Goal: Use online tool/utility: Utilize a website feature to perform a specific function

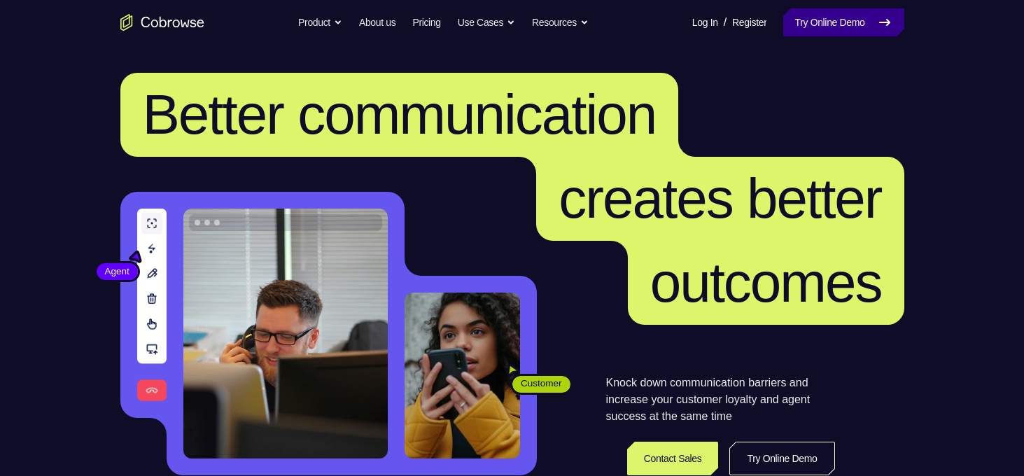
click at [852, 20] on link "Try Online Demo" at bounding box center [844, 22] width 120 height 28
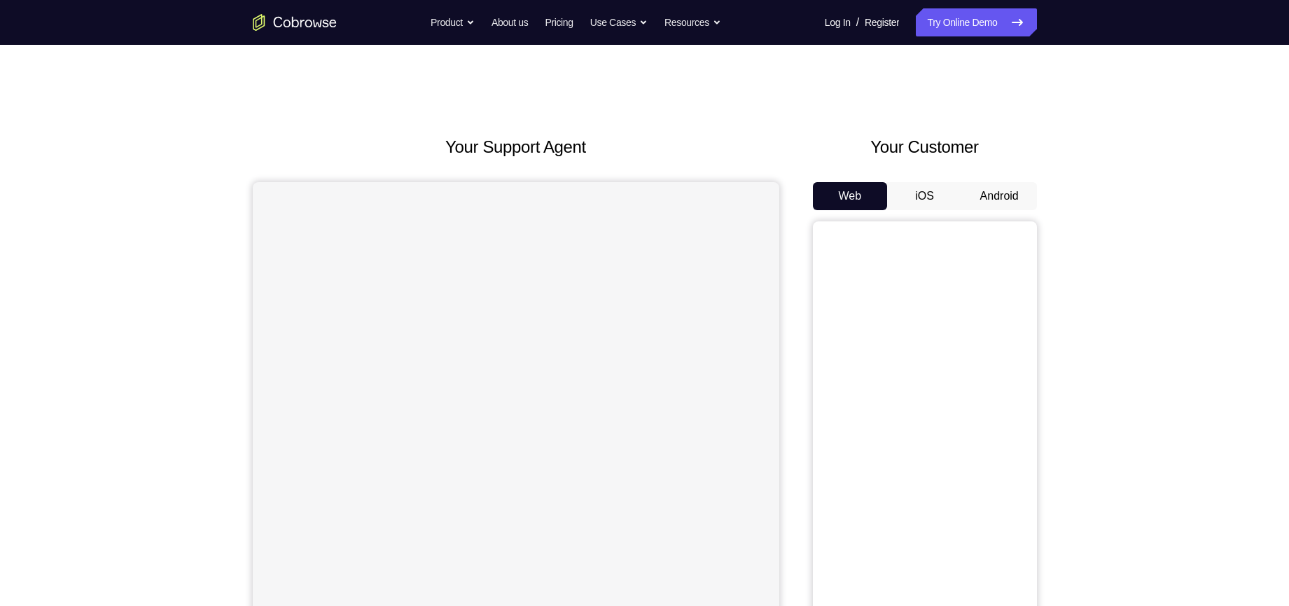
drag, startPoint x: 0, startPoint y: 0, endPoint x: 823, endPoint y: 118, distance: 831.2
click at [823, 118] on div "Your Support Agent Your Customer Web iOS Android Next Steps We’d be happy to gi…" at bounding box center [645, 507] width 896 height 924
click at [981, 189] on button "Android" at bounding box center [999, 196] width 75 height 28
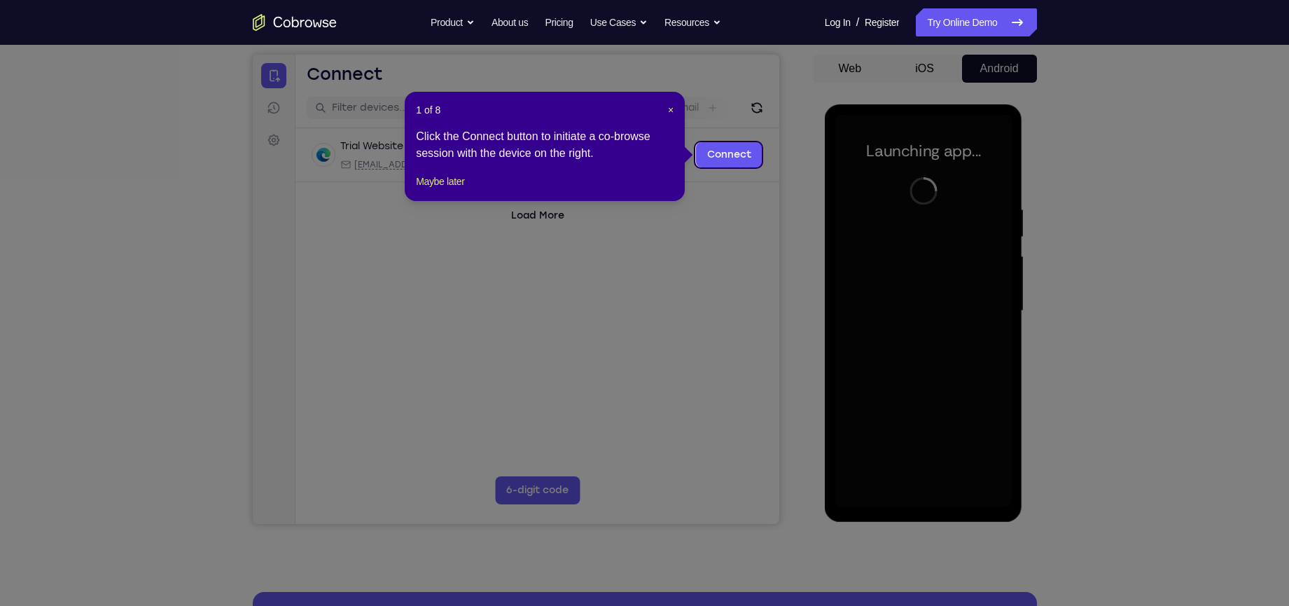
click at [676, 109] on div "1 of 8 × Click the Connect button to initiate a co-browse session with the devi…" at bounding box center [545, 146] width 280 height 109
click at [669, 109] on span "×" at bounding box center [671, 109] width 6 height 11
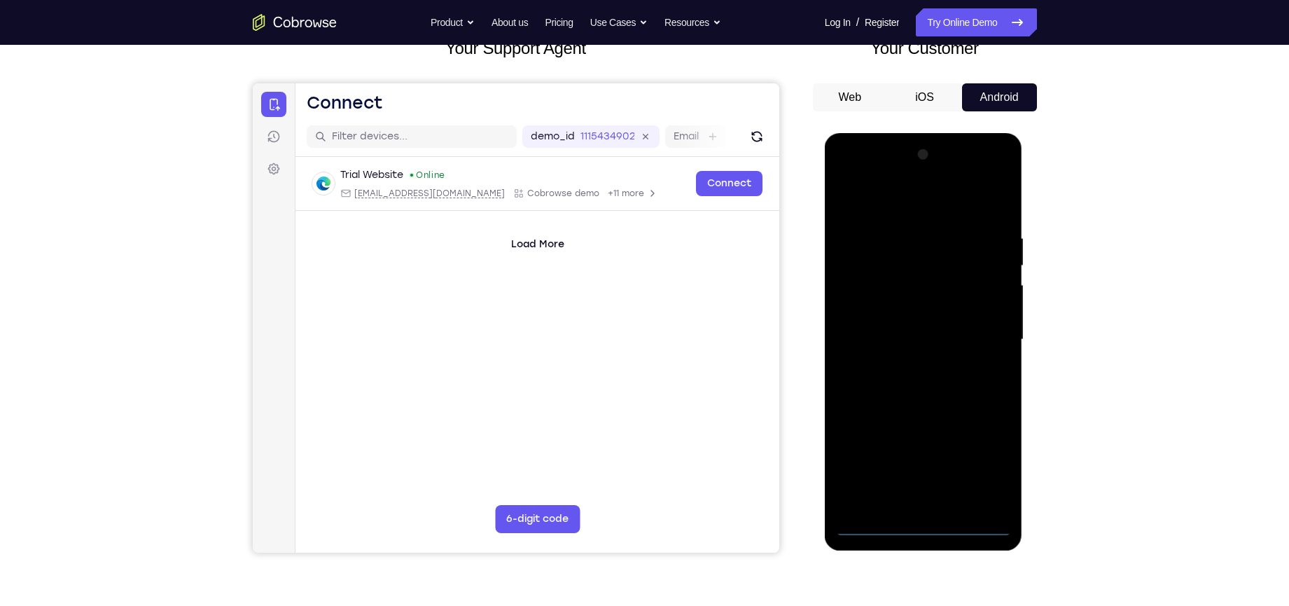
scroll to position [135, 0]
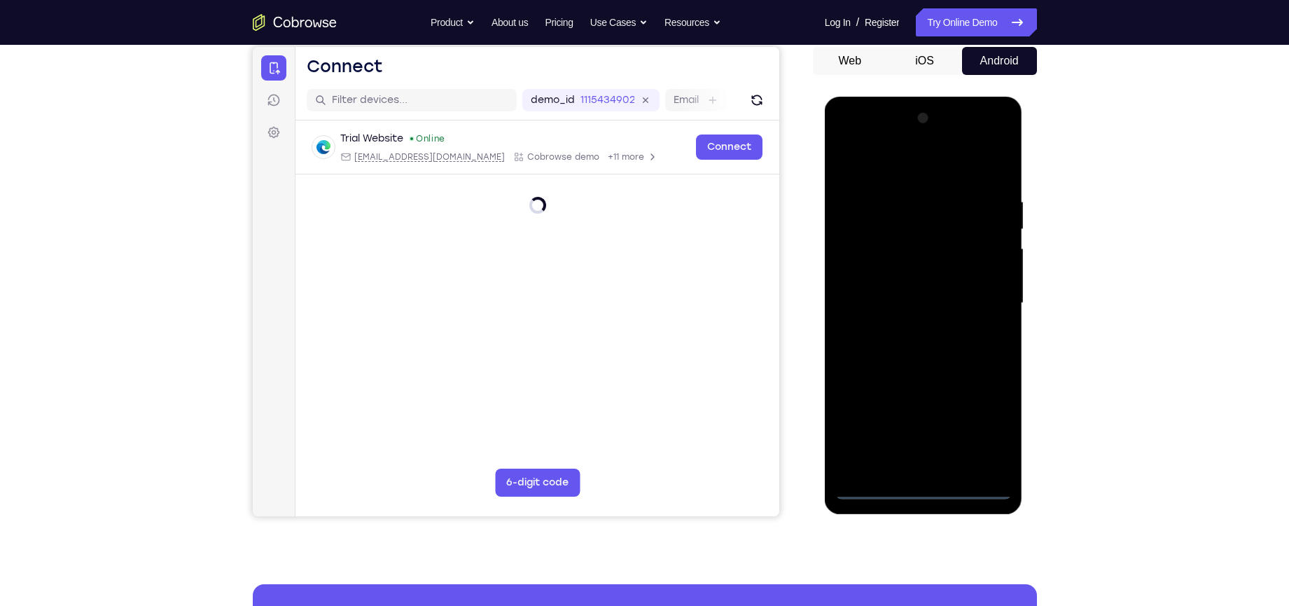
click at [920, 486] on div at bounding box center [923, 303] width 176 height 392
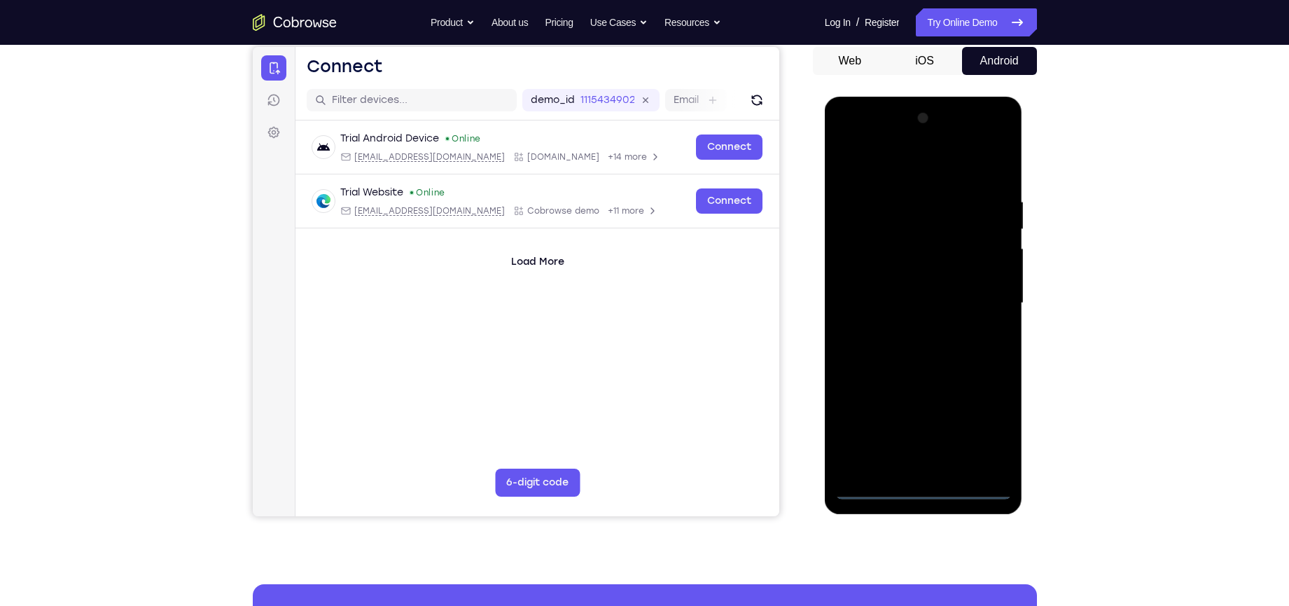
click at [982, 436] on div at bounding box center [923, 303] width 176 height 392
click at [890, 162] on div at bounding box center [923, 303] width 176 height 392
click at [982, 302] on div at bounding box center [923, 303] width 176 height 392
click at [910, 328] on div at bounding box center [923, 303] width 176 height 392
click at [915, 289] on div at bounding box center [923, 303] width 176 height 392
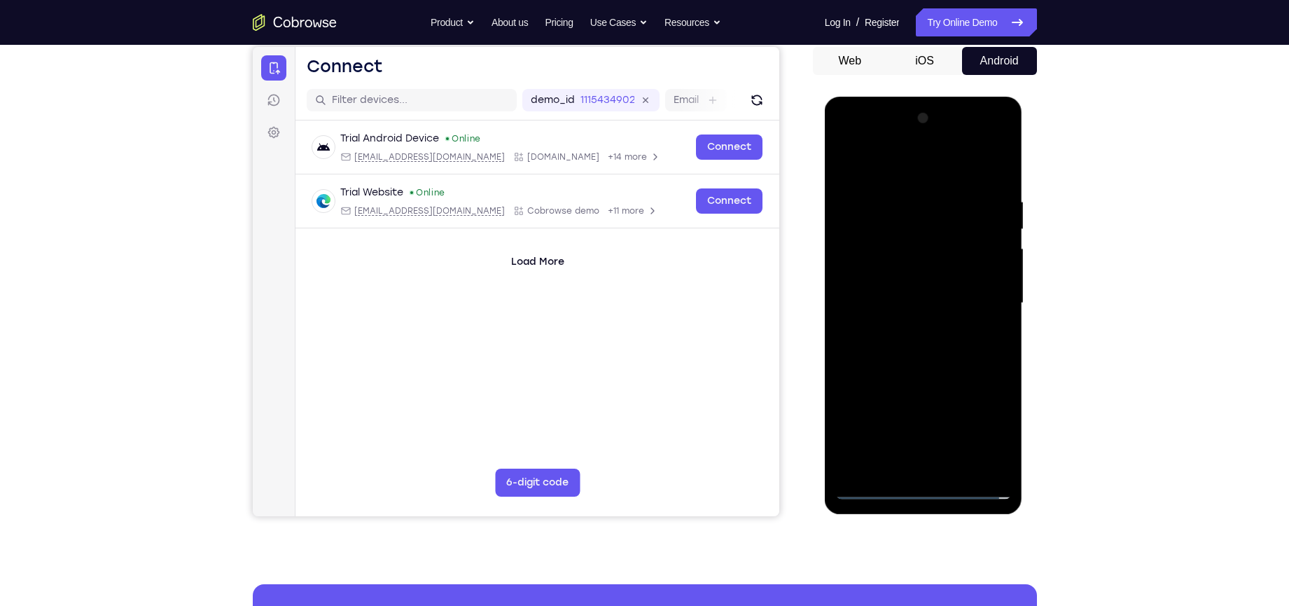
click at [916, 279] on div at bounding box center [923, 303] width 176 height 392
click at [914, 303] on div at bounding box center [923, 303] width 176 height 392
click at [908, 353] on div at bounding box center [923, 303] width 176 height 392
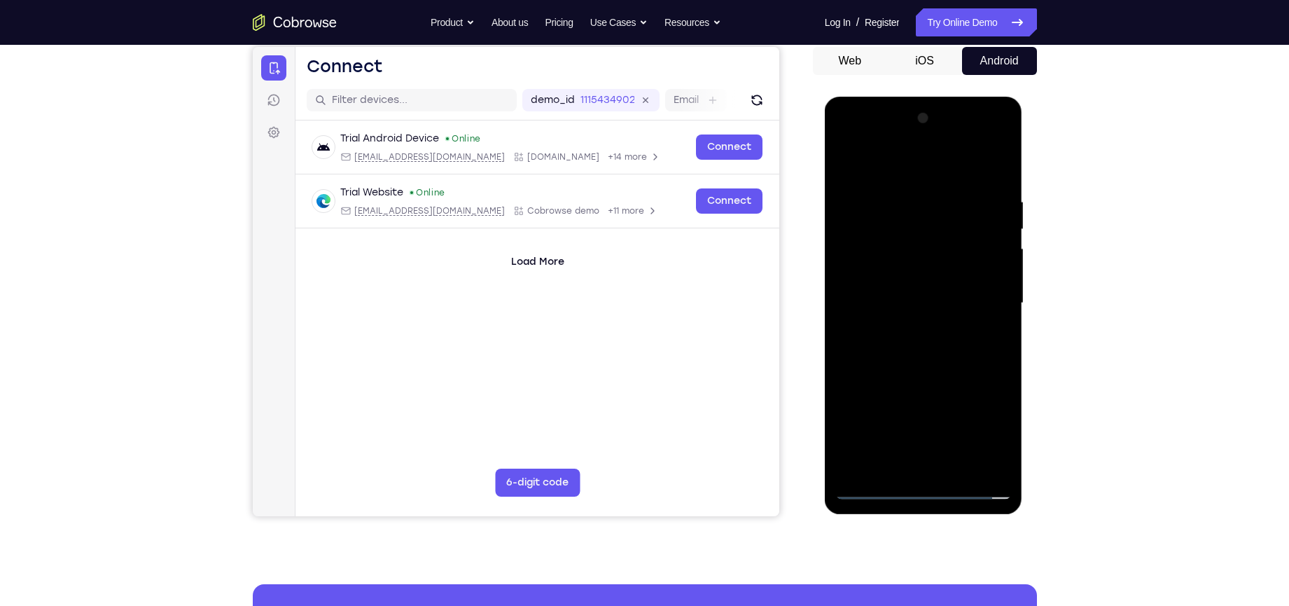
click at [908, 353] on div at bounding box center [923, 303] width 176 height 392
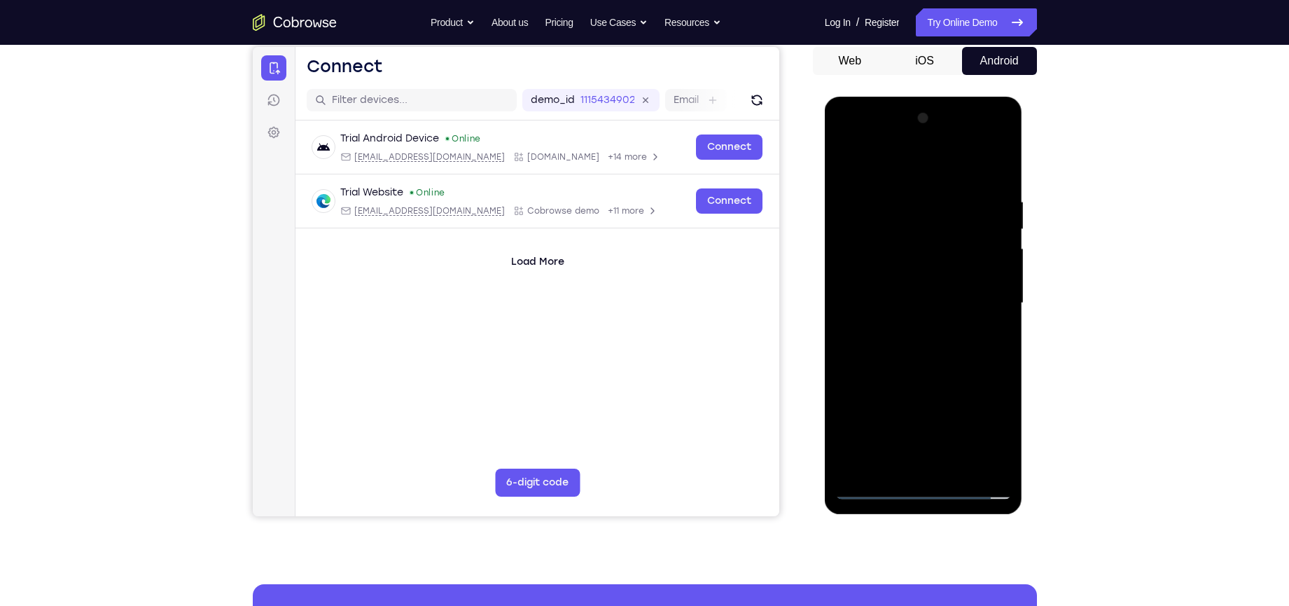
click at [908, 353] on div at bounding box center [923, 303] width 176 height 392
click at [912, 369] on div at bounding box center [923, 303] width 176 height 392
drag, startPoint x: 918, startPoint y: 415, endPoint x: 931, endPoint y: 270, distance: 146.2
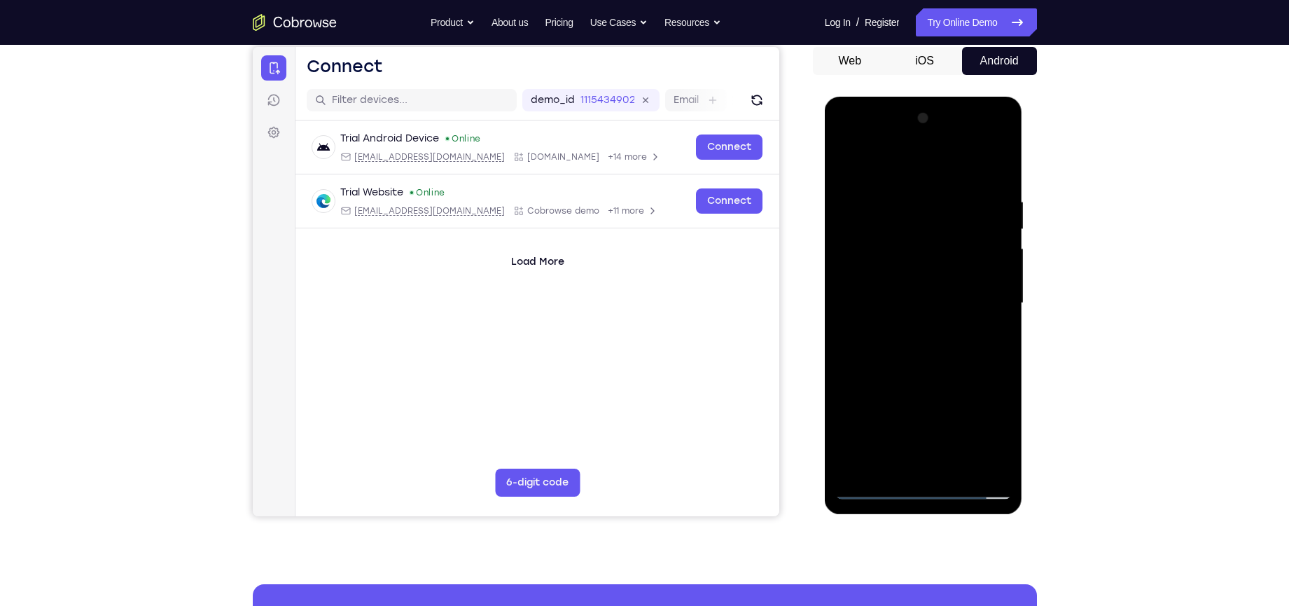
click at [931, 270] on div at bounding box center [923, 303] width 176 height 392
drag, startPoint x: 919, startPoint y: 363, endPoint x: 915, endPoint y: 193, distance: 170.2
click at [915, 193] on div at bounding box center [923, 303] width 176 height 392
drag, startPoint x: 905, startPoint y: 275, endPoint x: 907, endPoint y: 249, distance: 26.7
click at [907, 249] on div at bounding box center [923, 303] width 176 height 392
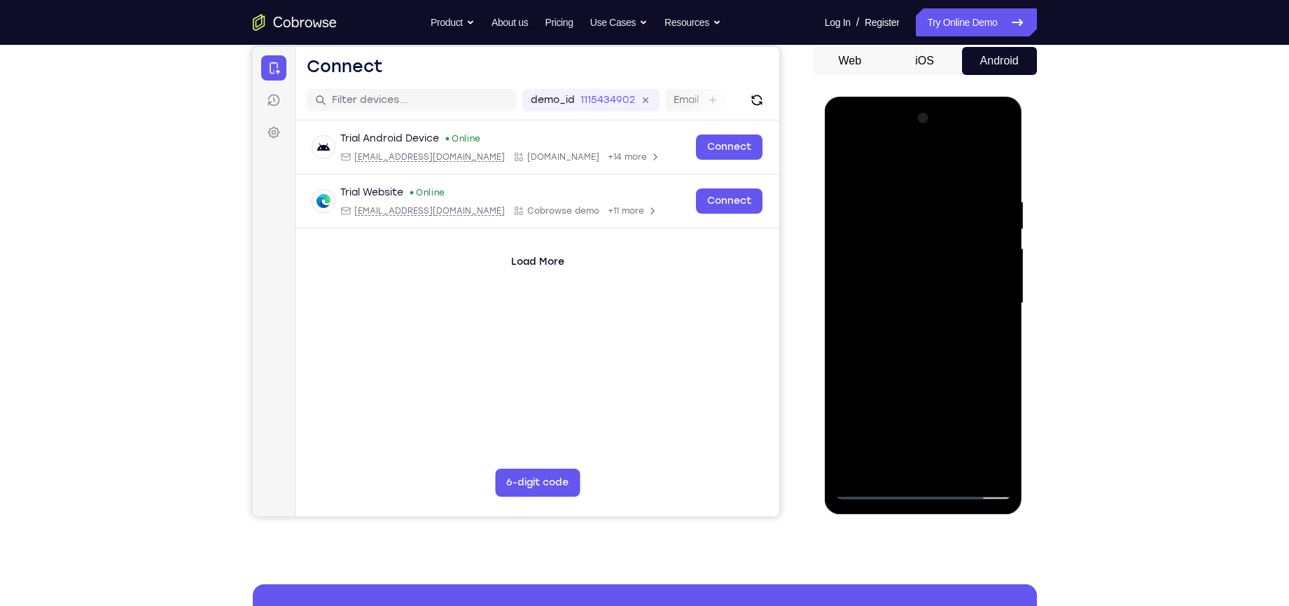
drag, startPoint x: 931, startPoint y: 380, endPoint x: 967, endPoint y: 204, distance: 179.3
click at [967, 204] on div at bounding box center [923, 303] width 176 height 392
drag, startPoint x: 955, startPoint y: 242, endPoint x: 931, endPoint y: 439, distance: 198.3
click at [931, 439] on div at bounding box center [923, 303] width 176 height 392
click at [1002, 251] on div at bounding box center [923, 303] width 176 height 392
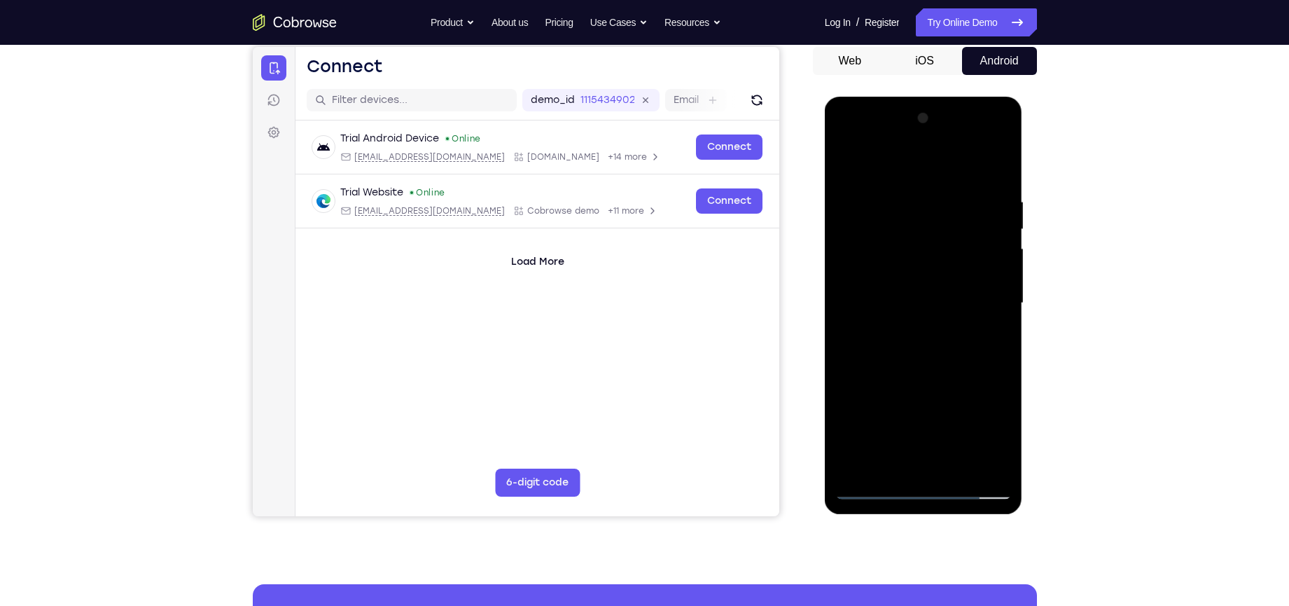
drag, startPoint x: 931, startPoint y: 233, endPoint x: 927, endPoint y: 272, distance: 39.4
click at [927, 272] on div at bounding box center [923, 303] width 176 height 392
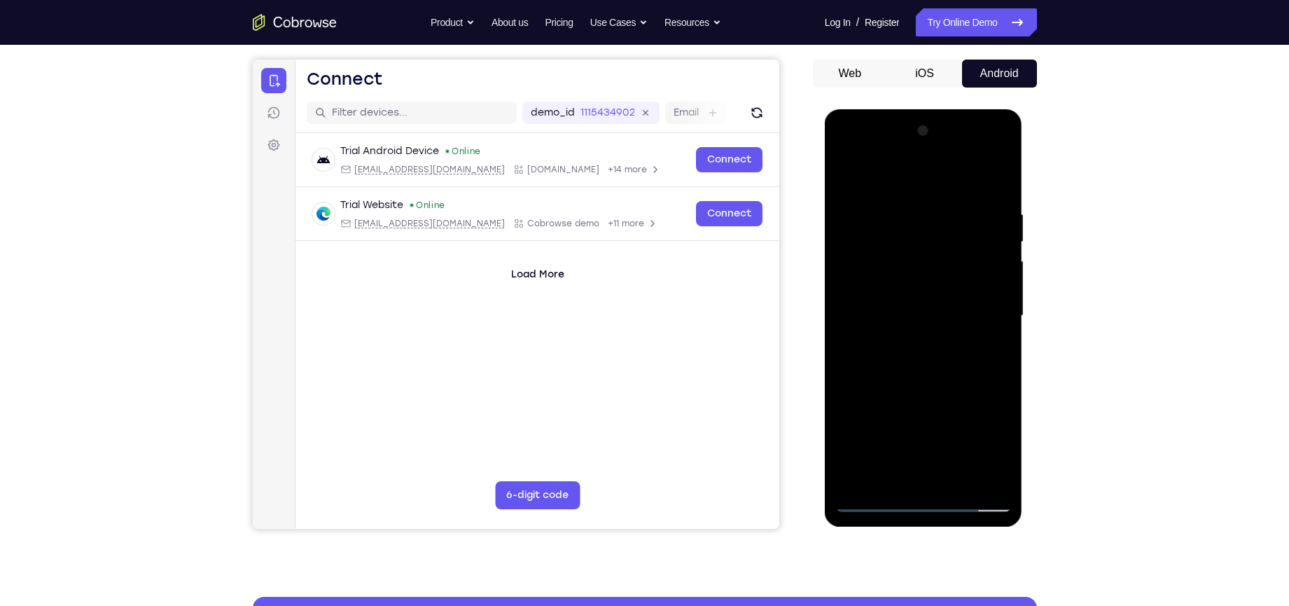
scroll to position [147, 0]
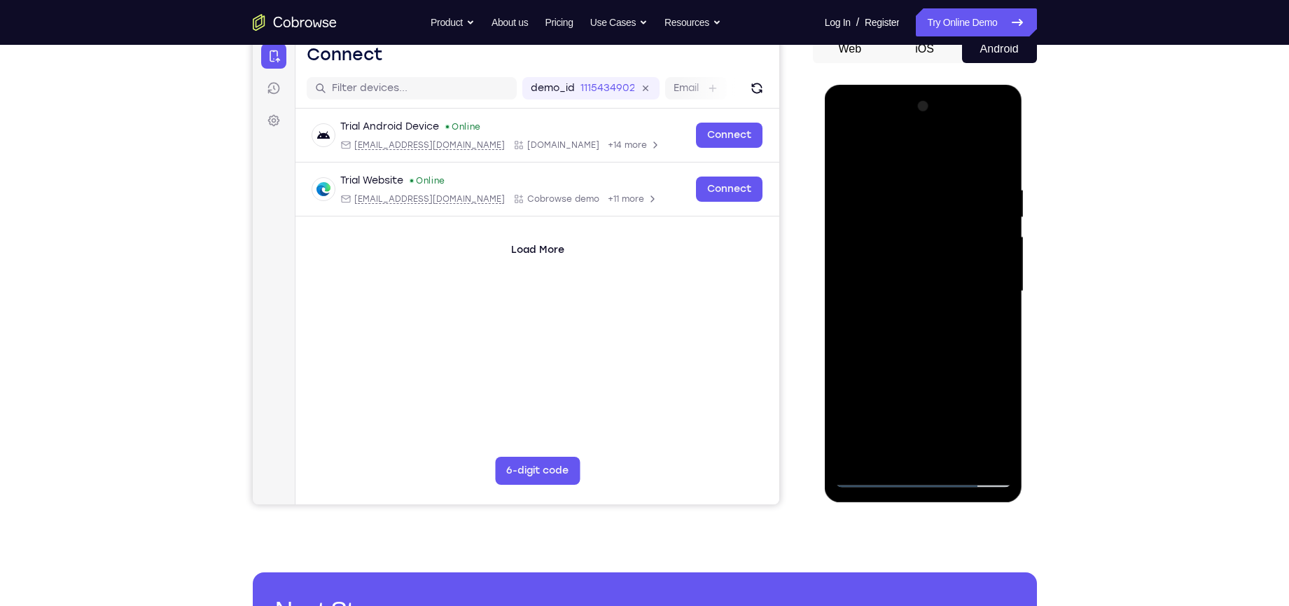
drag, startPoint x: 932, startPoint y: 242, endPoint x: 920, endPoint y: 275, distance: 35.0
click at [920, 275] on div at bounding box center [923, 291] width 176 height 392
click at [1001, 307] on div at bounding box center [923, 291] width 176 height 392
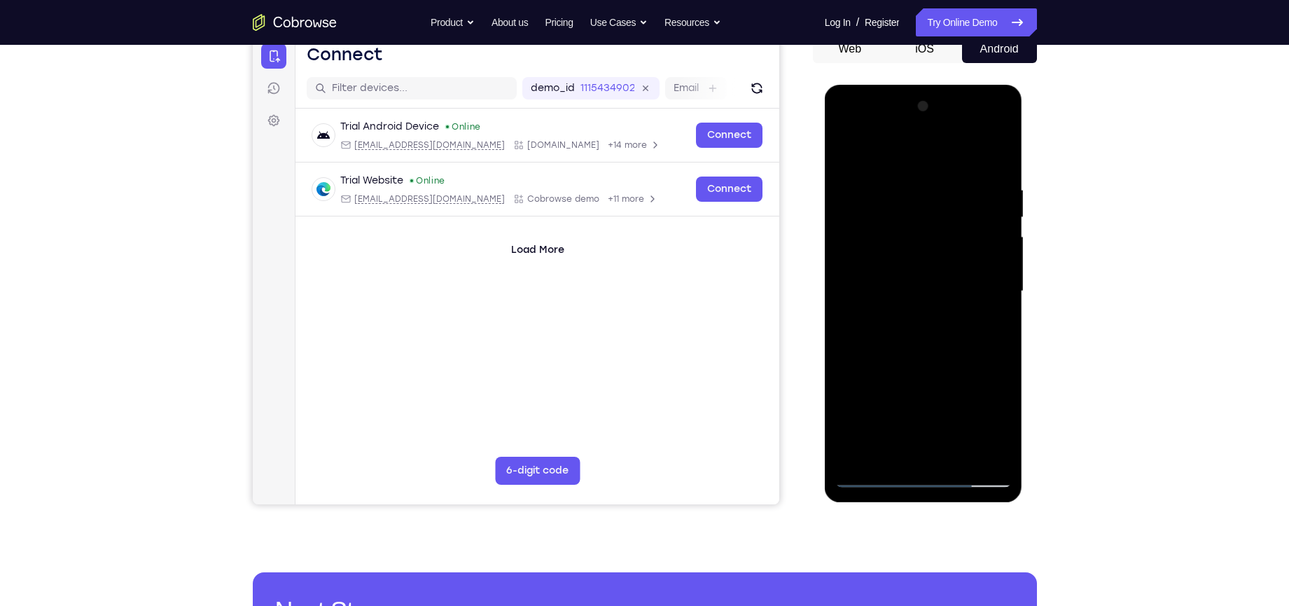
click at [1001, 307] on div at bounding box center [923, 291] width 176 height 392
click at [843, 307] on div at bounding box center [923, 291] width 176 height 392
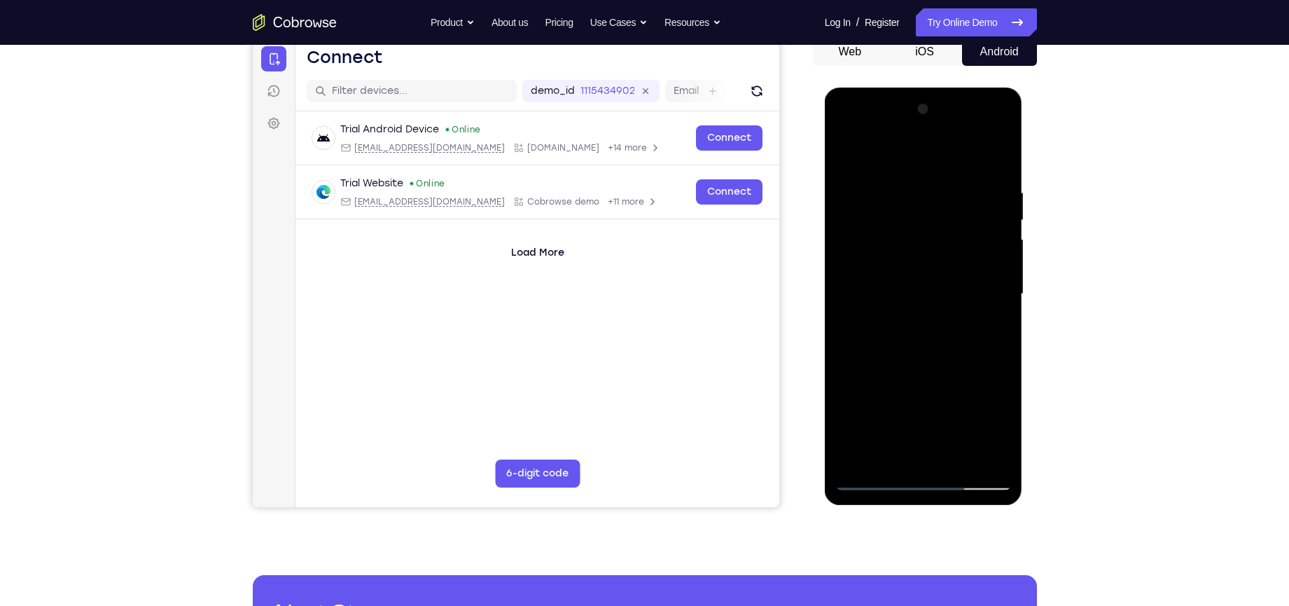
scroll to position [146, 0]
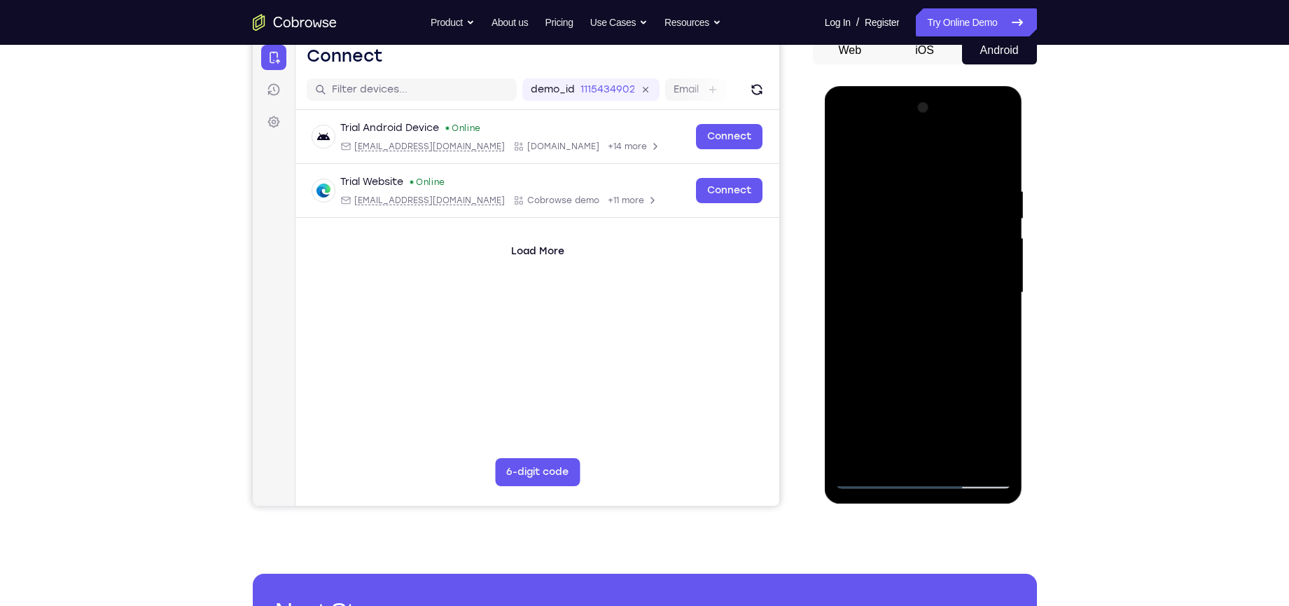
click at [1127, 424] on div "Your Support Agent Your Customer Web iOS Android Next Steps We’d be happy to gi…" at bounding box center [644, 361] width 1289 height 924
click at [1106, 346] on div "Your Support Agent Your Customer Web iOS Android Next Steps We’d be happy to gi…" at bounding box center [644, 361] width 1289 height 924
drag, startPoint x: 868, startPoint y: 408, endPoint x: 898, endPoint y: 174, distance: 235.1
drag, startPoint x: 73, startPoint y: 88, endPoint x: 795, endPoint y: 309, distance: 755.1
click at [795, 309] on div "Your Support Agent Your Customer Web iOS Android" at bounding box center [645, 247] width 784 height 517
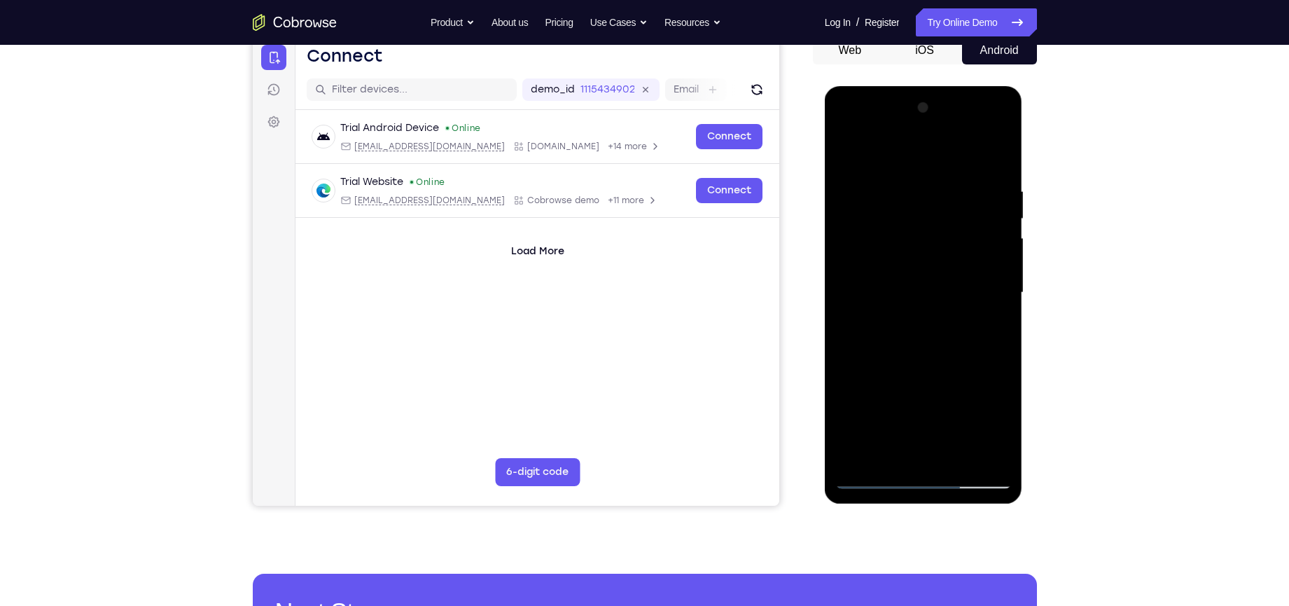
drag, startPoint x: 933, startPoint y: 330, endPoint x: 913, endPoint y: 188, distance: 142.8
click at [913, 188] on div at bounding box center [923, 293] width 176 height 392
drag, startPoint x: 916, startPoint y: 344, endPoint x: 915, endPoint y: 175, distance: 168.8
click at [915, 175] on div at bounding box center [923, 293] width 176 height 392
drag, startPoint x: 926, startPoint y: 223, endPoint x: 927, endPoint y: 204, distance: 19.6
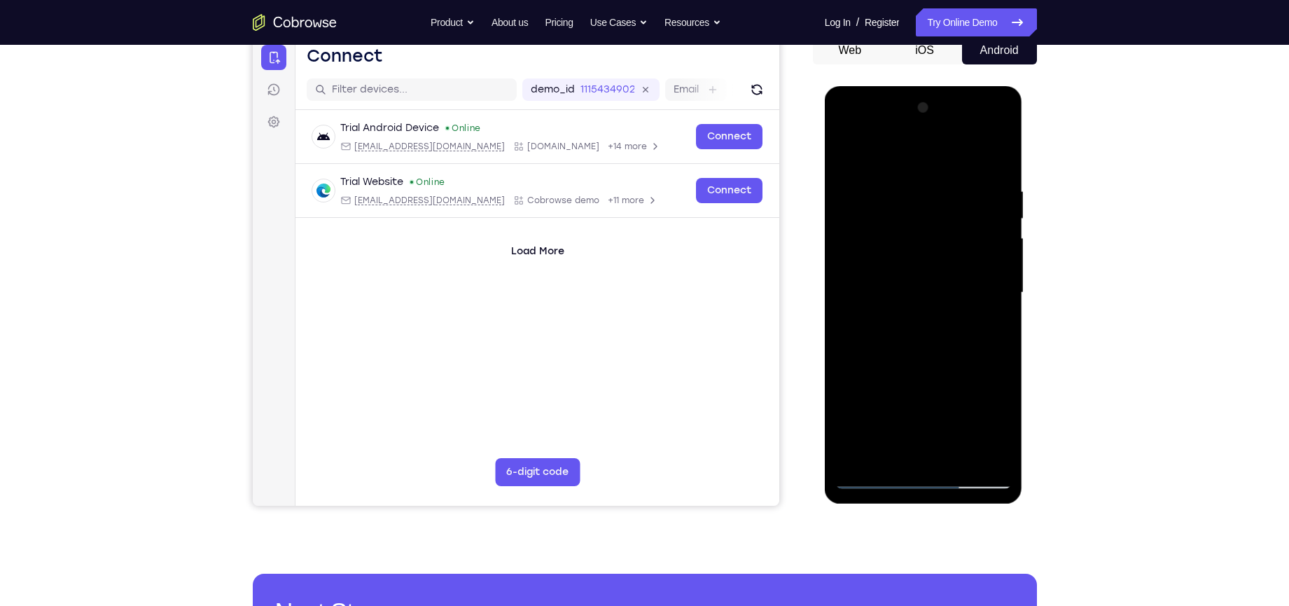
click at [927, 204] on div at bounding box center [923, 293] width 176 height 392
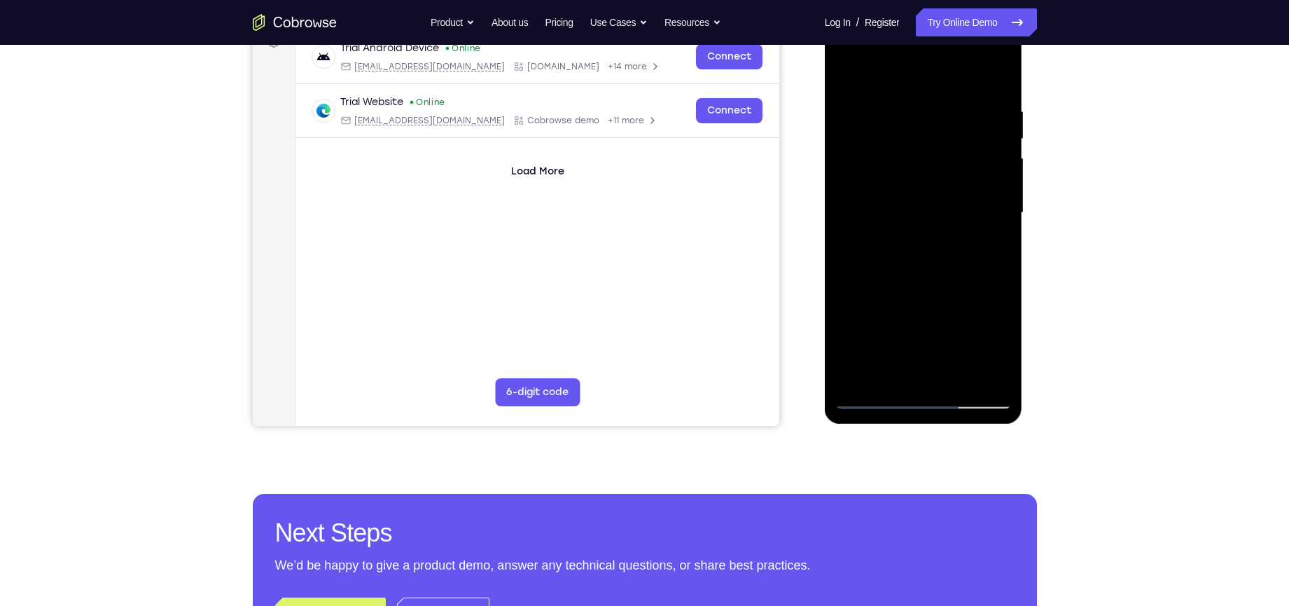
scroll to position [230, 0]
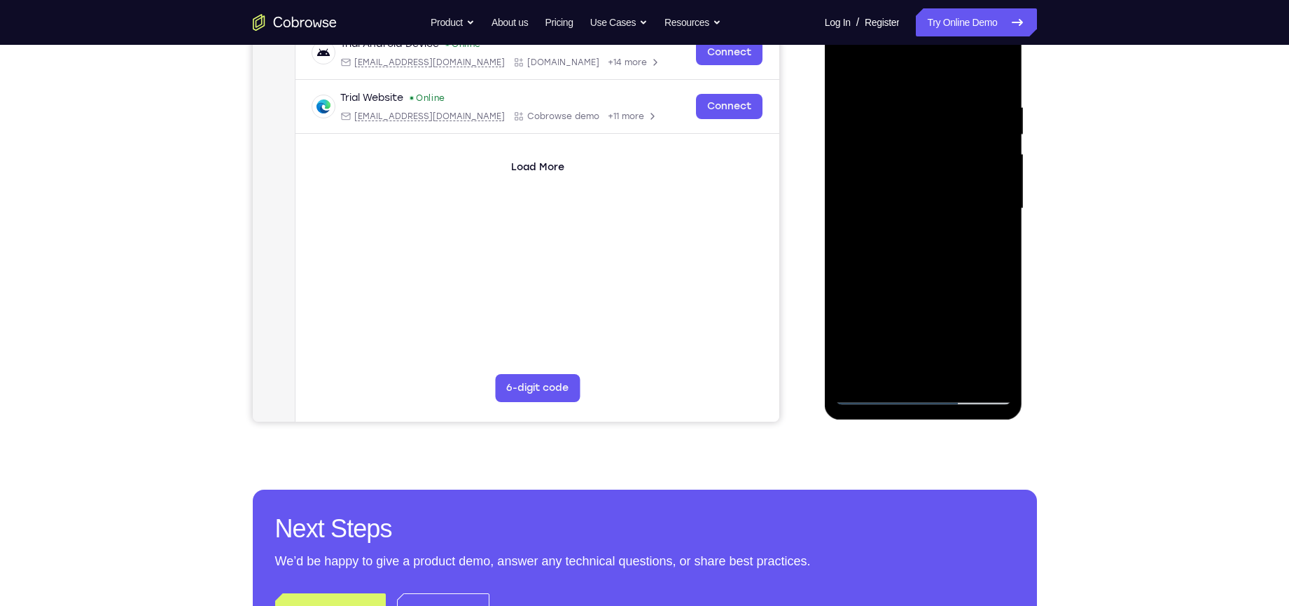
click at [956, 373] on div at bounding box center [923, 209] width 176 height 392
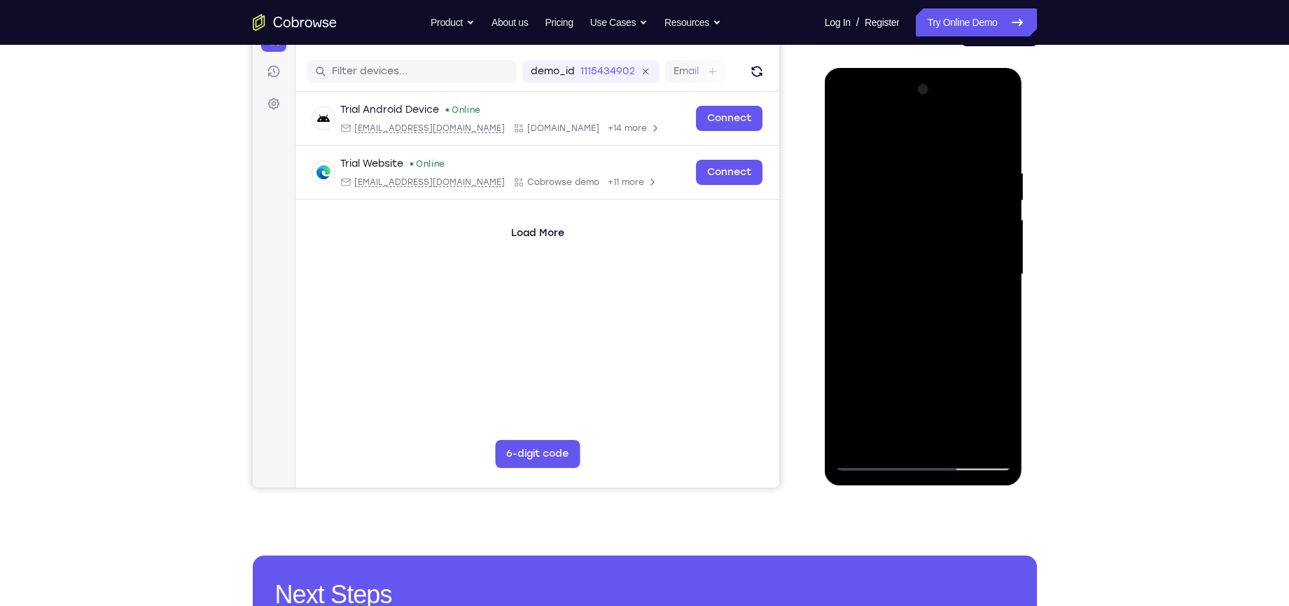
scroll to position [163, 0]
click at [923, 351] on div at bounding box center [923, 275] width 176 height 392
click at [861, 237] on div at bounding box center [923, 275] width 176 height 392
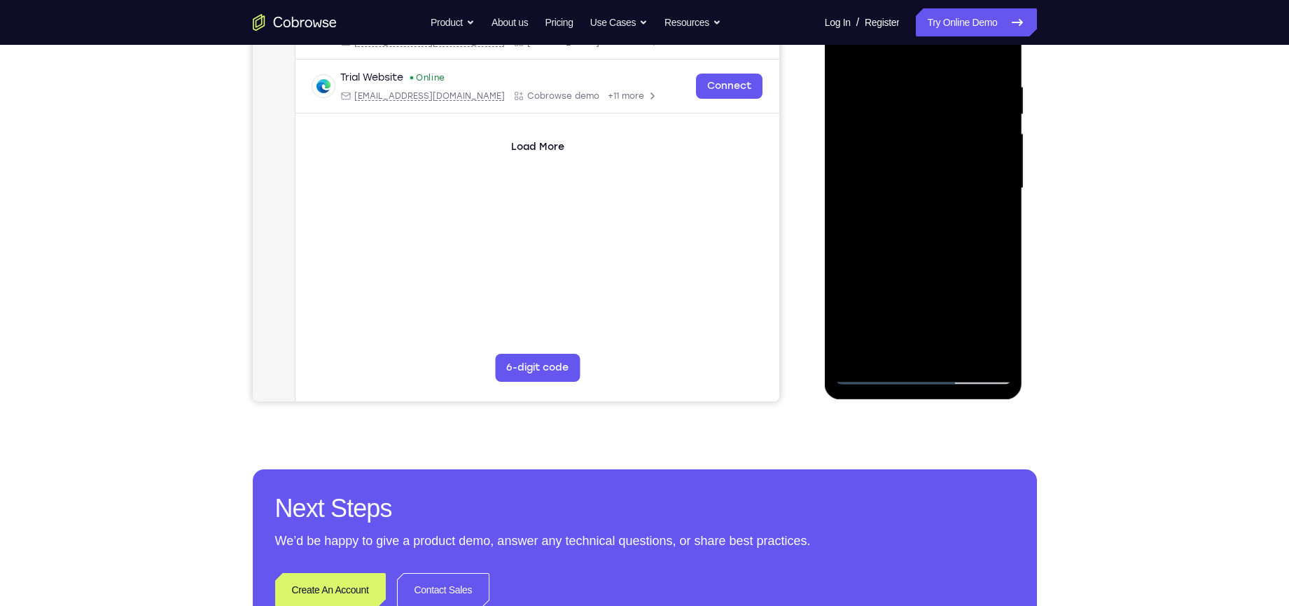
scroll to position [251, 0]
click at [968, 279] on div at bounding box center [923, 188] width 176 height 392
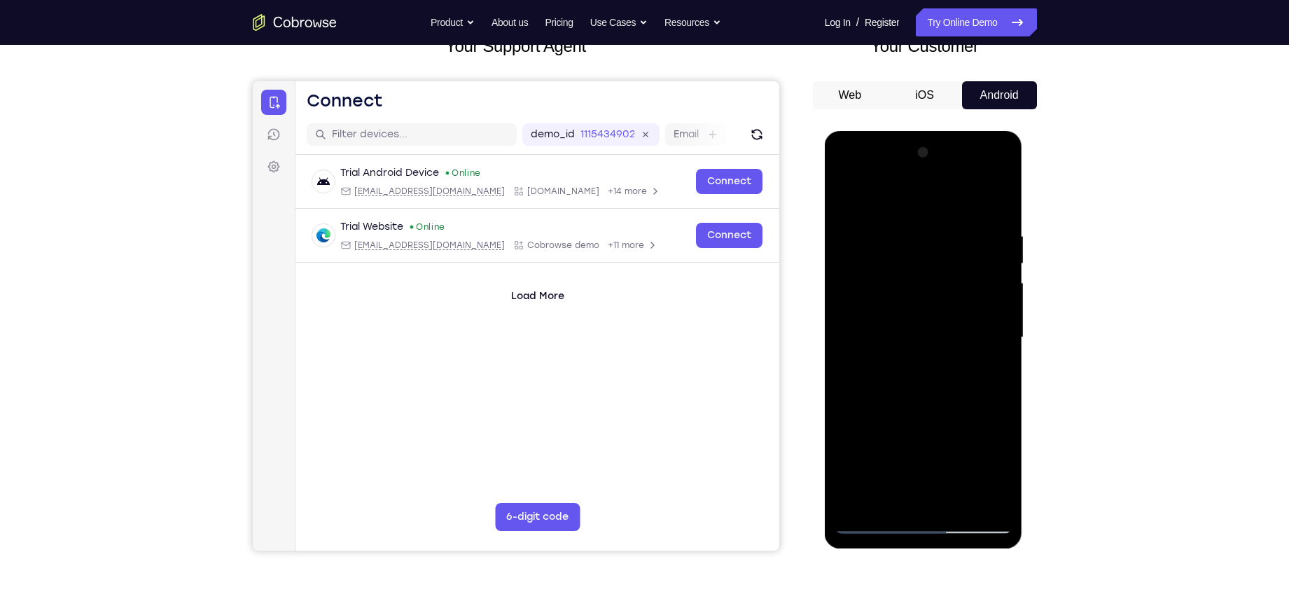
scroll to position [90, 0]
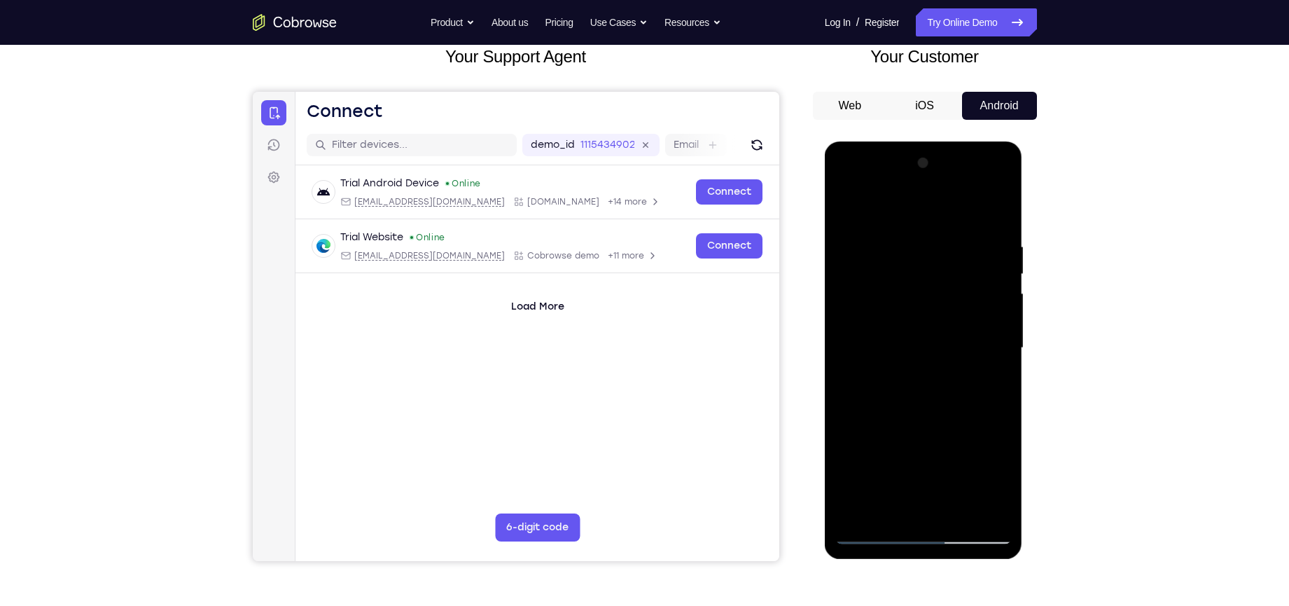
click at [846, 219] on div at bounding box center [923, 348] width 176 height 392
click at [851, 273] on div at bounding box center [923, 348] width 176 height 392
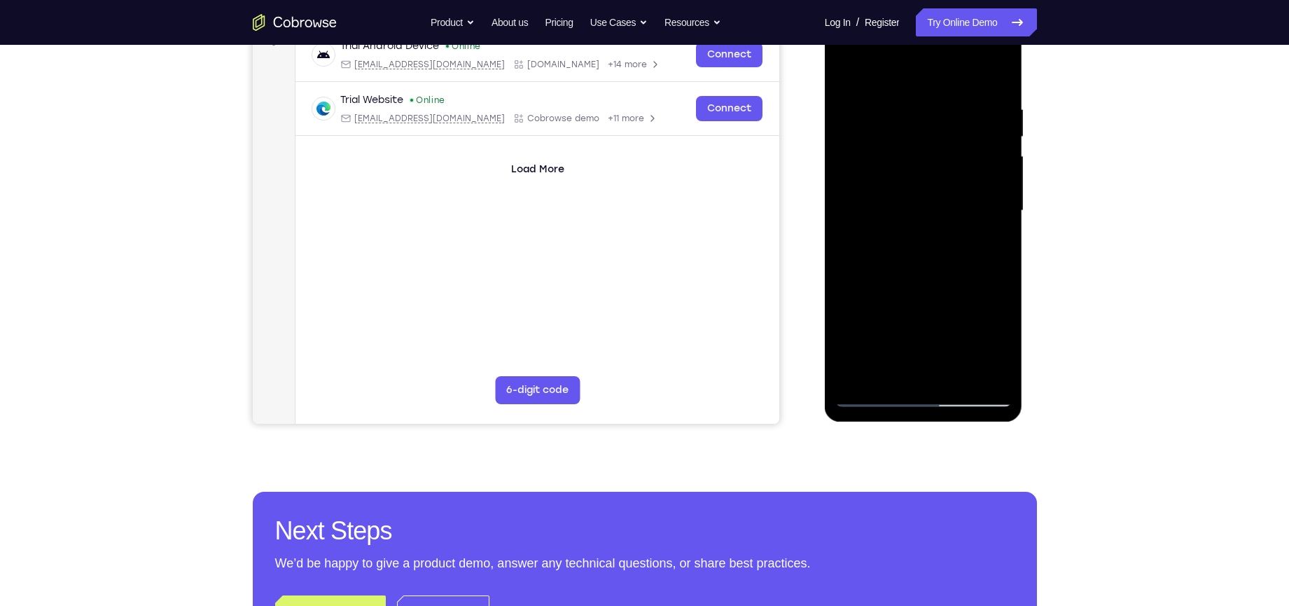
scroll to position [228, 0]
click at [868, 398] on div at bounding box center [923, 210] width 176 height 392
click at [961, 379] on div at bounding box center [923, 210] width 176 height 392
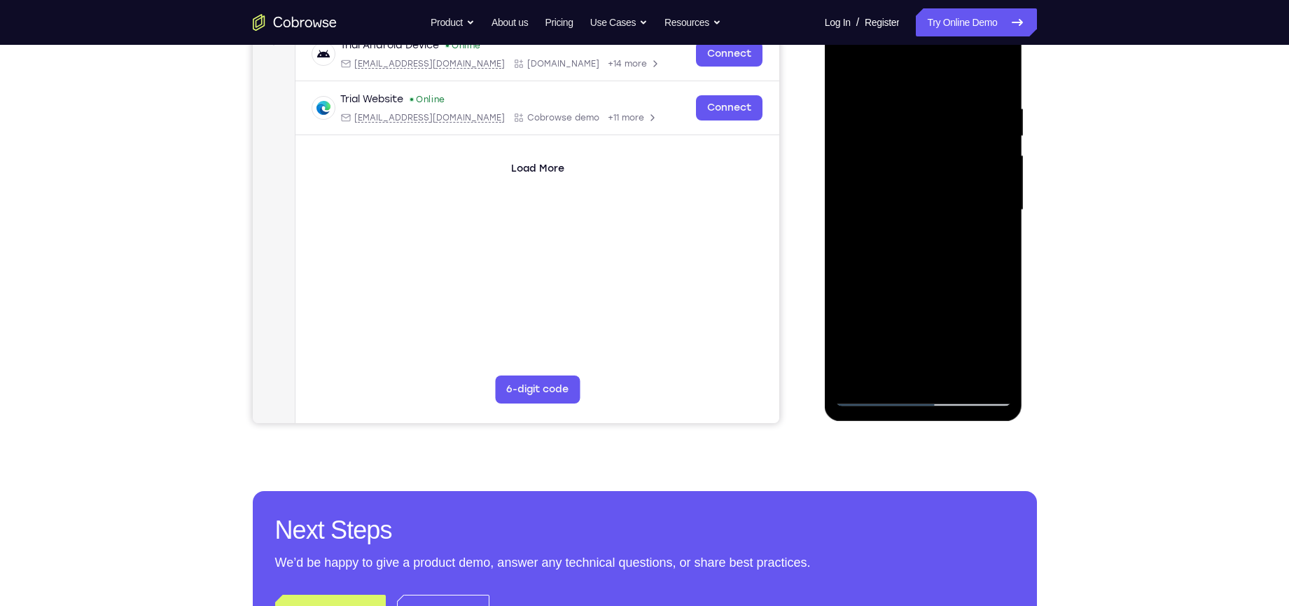
click at [872, 197] on div at bounding box center [923, 210] width 176 height 392
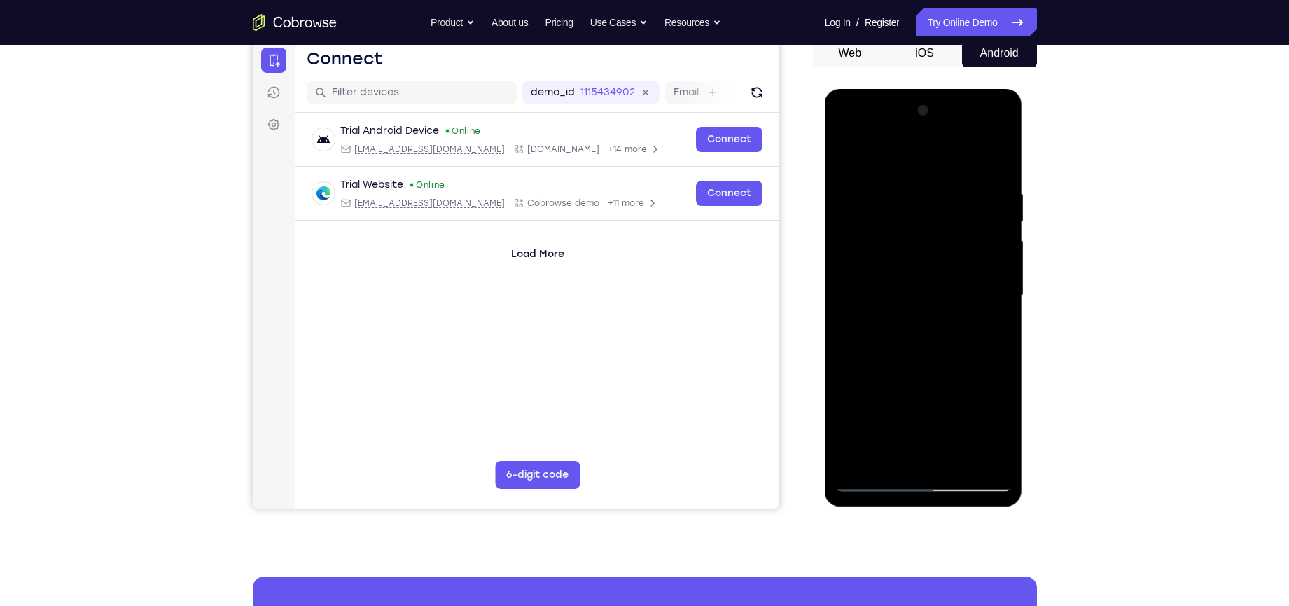
scroll to position [141, 0]
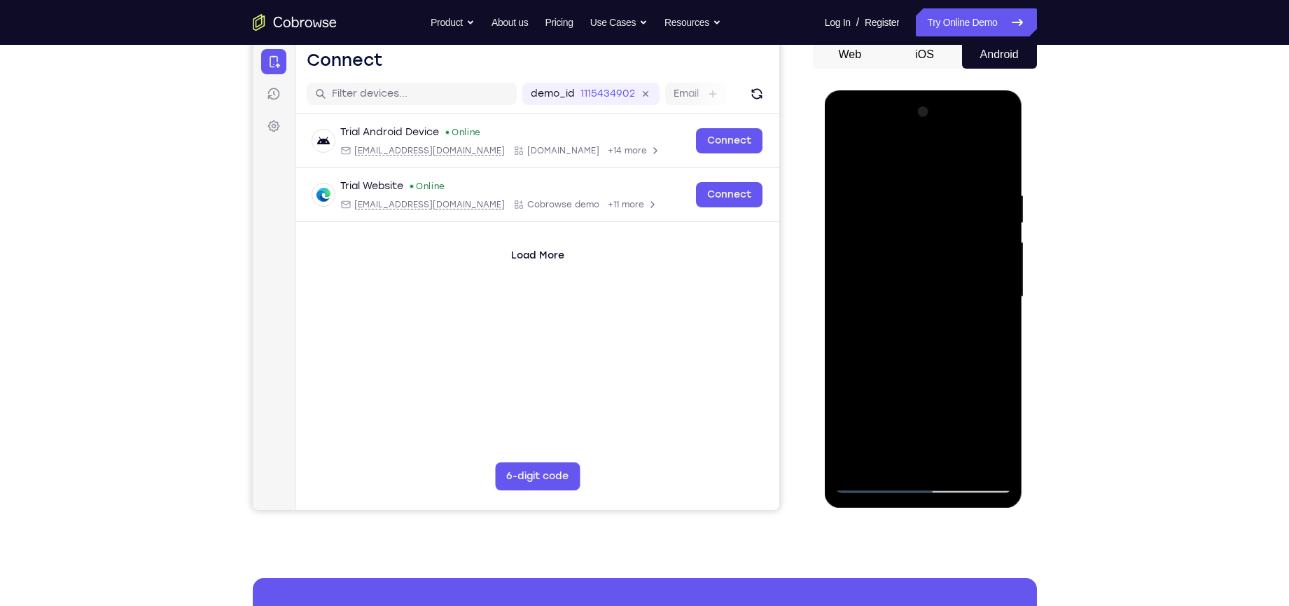
click at [889, 165] on div at bounding box center [923, 297] width 176 height 392
drag, startPoint x: 953, startPoint y: 351, endPoint x: 961, endPoint y: 142, distance: 208.8
click at [961, 142] on div at bounding box center [923, 297] width 176 height 392
drag, startPoint x: 858, startPoint y: 208, endPoint x: 900, endPoint y: 180, distance: 49.9
click at [900, 180] on div at bounding box center [923, 297] width 176 height 392
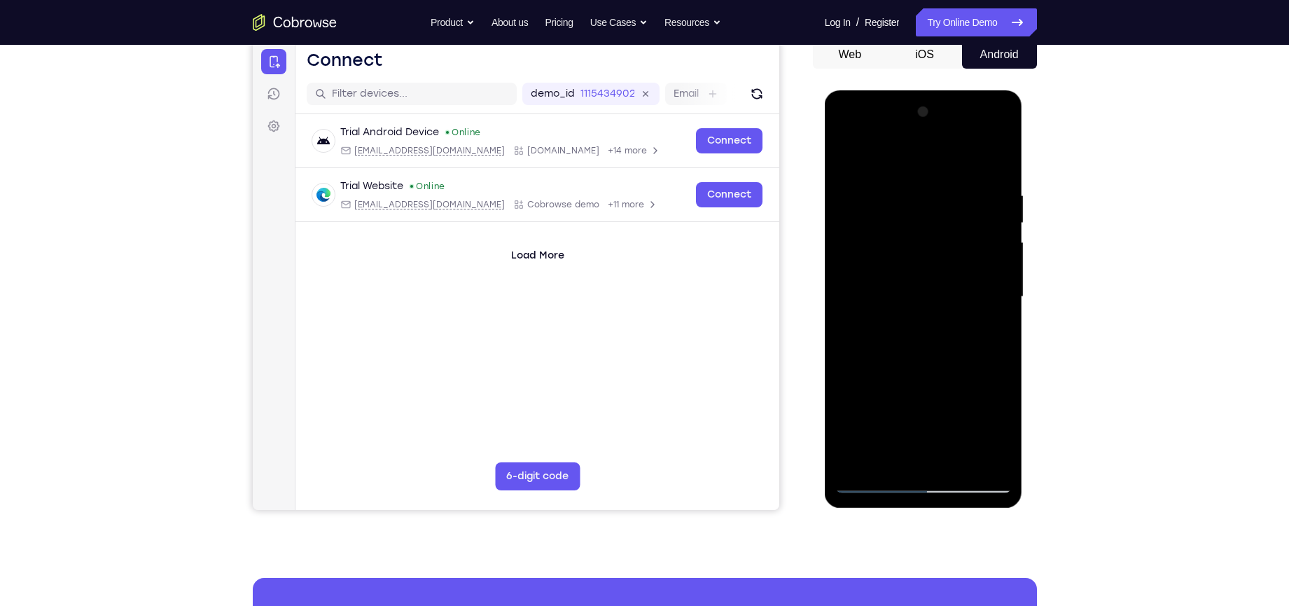
drag, startPoint x: 892, startPoint y: 334, endPoint x: 925, endPoint y: 155, distance: 181.6
click at [925, 155] on div at bounding box center [923, 297] width 176 height 392
drag, startPoint x: 903, startPoint y: 293, endPoint x: 908, endPoint y: 223, distance: 69.5
click at [908, 226] on div at bounding box center [923, 297] width 176 height 392
drag, startPoint x: 903, startPoint y: 371, endPoint x: 895, endPoint y: 248, distance: 123.5
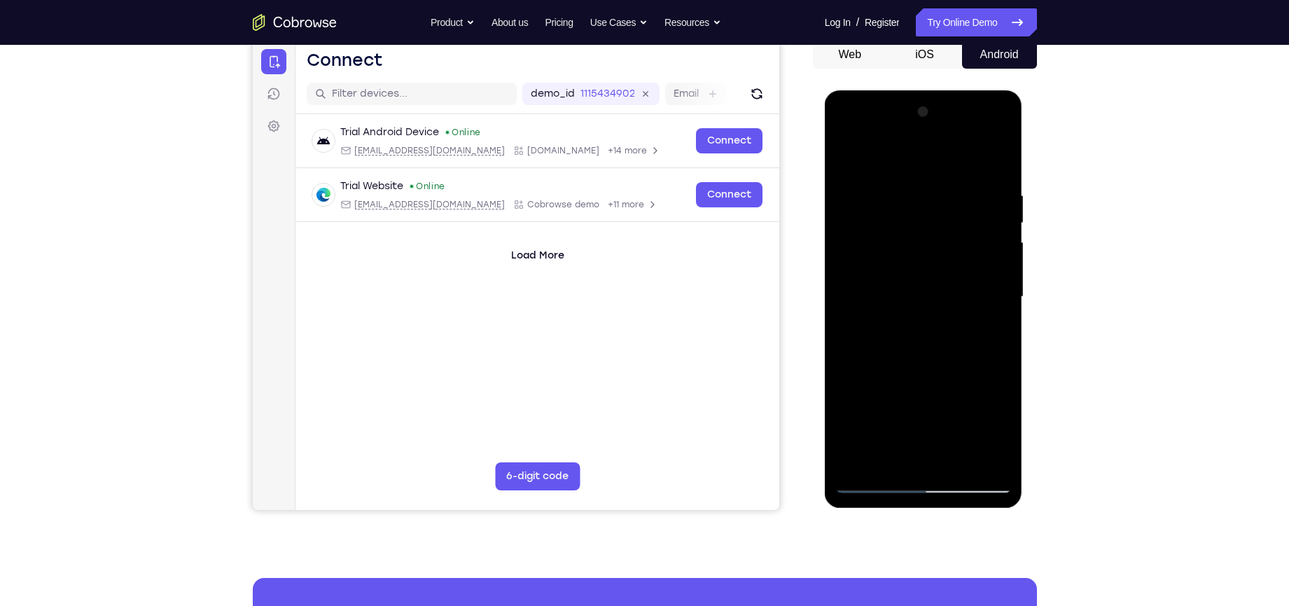
click at [895, 248] on div at bounding box center [923, 297] width 176 height 392
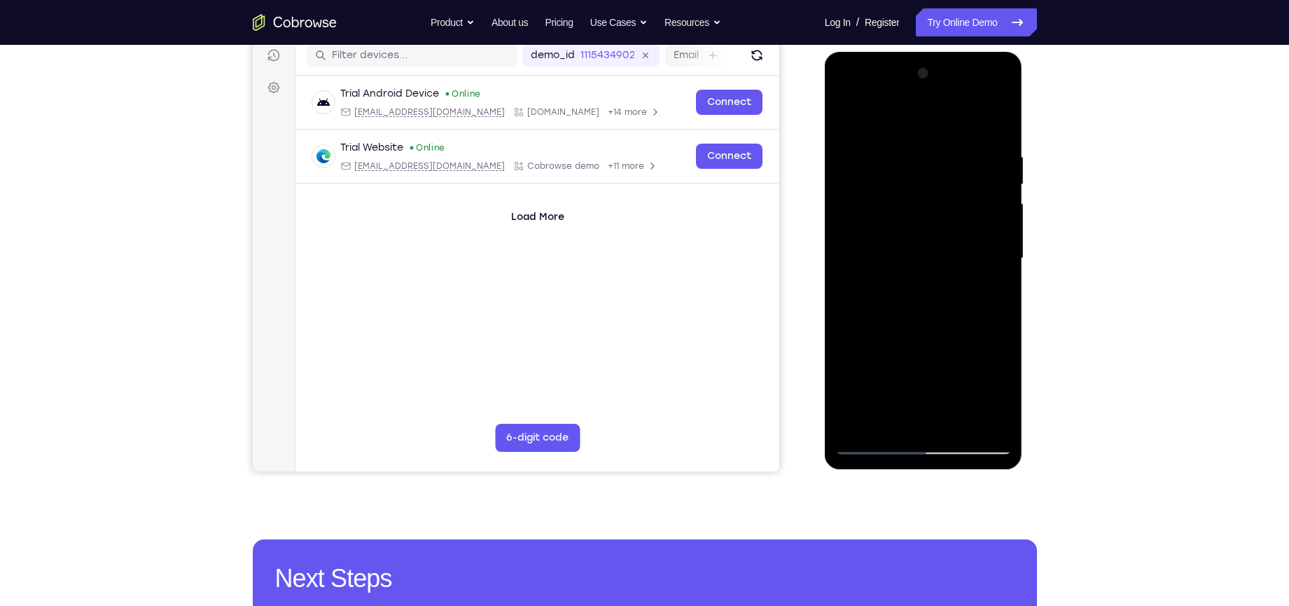
scroll to position [181, 0]
drag, startPoint x: 945, startPoint y: 356, endPoint x: 937, endPoint y: 240, distance: 115.8
click at [937, 240] on div at bounding box center [923, 258] width 176 height 392
drag, startPoint x: 901, startPoint y: 256, endPoint x: 909, endPoint y: 190, distance: 66.3
click at [909, 190] on div at bounding box center [923, 258] width 176 height 392
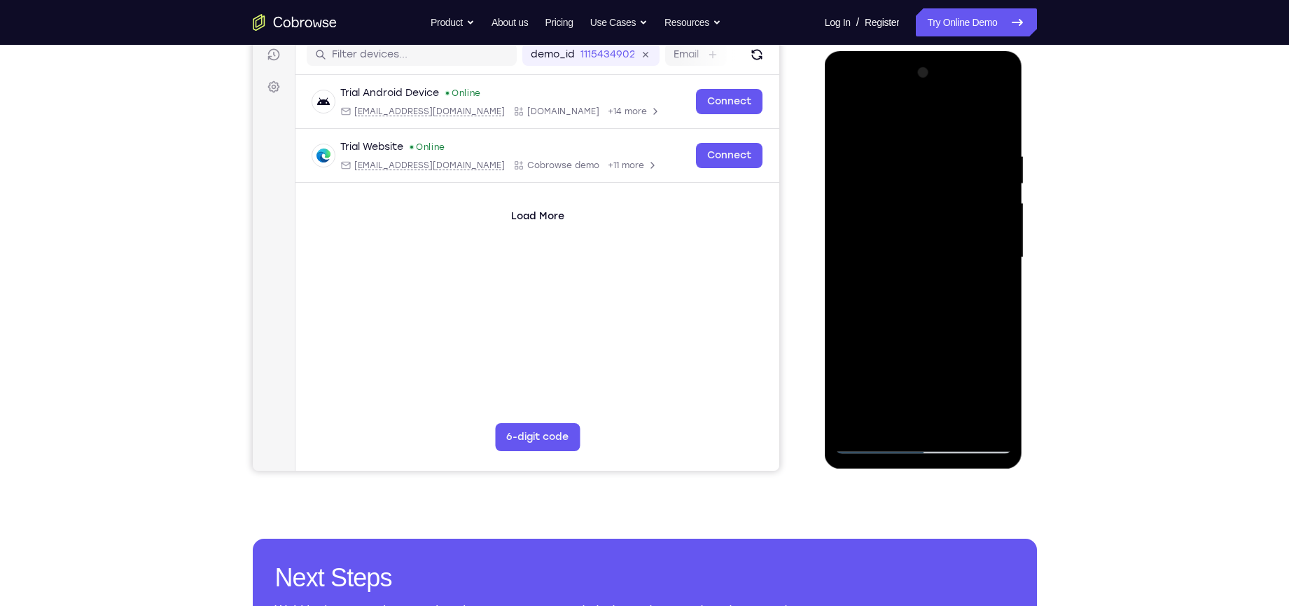
drag, startPoint x: 888, startPoint y: 335, endPoint x: 897, endPoint y: 248, distance: 87.3
click at [897, 248] on div at bounding box center [923, 258] width 176 height 392
drag, startPoint x: 939, startPoint y: 363, endPoint x: 940, endPoint y: 270, distance: 93.1
click at [940, 270] on div at bounding box center [923, 258] width 176 height 392
click at [926, 370] on div at bounding box center [923, 258] width 176 height 392
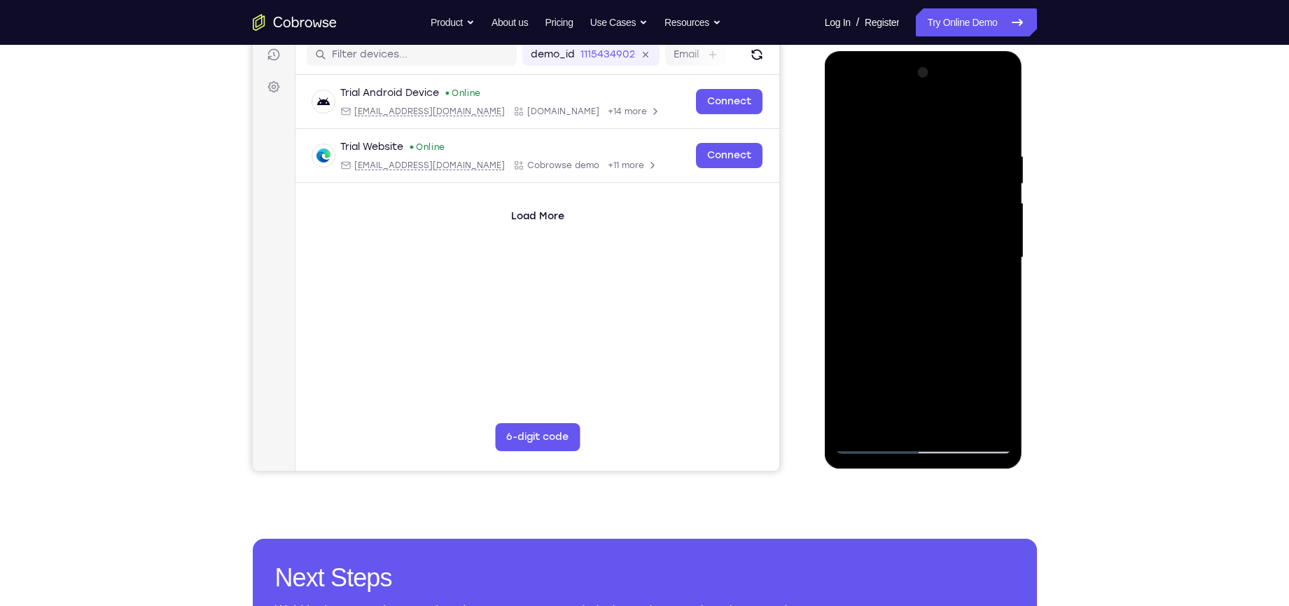
click at [926, 370] on div at bounding box center [923, 258] width 176 height 392
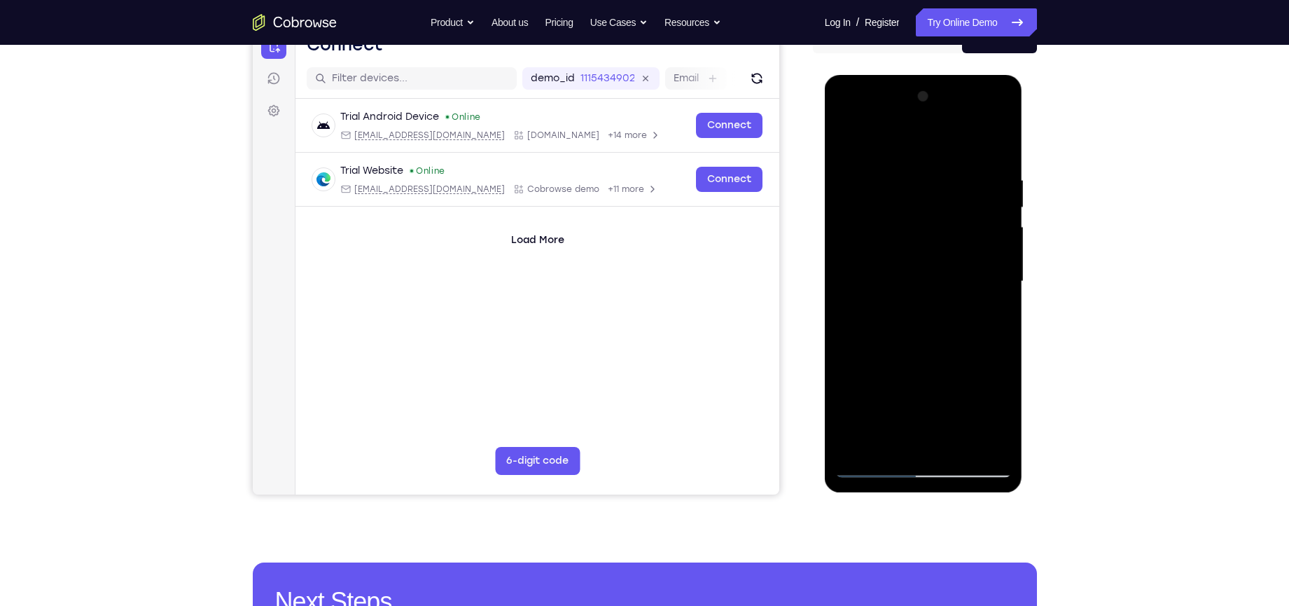
scroll to position [228, 0]
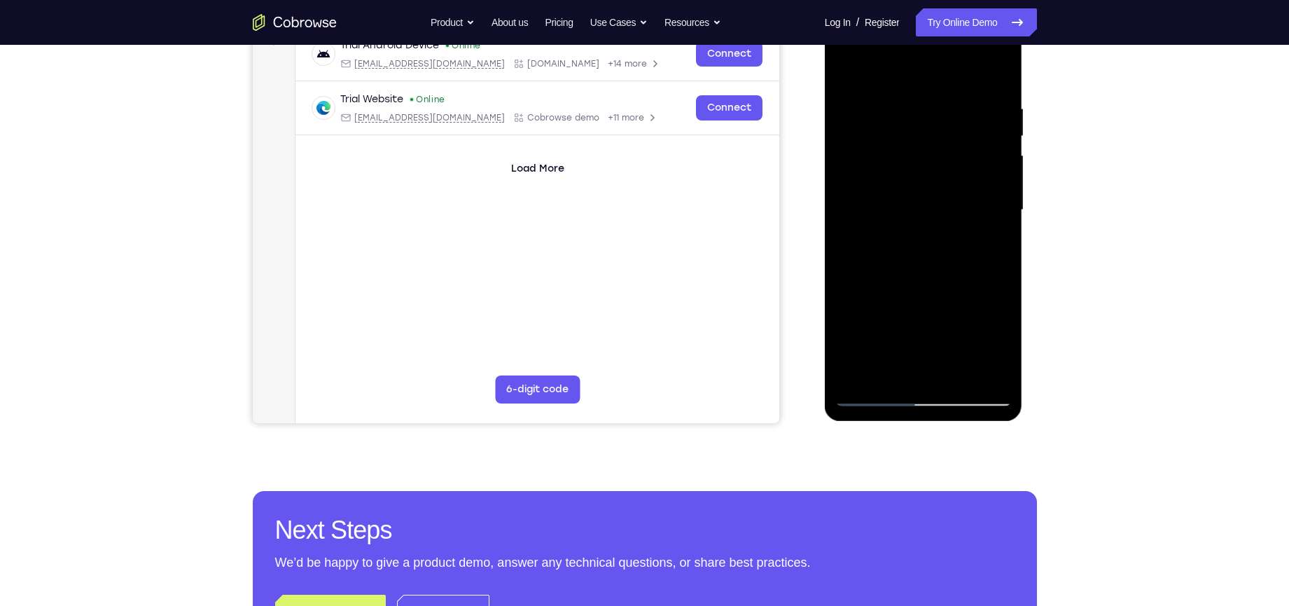
click at [926, 316] on div at bounding box center [923, 210] width 176 height 392
drag, startPoint x: 954, startPoint y: 252, endPoint x: 946, endPoint y: 333, distance: 81.0
click at [946, 333] on div at bounding box center [923, 210] width 176 height 392
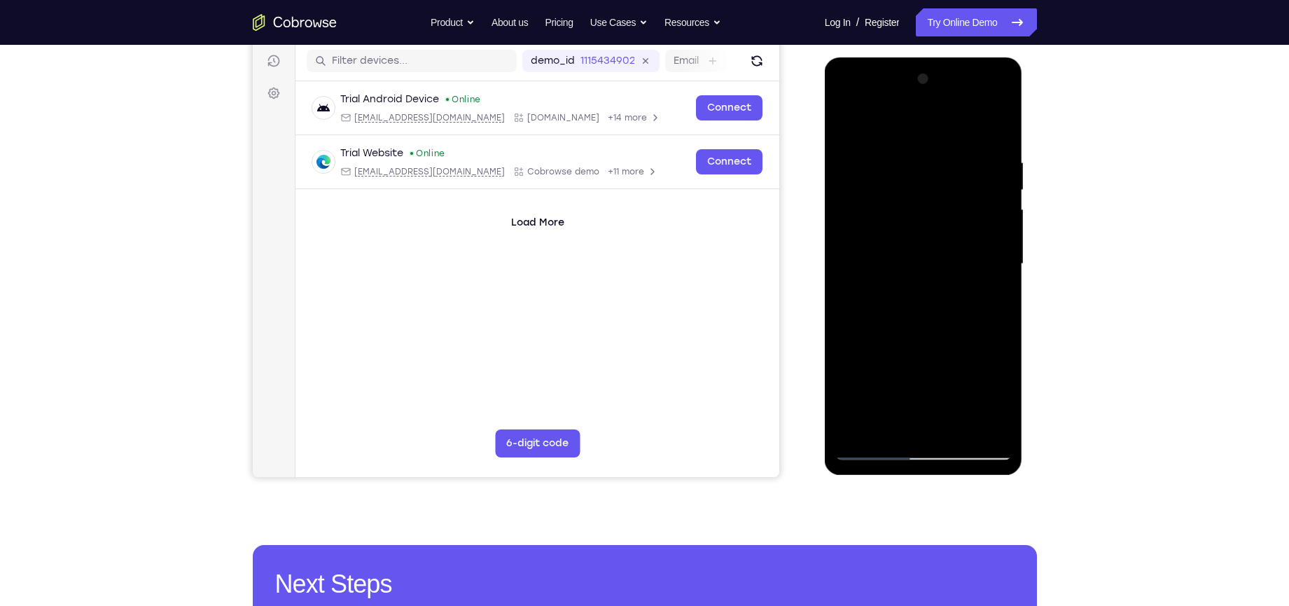
scroll to position [169, 0]
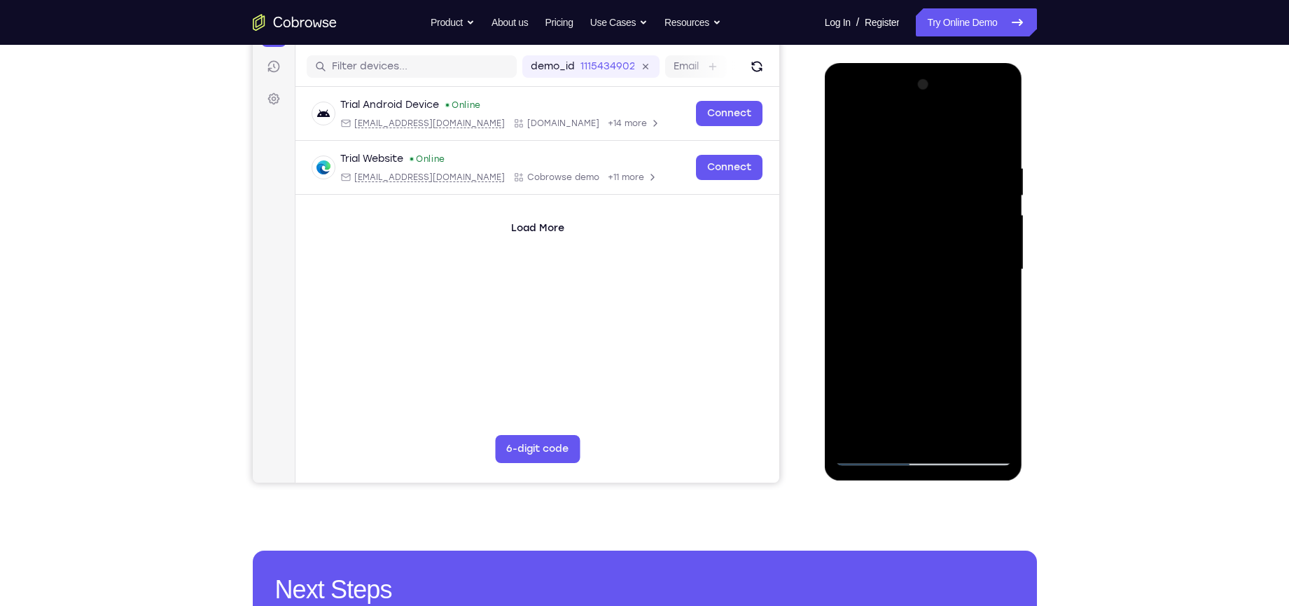
click at [1001, 245] on div at bounding box center [923, 270] width 176 height 392
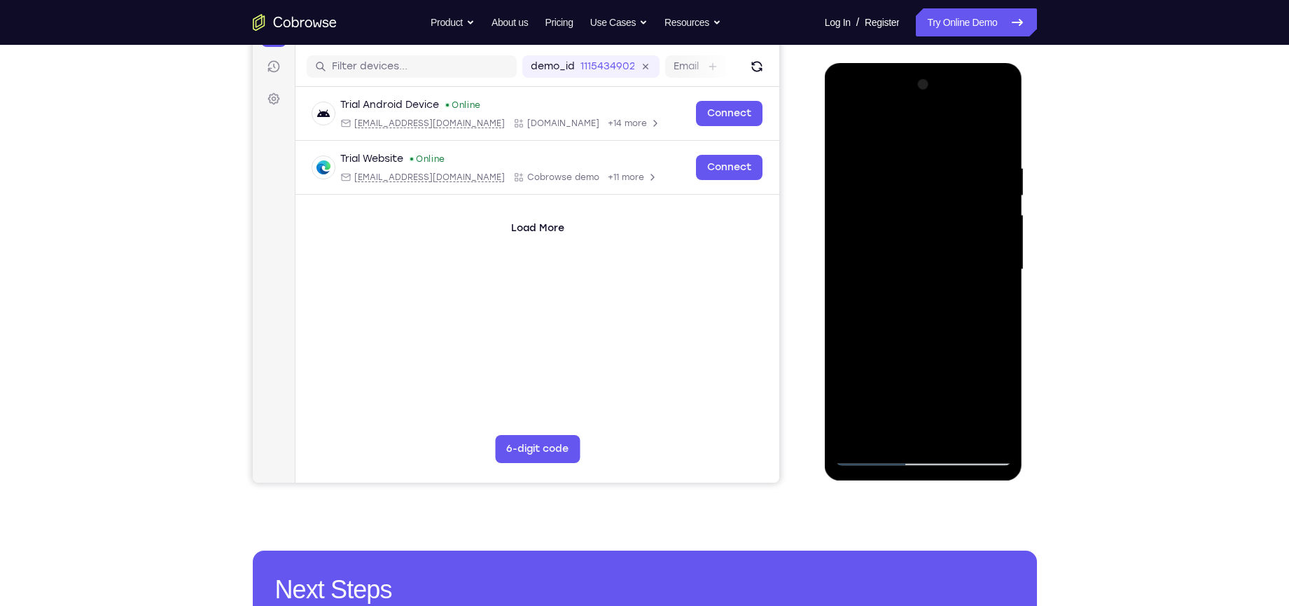
click at [1001, 245] on div at bounding box center [923, 270] width 176 height 392
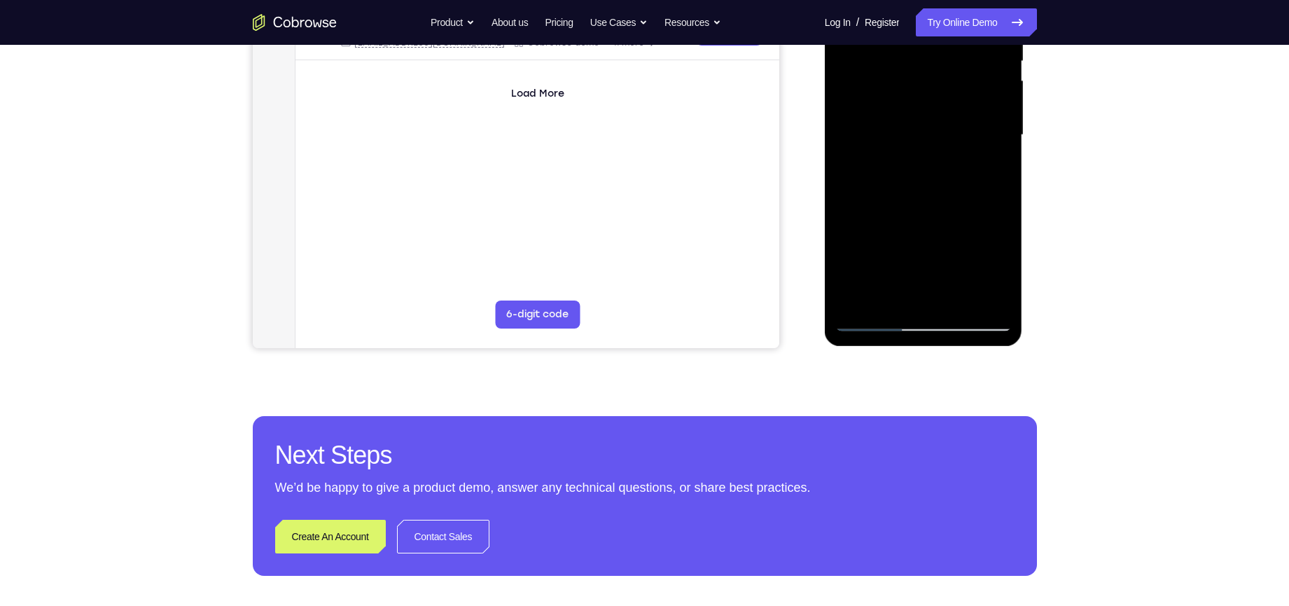
click at [873, 321] on div at bounding box center [923, 135] width 176 height 392
drag, startPoint x: 926, startPoint y: 240, endPoint x: 950, endPoint y: 146, distance: 97.7
click at [950, 146] on div at bounding box center [923, 135] width 176 height 392
drag, startPoint x: 907, startPoint y: 258, endPoint x: 949, endPoint y: 111, distance: 152.7
click at [949, 111] on div at bounding box center [923, 135] width 176 height 392
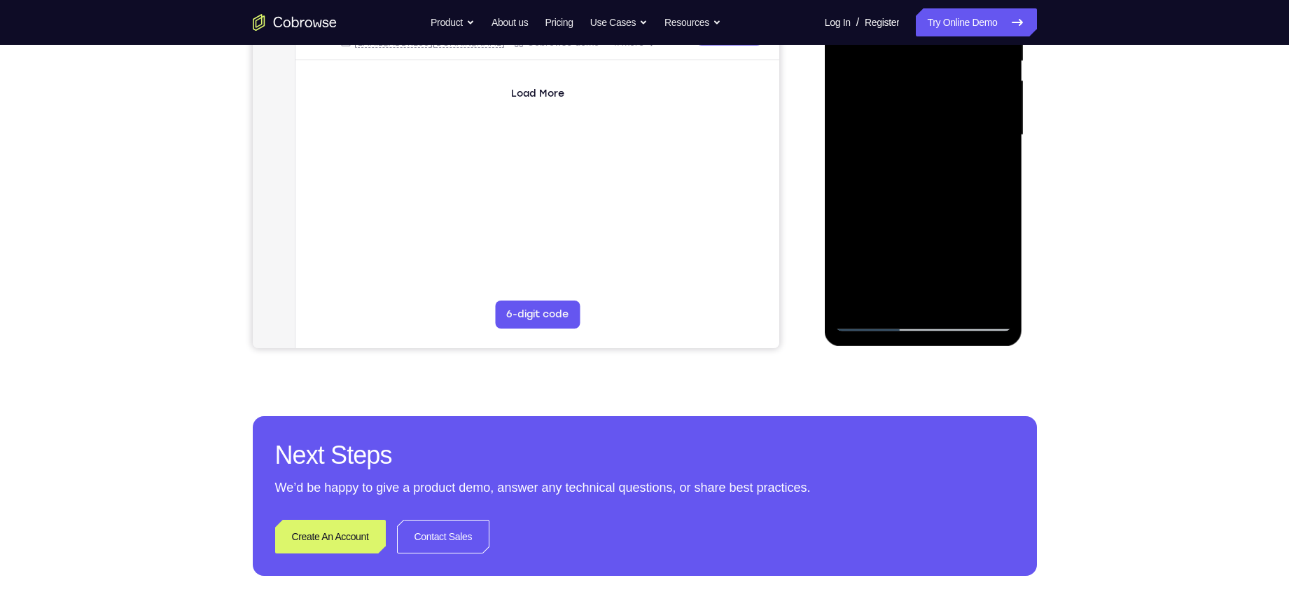
drag, startPoint x: 907, startPoint y: 246, endPoint x: 949, endPoint y: 111, distance: 141.3
click at [949, 111] on div at bounding box center [923, 135] width 176 height 392
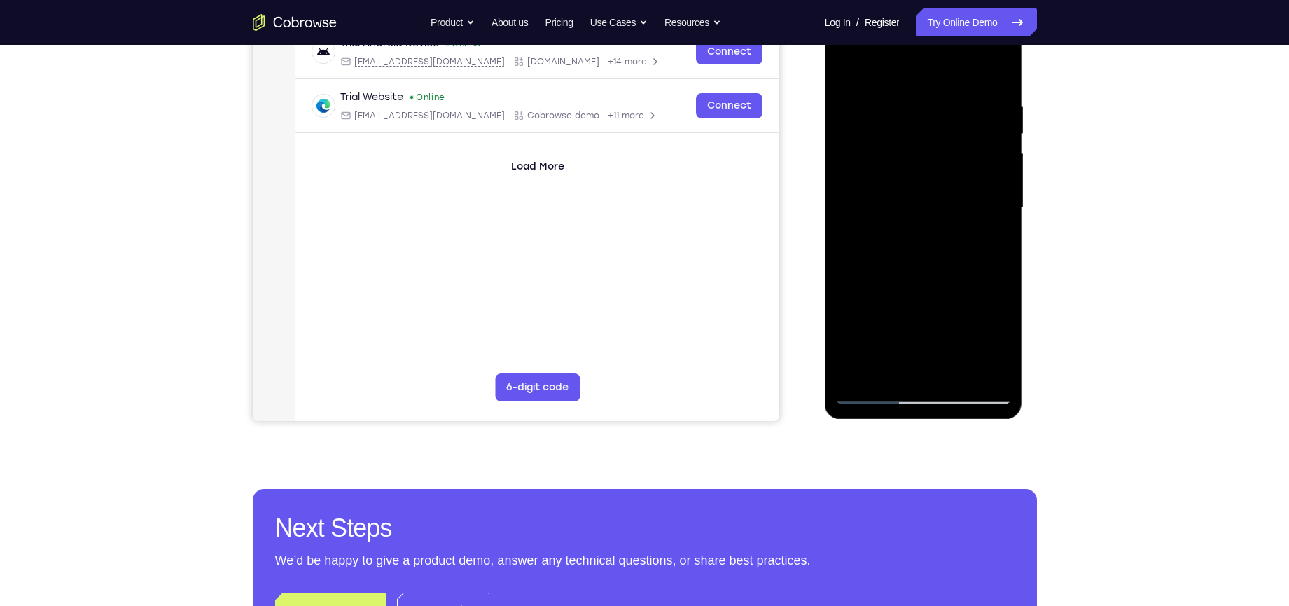
scroll to position [209, 0]
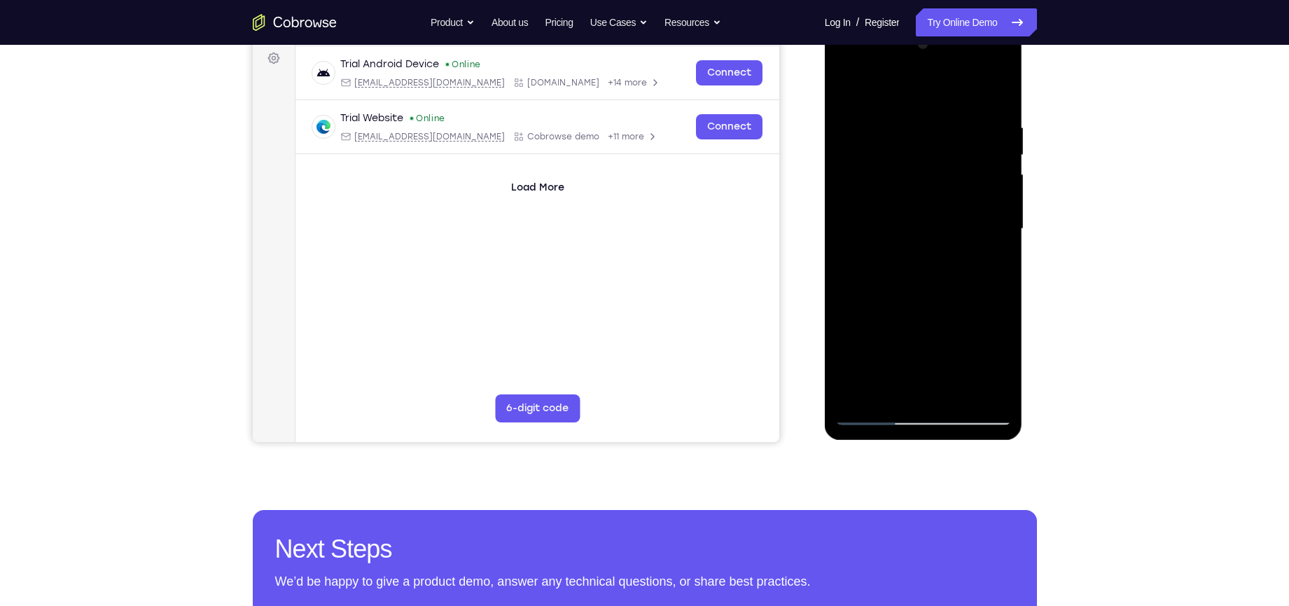
click at [875, 263] on div at bounding box center [923, 229] width 176 height 392
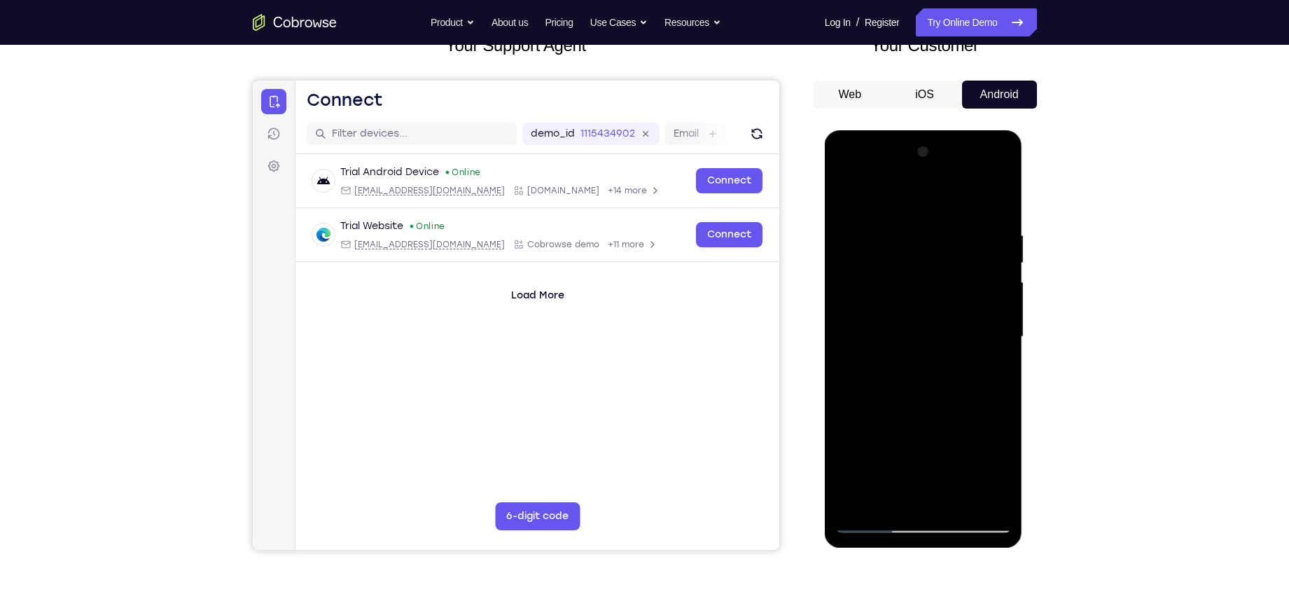
scroll to position [101, 0]
drag, startPoint x: 931, startPoint y: 250, endPoint x: 909, endPoint y: 375, distance: 126.5
click at [909, 375] on div at bounding box center [923, 337] width 176 height 392
click at [1001, 315] on div at bounding box center [923, 337] width 176 height 392
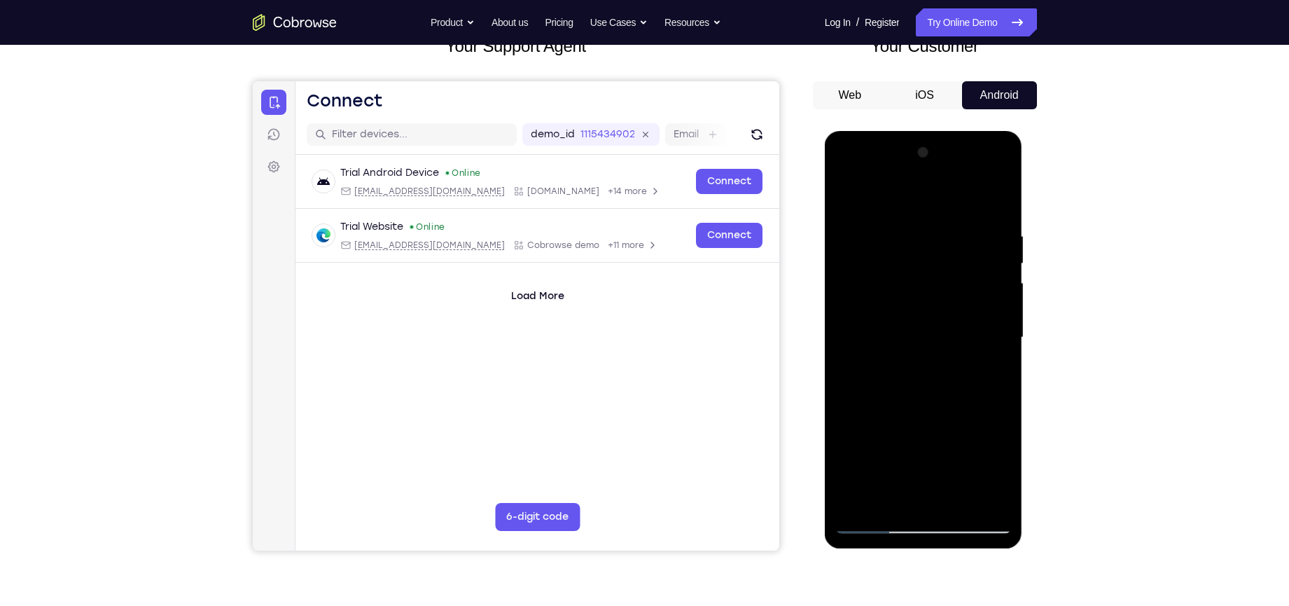
click at [1001, 315] on div at bounding box center [923, 337] width 176 height 392
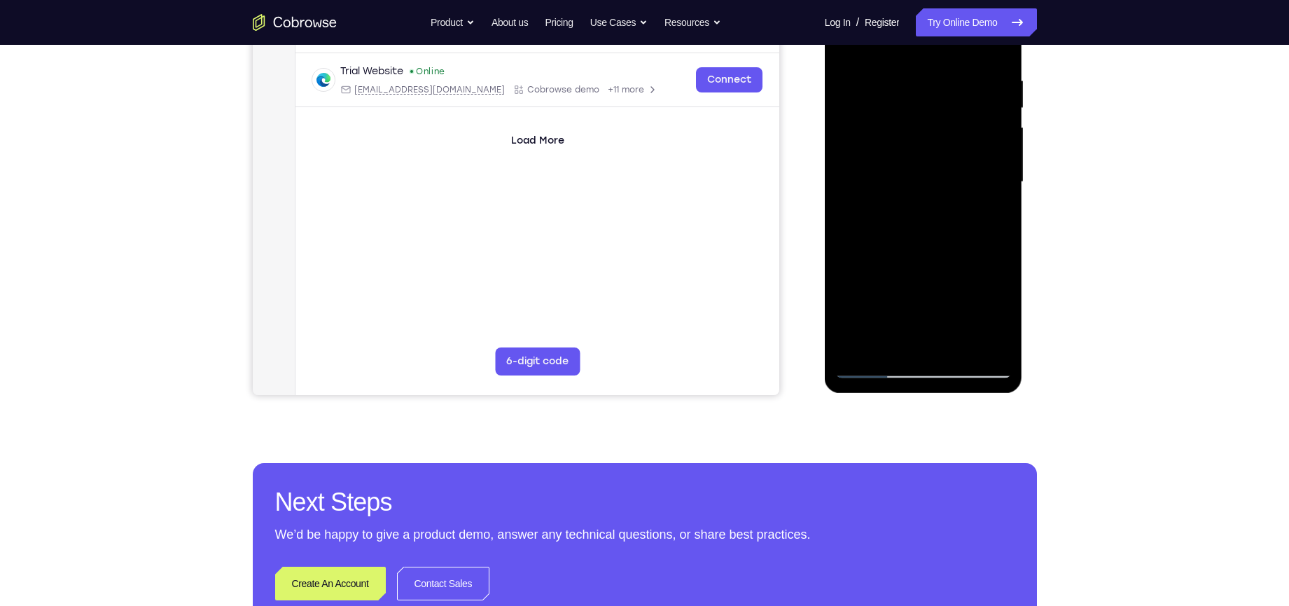
scroll to position [265, 0]
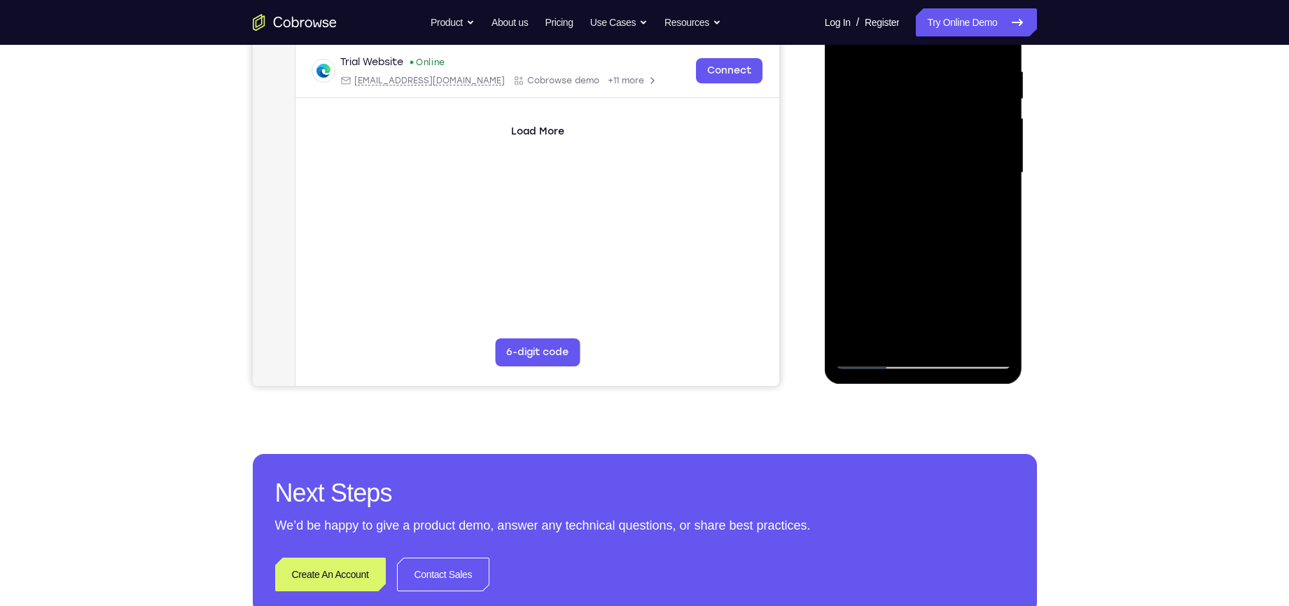
click at [858, 338] on div at bounding box center [923, 173] width 176 height 392
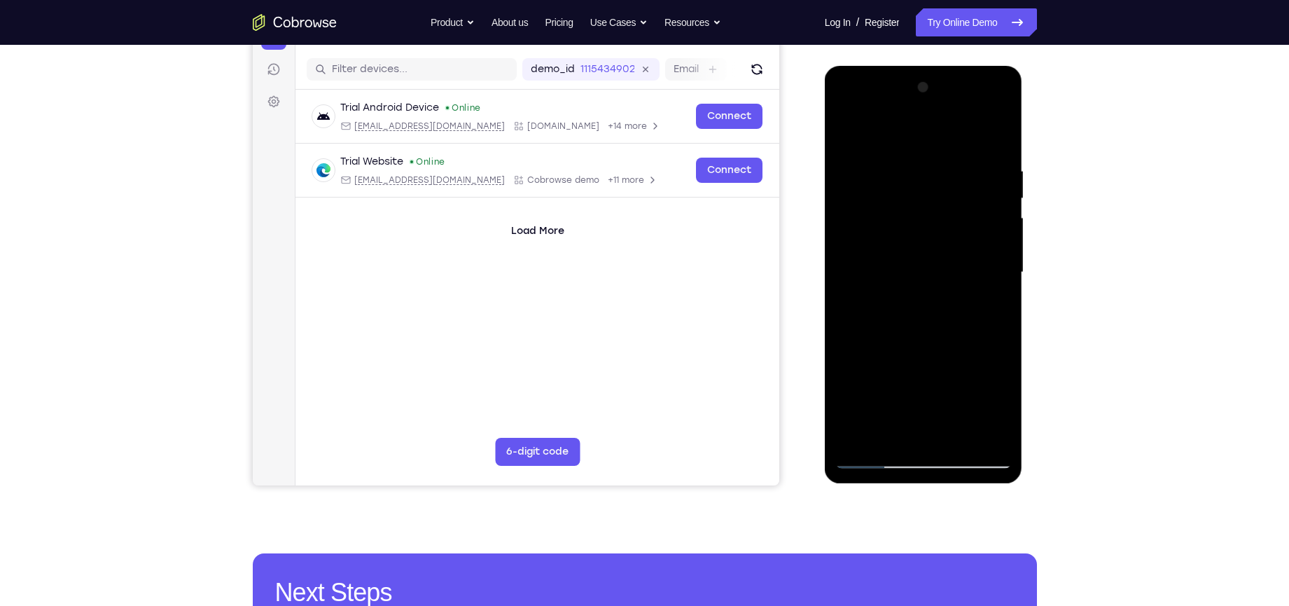
drag, startPoint x: 913, startPoint y: 176, endPoint x: 912, endPoint y: 330, distance: 154.0
click at [912, 330] on div at bounding box center [923, 272] width 176 height 392
click at [905, 155] on div at bounding box center [923, 272] width 176 height 392
drag, startPoint x: 905, startPoint y: 382, endPoint x: 903, endPoint y: 310, distance: 71.5
click at [903, 310] on div at bounding box center [923, 272] width 176 height 392
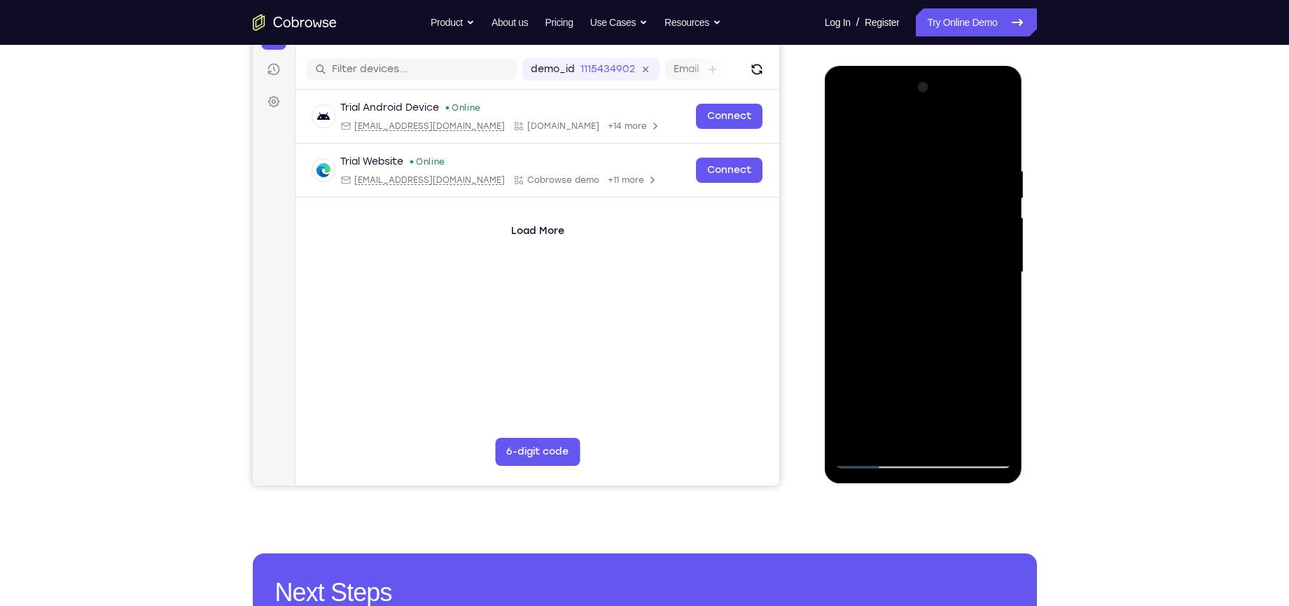
click at [998, 211] on div at bounding box center [923, 272] width 176 height 392
drag, startPoint x: 961, startPoint y: 195, endPoint x: 948, endPoint y: 259, distance: 65.1
click at [948, 259] on div at bounding box center [923, 272] width 176 height 392
click at [998, 271] on div at bounding box center [923, 272] width 176 height 392
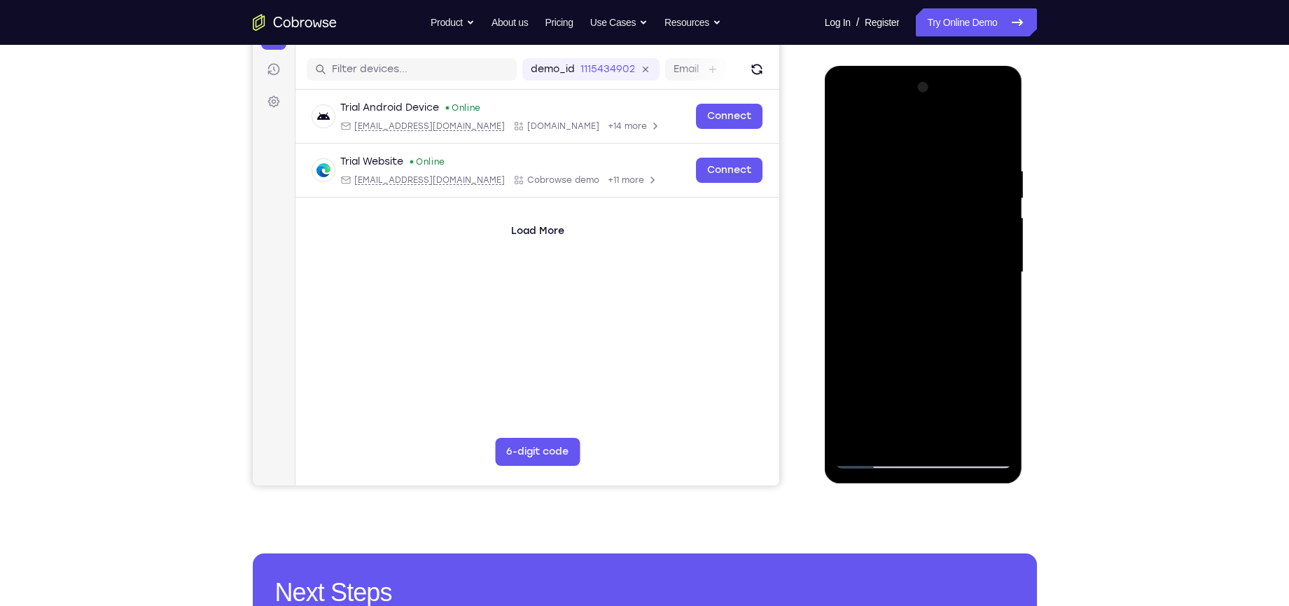
click at [998, 271] on div at bounding box center [923, 272] width 176 height 392
click at [896, 153] on div at bounding box center [923, 272] width 176 height 392
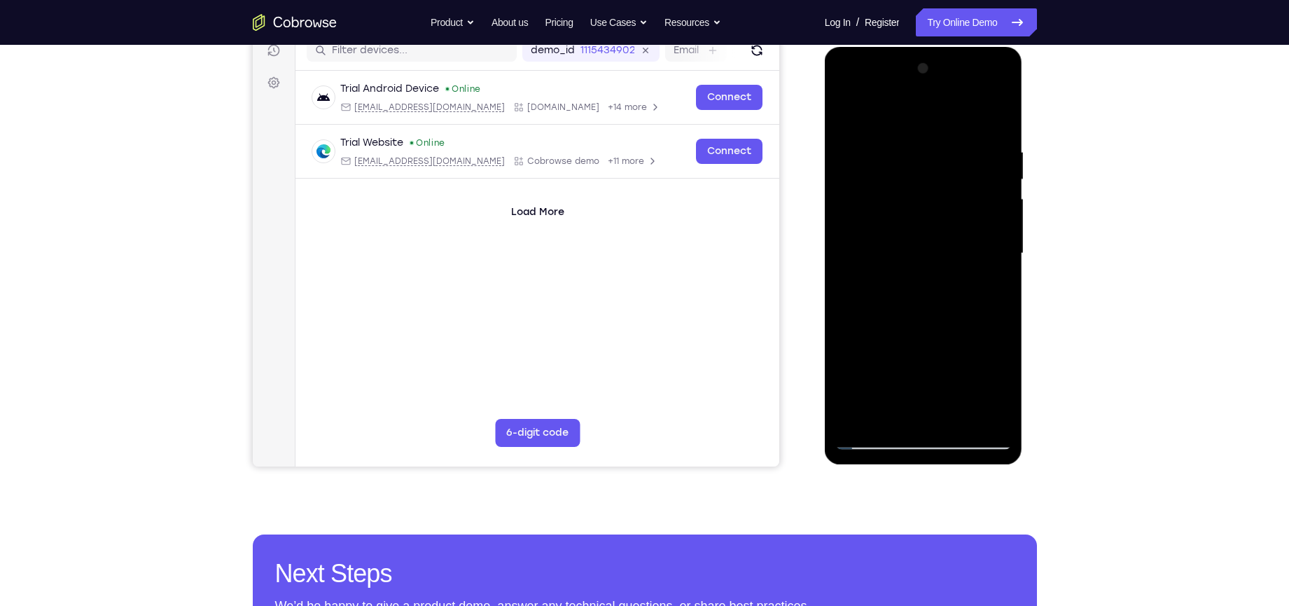
scroll to position [179, 0]
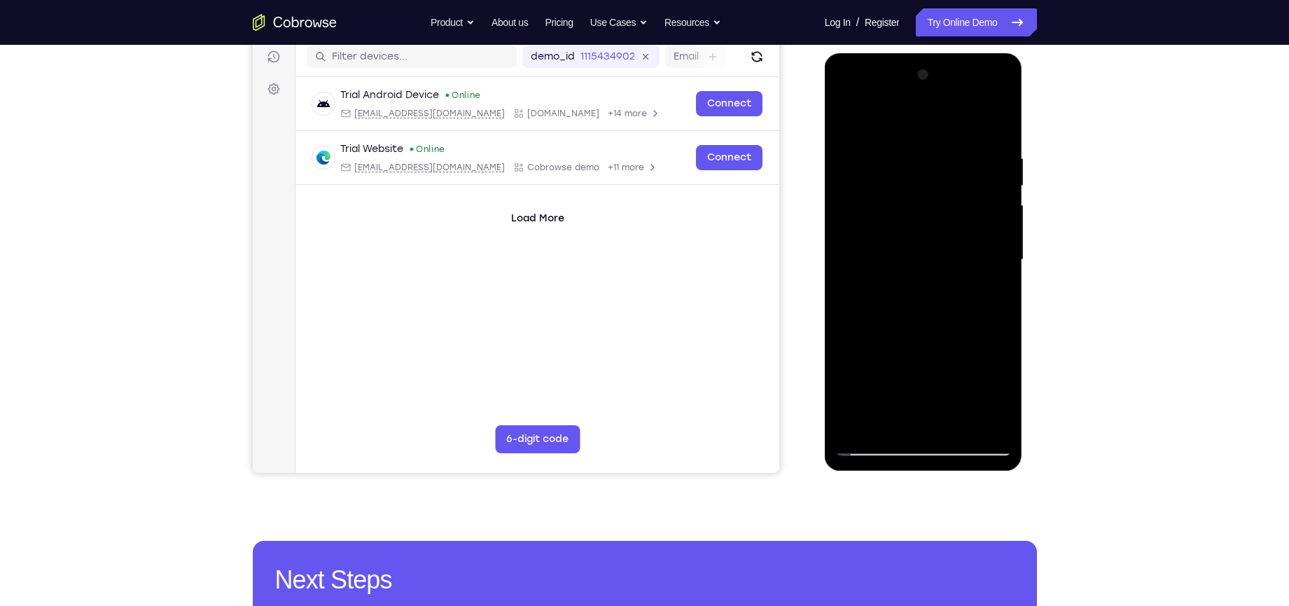
click at [991, 240] on div at bounding box center [923, 260] width 176 height 392
click at [996, 226] on div at bounding box center [923, 260] width 176 height 392
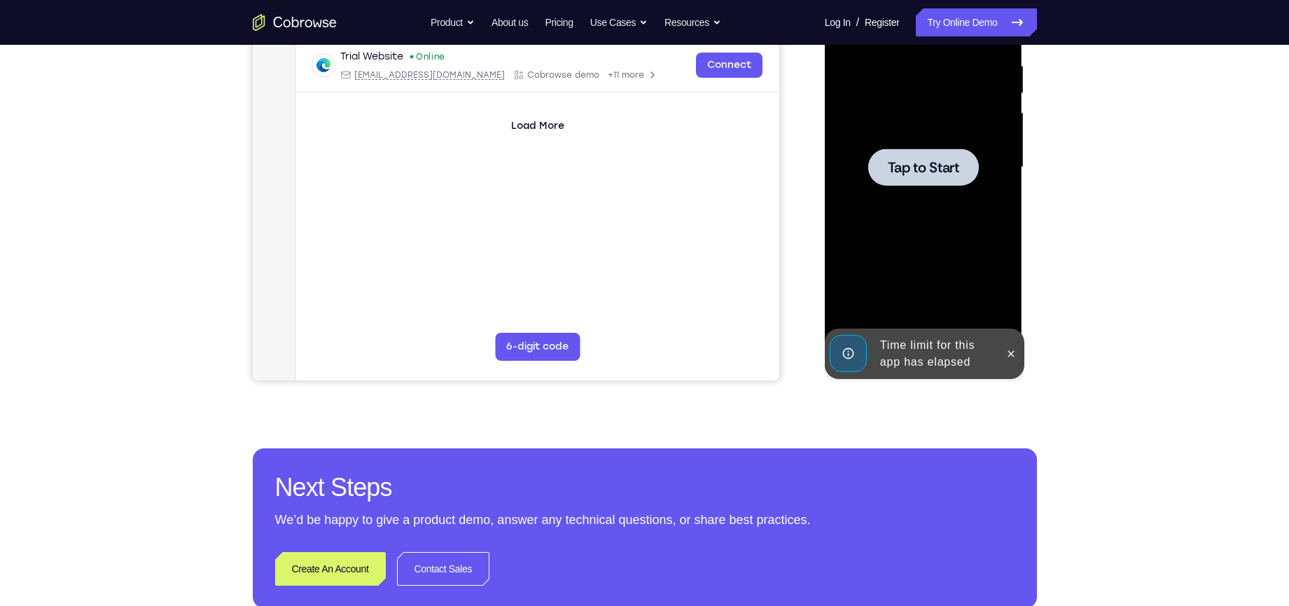
scroll to position [263, 0]
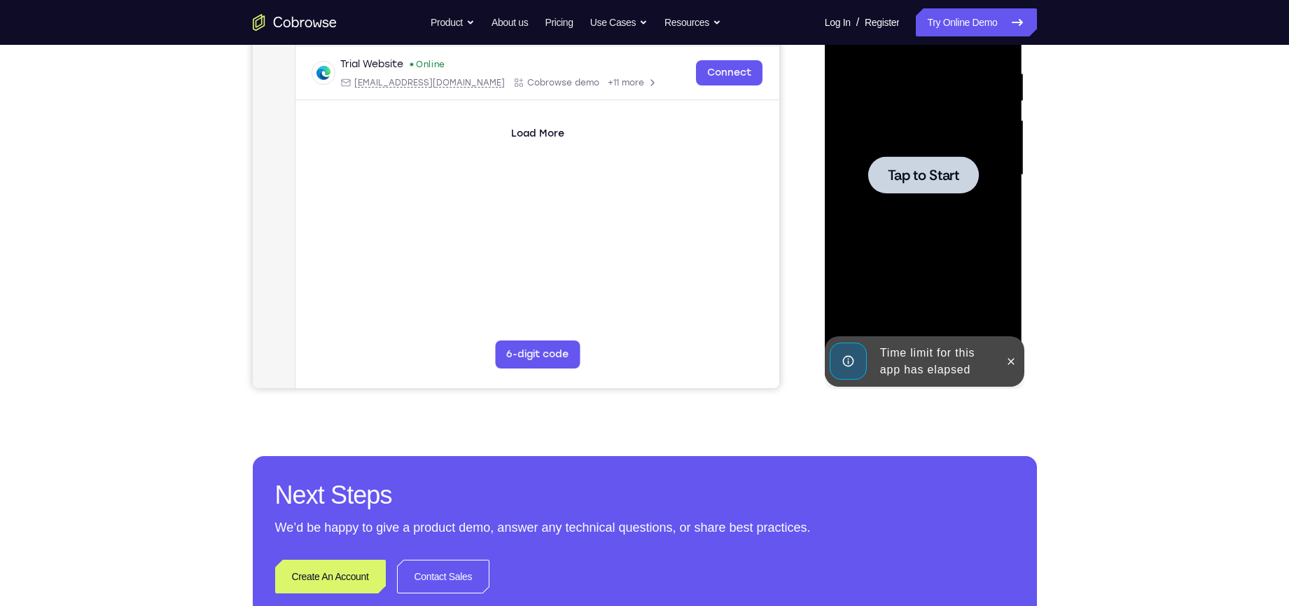
click at [910, 174] on span "Tap to Start" at bounding box center [923, 175] width 71 height 14
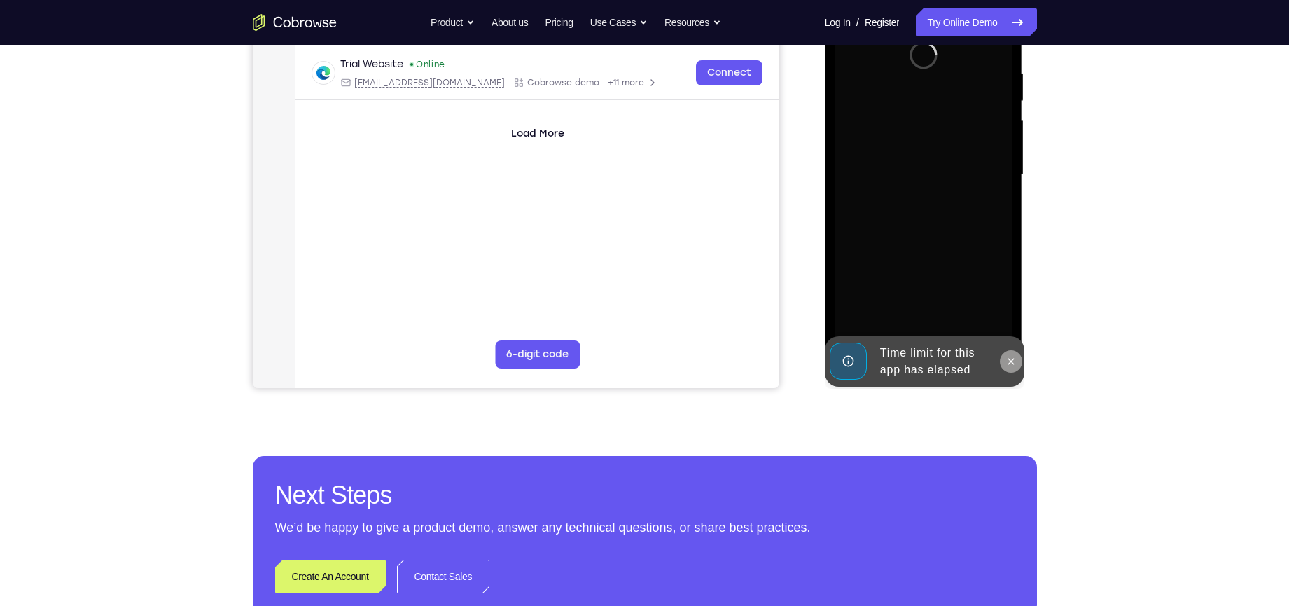
click at [1013, 361] on icon at bounding box center [1010, 361] width 11 height 11
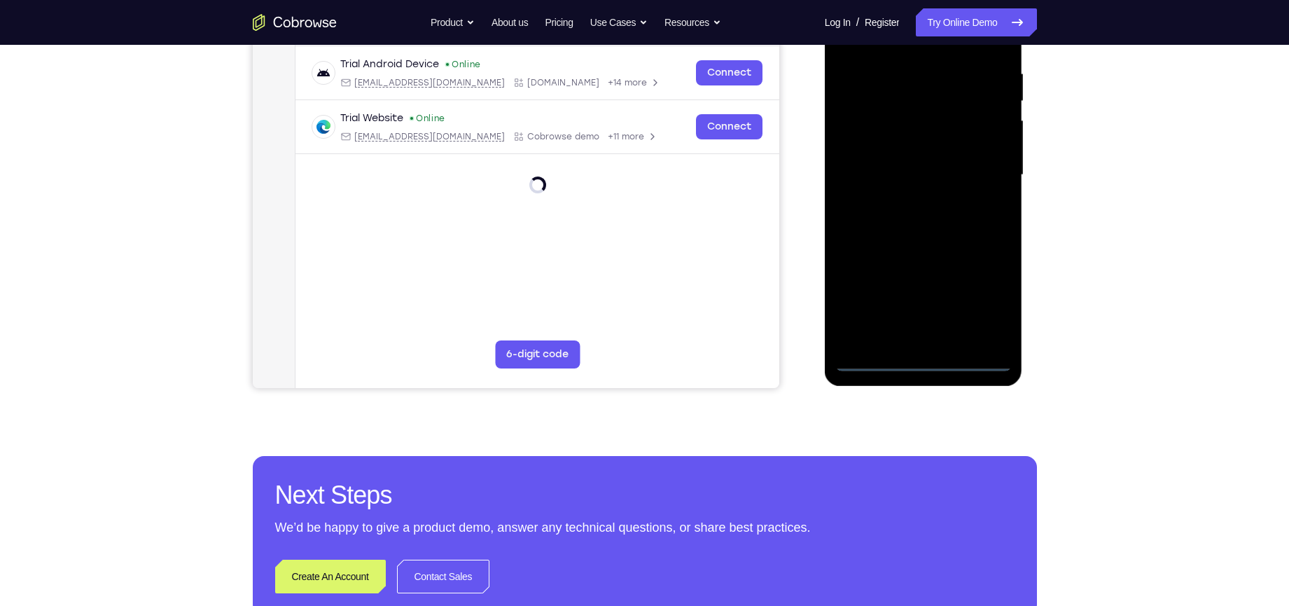
click at [925, 361] on div at bounding box center [923, 175] width 176 height 392
click at [980, 298] on div at bounding box center [923, 175] width 176 height 392
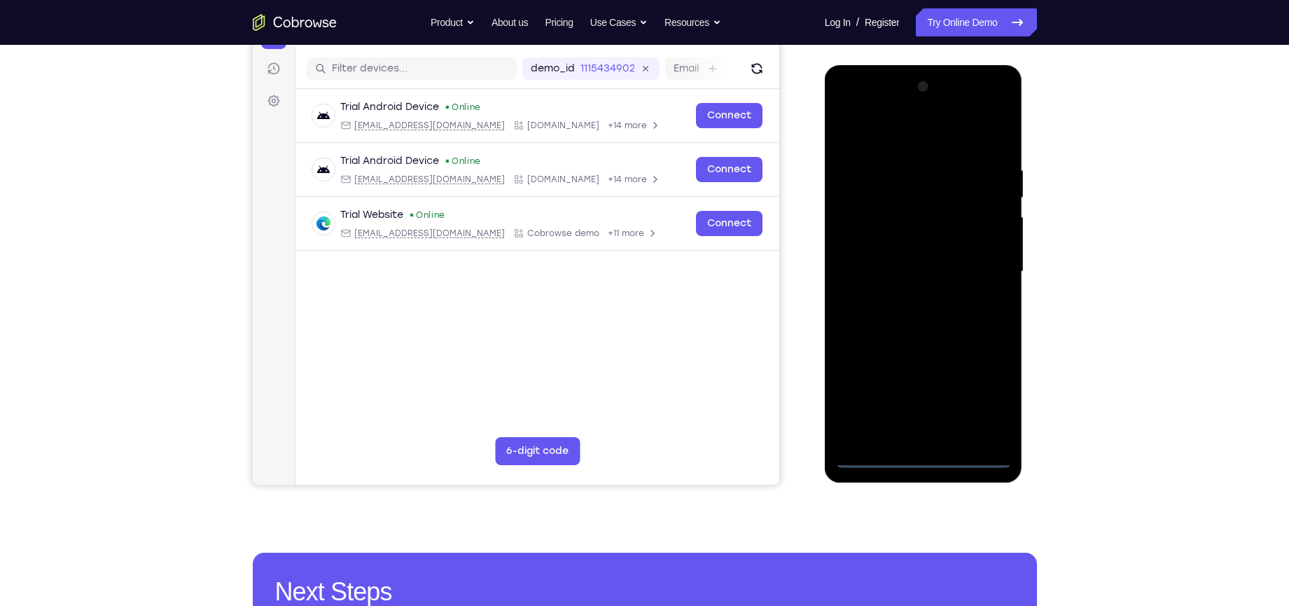
scroll to position [165, 0]
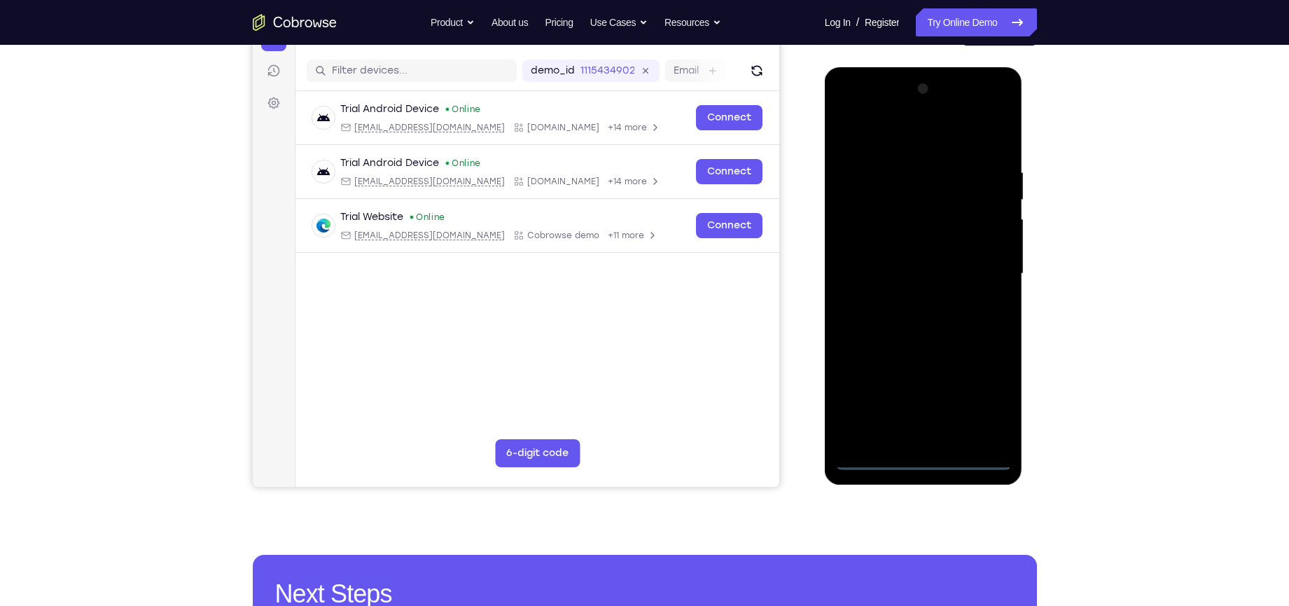
click at [886, 142] on div at bounding box center [923, 274] width 176 height 392
click at [867, 228] on div at bounding box center [923, 274] width 176 height 392
click at [903, 440] on div at bounding box center [923, 274] width 176 height 392
click at [900, 283] on div at bounding box center [923, 274] width 176 height 392
click at [900, 269] on div at bounding box center [923, 274] width 176 height 392
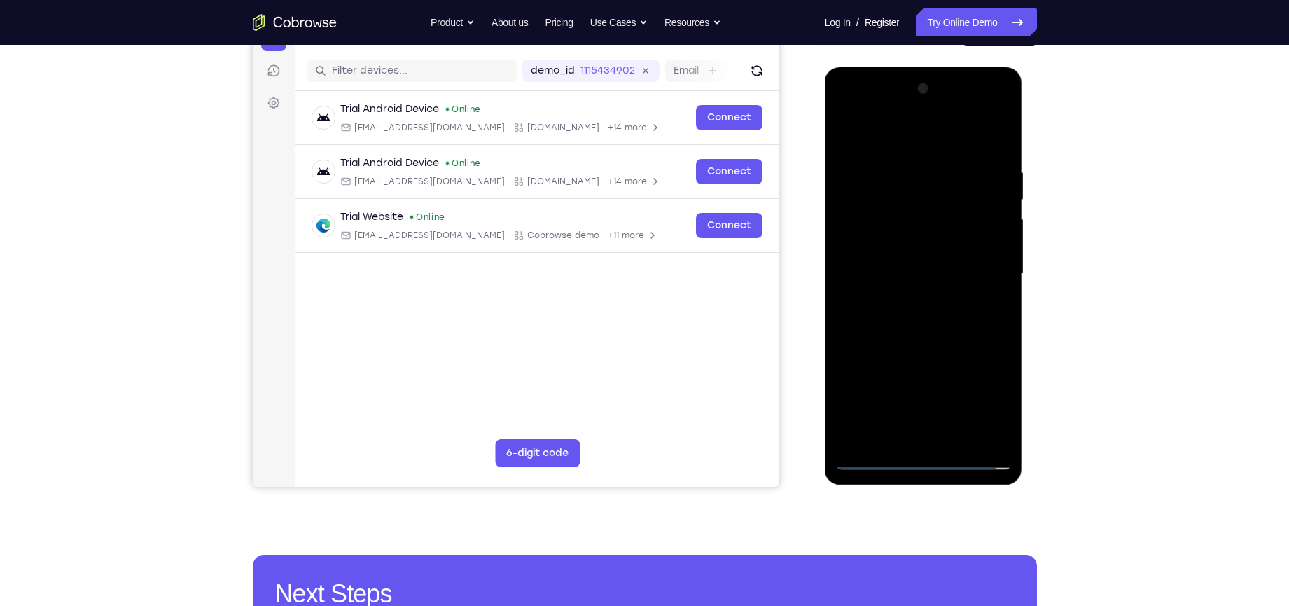
click at [909, 300] on div at bounding box center [923, 274] width 176 height 392
drag, startPoint x: 879, startPoint y: 146, endPoint x: 1090, endPoint y: 132, distance: 210.5
click at [1024, 132] on html "Online web based iOS Simulators and Android Emulators. Run iPhone, iPad, Mobile…" at bounding box center [925, 277] width 200 height 420
drag, startPoint x: 952, startPoint y: 343, endPoint x: 954, endPoint y: 215, distance: 128.2
click at [954, 215] on div at bounding box center [923, 274] width 176 height 392
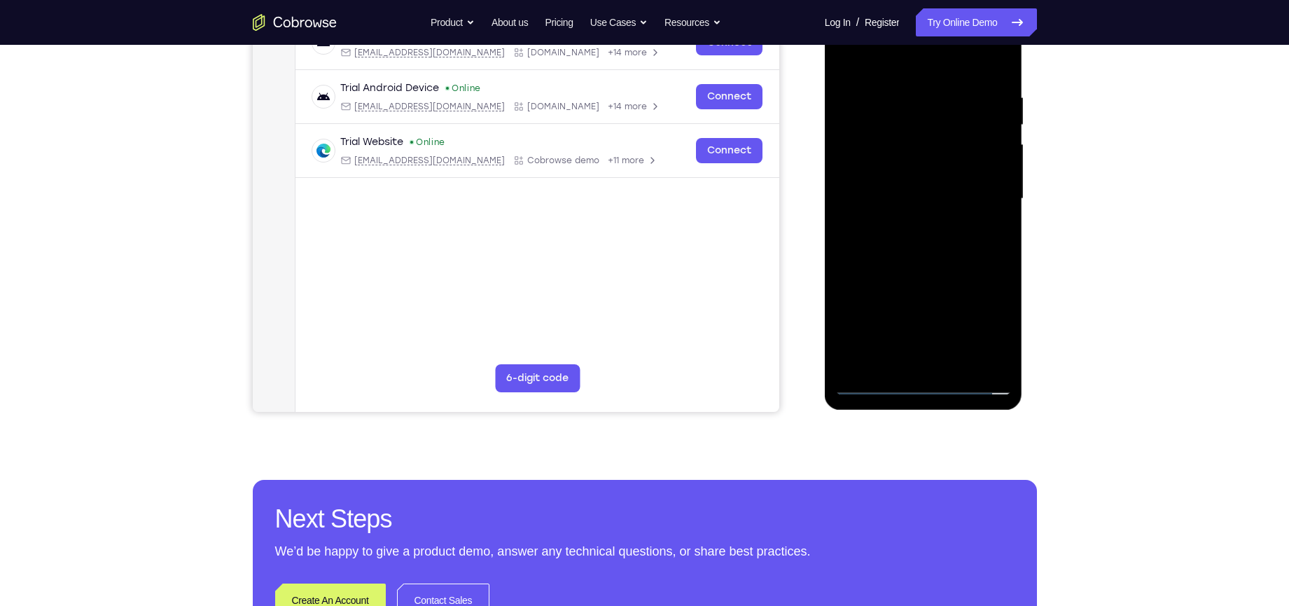
scroll to position [243, 0]
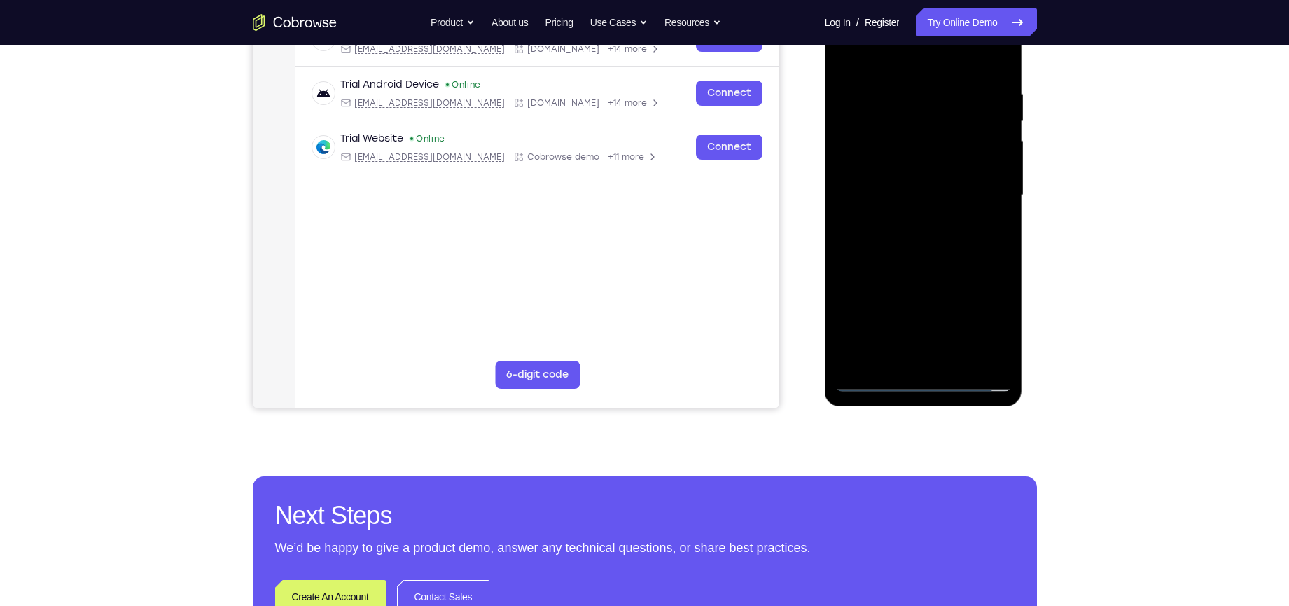
click at [928, 356] on div at bounding box center [923, 195] width 176 height 392
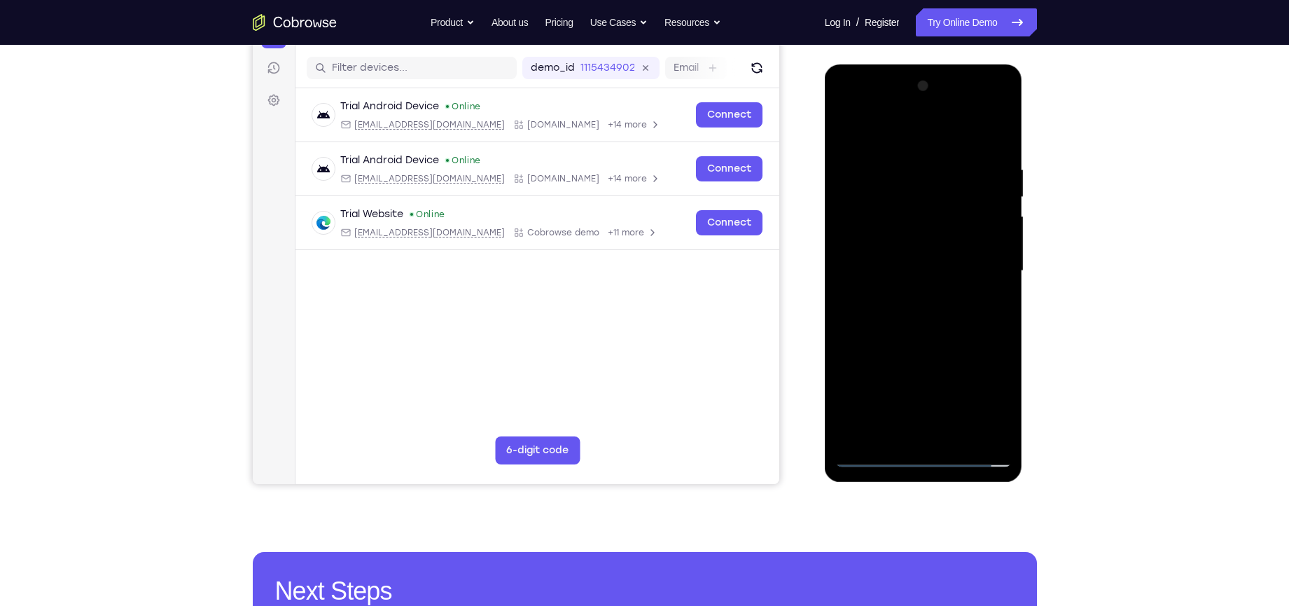
scroll to position [151, 0]
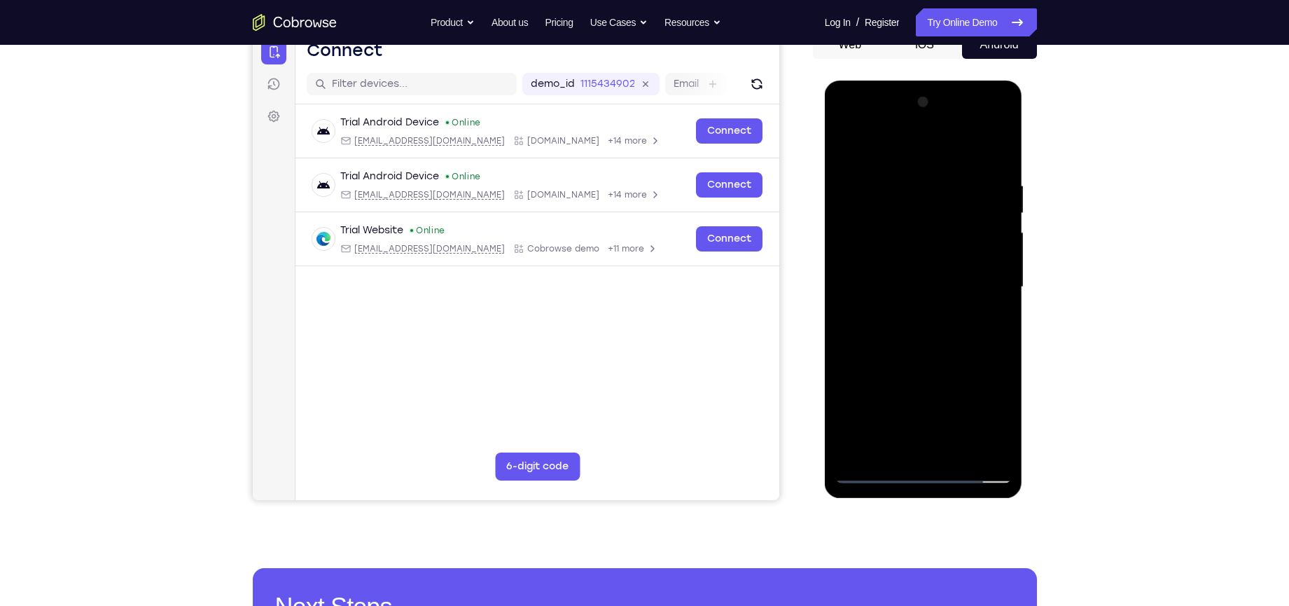
click at [879, 162] on div at bounding box center [923, 287] width 176 height 392
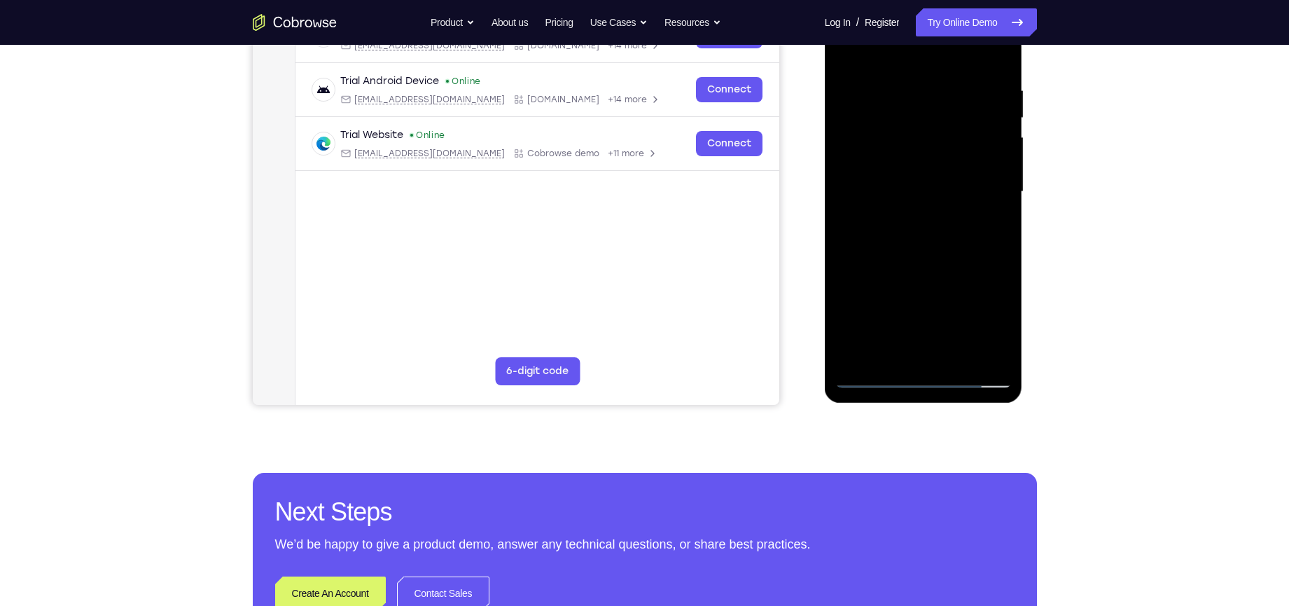
scroll to position [247, 0]
click at [868, 376] on div at bounding box center [923, 191] width 176 height 392
drag, startPoint x: 882, startPoint y: 166, endPoint x: 936, endPoint y: 176, distance: 55.5
click at [936, 176] on div at bounding box center [923, 191] width 176 height 392
drag, startPoint x: 892, startPoint y: 267, endPoint x: 890, endPoint y: 183, distance: 83.4
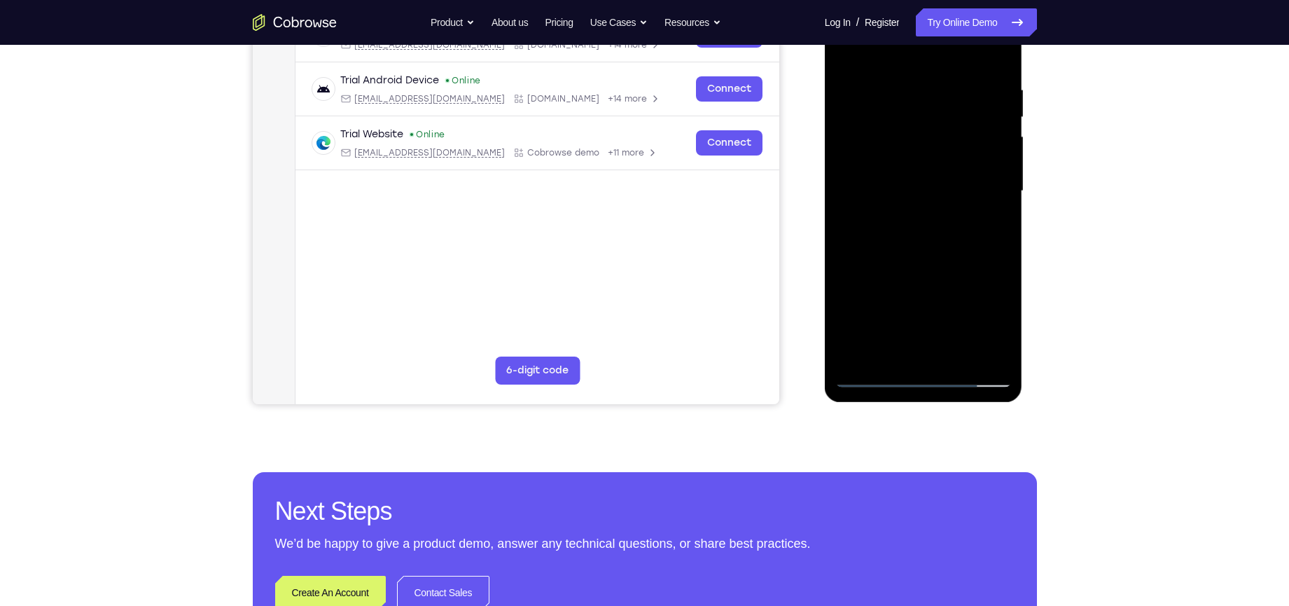
click at [890, 183] on div at bounding box center [923, 191] width 176 height 392
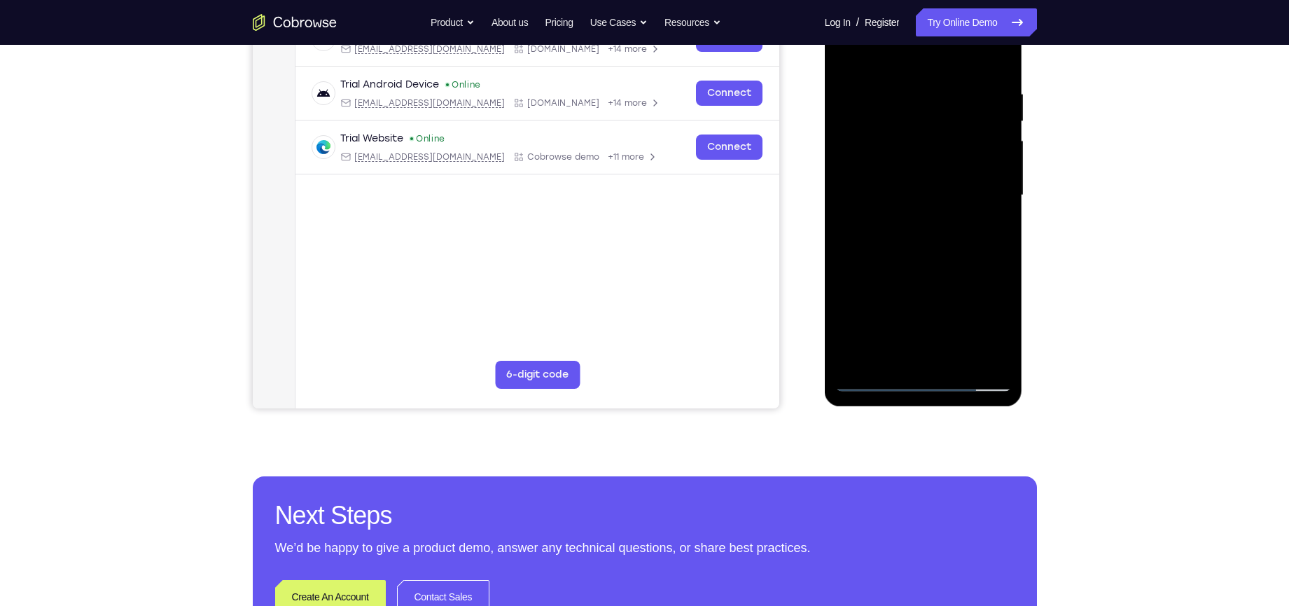
scroll to position [244, 0]
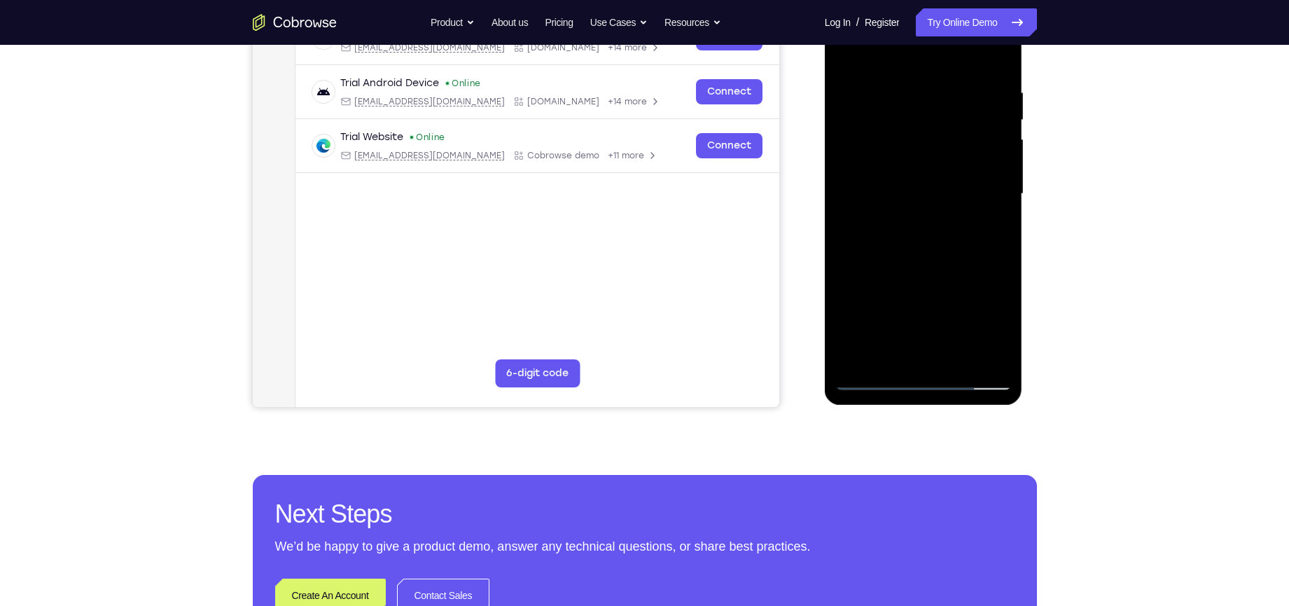
drag, startPoint x: 975, startPoint y: 279, endPoint x: 977, endPoint y: 235, distance: 44.2
click at [977, 235] on div at bounding box center [923, 194] width 176 height 392
drag, startPoint x: 940, startPoint y: 316, endPoint x: 963, endPoint y: 197, distance: 121.1
click at [963, 197] on div at bounding box center [923, 194] width 176 height 392
drag, startPoint x: 923, startPoint y: 293, endPoint x: 931, endPoint y: 134, distance: 159.1
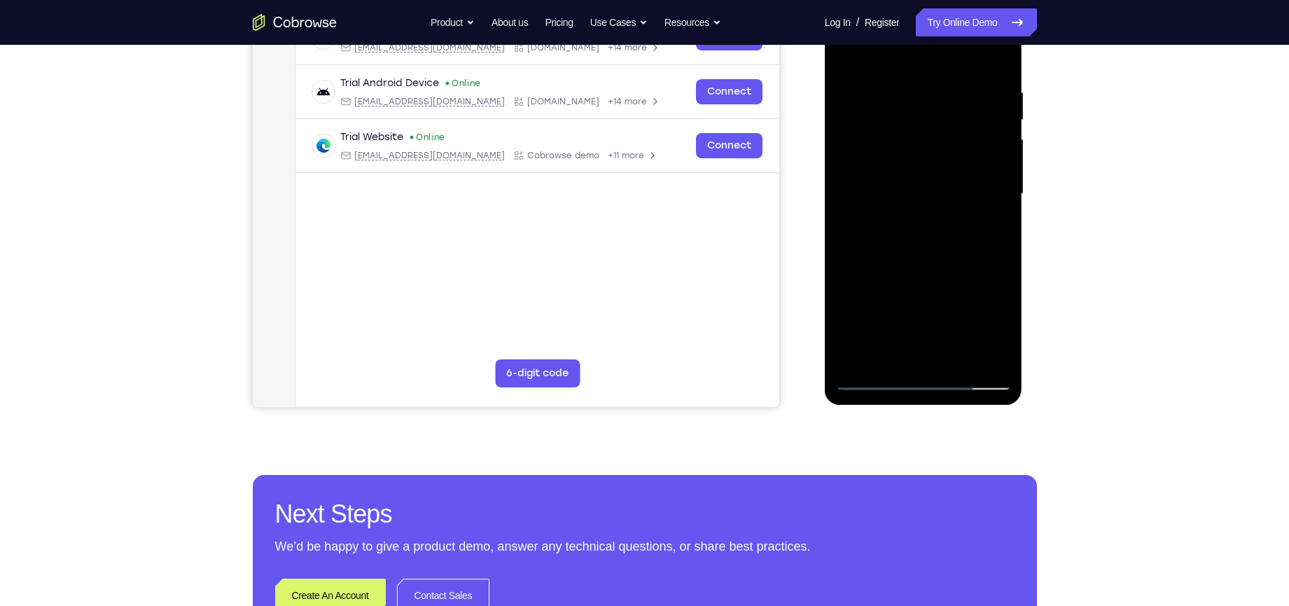
click at [931, 134] on div at bounding box center [923, 194] width 176 height 392
drag, startPoint x: 910, startPoint y: 275, endPoint x: 924, endPoint y: 132, distance: 144.2
click at [921, 143] on div at bounding box center [923, 194] width 176 height 392
drag, startPoint x: 906, startPoint y: 295, endPoint x: 919, endPoint y: 162, distance: 134.3
click at [919, 162] on div at bounding box center [923, 194] width 176 height 392
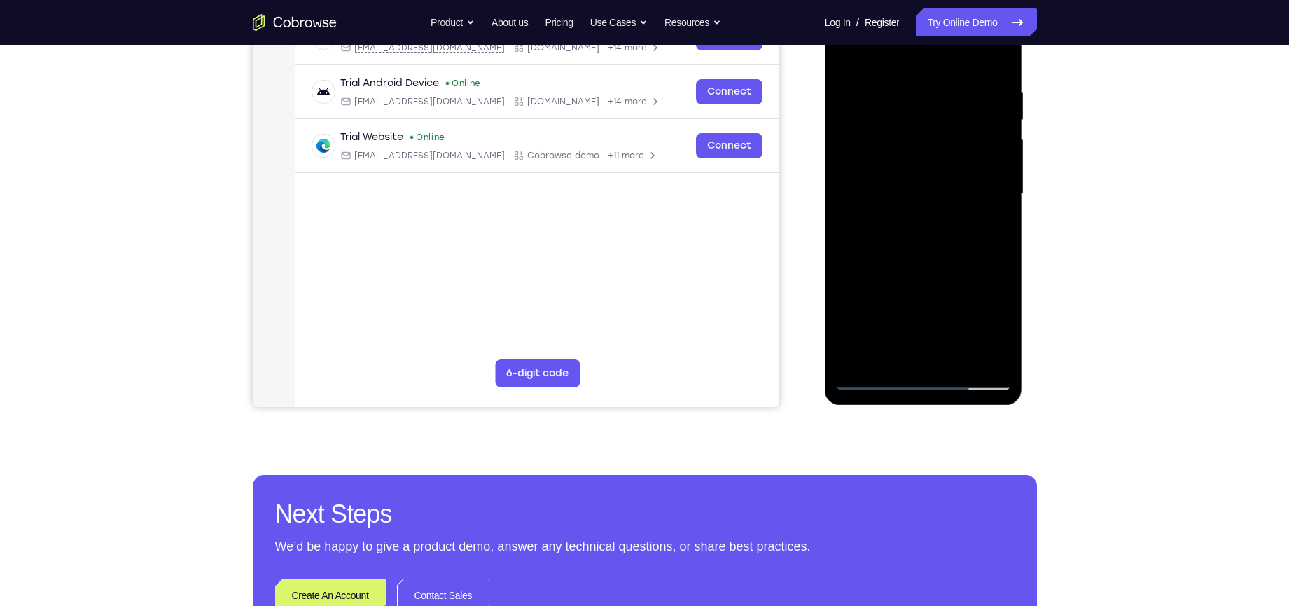
drag, startPoint x: 918, startPoint y: 166, endPoint x: 906, endPoint y: 251, distance: 85.6
click at [906, 251] on div at bounding box center [923, 194] width 176 height 392
drag, startPoint x: 909, startPoint y: 293, endPoint x: 934, endPoint y: 186, distance: 110.7
click at [934, 186] on div at bounding box center [923, 194] width 176 height 392
drag, startPoint x: 931, startPoint y: 284, endPoint x: 933, endPoint y: 190, distance: 93.2
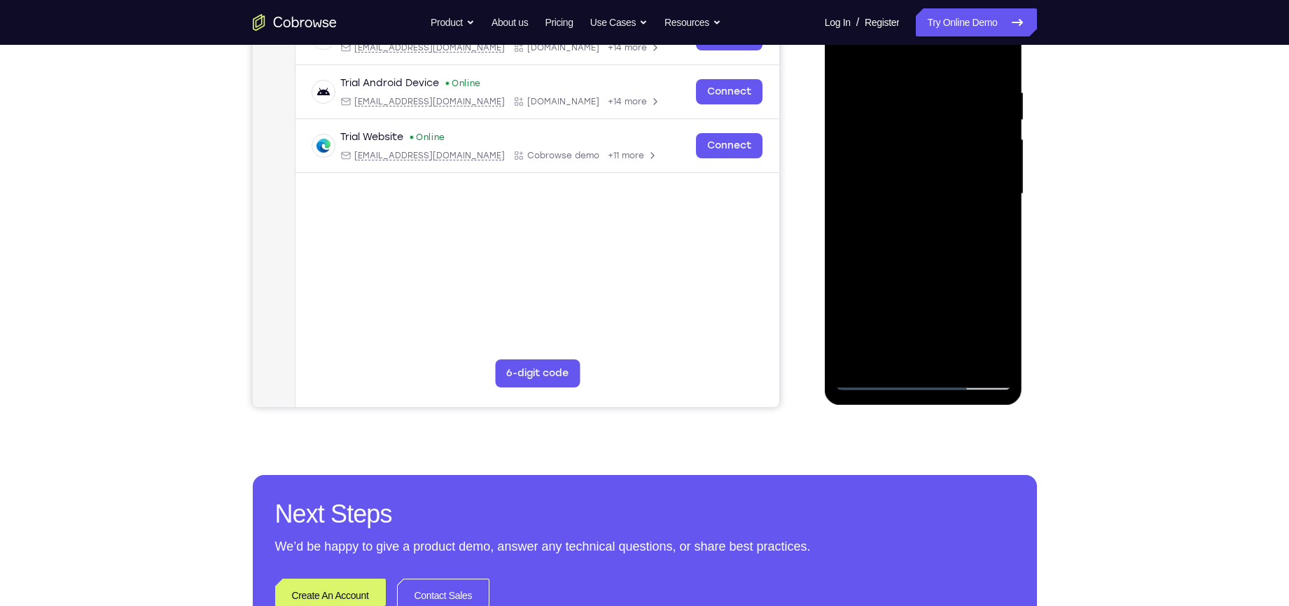
click at [933, 190] on div at bounding box center [923, 194] width 176 height 392
drag, startPoint x: 927, startPoint y: 245, endPoint x: 950, endPoint y: 158, distance: 89.8
click at [950, 158] on div at bounding box center [923, 194] width 176 height 392
drag, startPoint x: 918, startPoint y: 302, endPoint x: 931, endPoint y: 169, distance: 134.3
click at [931, 169] on div at bounding box center [923, 194] width 176 height 392
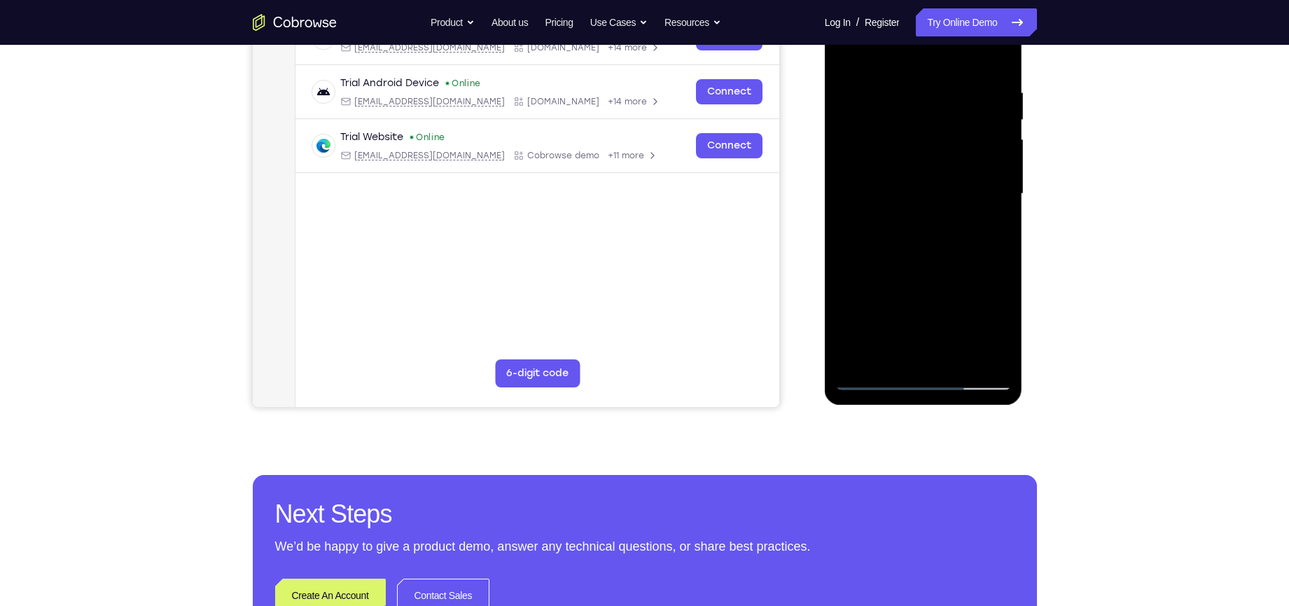
drag, startPoint x: 910, startPoint y: 287, endPoint x: 921, endPoint y: 148, distance: 139.1
click at [921, 148] on div at bounding box center [923, 194] width 176 height 392
drag, startPoint x: 922, startPoint y: 180, endPoint x: 908, endPoint y: 281, distance: 101.8
click at [908, 281] on div at bounding box center [923, 194] width 176 height 392
drag, startPoint x: 924, startPoint y: 297, endPoint x: 923, endPoint y: 217, distance: 79.8
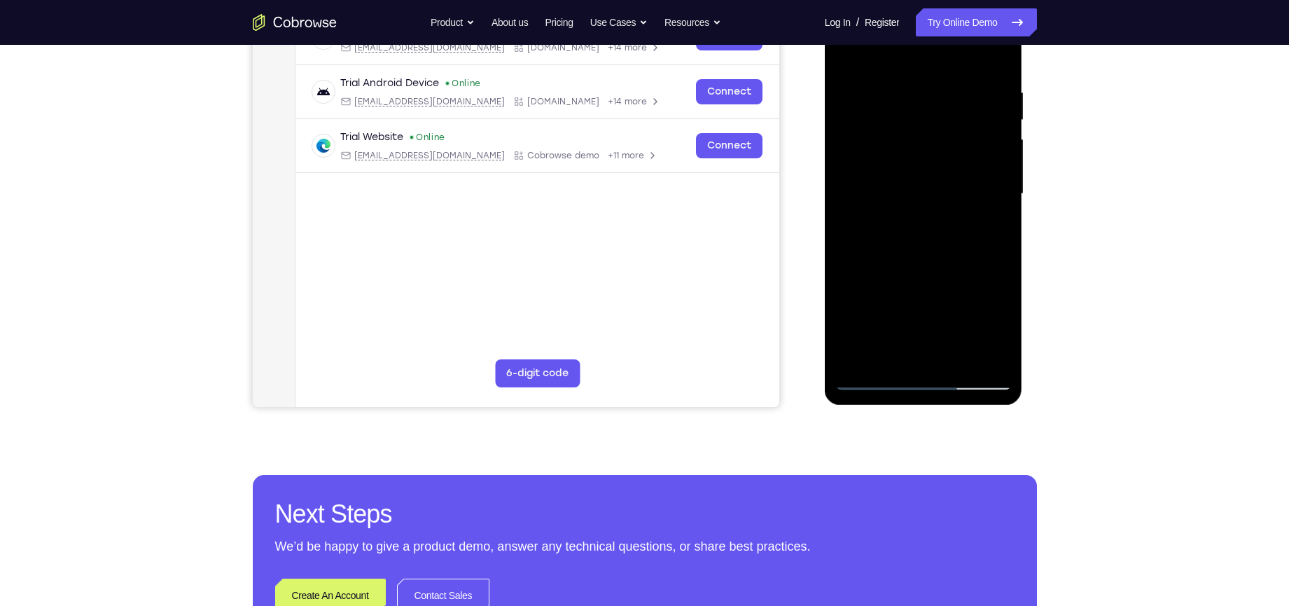
click at [923, 217] on div at bounding box center [923, 194] width 176 height 392
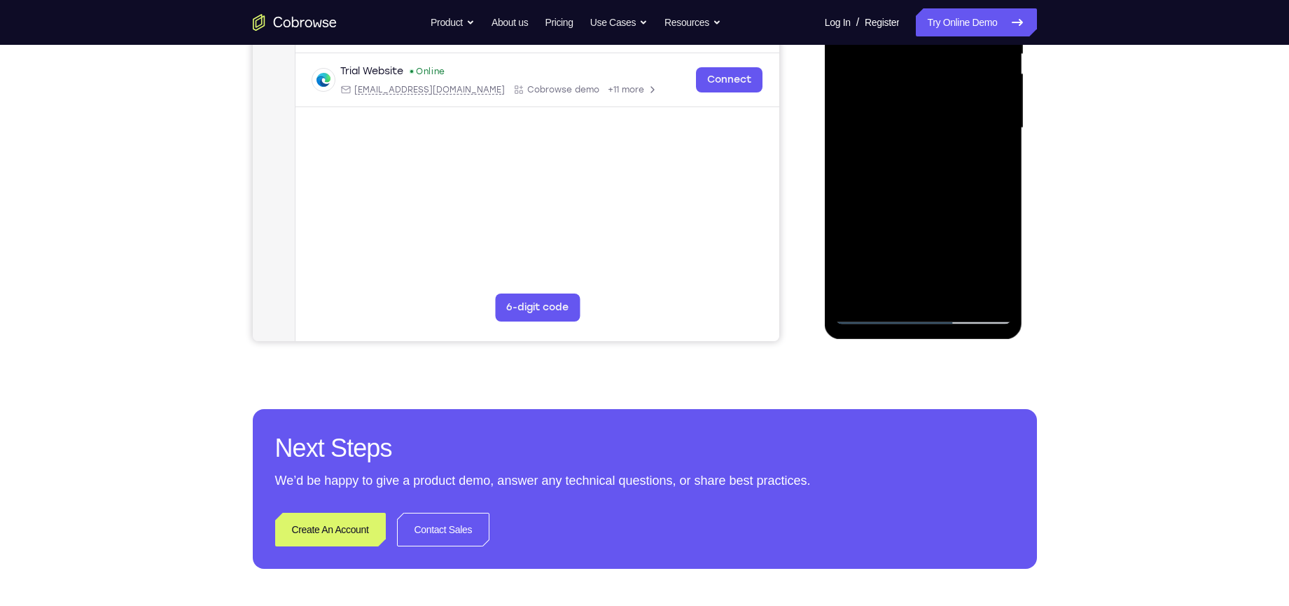
scroll to position [309, 0]
drag, startPoint x: 940, startPoint y: 228, endPoint x: 933, endPoint y: 117, distance: 110.9
click at [933, 117] on div at bounding box center [923, 129] width 176 height 392
drag, startPoint x: 925, startPoint y: 230, endPoint x: 936, endPoint y: 155, distance: 76.4
click at [936, 155] on div at bounding box center [923, 129] width 176 height 392
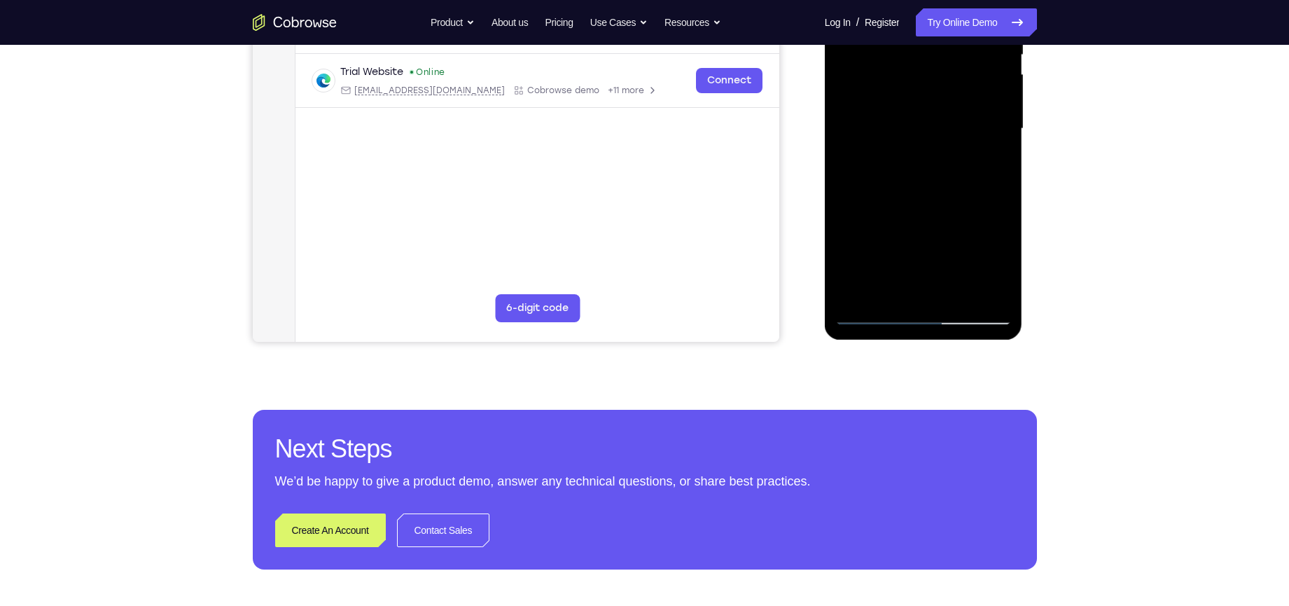
drag, startPoint x: 914, startPoint y: 219, endPoint x: 906, endPoint y: 122, distance: 97.6
click at [906, 122] on div at bounding box center [923, 129] width 176 height 392
drag, startPoint x: 904, startPoint y: 212, endPoint x: 926, endPoint y: 98, distance: 116.2
click at [926, 98] on div at bounding box center [923, 129] width 176 height 392
drag, startPoint x: 910, startPoint y: 232, endPoint x: 914, endPoint y: 191, distance: 40.8
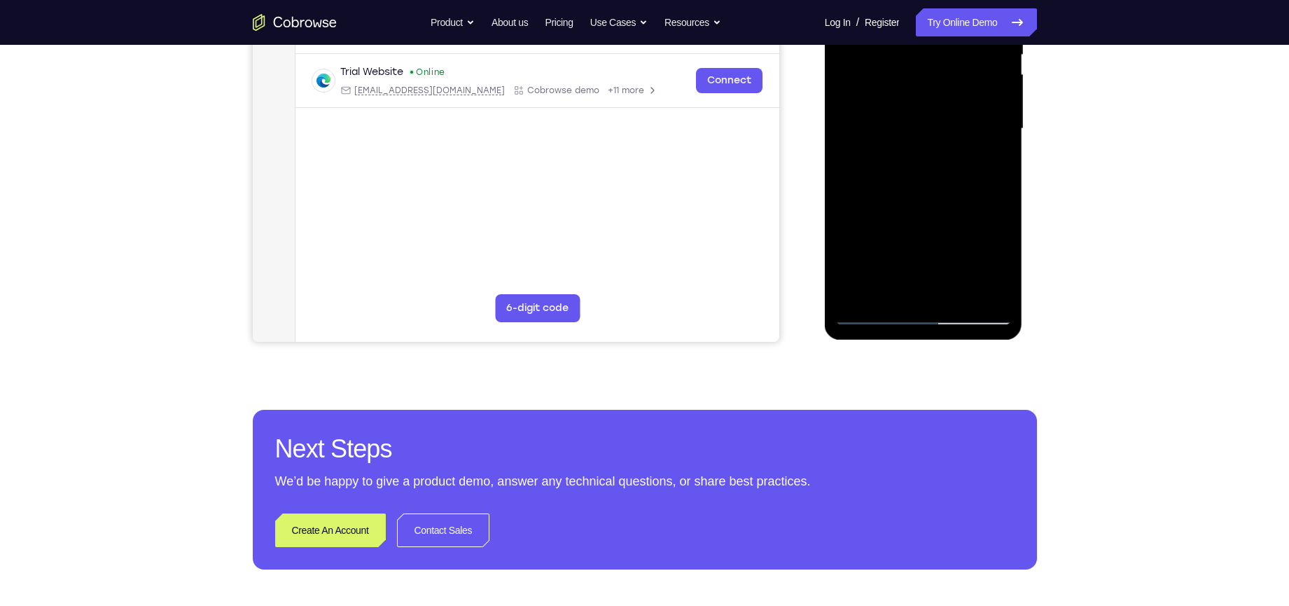
click at [914, 191] on div at bounding box center [923, 129] width 176 height 392
drag, startPoint x: 919, startPoint y: 262, endPoint x: 924, endPoint y: 128, distance: 133.8
click at [924, 128] on div at bounding box center [923, 129] width 176 height 392
drag, startPoint x: 917, startPoint y: 167, endPoint x: 915, endPoint y: 244, distance: 77.1
click at [915, 244] on div at bounding box center [923, 129] width 176 height 392
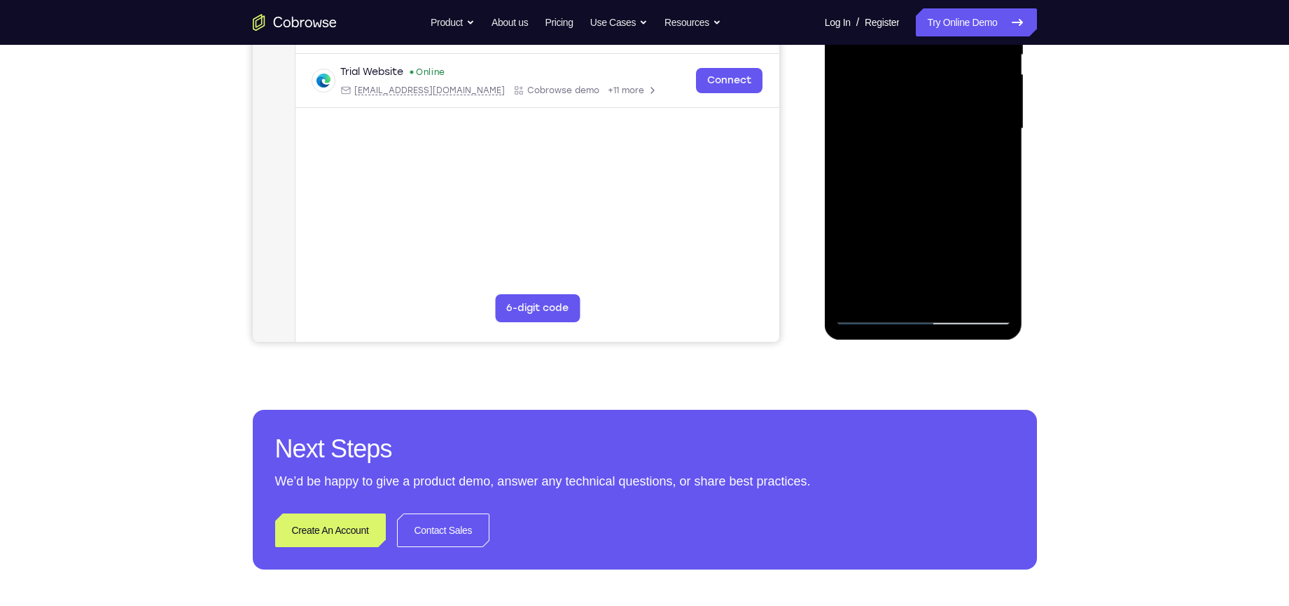
drag, startPoint x: 915, startPoint y: 244, endPoint x: 924, endPoint y: 144, distance: 100.5
click at [924, 144] on div at bounding box center [923, 129] width 176 height 392
drag, startPoint x: 914, startPoint y: 156, endPoint x: 928, endPoint y: 82, distance: 75.5
click at [928, 82] on div at bounding box center [923, 129] width 176 height 392
click at [968, 181] on div at bounding box center [923, 129] width 176 height 392
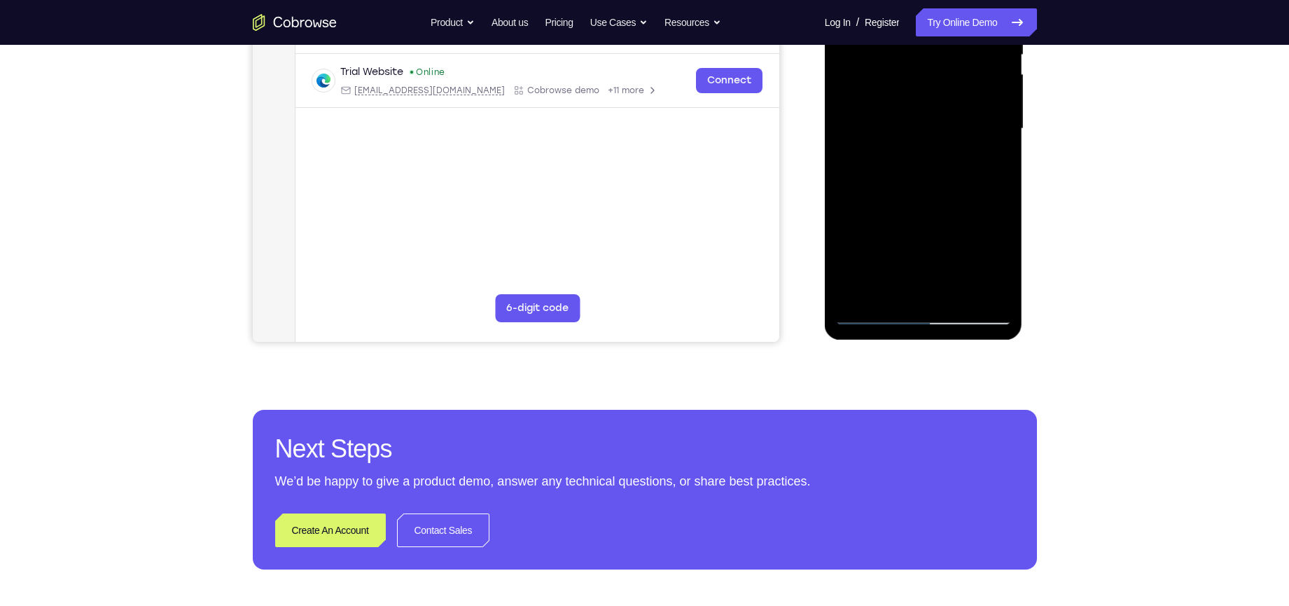
drag, startPoint x: 940, startPoint y: 260, endPoint x: 942, endPoint y: 195, distance: 65.2
click at [942, 195] on div at bounding box center [923, 129] width 176 height 392
drag, startPoint x: 938, startPoint y: 240, endPoint x: 944, endPoint y: 180, distance: 60.5
click at [944, 180] on div at bounding box center [923, 129] width 176 height 392
drag, startPoint x: 945, startPoint y: 248, endPoint x: 962, endPoint y: 141, distance: 108.4
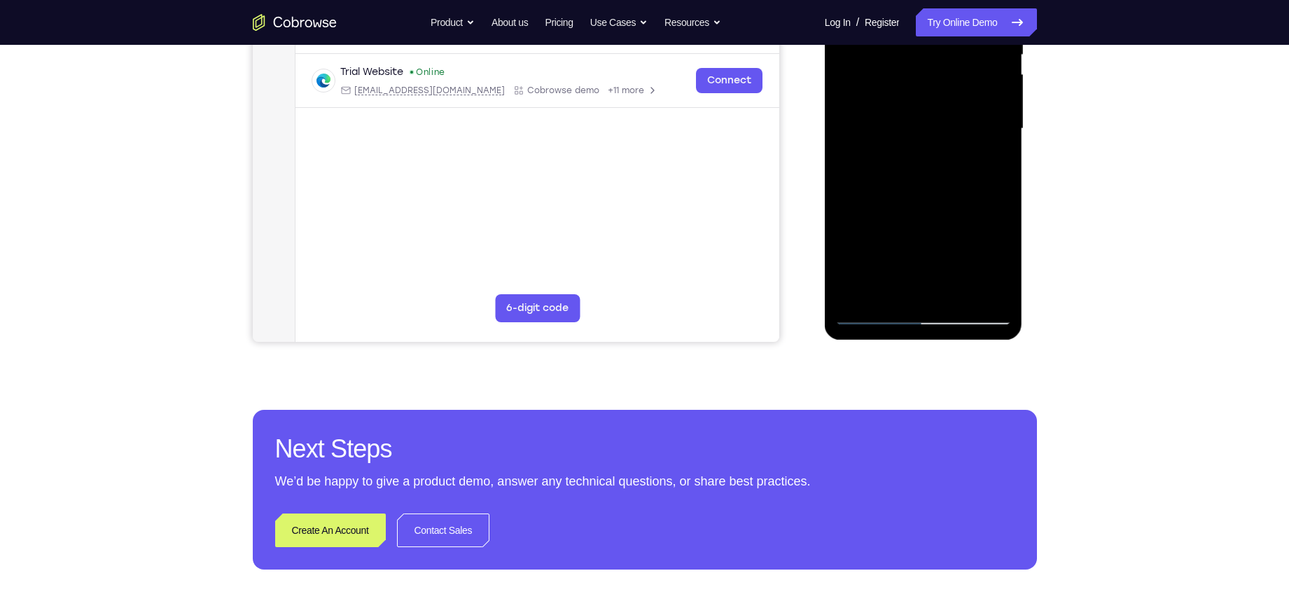
click at [962, 141] on div at bounding box center [923, 129] width 176 height 392
drag, startPoint x: 940, startPoint y: 250, endPoint x: 949, endPoint y: 139, distance: 111.7
click at [949, 139] on div at bounding box center [923, 129] width 176 height 392
click at [977, 165] on div at bounding box center [923, 129] width 176 height 392
drag, startPoint x: 942, startPoint y: 257, endPoint x: 958, endPoint y: 168, distance: 90.3
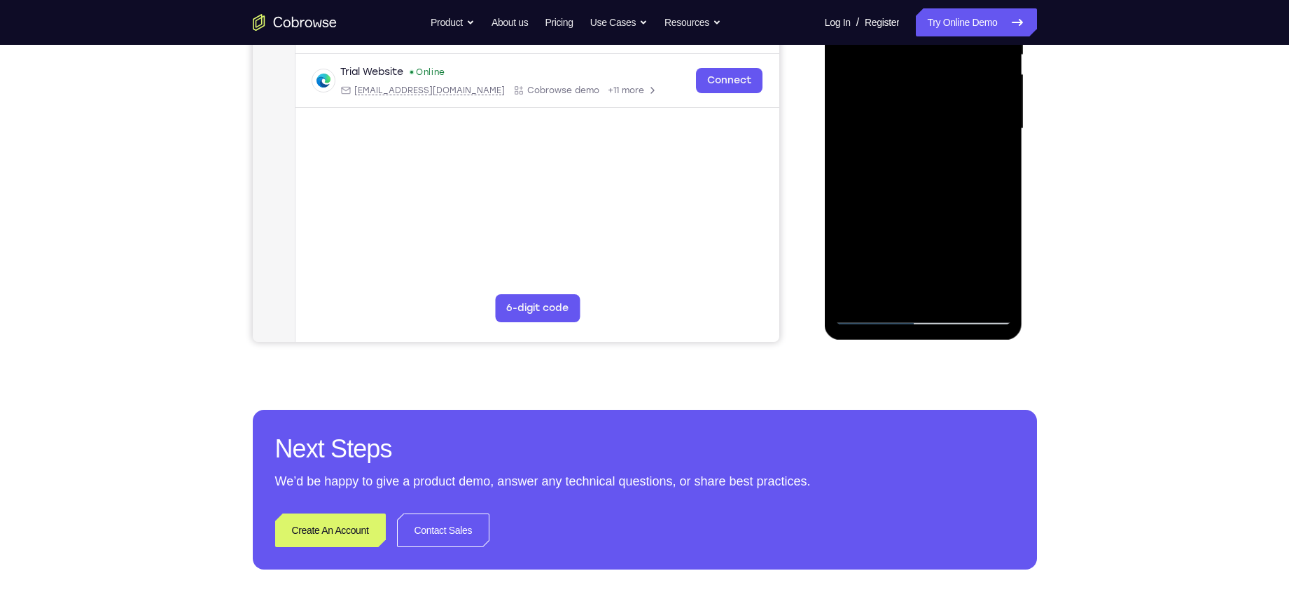
click at [958, 168] on div at bounding box center [923, 129] width 176 height 392
drag, startPoint x: 905, startPoint y: 248, endPoint x: 903, endPoint y: 193, distance: 55.4
click at [903, 193] on div at bounding box center [923, 129] width 176 height 392
drag, startPoint x: 906, startPoint y: 244, endPoint x: 918, endPoint y: 104, distance: 139.8
click at [918, 104] on div at bounding box center [923, 129] width 176 height 392
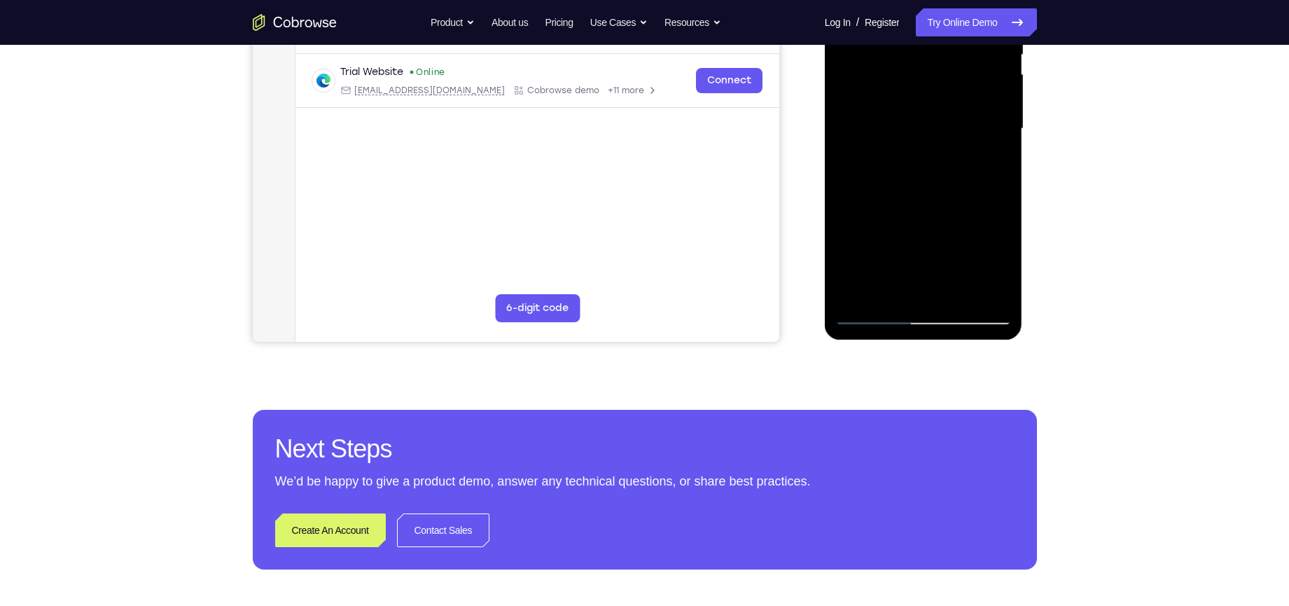
drag, startPoint x: 913, startPoint y: 232, endPoint x: 924, endPoint y: 124, distance: 108.3
click at [924, 124] on div at bounding box center [923, 129] width 176 height 392
click at [914, 132] on div at bounding box center [923, 129] width 176 height 392
drag, startPoint x: 925, startPoint y: 213, endPoint x: 942, endPoint y: 100, distance: 114.1
click at [942, 100] on div at bounding box center [923, 129] width 176 height 392
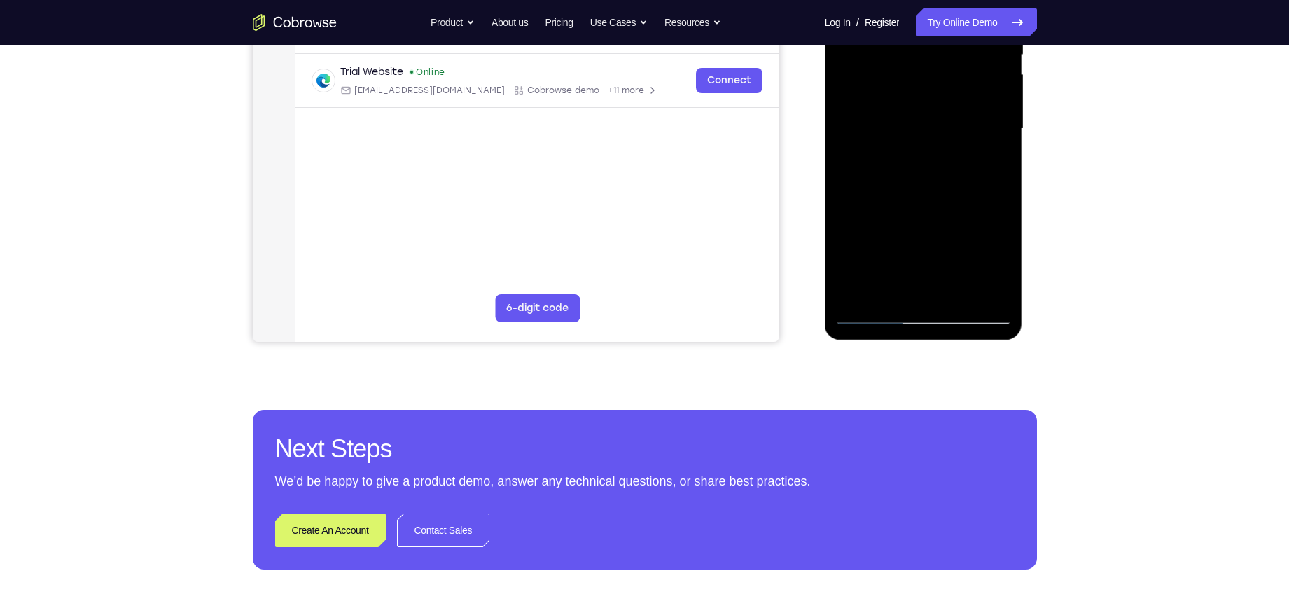
drag, startPoint x: 911, startPoint y: 222, endPoint x: 928, endPoint y: 104, distance: 119.6
click at [928, 104] on div at bounding box center [923, 129] width 176 height 392
drag, startPoint x: 926, startPoint y: 225, endPoint x: 944, endPoint y: 100, distance: 126.0
click at [944, 100] on div at bounding box center [923, 129] width 176 height 392
drag, startPoint x: 937, startPoint y: 230, endPoint x: 946, endPoint y: 113, distance: 116.6
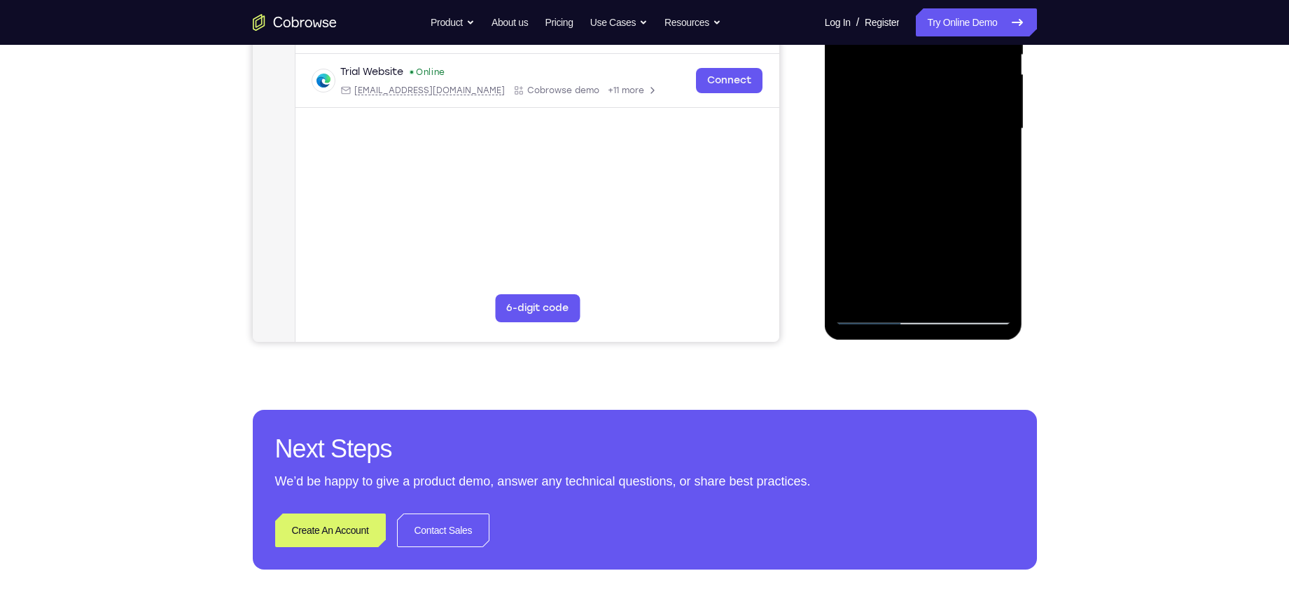
click at [946, 113] on div at bounding box center [923, 129] width 176 height 392
drag, startPoint x: 945, startPoint y: 253, endPoint x: 945, endPoint y: 197, distance: 56.7
click at [945, 197] on div at bounding box center [923, 129] width 176 height 392
drag, startPoint x: 945, startPoint y: 179, endPoint x: 953, endPoint y: 99, distance: 80.2
click at [953, 99] on div at bounding box center [923, 129] width 176 height 392
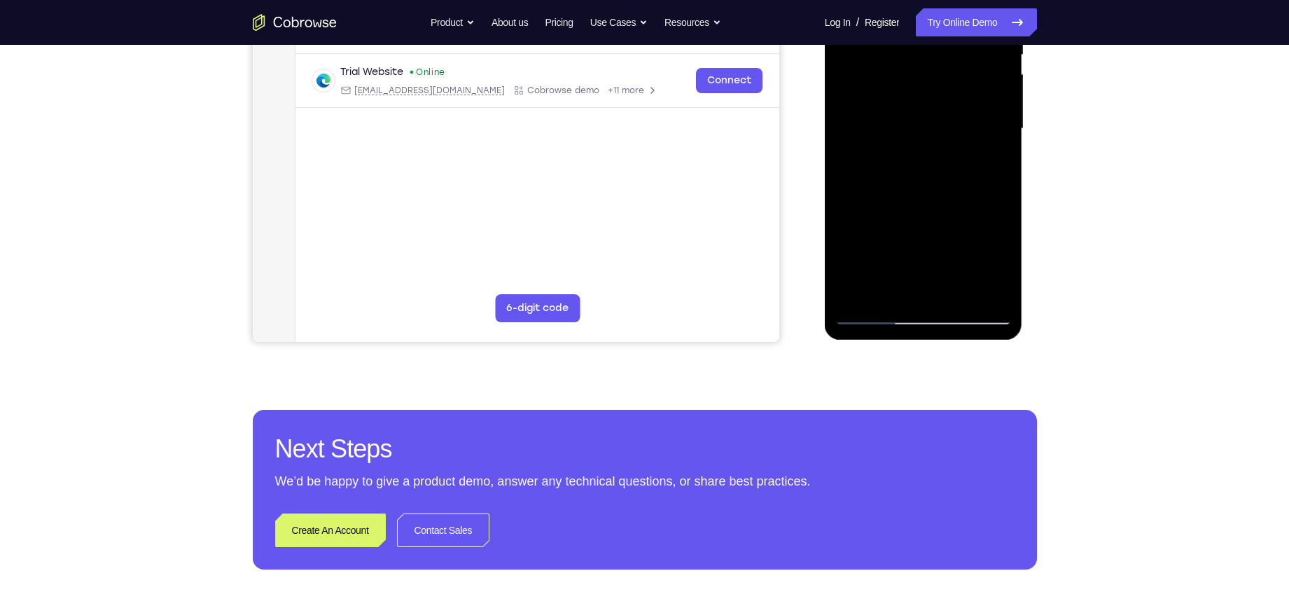
drag, startPoint x: 937, startPoint y: 229, endPoint x: 954, endPoint y: 172, distance: 59.2
click at [954, 172] on div at bounding box center [923, 129] width 176 height 392
drag, startPoint x: 933, startPoint y: 249, endPoint x: 926, endPoint y: 240, distance: 10.9
click at [926, 240] on div at bounding box center [923, 129] width 176 height 392
drag, startPoint x: 926, startPoint y: 240, endPoint x: 931, endPoint y: 142, distance: 98.2
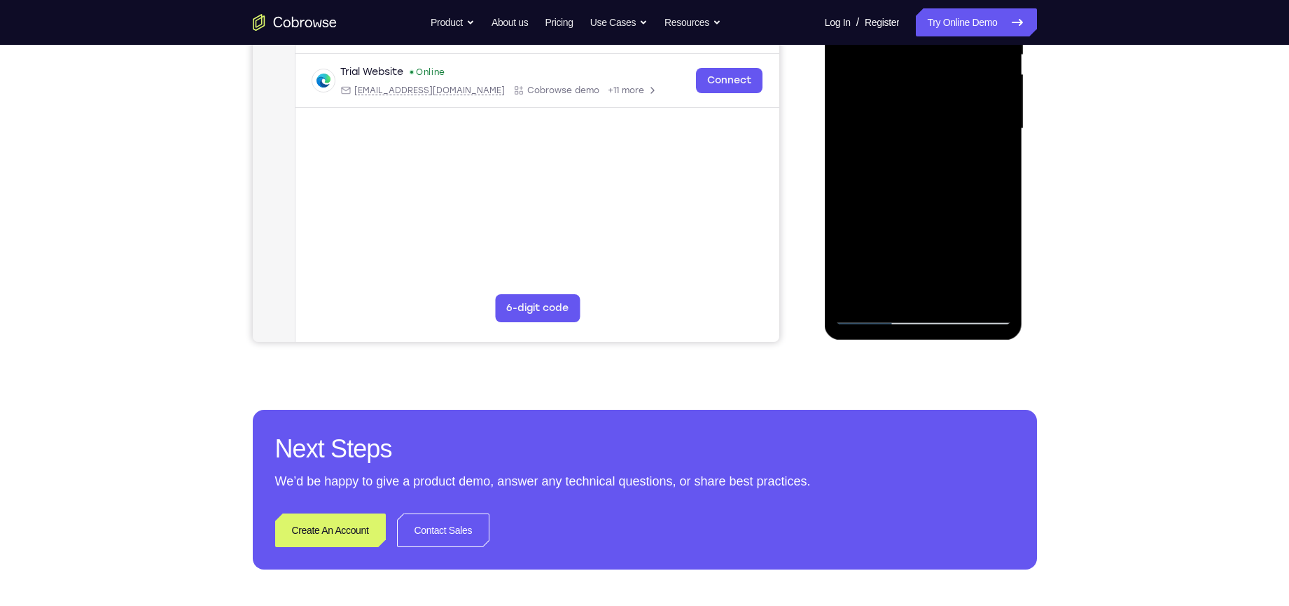
drag, startPoint x: 106, startPoint y: 220, endPoint x: 804, endPoint y: 200, distance: 697.7
click at [804, 200] on div "Your Support Agent Your Customer Web iOS Android" at bounding box center [645, 83] width 784 height 517
drag, startPoint x: 887, startPoint y: 232, endPoint x: 886, endPoint y: 182, distance: 49.7
click at [886, 182] on div at bounding box center [923, 129] width 176 height 392
drag, startPoint x: 939, startPoint y: 236, endPoint x: 948, endPoint y: 204, distance: 32.8
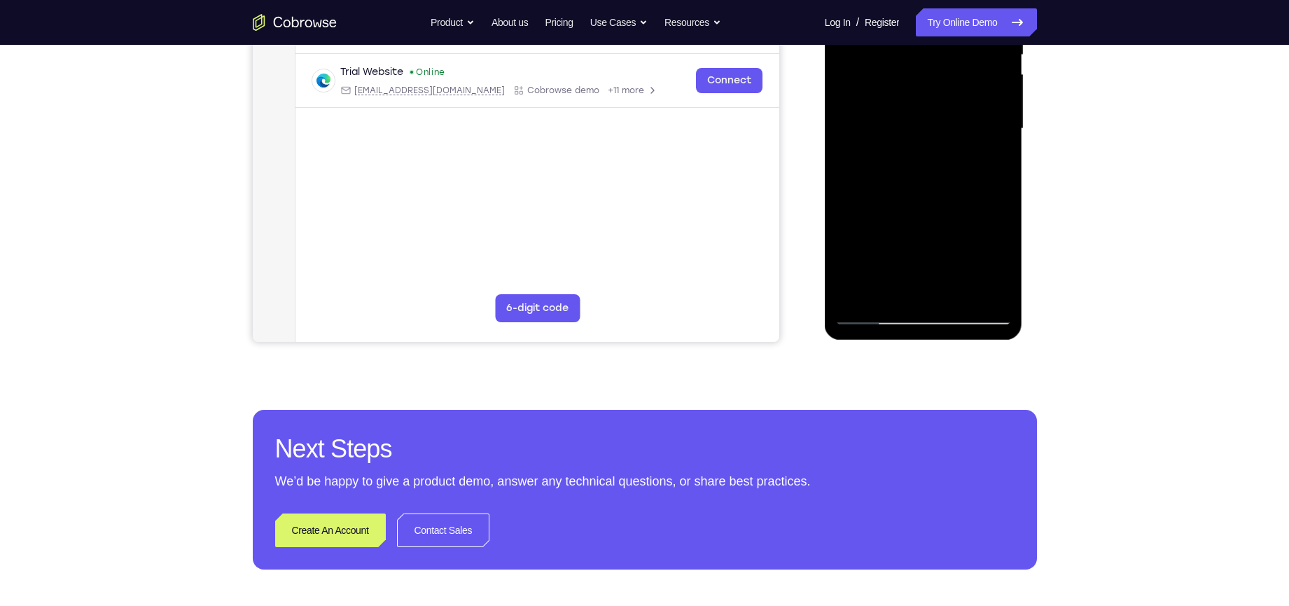
click at [948, 204] on div at bounding box center [923, 129] width 176 height 392
drag, startPoint x: 933, startPoint y: 246, endPoint x: 953, endPoint y: 143, distance: 104.9
click at [953, 143] on div at bounding box center [923, 129] width 176 height 392
drag, startPoint x: 943, startPoint y: 244, endPoint x: 947, endPoint y: 134, distance: 110.7
click at [947, 134] on div at bounding box center [923, 129] width 176 height 392
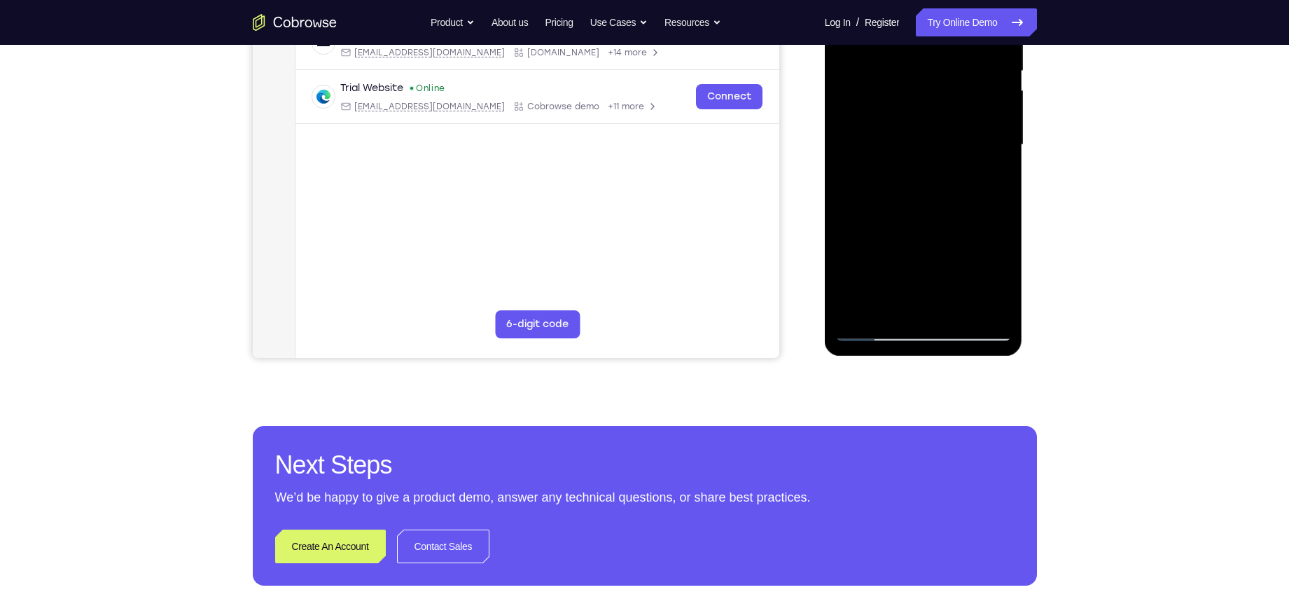
scroll to position [291, 0]
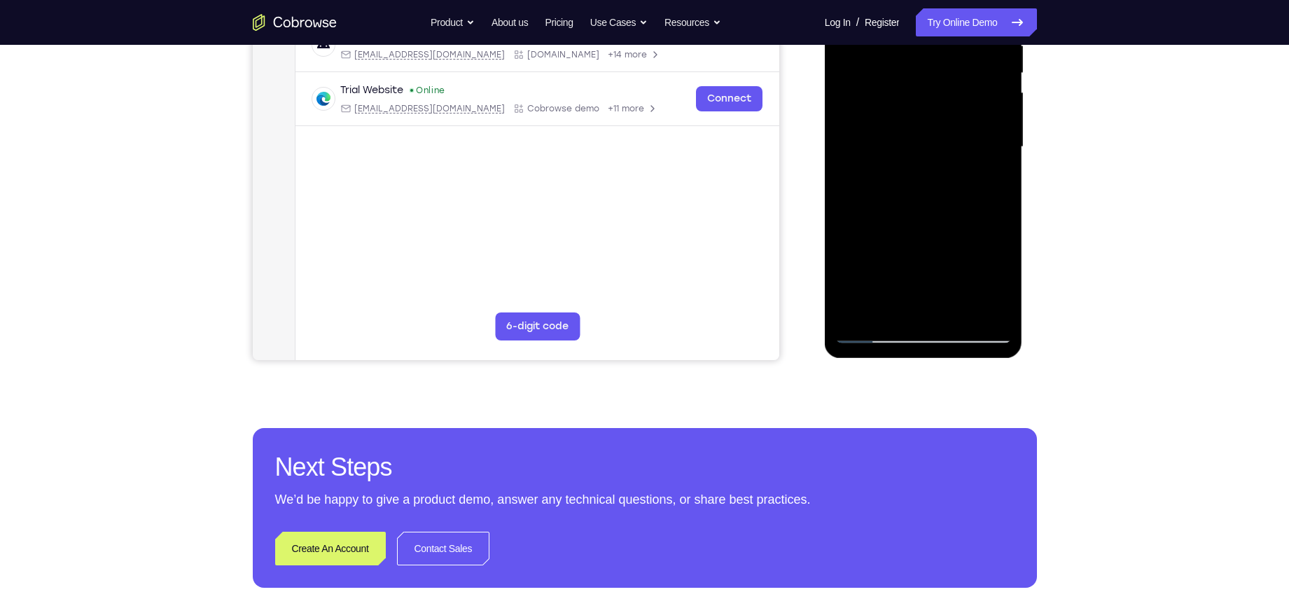
drag, startPoint x: 922, startPoint y: 251, endPoint x: 923, endPoint y: 132, distance: 119.0
click at [923, 132] on div at bounding box center [923, 147] width 176 height 392
drag, startPoint x: 918, startPoint y: 204, endPoint x: 928, endPoint y: 167, distance: 37.7
click at [928, 167] on div at bounding box center [923, 147] width 176 height 392
drag, startPoint x: 915, startPoint y: 256, endPoint x: 942, endPoint y: 116, distance: 142.0
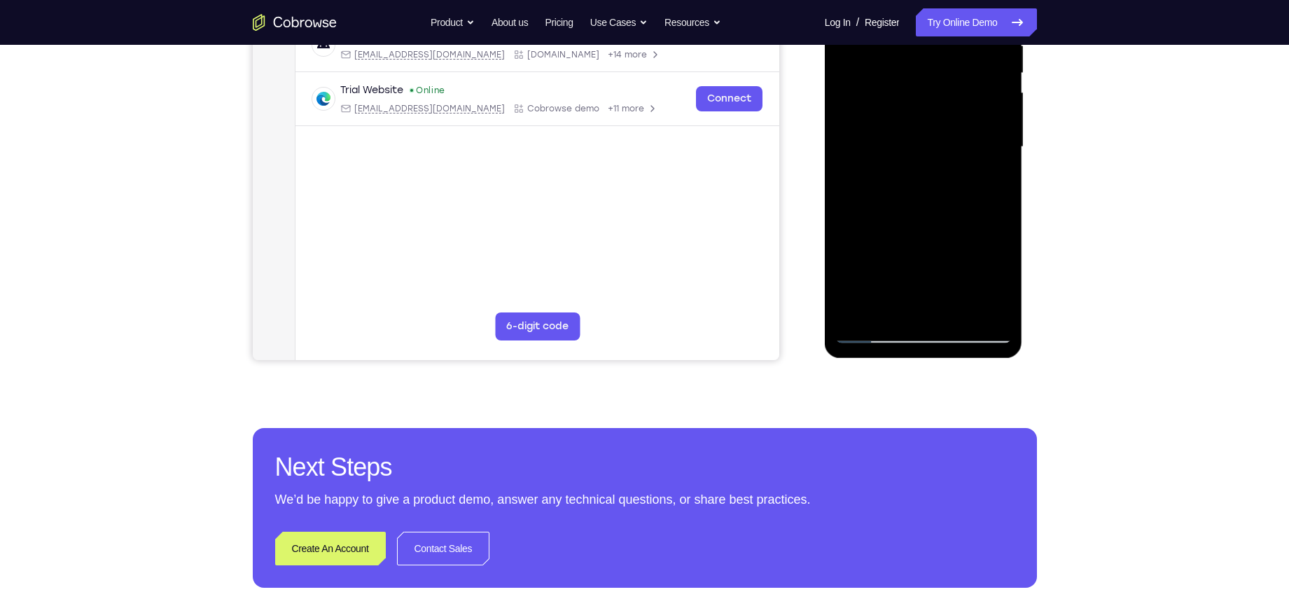
click at [942, 116] on div at bounding box center [923, 147] width 176 height 392
drag, startPoint x: 919, startPoint y: 258, endPoint x: 935, endPoint y: 140, distance: 119.5
click at [935, 140] on div at bounding box center [923, 147] width 176 height 392
drag, startPoint x: 918, startPoint y: 251, endPoint x: 928, endPoint y: 126, distance: 125.8
click at [928, 126] on div at bounding box center [923, 147] width 176 height 392
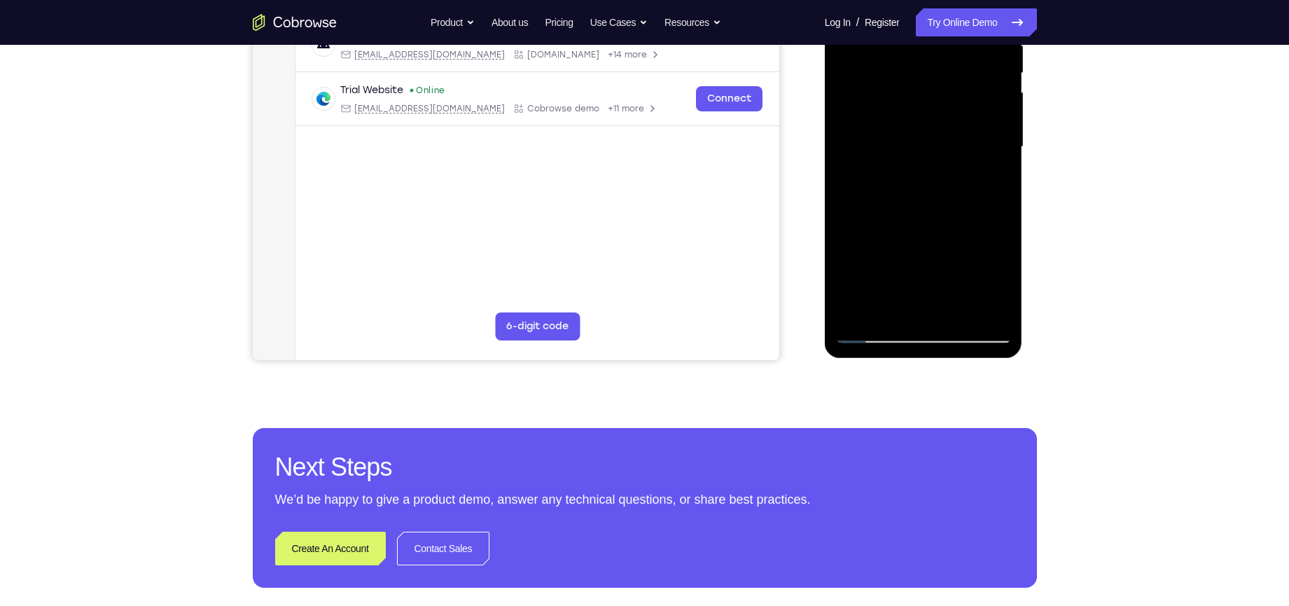
drag, startPoint x: 916, startPoint y: 258, endPoint x: 932, endPoint y: 172, distance: 86.9
click at [932, 172] on div at bounding box center [923, 147] width 176 height 392
drag, startPoint x: 914, startPoint y: 251, endPoint x: 919, endPoint y: 147, distance: 103.7
click at [919, 147] on div at bounding box center [923, 147] width 176 height 392
drag, startPoint x: 912, startPoint y: 253, endPoint x: 924, endPoint y: 132, distance: 122.5
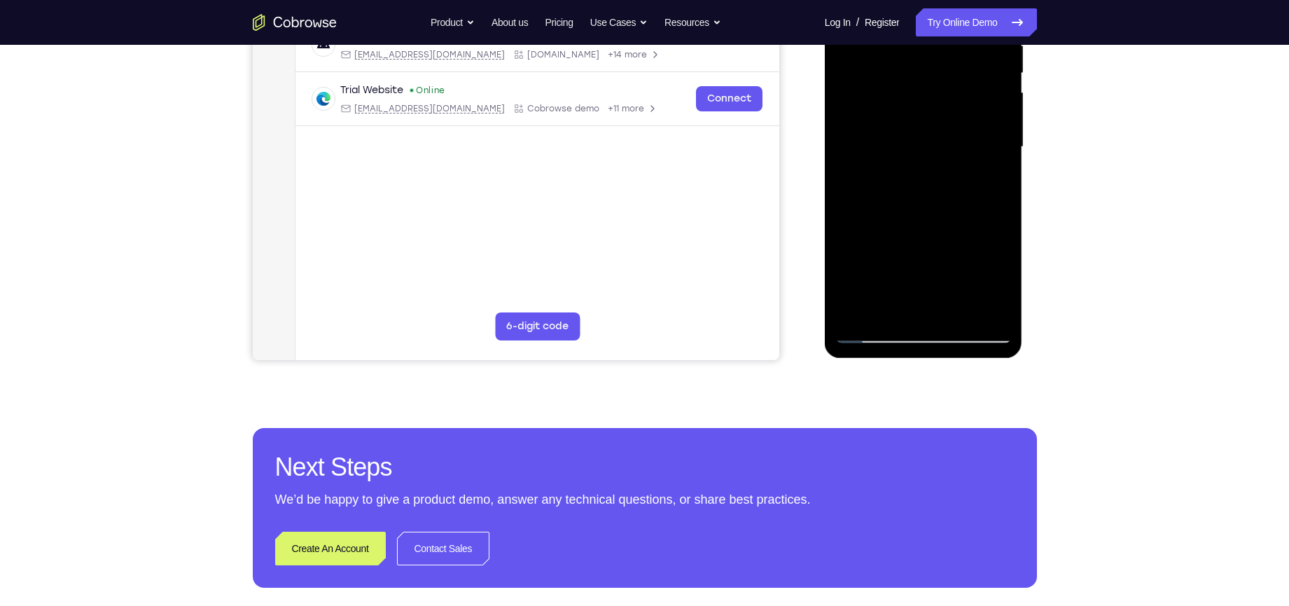
click at [924, 132] on div at bounding box center [923, 147] width 176 height 392
drag, startPoint x: 900, startPoint y: 233, endPoint x: 901, endPoint y: 182, distance: 51.1
click at [901, 182] on div at bounding box center [923, 147] width 176 height 392
drag, startPoint x: 896, startPoint y: 256, endPoint x: 928, endPoint y: 118, distance: 141.7
click at [928, 118] on div at bounding box center [923, 147] width 176 height 392
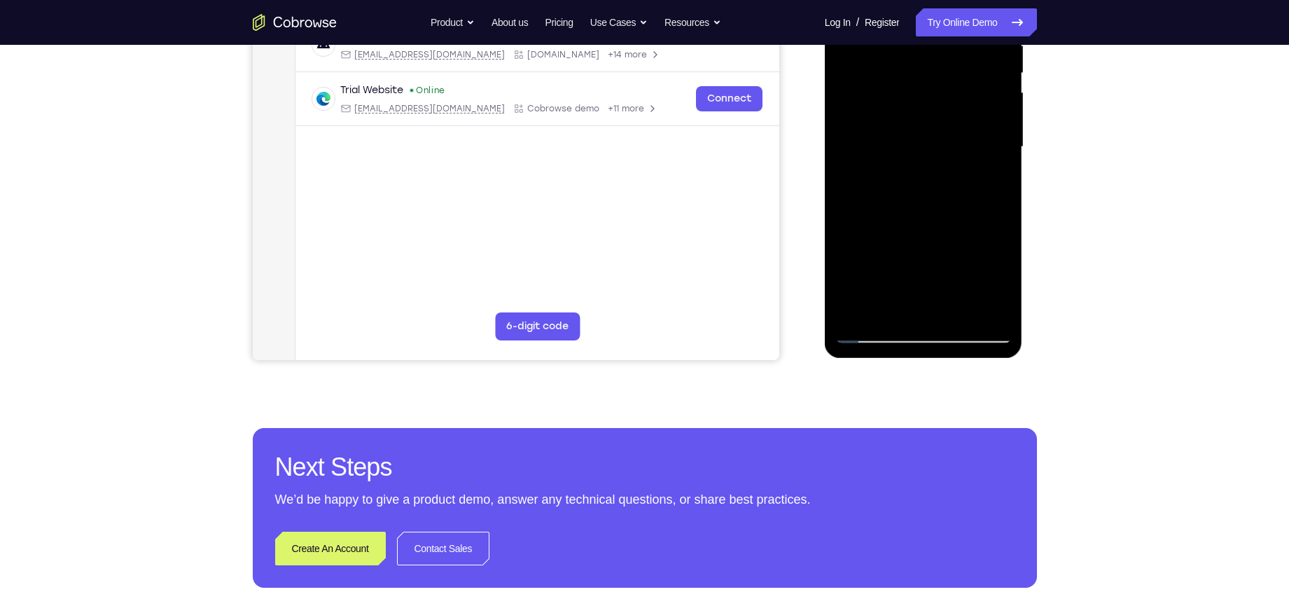
drag, startPoint x: 901, startPoint y: 238, endPoint x: 910, endPoint y: 78, distance: 159.9
click at [910, 78] on div at bounding box center [923, 147] width 176 height 392
drag, startPoint x: 885, startPoint y: 189, endPoint x: 906, endPoint y: 92, distance: 99.6
click at [906, 92] on div at bounding box center [923, 147] width 176 height 392
drag, startPoint x: 888, startPoint y: 277, endPoint x: 896, endPoint y: 190, distance: 87.9
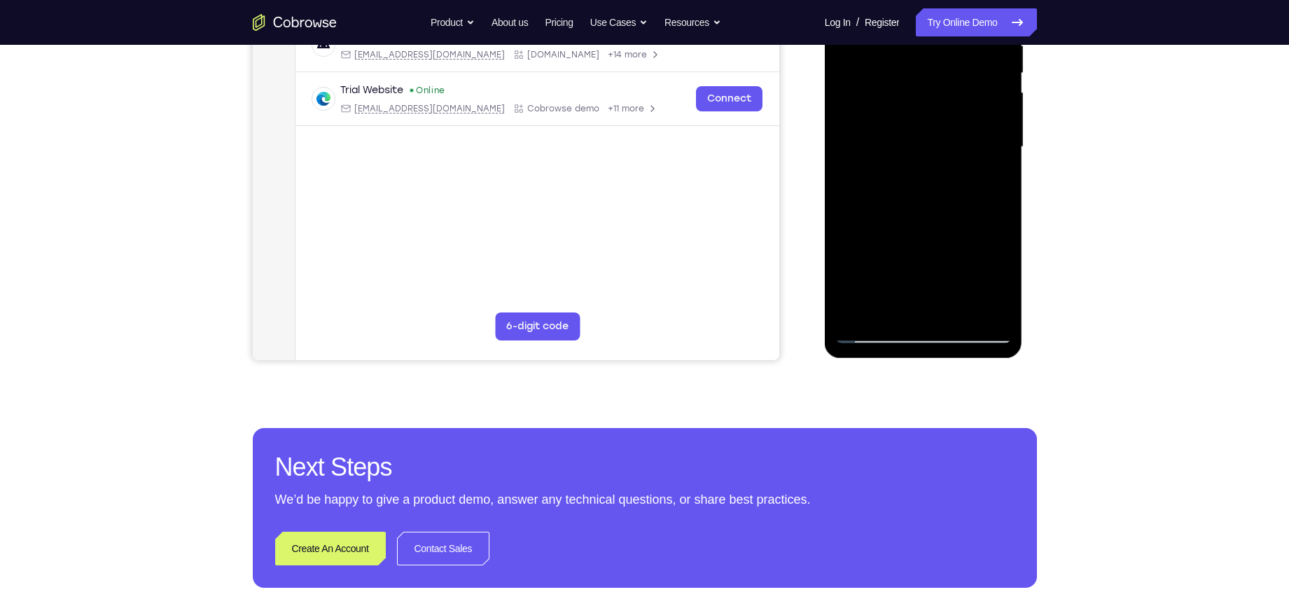
click at [896, 190] on div at bounding box center [923, 147] width 176 height 392
drag, startPoint x: 925, startPoint y: 284, endPoint x: 943, endPoint y: 148, distance: 136.4
click at [942, 155] on div at bounding box center [923, 147] width 176 height 392
drag, startPoint x: 907, startPoint y: 253, endPoint x: 917, endPoint y: 137, distance: 115.9
click at [917, 137] on div at bounding box center [923, 147] width 176 height 392
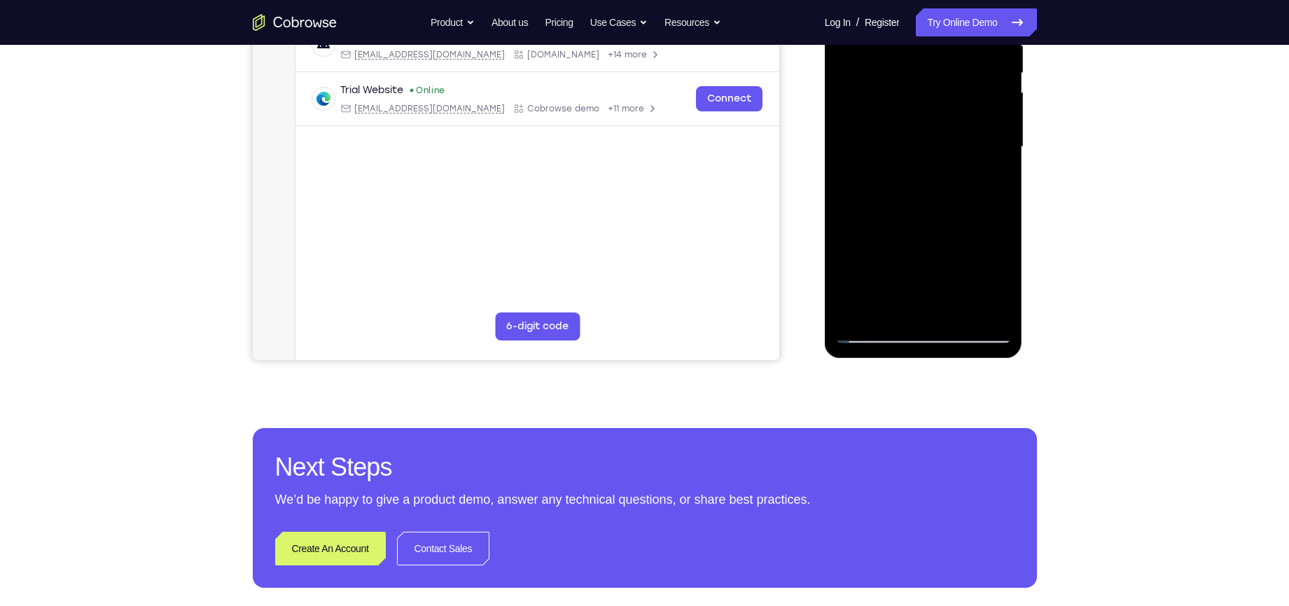
drag, startPoint x: 923, startPoint y: 230, endPoint x: 915, endPoint y: 111, distance: 120.0
click at [915, 111] on div at bounding box center [923, 147] width 176 height 392
drag, startPoint x: 912, startPoint y: 151, endPoint x: 907, endPoint y: 237, distance: 87.0
click at [907, 237] on div at bounding box center [923, 147] width 176 height 392
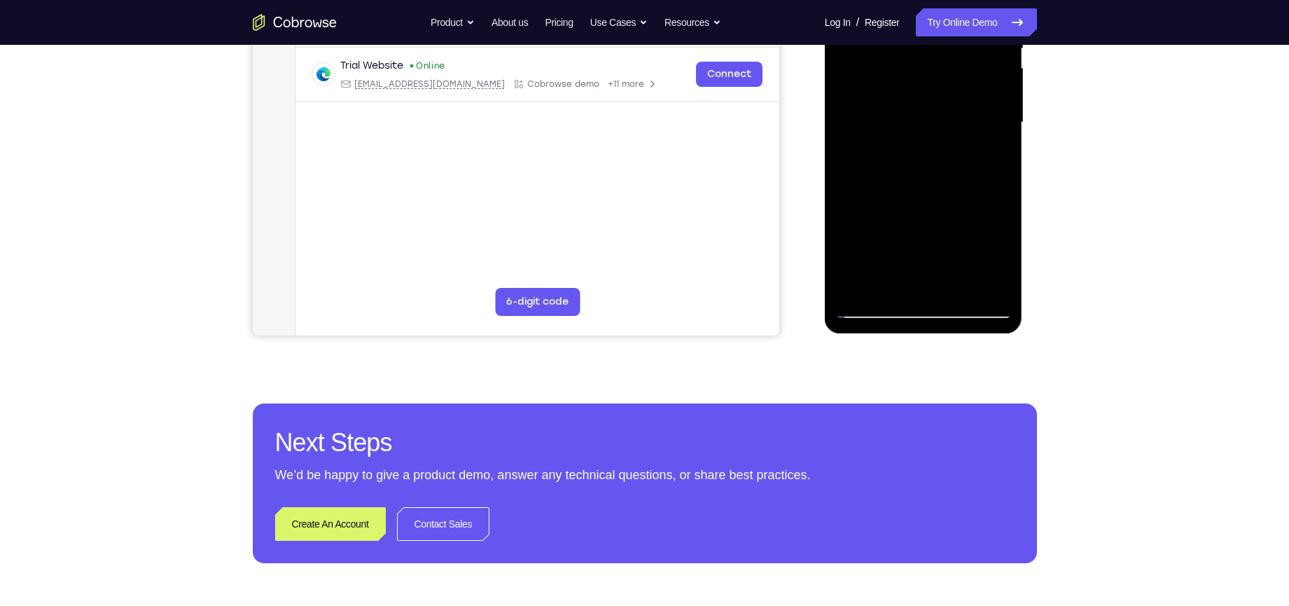
scroll to position [277, 0]
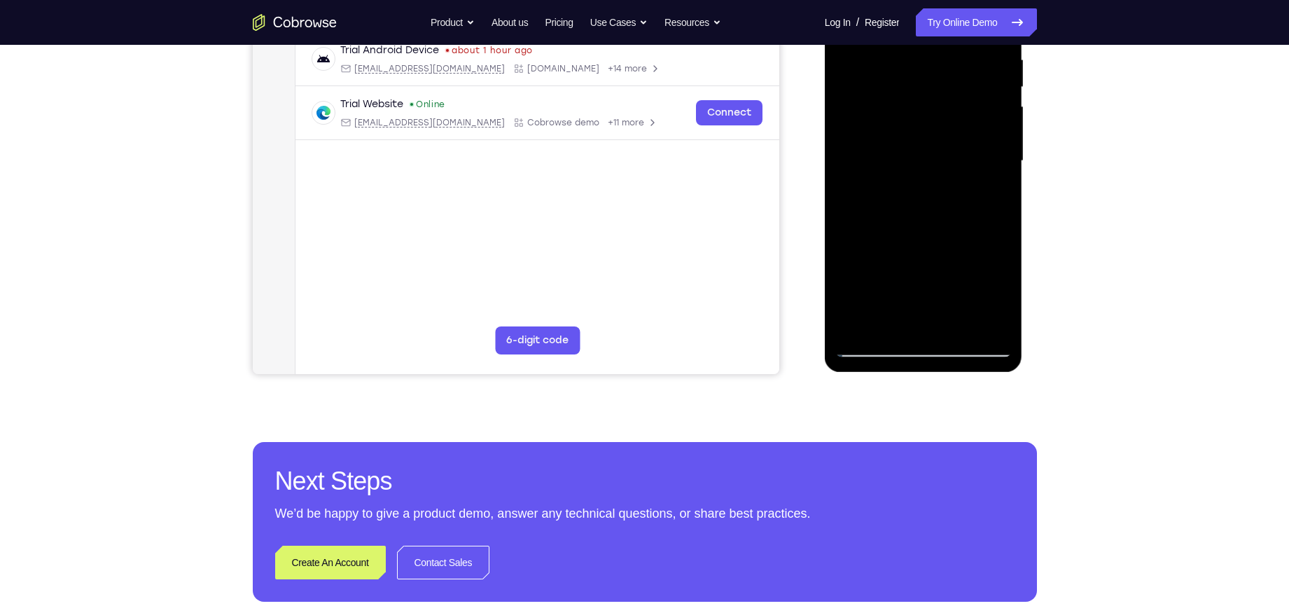
drag, startPoint x: 909, startPoint y: 281, endPoint x: 944, endPoint y: 127, distance: 158.0
click at [943, 133] on div at bounding box center [923, 161] width 176 height 392
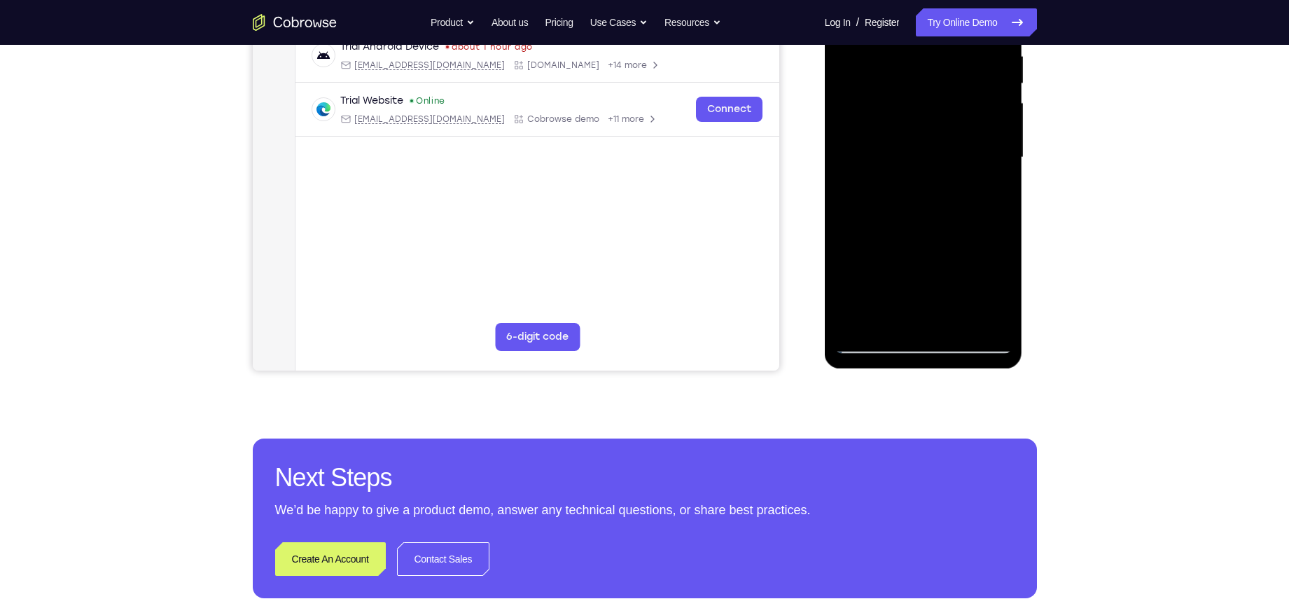
scroll to position [282, 0]
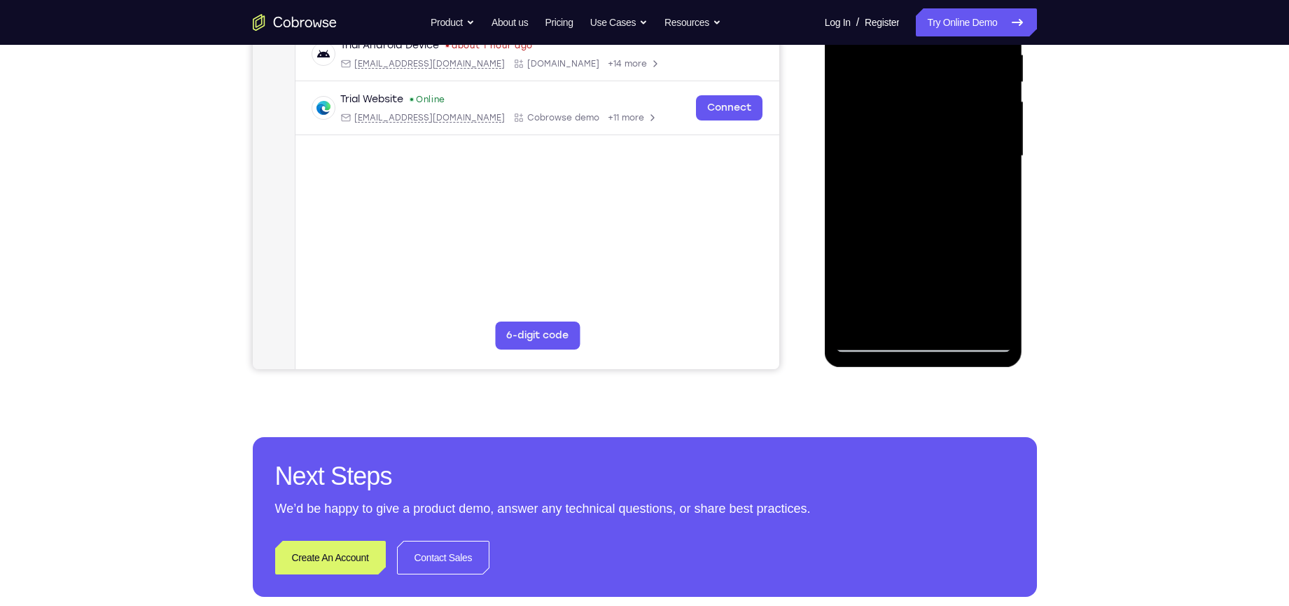
drag, startPoint x: 938, startPoint y: 267, endPoint x: 952, endPoint y: 130, distance: 138.0
click at [952, 130] on div at bounding box center [923, 156] width 176 height 392
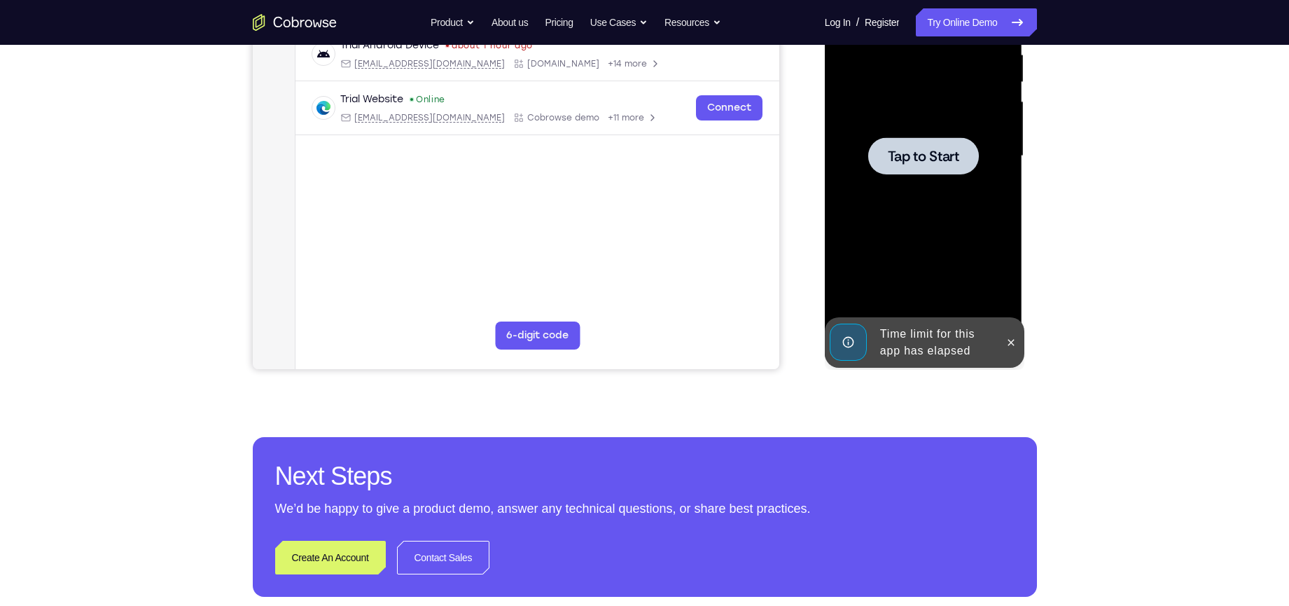
drag, startPoint x: 940, startPoint y: 242, endPoint x: 939, endPoint y: 191, distance: 51.1
click at [928, 136] on div at bounding box center [923, 156] width 176 height 392
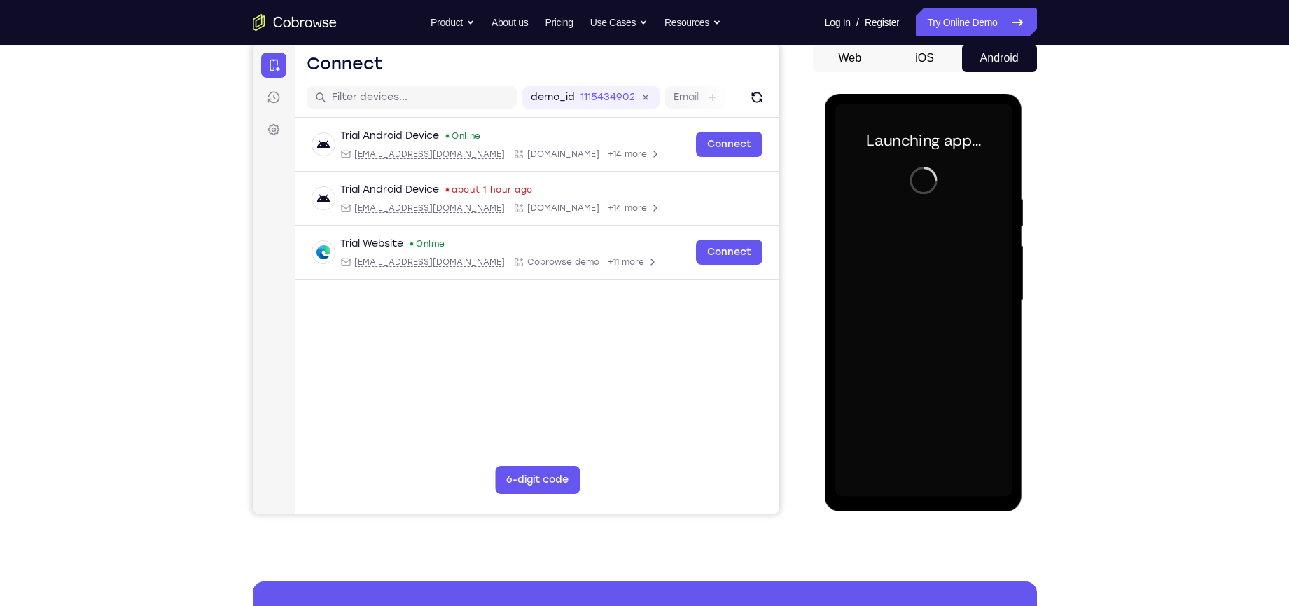
scroll to position [140, 0]
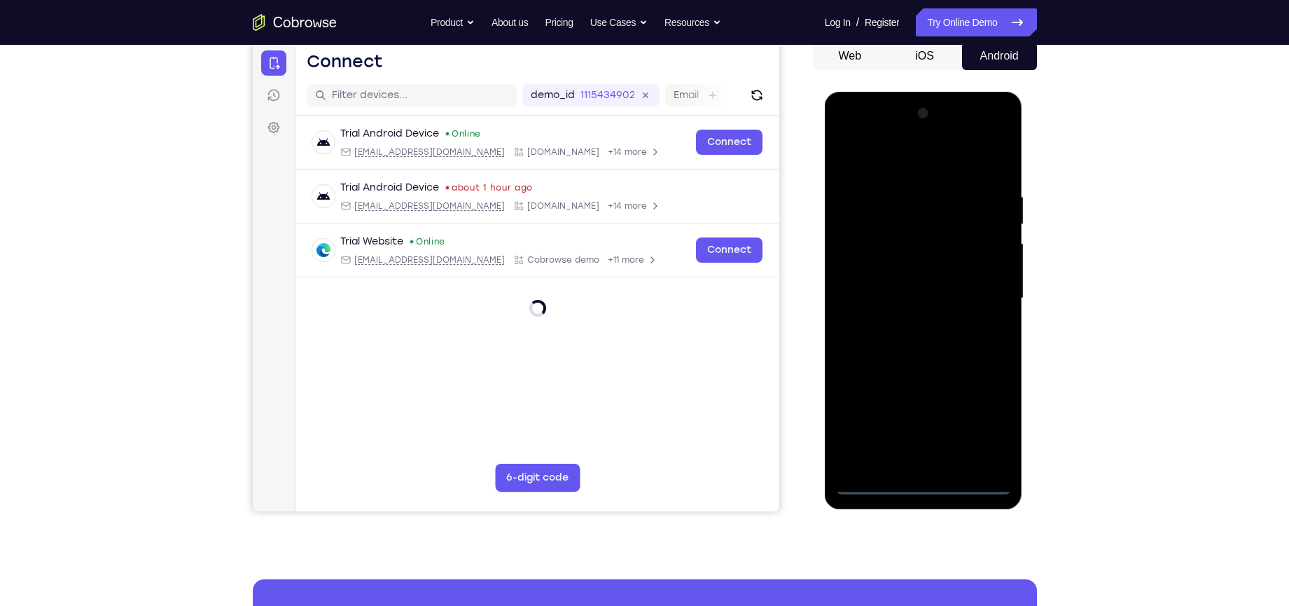
click at [926, 483] on div at bounding box center [923, 298] width 176 height 392
click at [986, 426] on div at bounding box center [923, 298] width 176 height 392
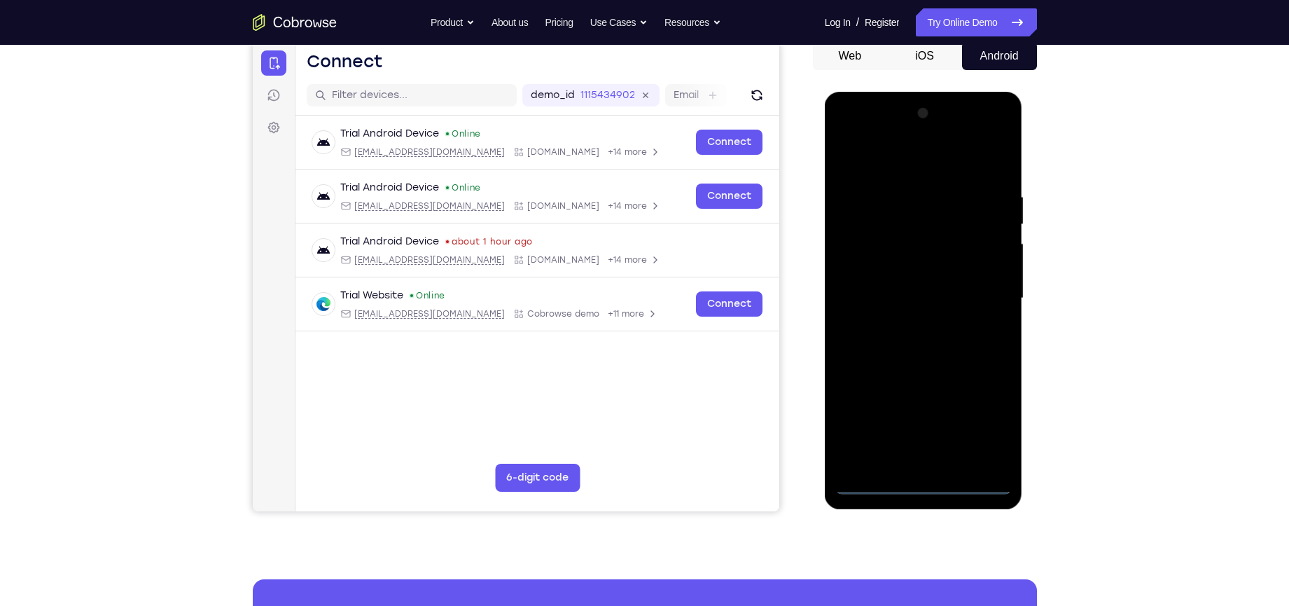
click at [877, 154] on div at bounding box center [923, 298] width 176 height 392
click at [973, 293] on div at bounding box center [923, 298] width 176 height 392
click at [906, 321] on div at bounding box center [923, 298] width 176 height 392
click at [912, 286] on div at bounding box center [923, 298] width 176 height 392
click at [908, 271] on div at bounding box center [923, 298] width 176 height 392
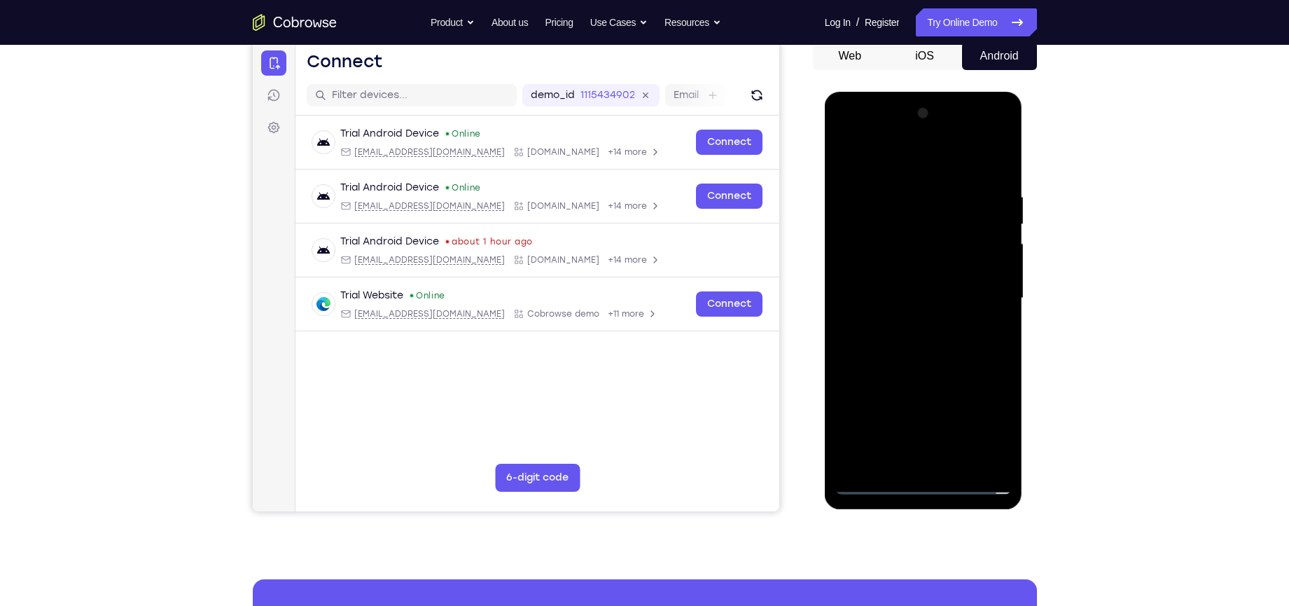
click at [914, 302] on div at bounding box center [923, 298] width 176 height 392
click at [926, 341] on div at bounding box center [923, 298] width 176 height 392
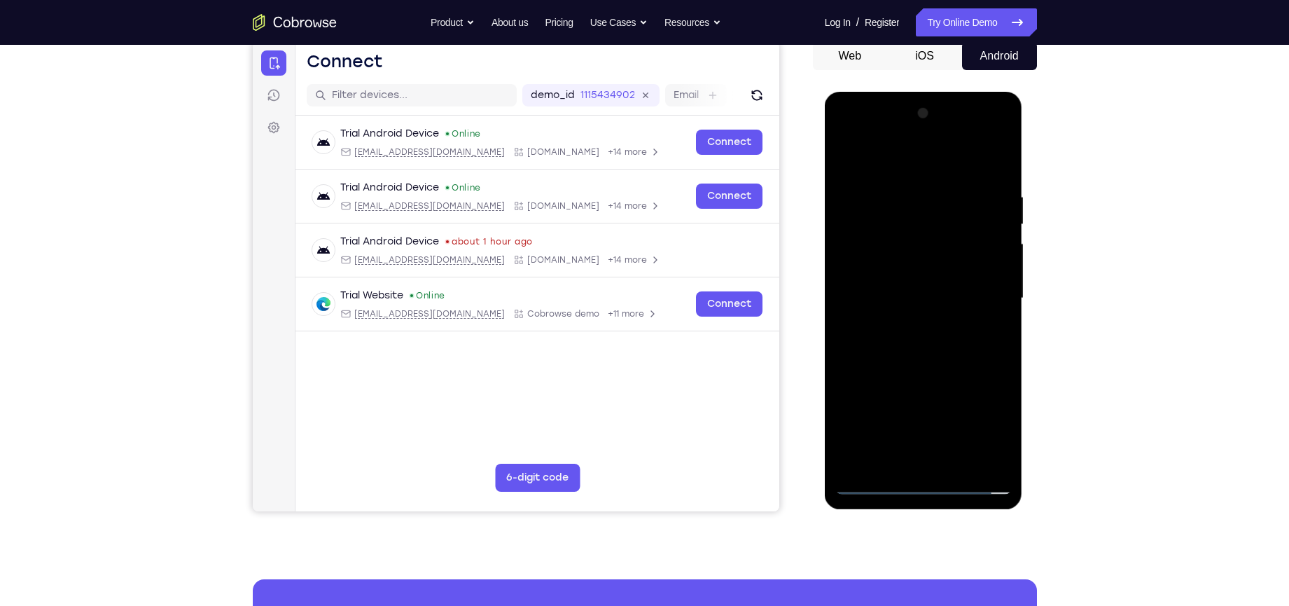
click at [926, 341] on div at bounding box center [923, 298] width 176 height 392
click at [933, 368] on div at bounding box center [923, 298] width 176 height 392
click at [900, 191] on div at bounding box center [923, 298] width 176 height 392
click at [873, 155] on div at bounding box center [923, 298] width 176 height 392
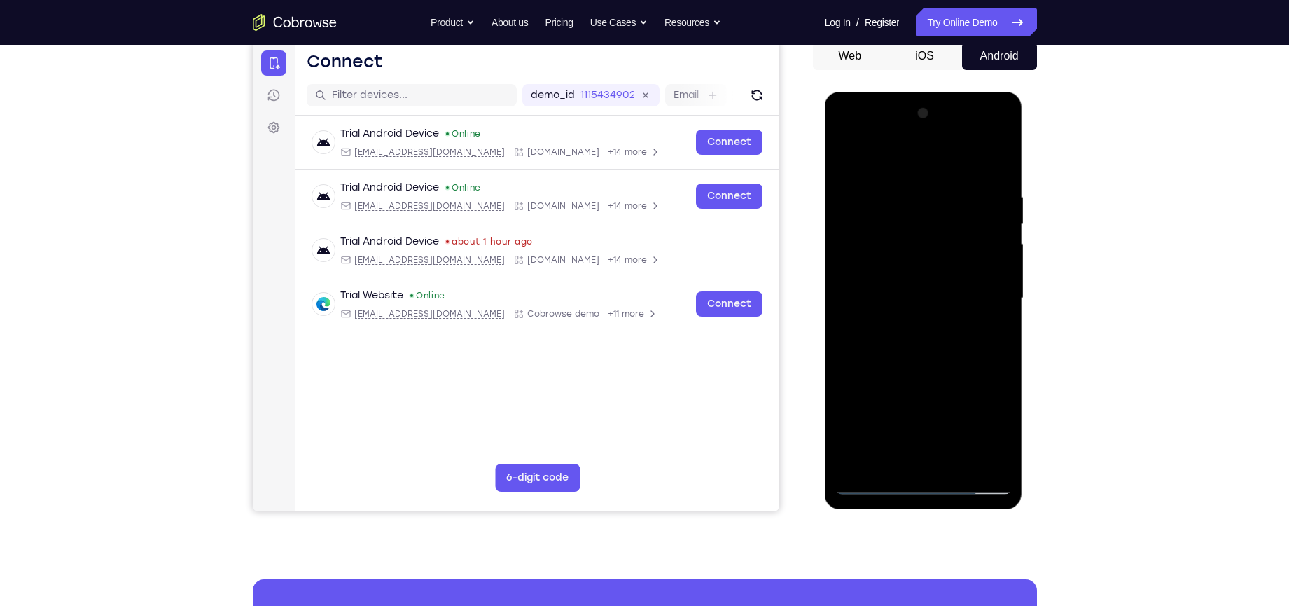
drag, startPoint x: 929, startPoint y: 333, endPoint x: 944, endPoint y: 169, distance: 165.2
click at [944, 169] on div at bounding box center [923, 298] width 176 height 392
drag, startPoint x: 914, startPoint y: 373, endPoint x: 907, endPoint y: 252, distance: 121.4
click at [907, 252] on div at bounding box center [923, 298] width 176 height 392
drag, startPoint x: 946, startPoint y: 382, endPoint x: 959, endPoint y: 162, distance: 219.6
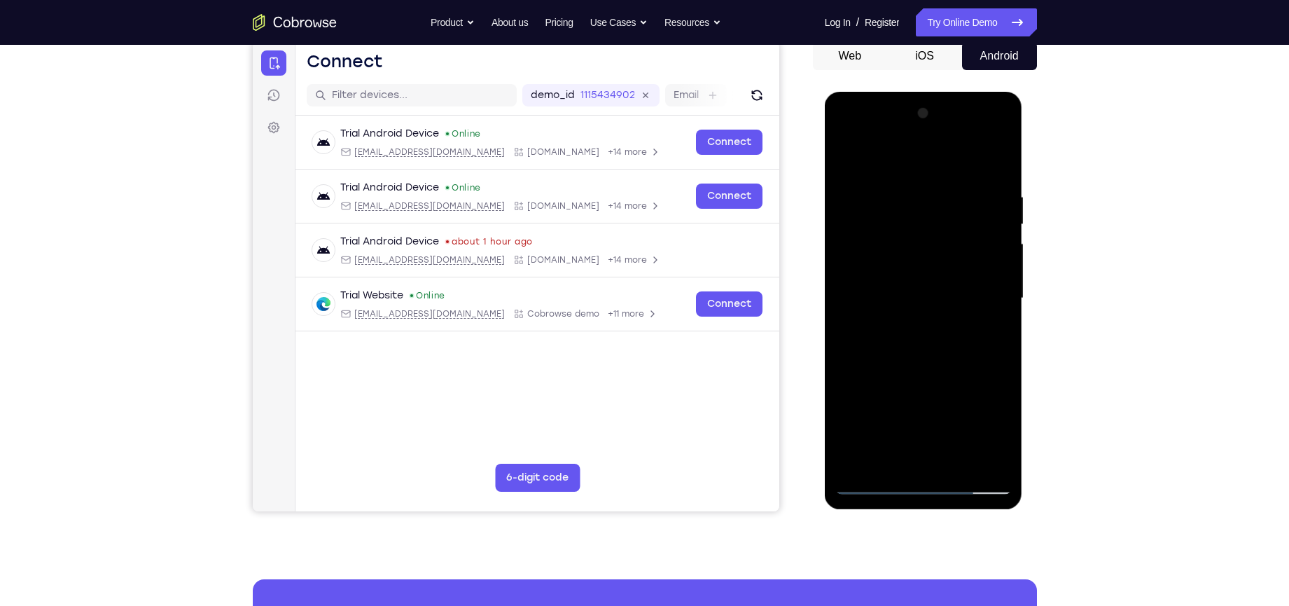
click at [959, 162] on div at bounding box center [923, 298] width 176 height 392
drag, startPoint x: 938, startPoint y: 331, endPoint x: 946, endPoint y: 241, distance: 90.7
click at [946, 241] on div at bounding box center [923, 298] width 176 height 392
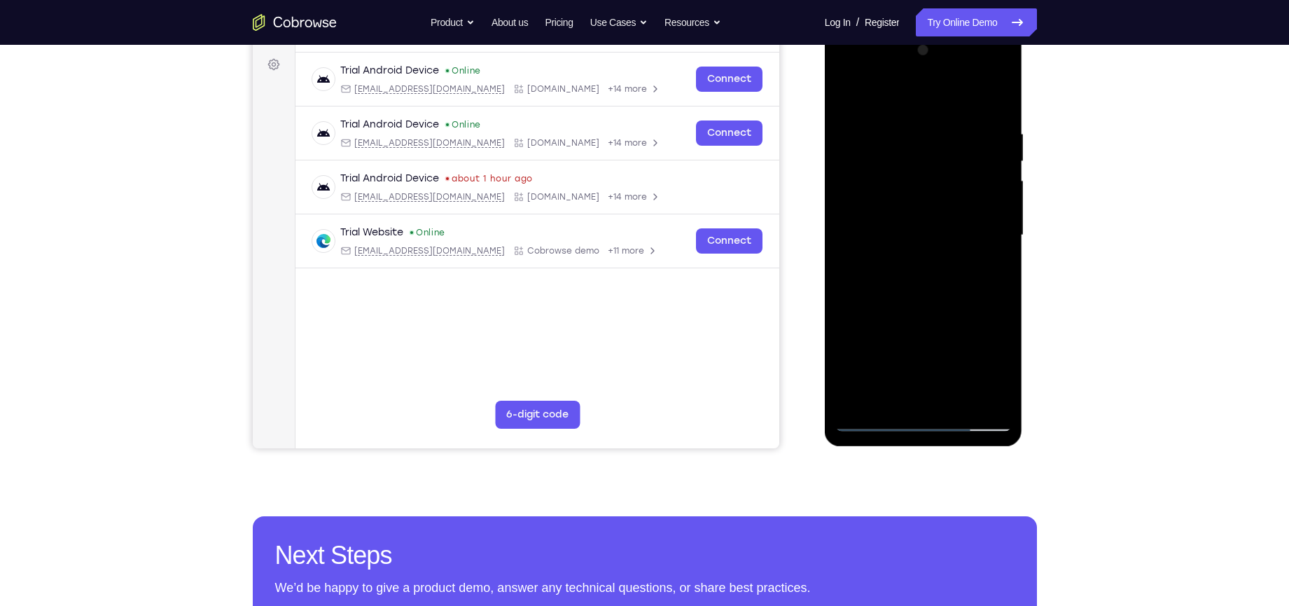
scroll to position [204, 0]
click at [987, 279] on div at bounding box center [923, 235] width 176 height 392
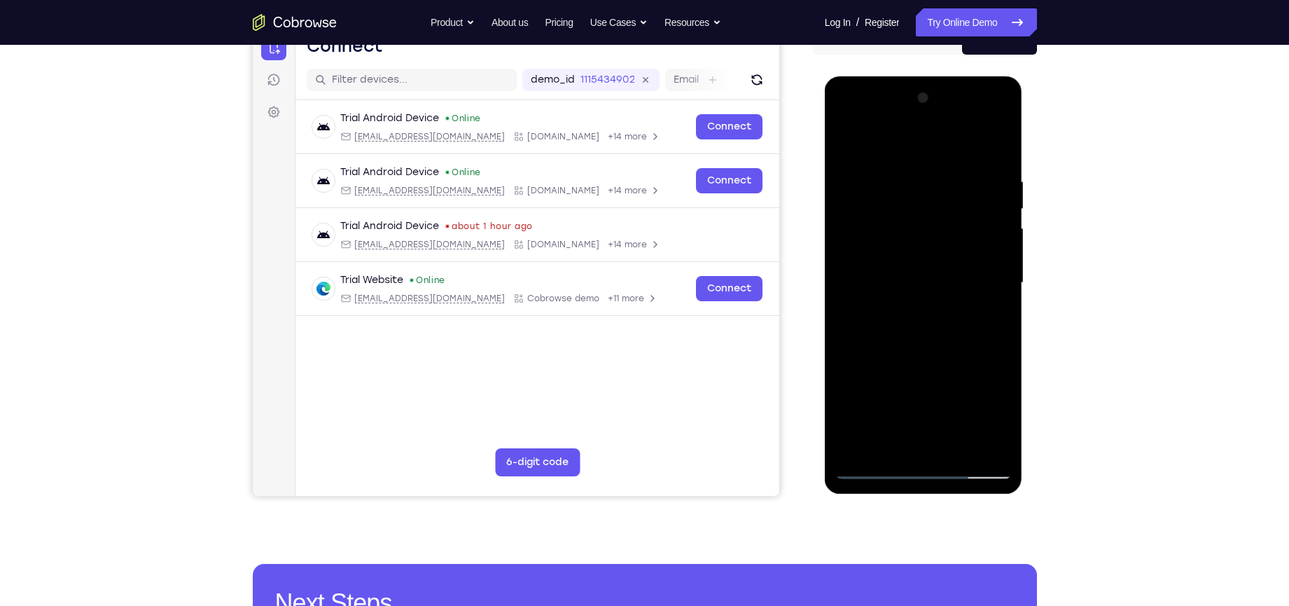
scroll to position [155, 0]
drag, startPoint x: 924, startPoint y: 207, endPoint x: 930, endPoint y: 307, distance: 99.6
click at [930, 307] on div at bounding box center [923, 284] width 176 height 392
click at [1002, 264] on div at bounding box center [923, 284] width 176 height 392
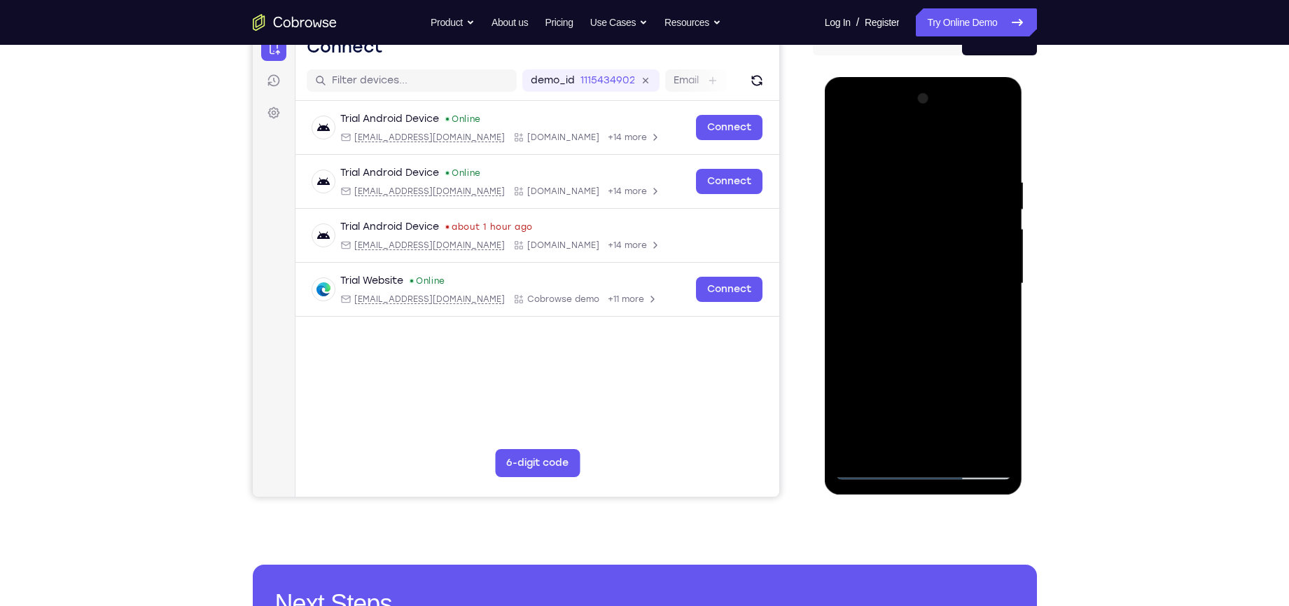
click at [1002, 264] on div at bounding box center [923, 284] width 176 height 392
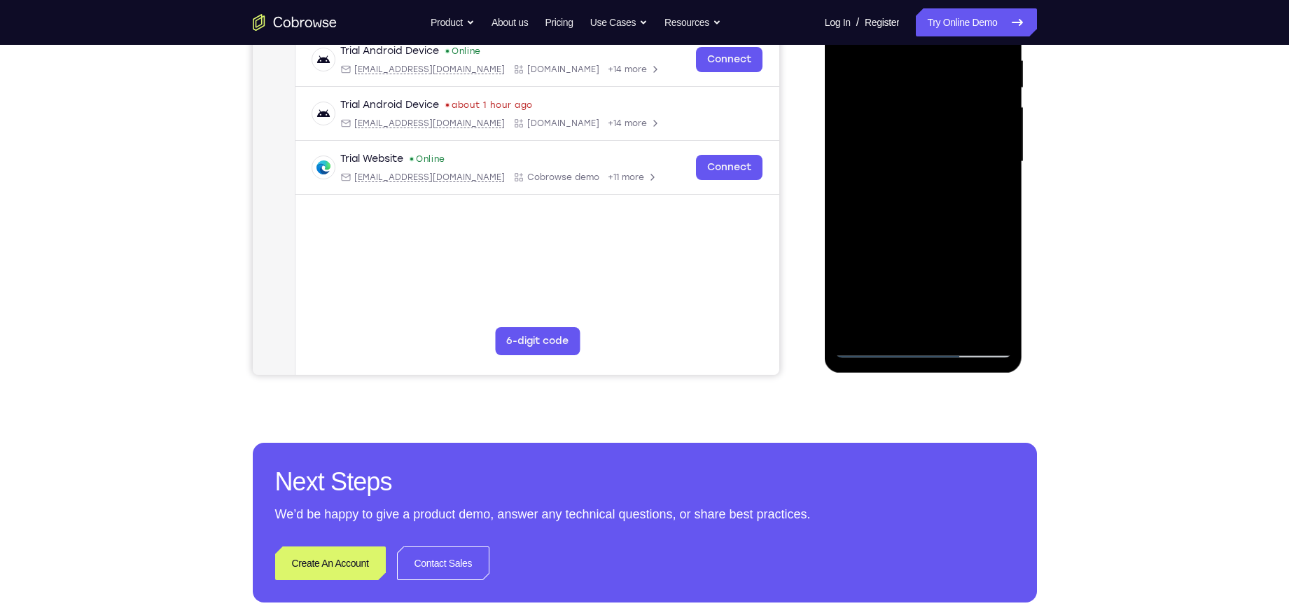
scroll to position [278, 0]
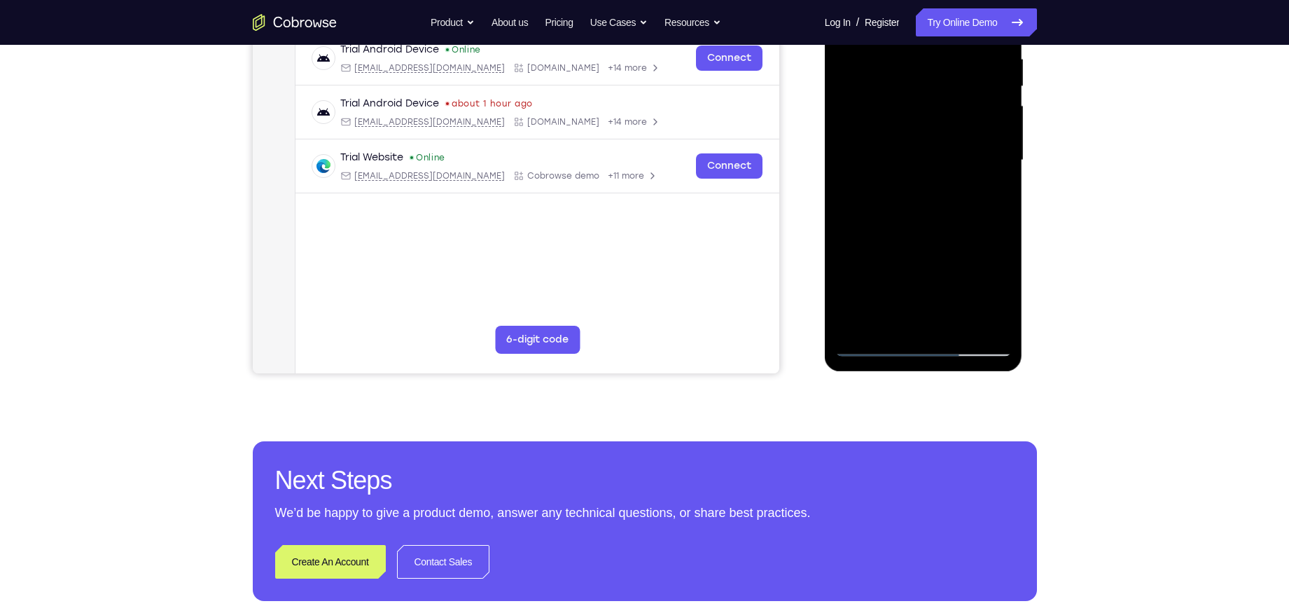
click at [857, 330] on div at bounding box center [923, 160] width 176 height 392
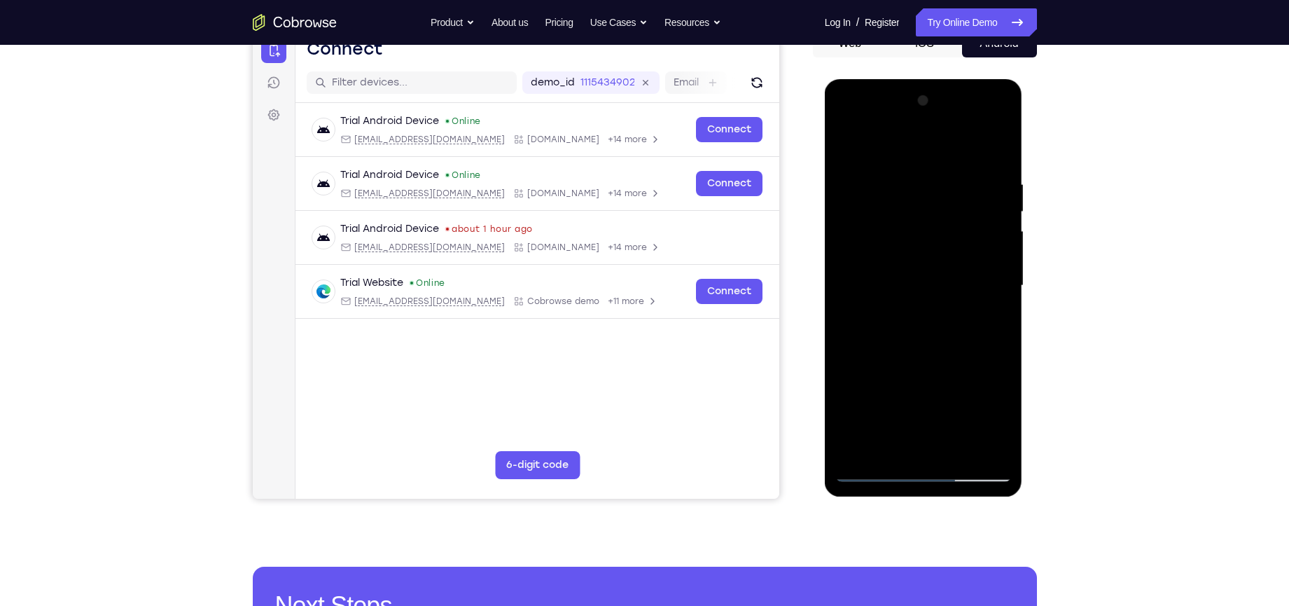
scroll to position [152, 0]
drag, startPoint x: 959, startPoint y: 300, endPoint x: 960, endPoint y: 160, distance: 140.7
click at [960, 160] on div at bounding box center [923, 286] width 176 height 392
drag, startPoint x: 946, startPoint y: 378, endPoint x: 951, endPoint y: 276, distance: 102.3
click at [951, 276] on div at bounding box center [923, 286] width 176 height 392
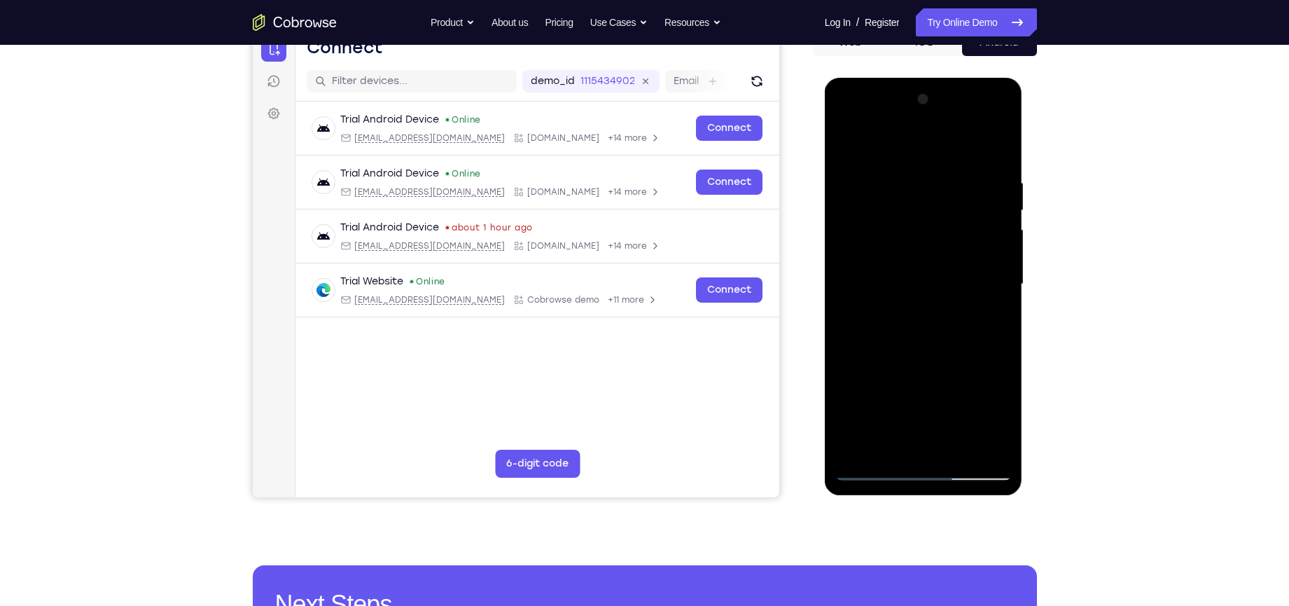
scroll to position [162, 0]
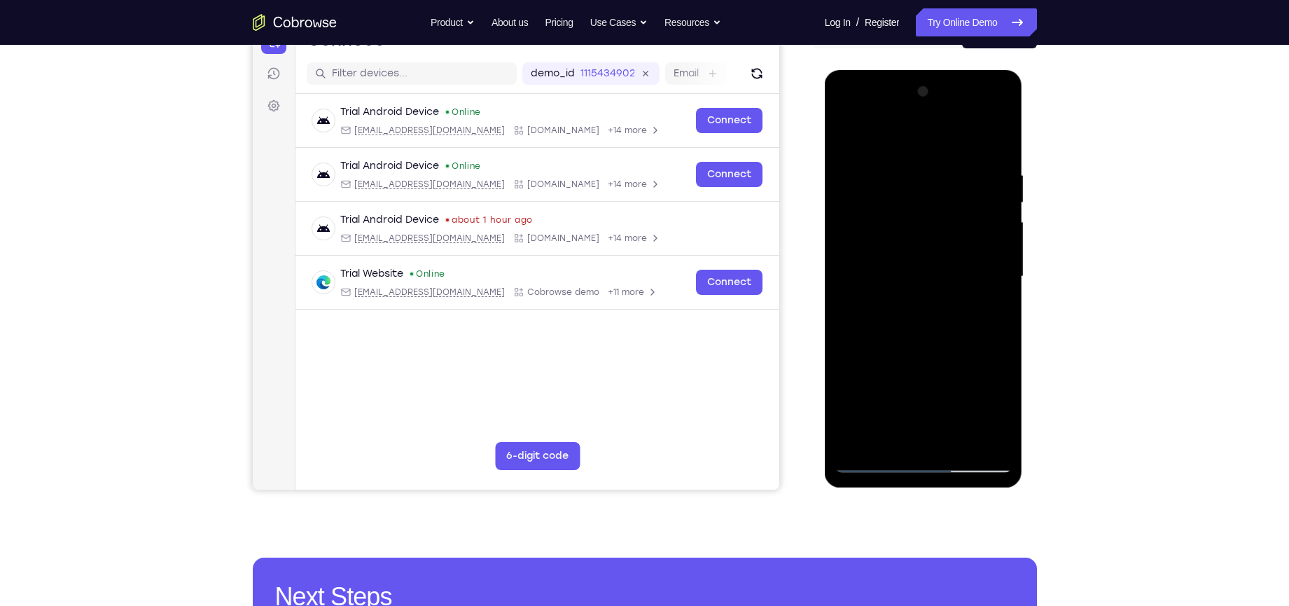
drag, startPoint x: 927, startPoint y: 335, endPoint x: 940, endPoint y: 255, distance: 81.5
click at [940, 255] on div at bounding box center [923, 277] width 176 height 392
drag, startPoint x: 932, startPoint y: 382, endPoint x: 936, endPoint y: 291, distance: 91.1
click at [936, 291] on div at bounding box center [923, 277] width 176 height 392
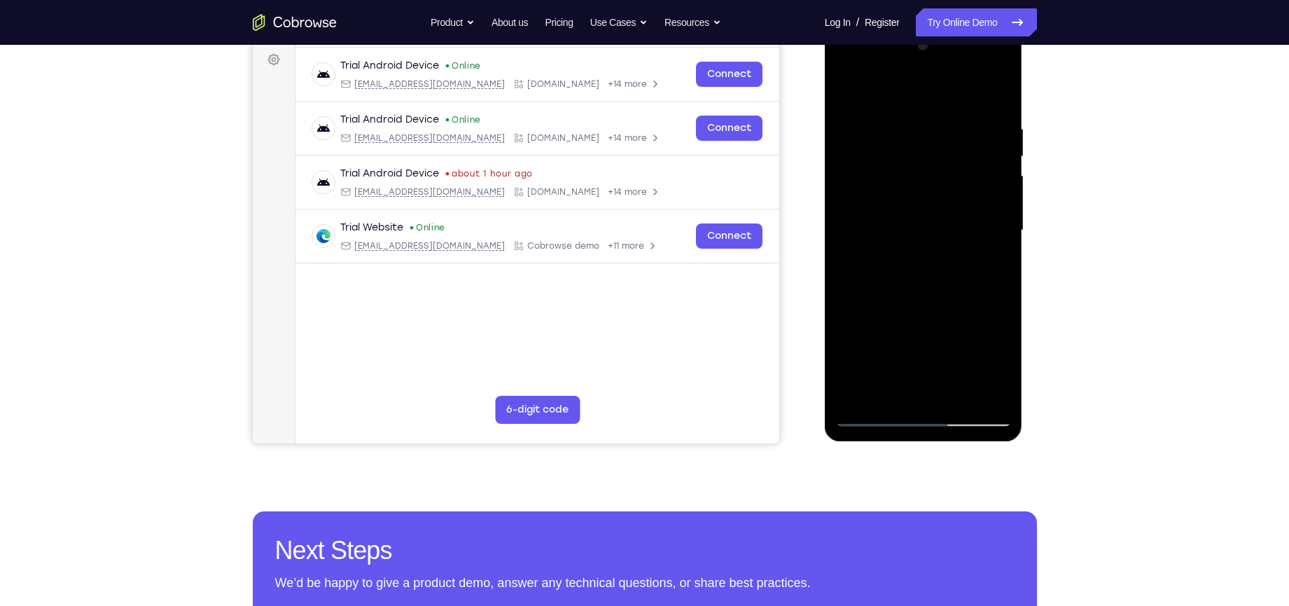
scroll to position [209, 0]
click at [1003, 190] on div at bounding box center [923, 230] width 176 height 392
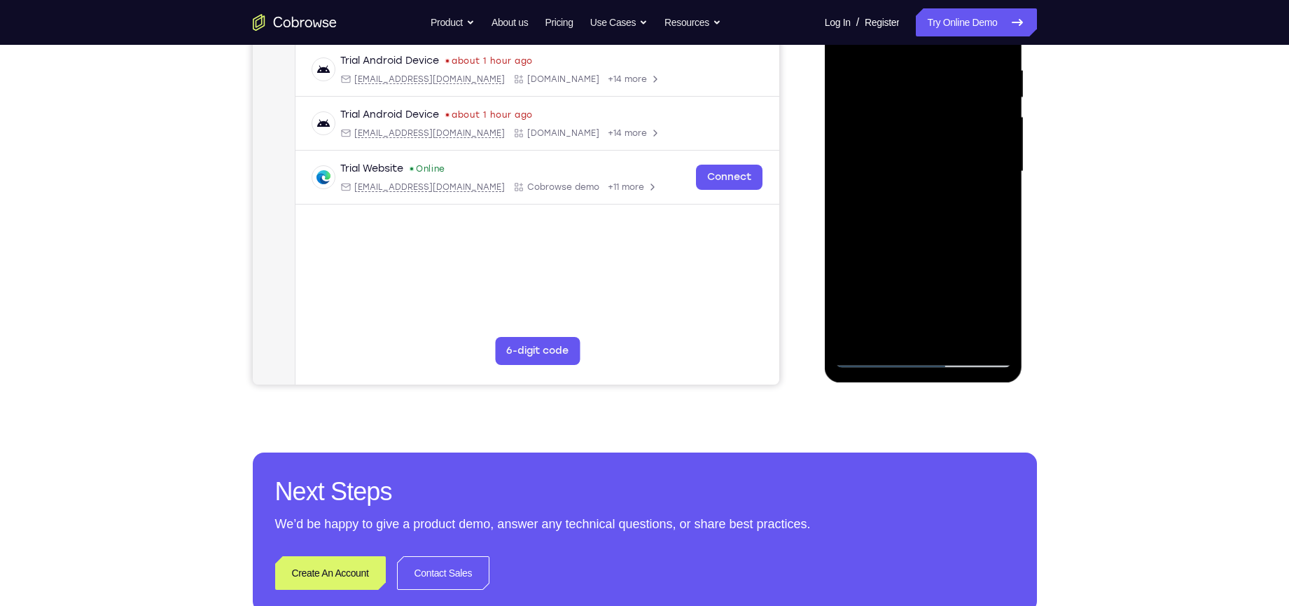
scroll to position [272, 0]
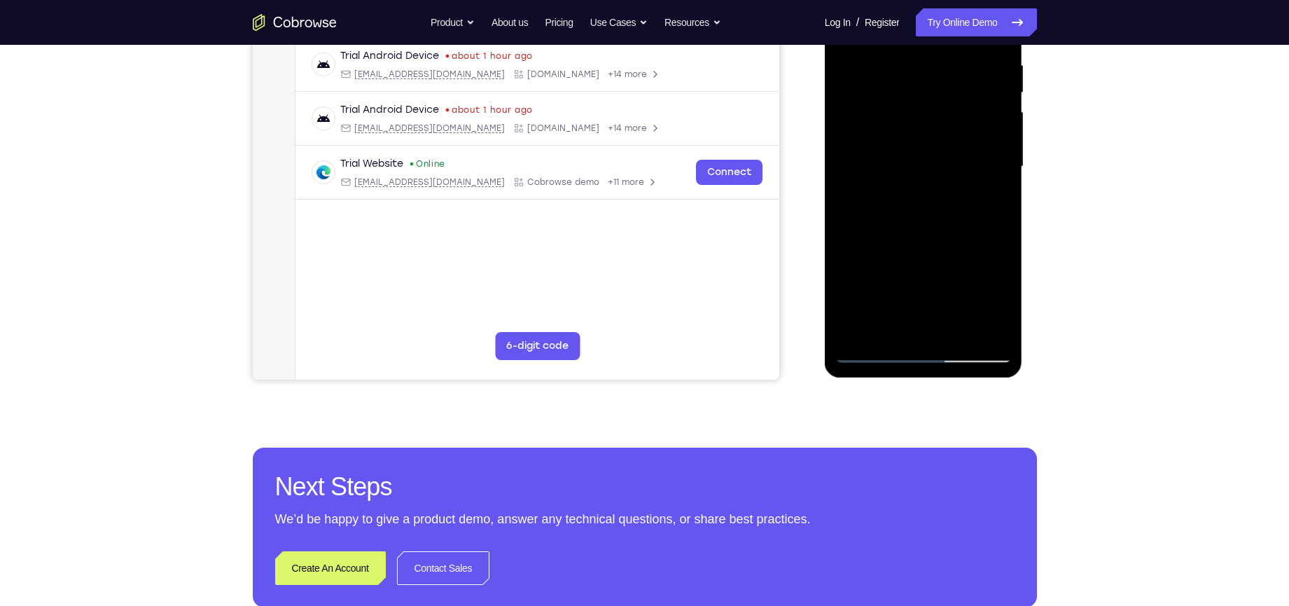
click at [897, 335] on div at bounding box center [923, 167] width 176 height 392
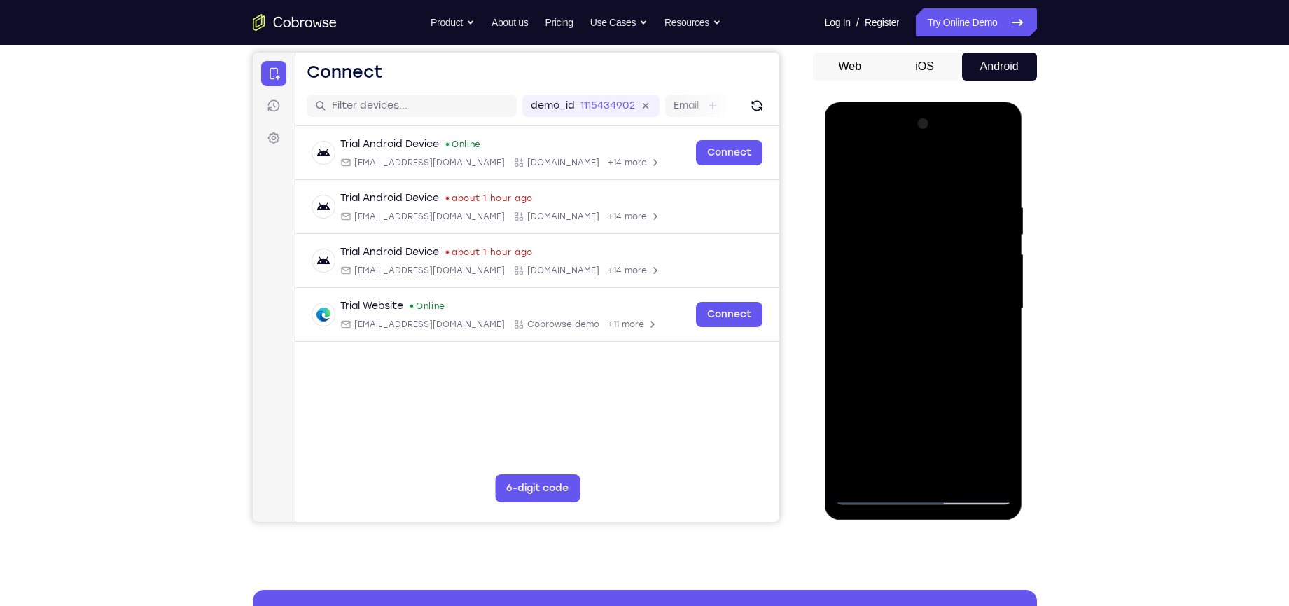
scroll to position [127, 0]
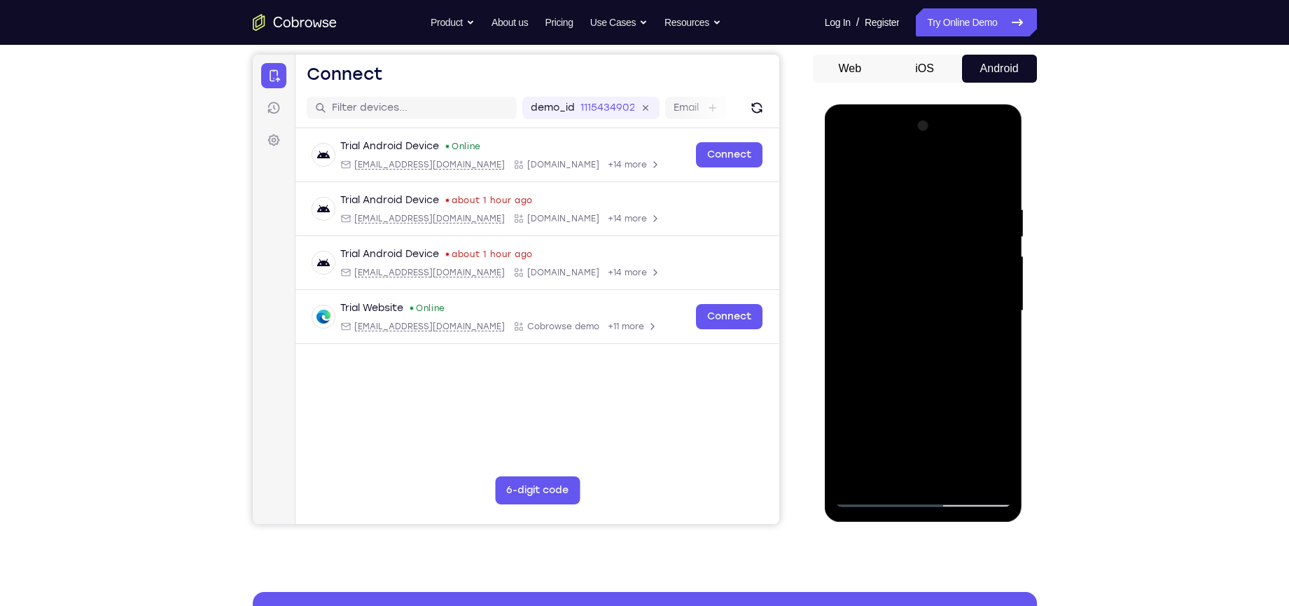
click at [888, 172] on div at bounding box center [923, 311] width 176 height 392
click at [854, 242] on div at bounding box center [923, 311] width 176 height 392
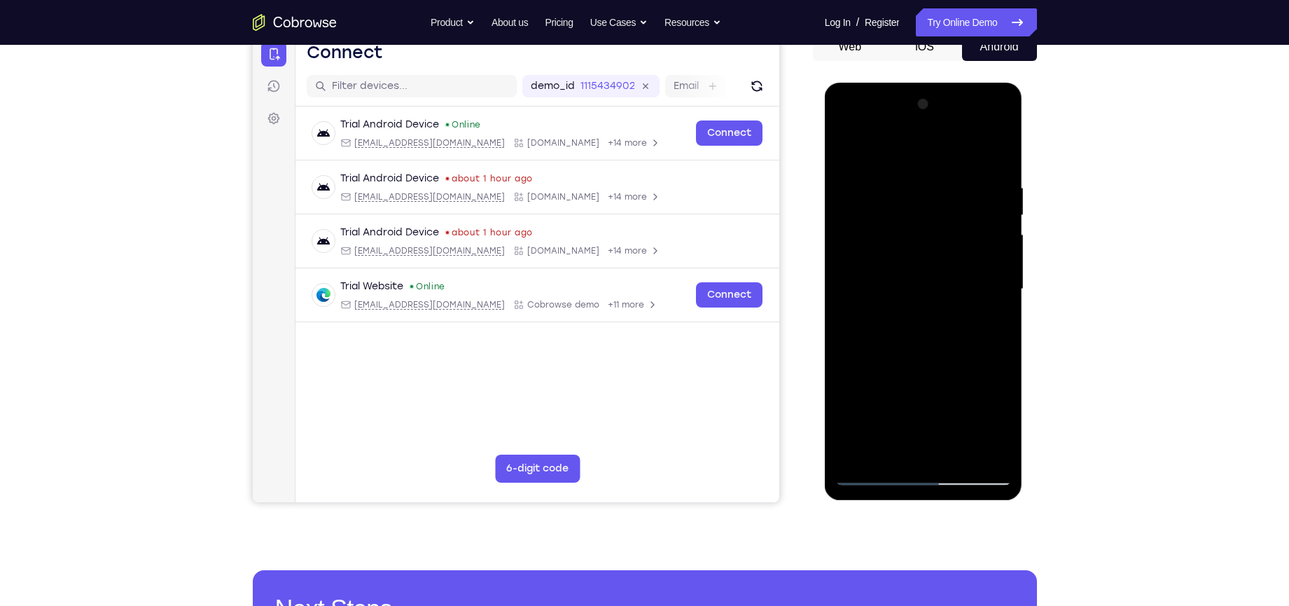
scroll to position [150, 0]
click at [861, 204] on div at bounding box center [923, 288] width 176 height 392
click at [919, 363] on div at bounding box center [923, 288] width 176 height 392
click at [912, 381] on div at bounding box center [923, 288] width 176 height 392
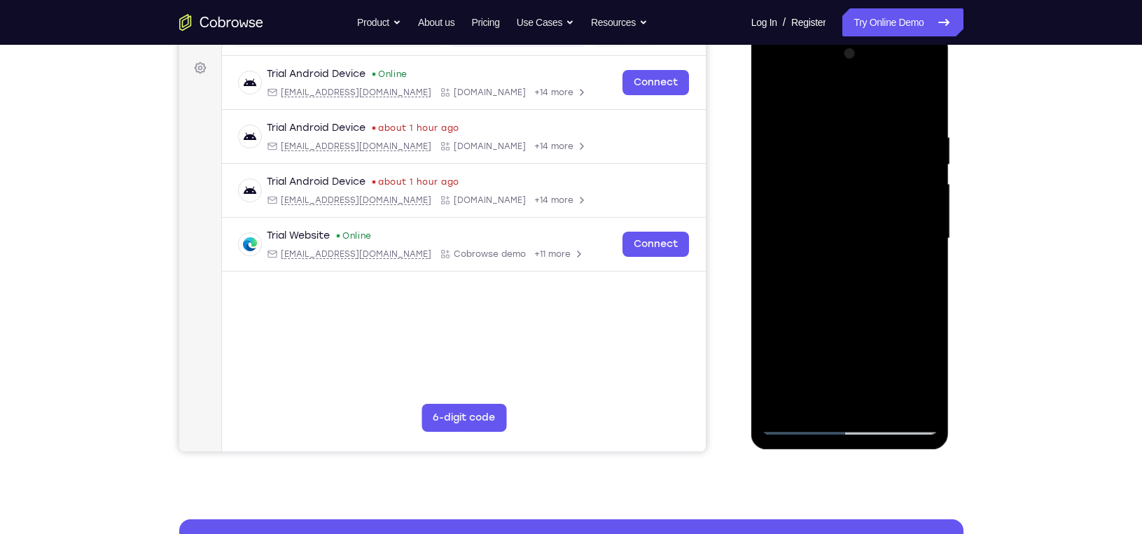
scroll to position [199, 0]
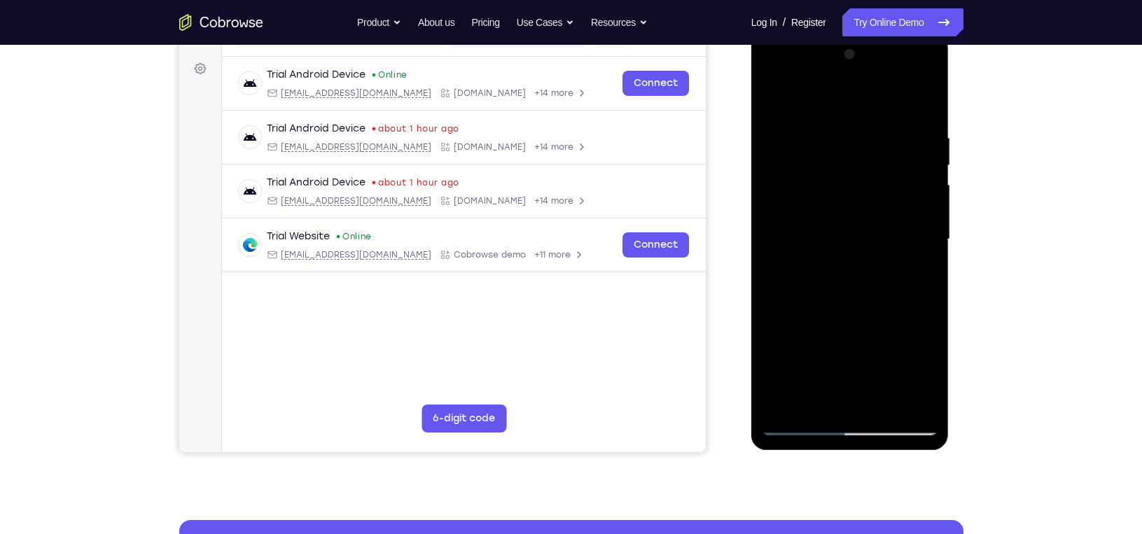
click at [799, 428] on div at bounding box center [850, 239] width 176 height 392
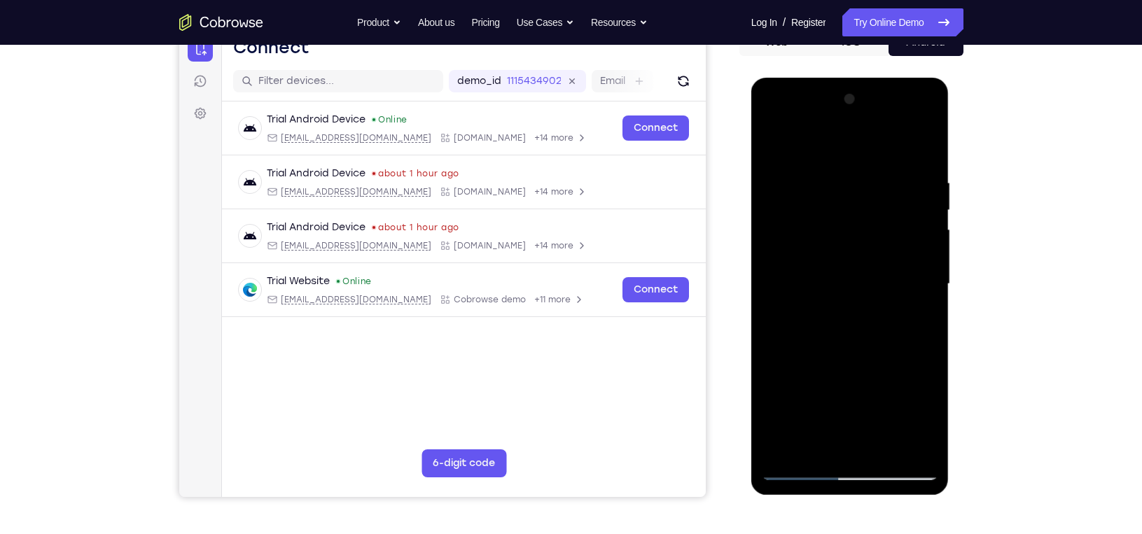
scroll to position [155, 0]
drag, startPoint x: 801, startPoint y: 207, endPoint x: 797, endPoint y: 249, distance: 41.5
click at [797, 249] on div at bounding box center [850, 284] width 176 height 392
click at [781, 275] on div at bounding box center [850, 284] width 176 height 392
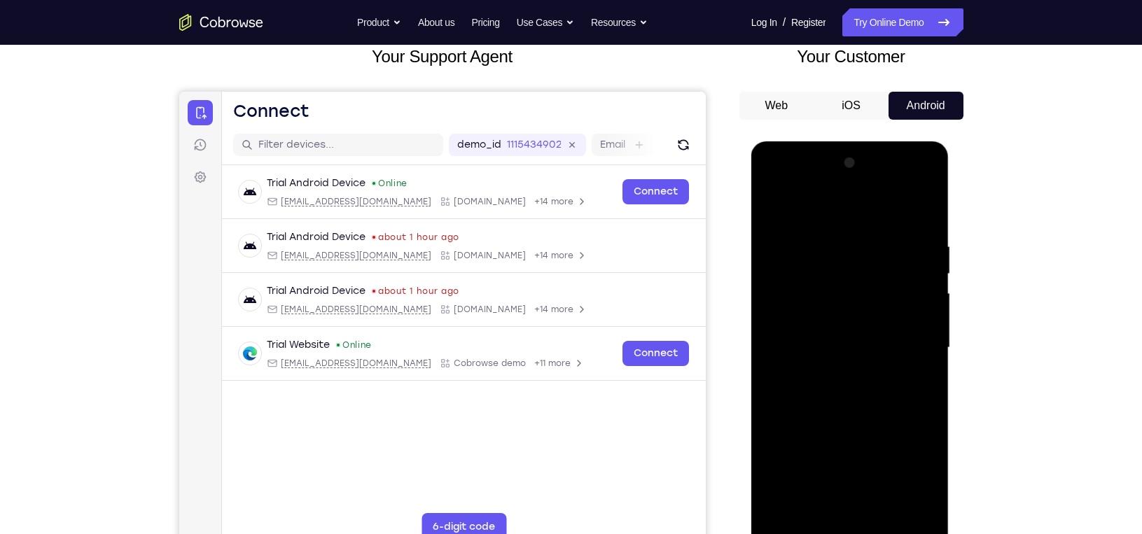
click at [774, 205] on div at bounding box center [850, 348] width 176 height 392
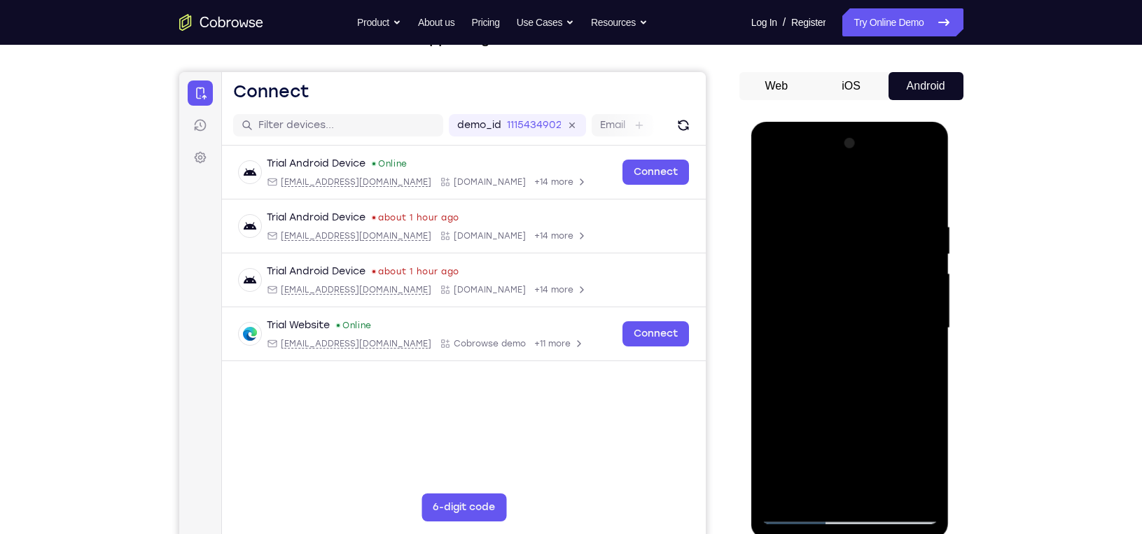
scroll to position [107, 0]
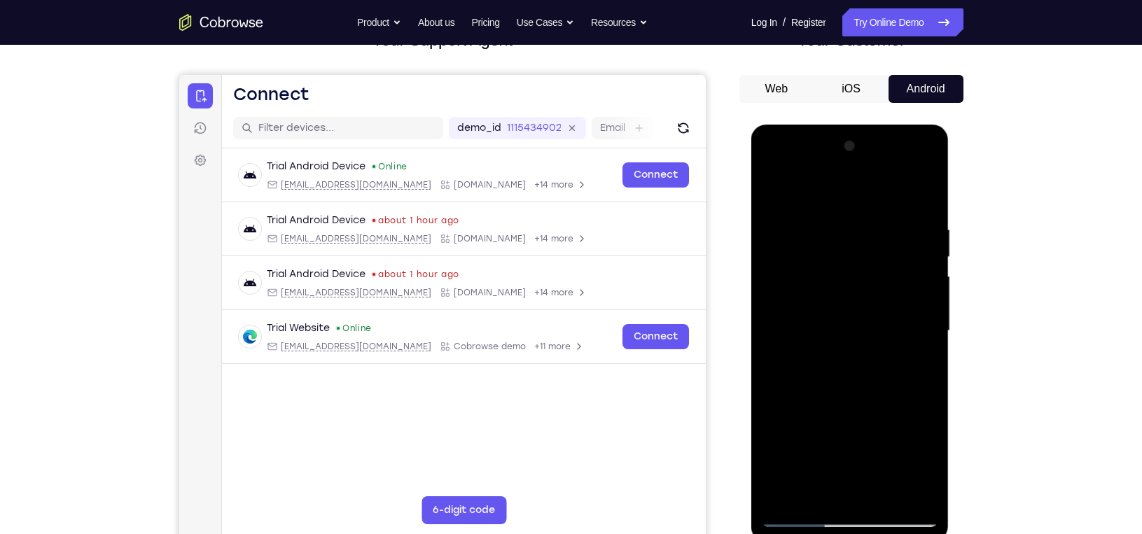
drag, startPoint x: 777, startPoint y: 268, endPoint x: 776, endPoint y: 228, distance: 39.9
click at [776, 228] on div at bounding box center [850, 331] width 176 height 392
drag, startPoint x: 788, startPoint y: 216, endPoint x: 772, endPoint y: 274, distance: 59.6
click at [772, 274] on div at bounding box center [850, 331] width 176 height 392
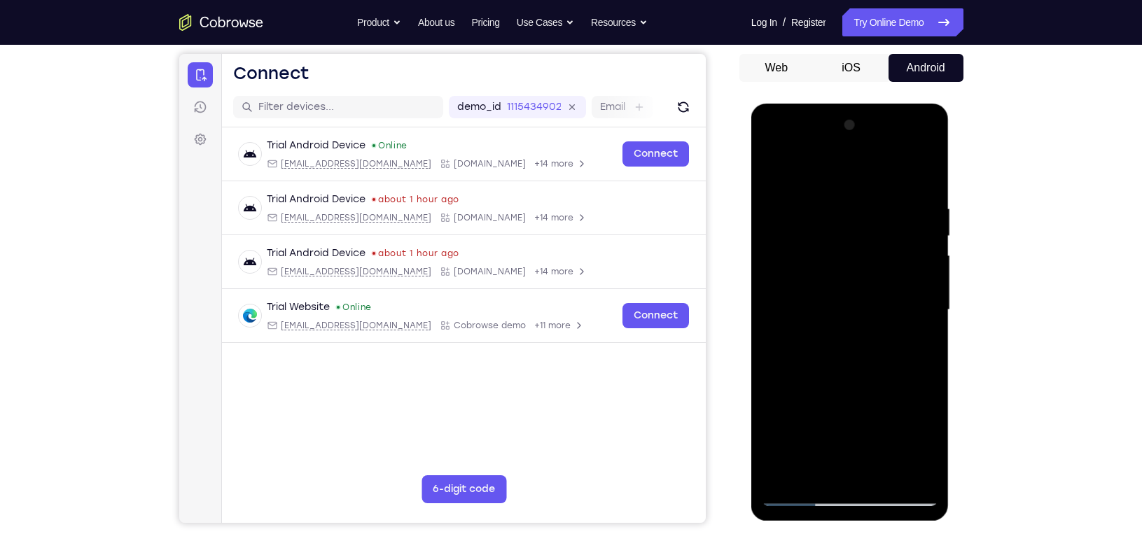
scroll to position [129, 0]
click at [774, 273] on div at bounding box center [850, 309] width 176 height 392
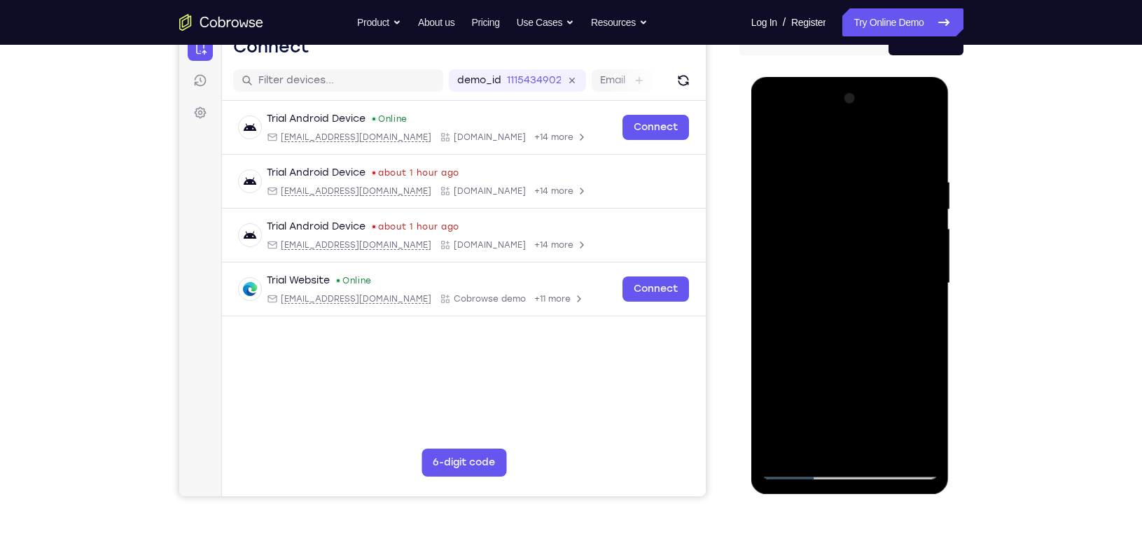
scroll to position [157, 0]
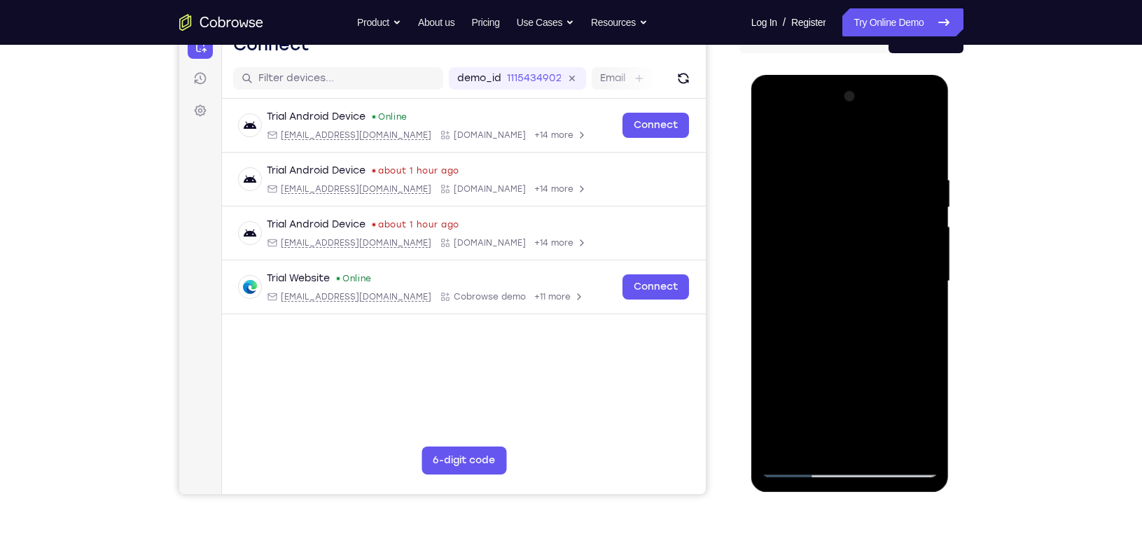
click at [815, 140] on div at bounding box center [850, 281] width 176 height 392
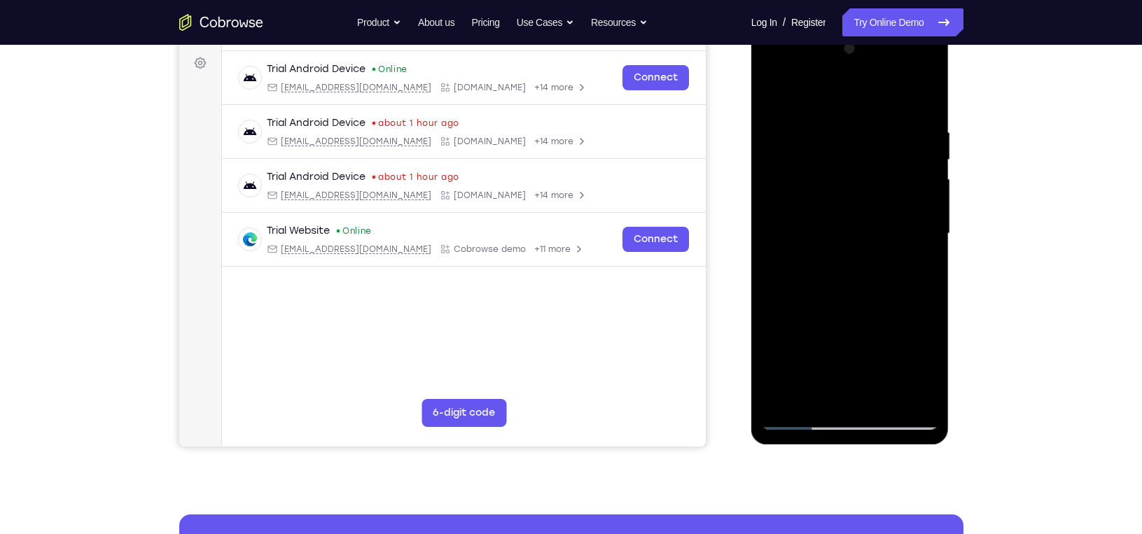
scroll to position [205, 0]
click at [808, 328] on div at bounding box center [850, 233] width 176 height 392
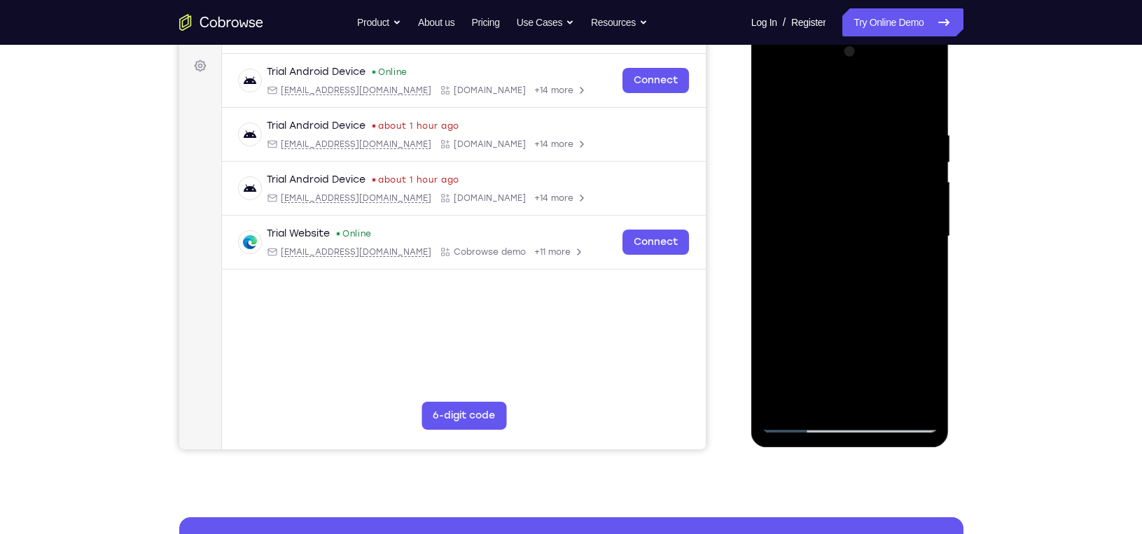
scroll to position [165, 0]
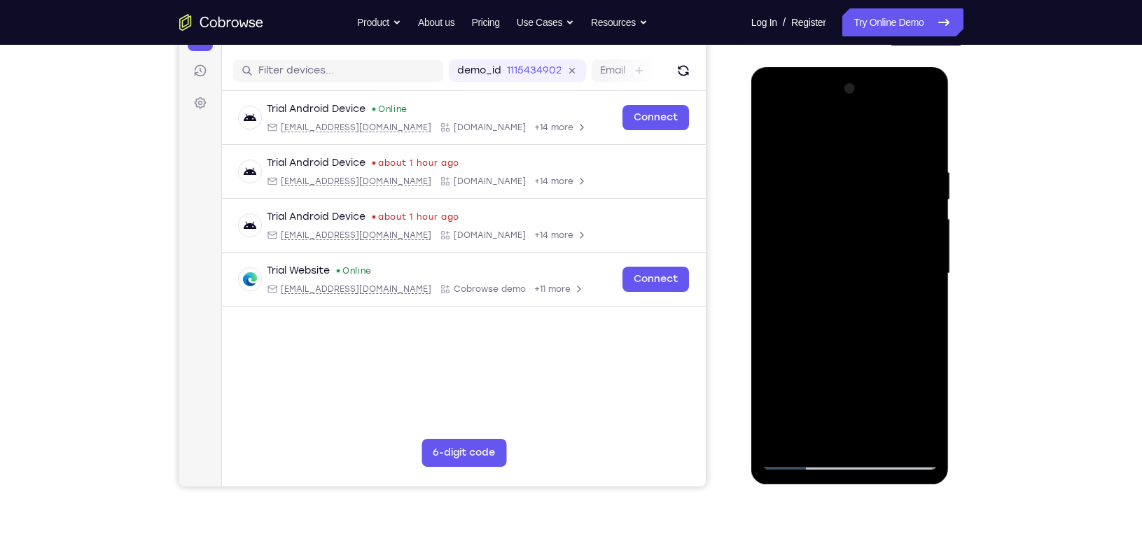
click at [926, 254] on div at bounding box center [850, 274] width 176 height 392
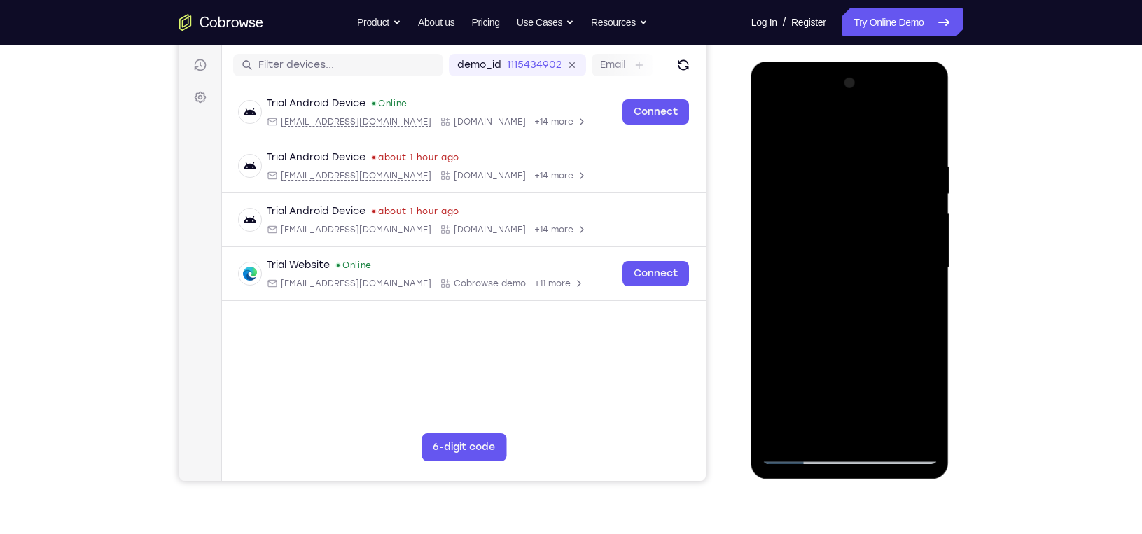
scroll to position [171, 0]
click at [928, 246] on div at bounding box center [850, 267] width 176 height 392
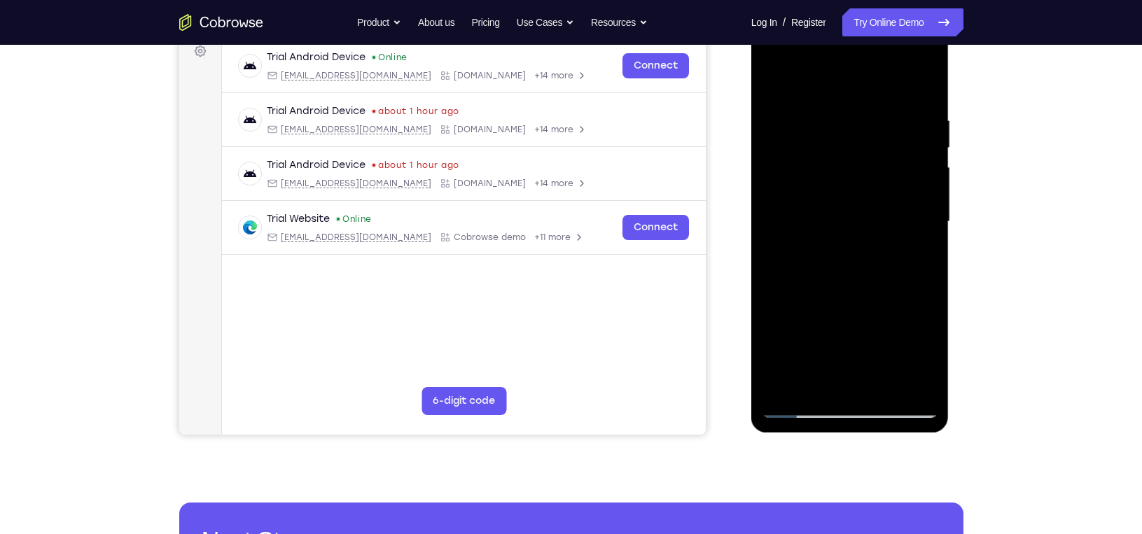
scroll to position [217, 0]
click at [873, 319] on div at bounding box center [850, 221] width 176 height 392
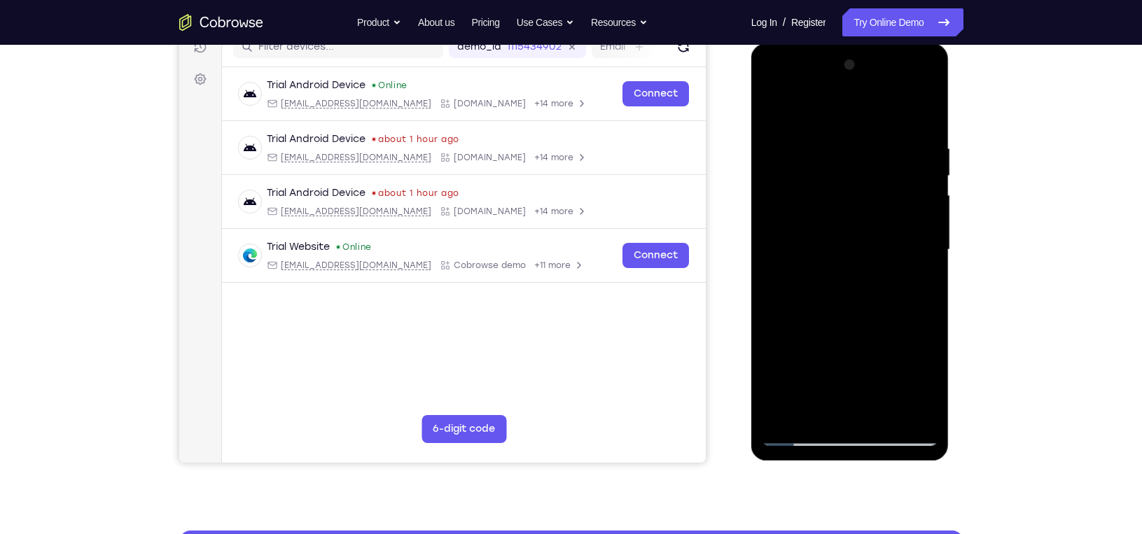
scroll to position [194, 0]
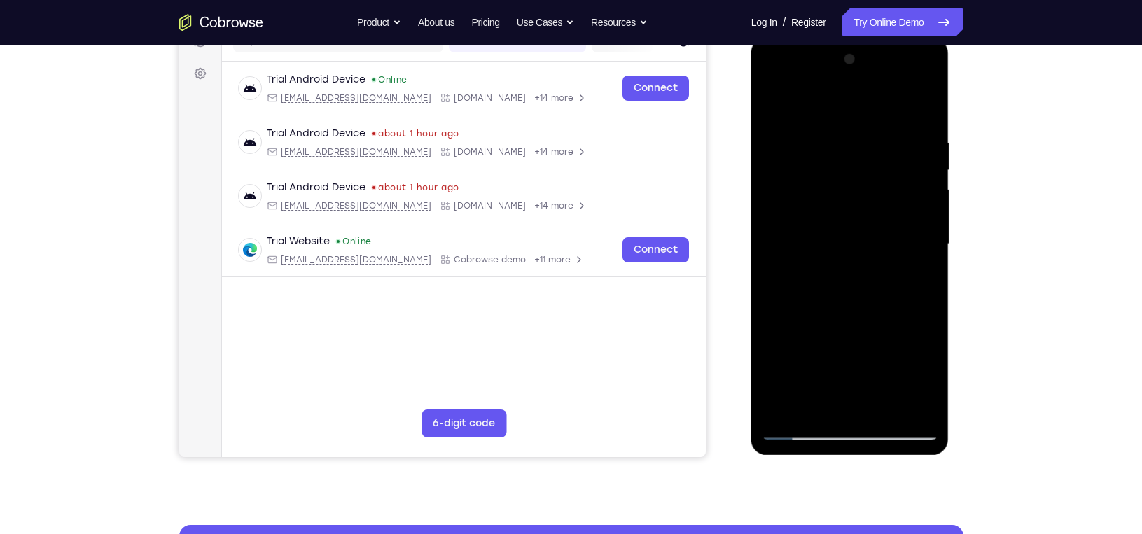
drag, startPoint x: 879, startPoint y: 298, endPoint x: 876, endPoint y: 216, distance: 81.3
click at [876, 216] on div at bounding box center [850, 244] width 176 height 392
drag, startPoint x: 868, startPoint y: 275, endPoint x: 870, endPoint y: 173, distance: 102.3
click at [870, 173] on div at bounding box center [850, 244] width 176 height 392
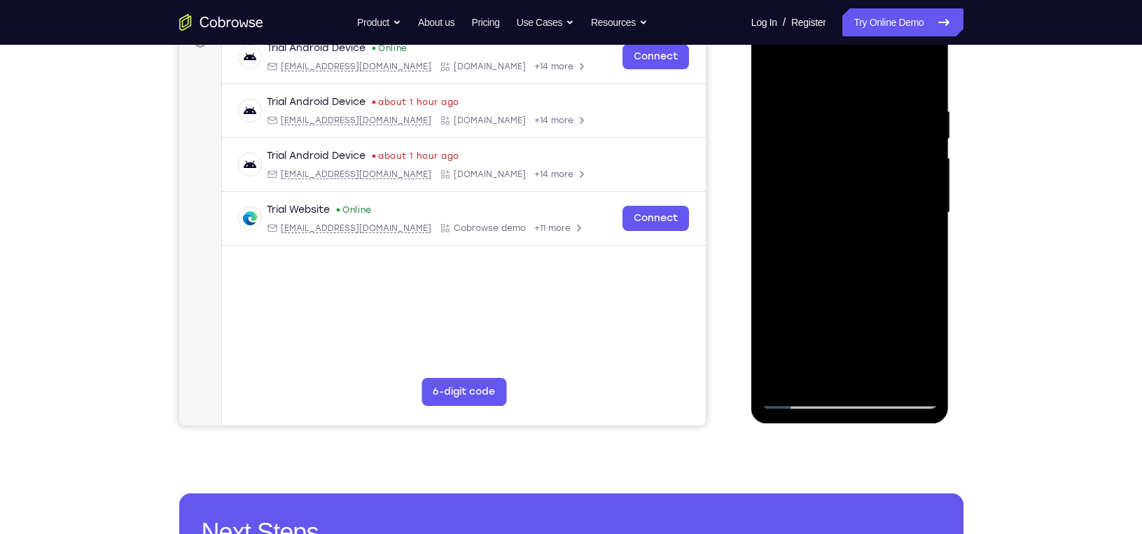
scroll to position [228, 0]
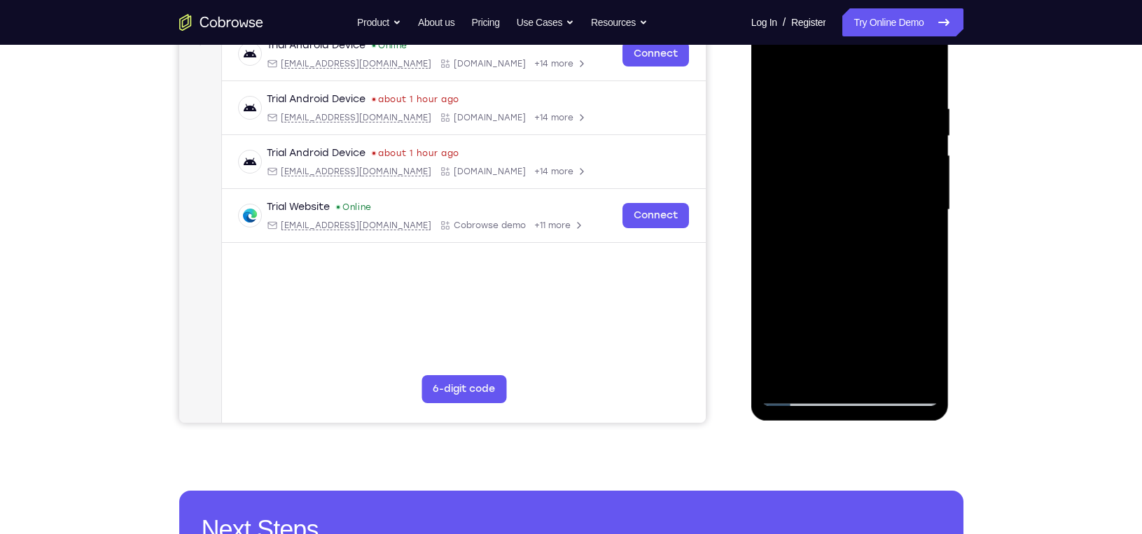
drag, startPoint x: 866, startPoint y: 304, endPoint x: 864, endPoint y: 218, distance: 85.5
click at [864, 218] on div at bounding box center [850, 210] width 176 height 392
drag, startPoint x: 865, startPoint y: 296, endPoint x: 869, endPoint y: 229, distance: 67.4
click at [869, 229] on div at bounding box center [850, 210] width 176 height 392
drag, startPoint x: 863, startPoint y: 297, endPoint x: 868, endPoint y: 219, distance: 77.9
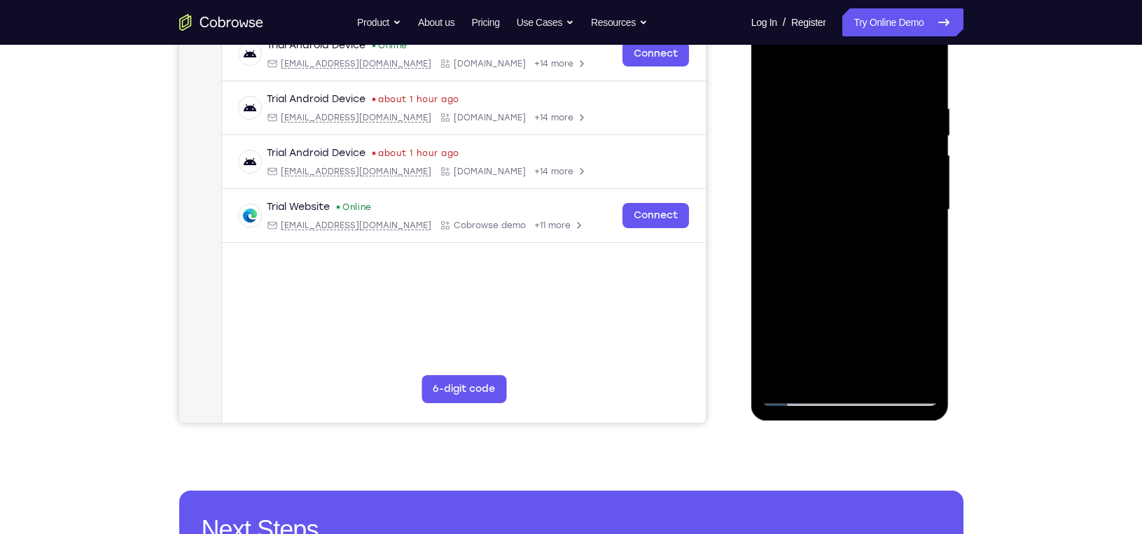
click at [868, 219] on div at bounding box center [850, 210] width 176 height 392
drag, startPoint x: 867, startPoint y: 298, endPoint x: 870, endPoint y: 219, distance: 79.2
click at [870, 219] on div at bounding box center [850, 210] width 176 height 392
drag, startPoint x: 861, startPoint y: 315, endPoint x: 863, endPoint y: 254, distance: 60.9
click at [863, 254] on div at bounding box center [850, 210] width 176 height 392
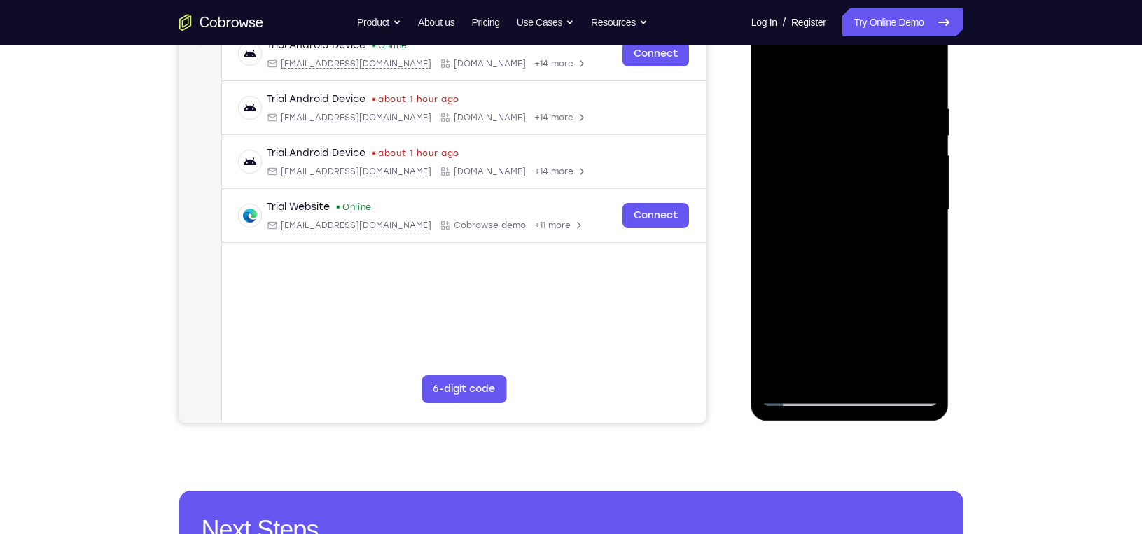
drag, startPoint x: 856, startPoint y: 325, endPoint x: 863, endPoint y: 263, distance: 62.0
click at [863, 263] on div at bounding box center [850, 210] width 176 height 392
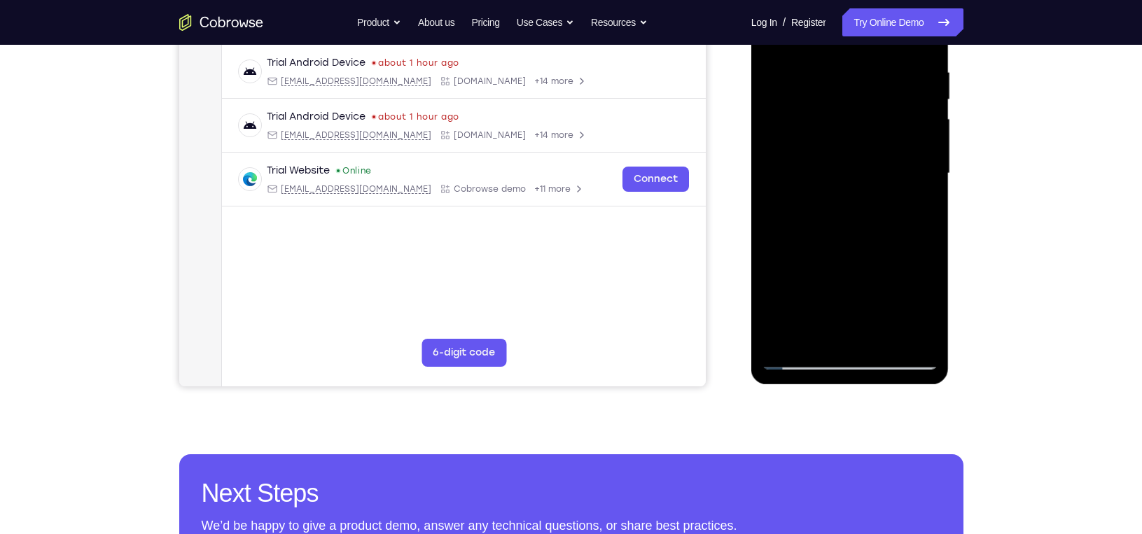
scroll to position [266, 0]
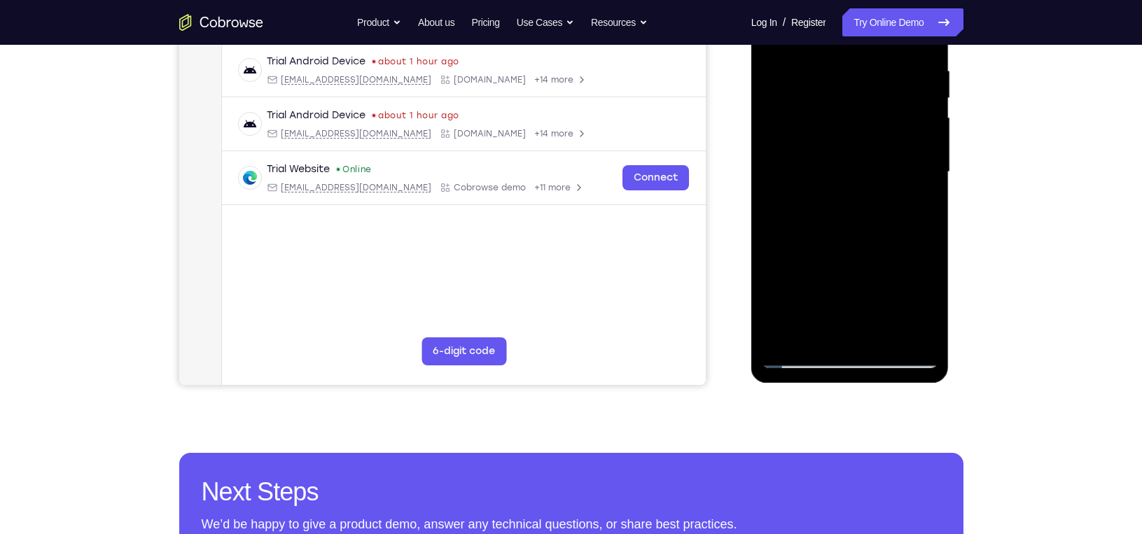
click at [912, 295] on div at bounding box center [850, 172] width 176 height 392
click at [851, 198] on div at bounding box center [850, 172] width 176 height 392
click at [779, 293] on div at bounding box center [850, 172] width 176 height 392
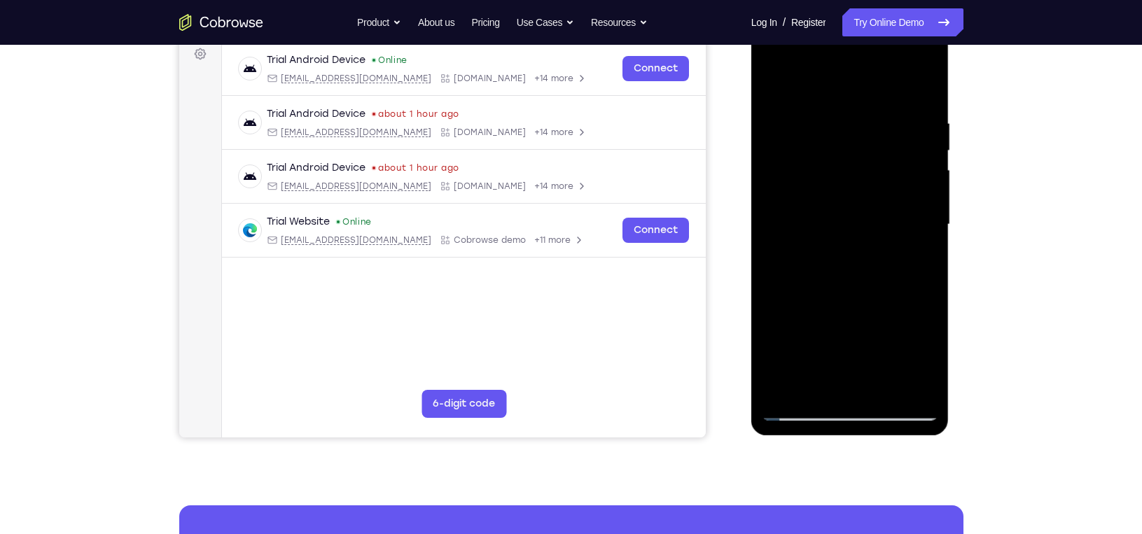
scroll to position [212, 0]
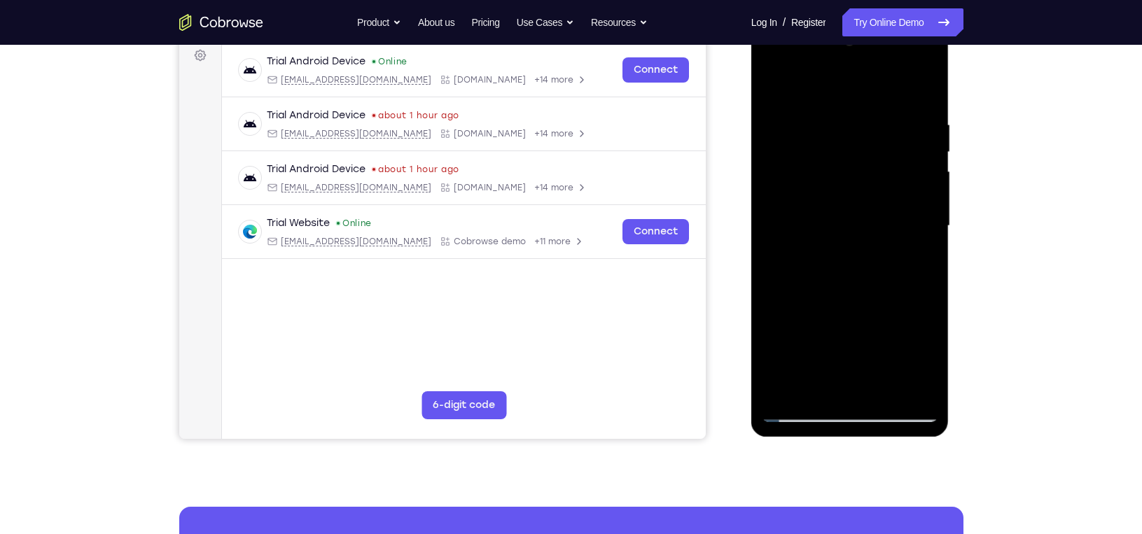
drag, startPoint x: 816, startPoint y: 161, endPoint x: 805, endPoint y: 247, distance: 86.9
click at [805, 247] on div at bounding box center [850, 226] width 176 height 392
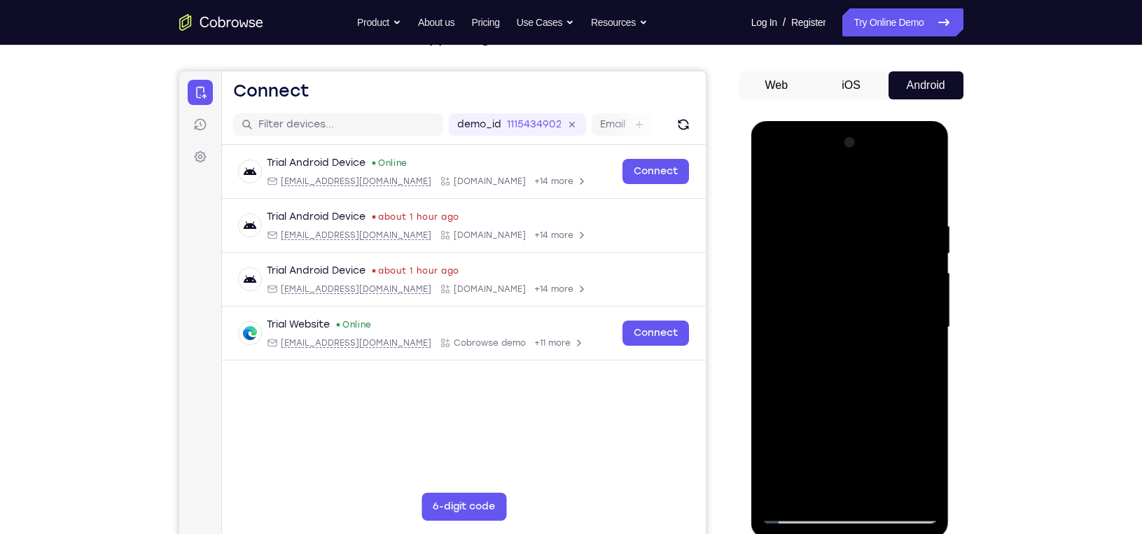
scroll to position [106, 0]
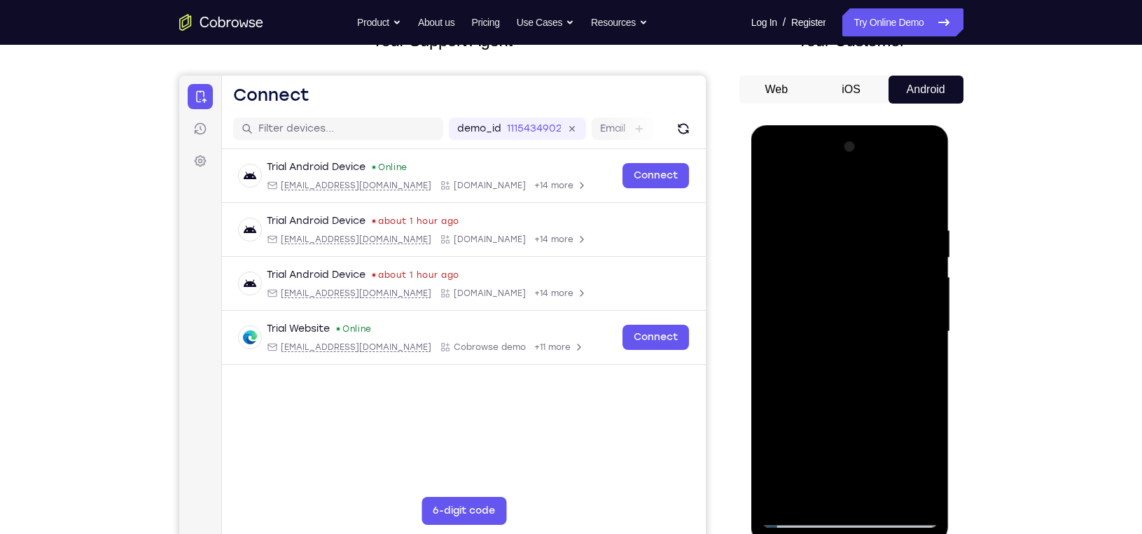
click at [798, 268] on div at bounding box center [850, 332] width 176 height 392
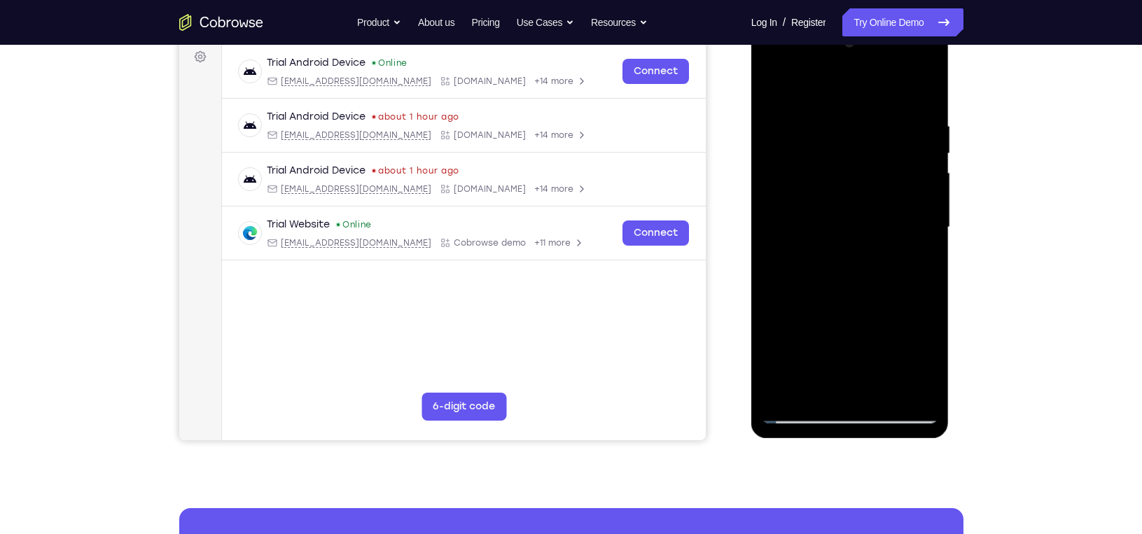
scroll to position [214, 0]
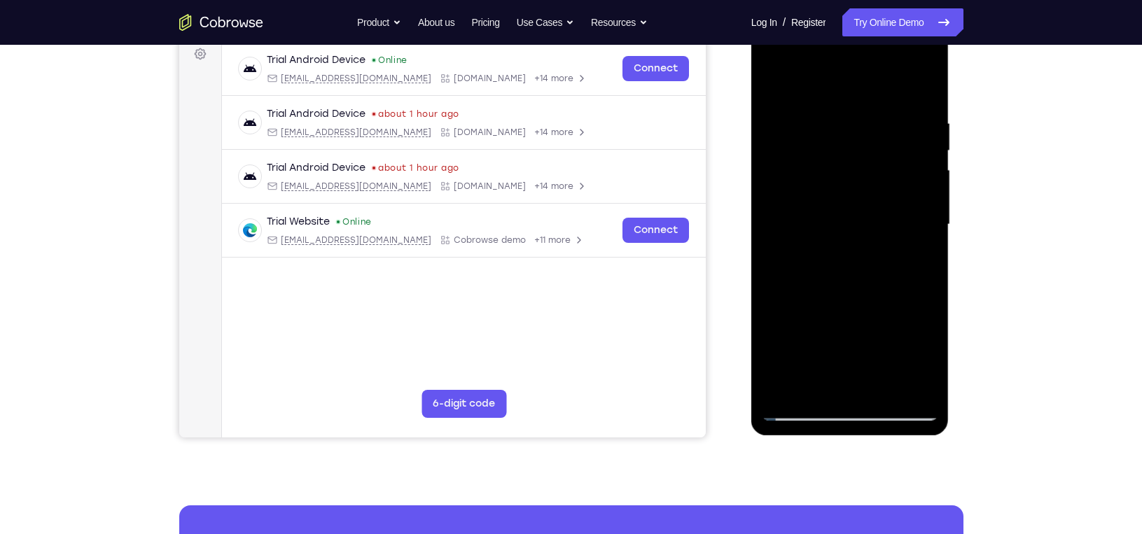
click at [842, 295] on div at bounding box center [850, 225] width 176 height 392
click at [926, 137] on div at bounding box center [850, 225] width 176 height 392
click at [916, 160] on div at bounding box center [850, 225] width 176 height 392
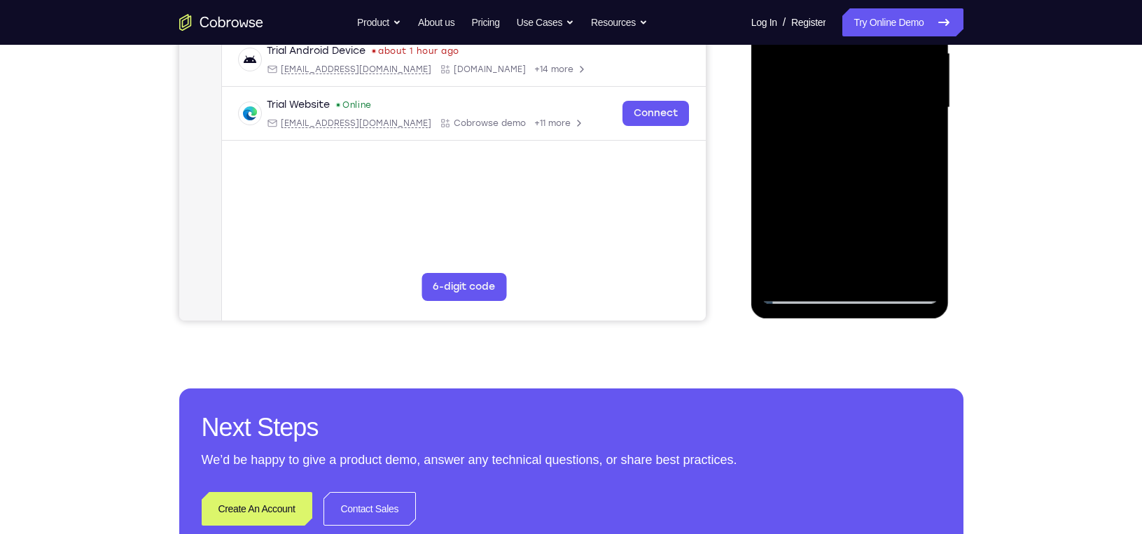
scroll to position [348, 0]
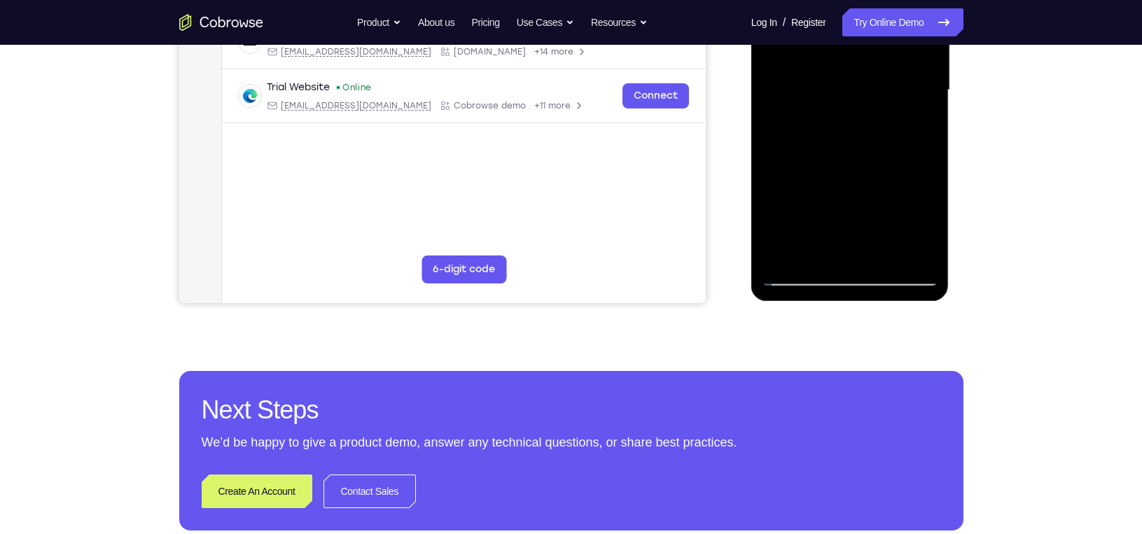
click at [806, 279] on div at bounding box center [850, 90] width 176 height 392
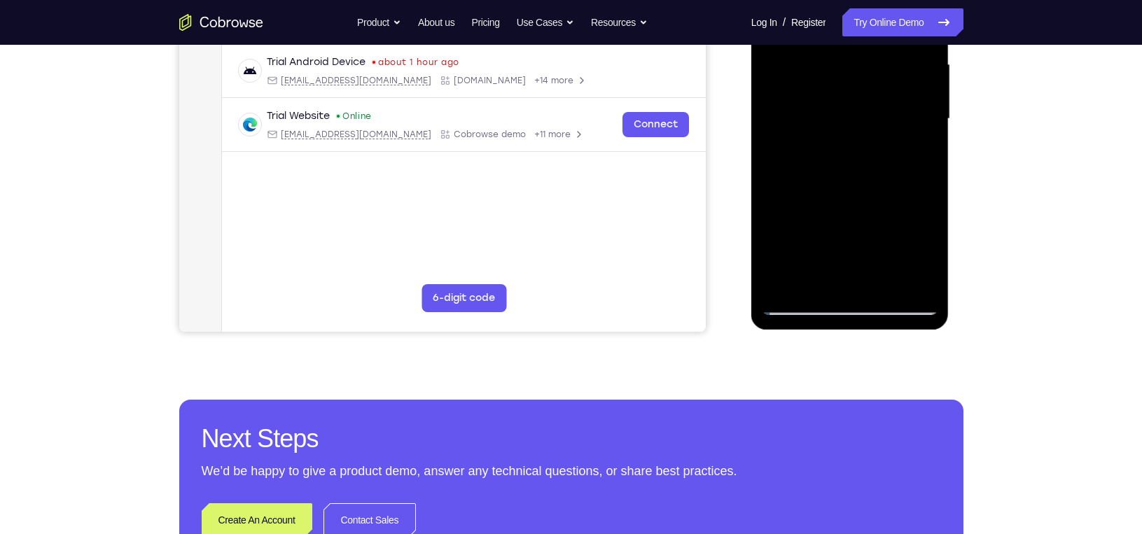
scroll to position [319, 0]
click at [800, 305] on div at bounding box center [850, 120] width 176 height 392
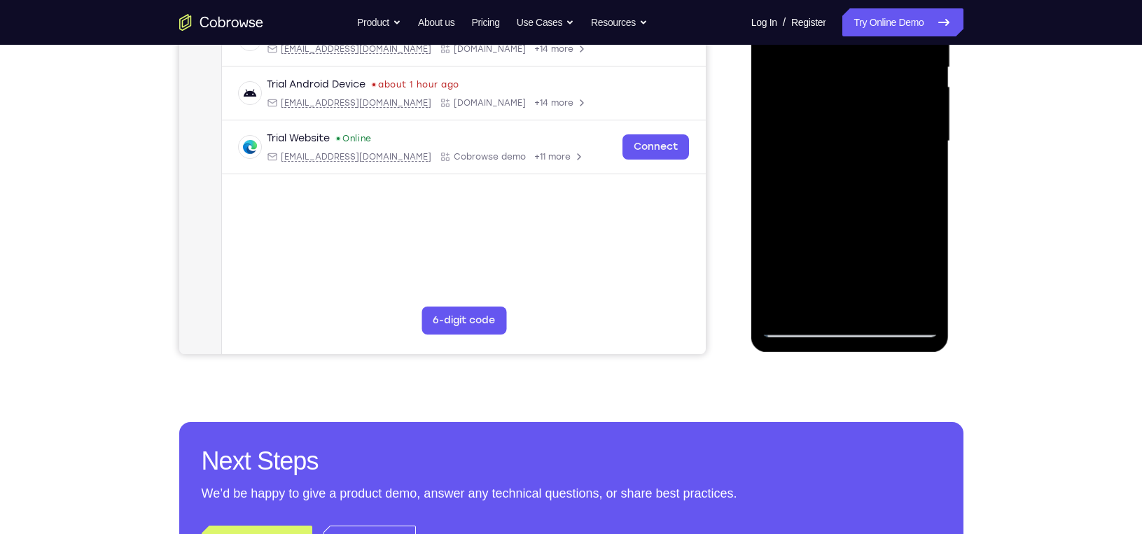
scroll to position [297, 0]
click at [786, 304] on div at bounding box center [850, 141] width 176 height 392
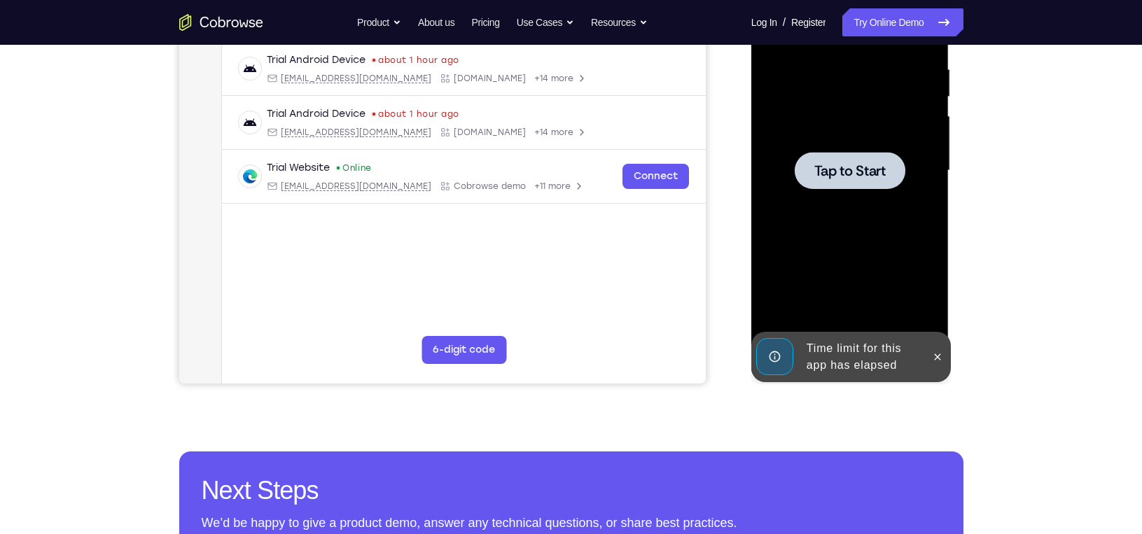
click at [835, 178] on span "Tap to Start" at bounding box center [849, 171] width 71 height 14
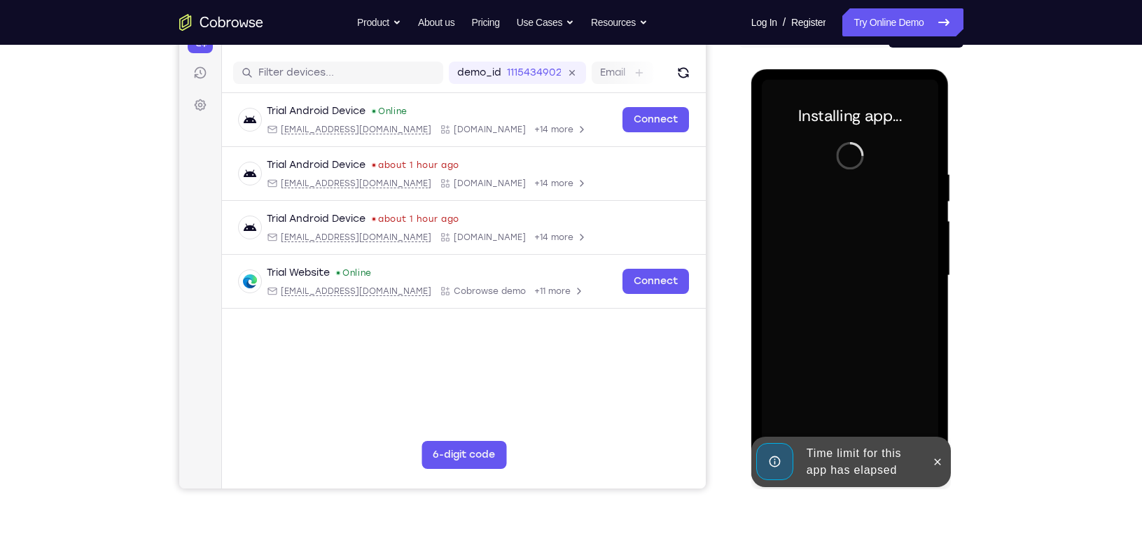
scroll to position [241, 0]
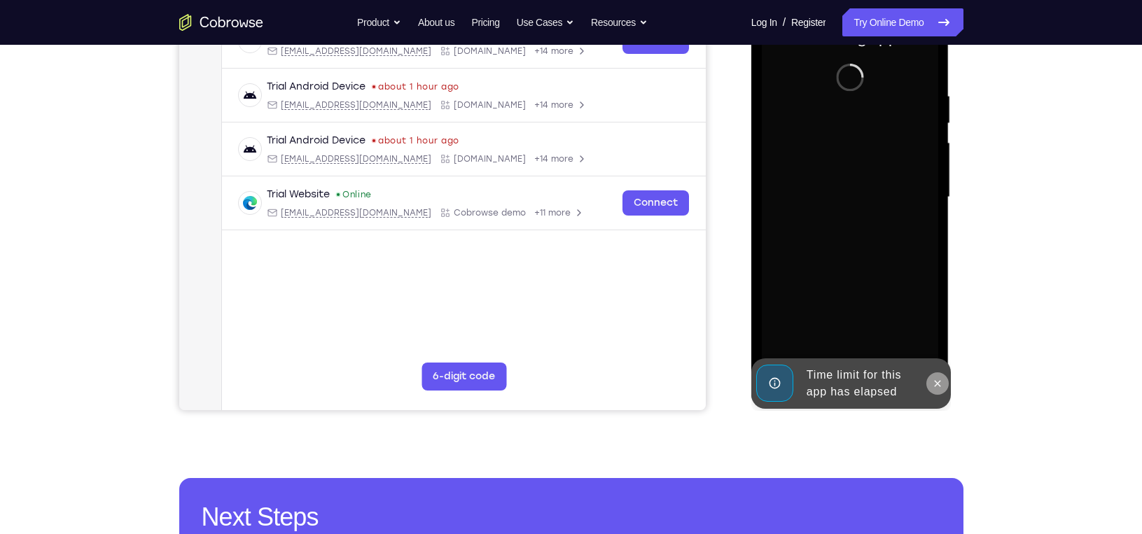
click at [942, 382] on icon at bounding box center [937, 383] width 11 height 11
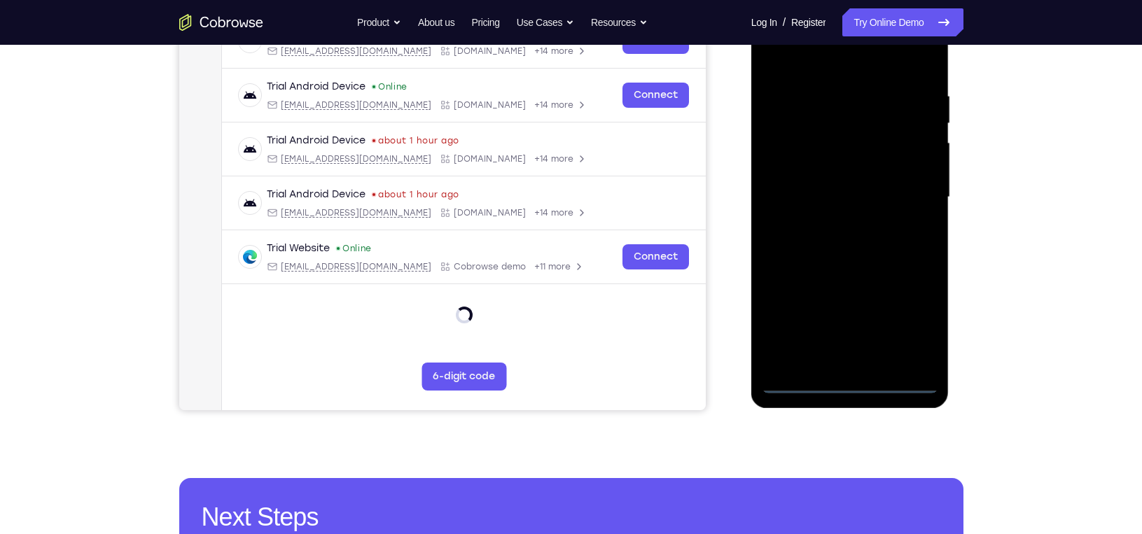
scroll to position [245, 0]
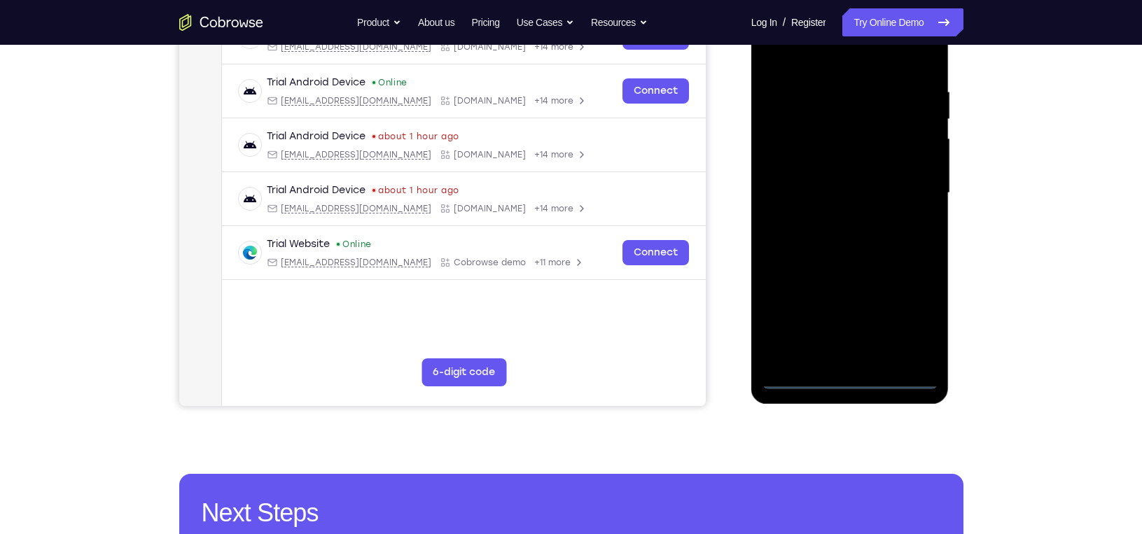
click at [849, 379] on div at bounding box center [850, 193] width 176 height 392
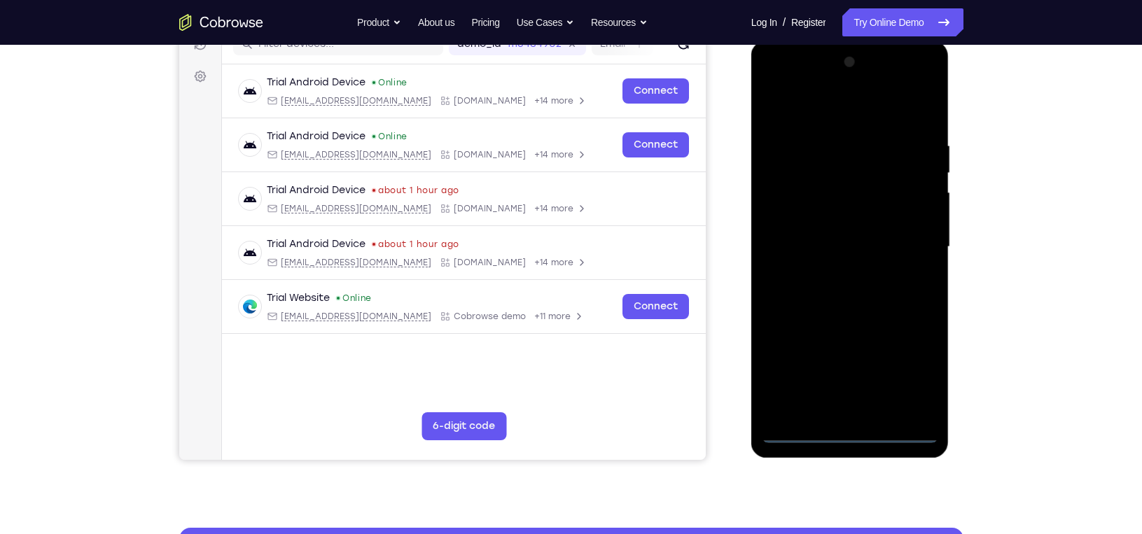
scroll to position [190, 0]
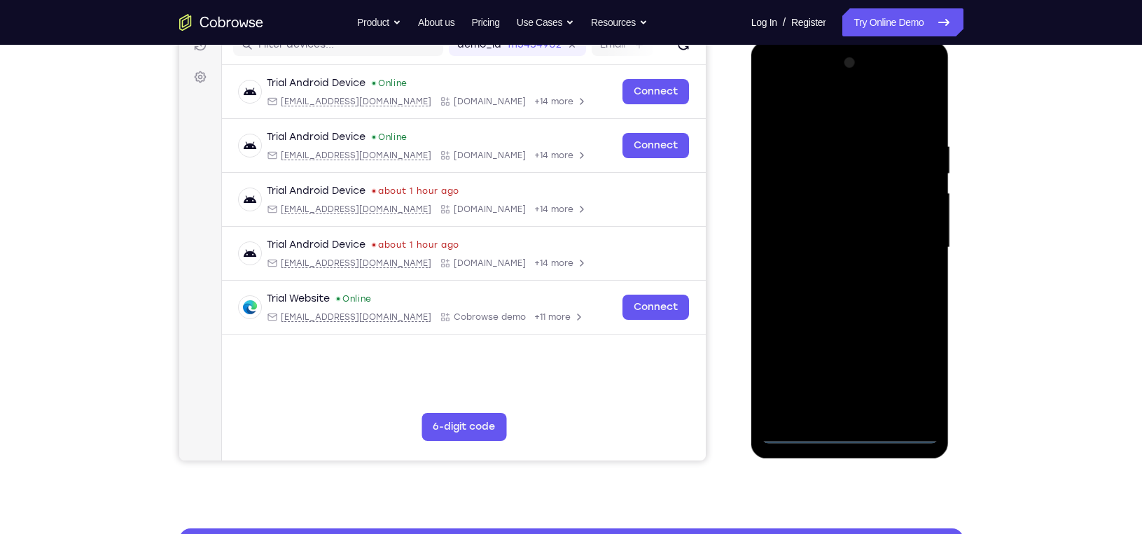
click at [907, 369] on div at bounding box center [850, 248] width 176 height 392
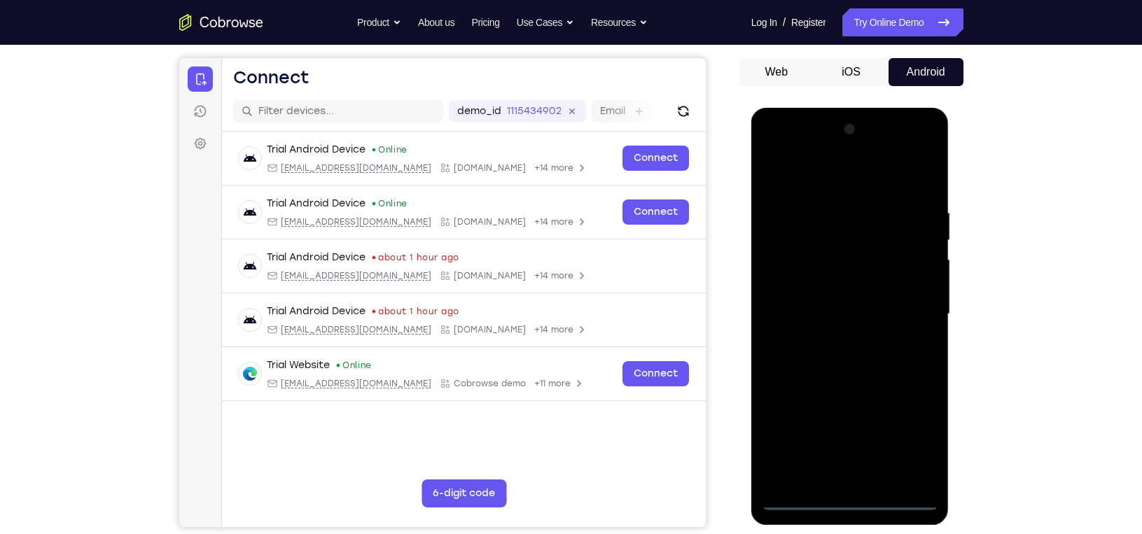
scroll to position [121, 0]
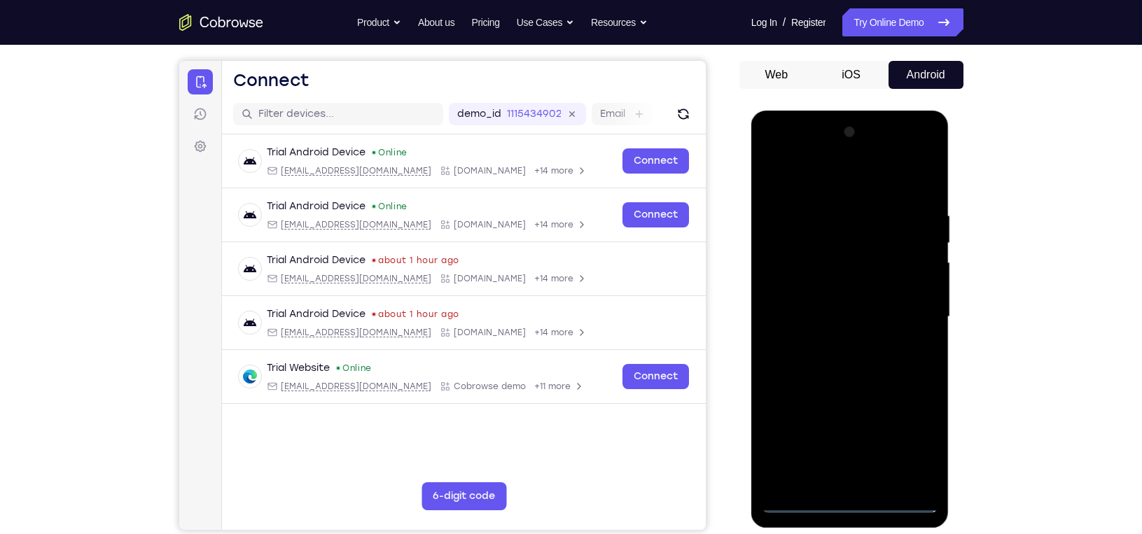
click at [803, 178] on div at bounding box center [850, 317] width 176 height 392
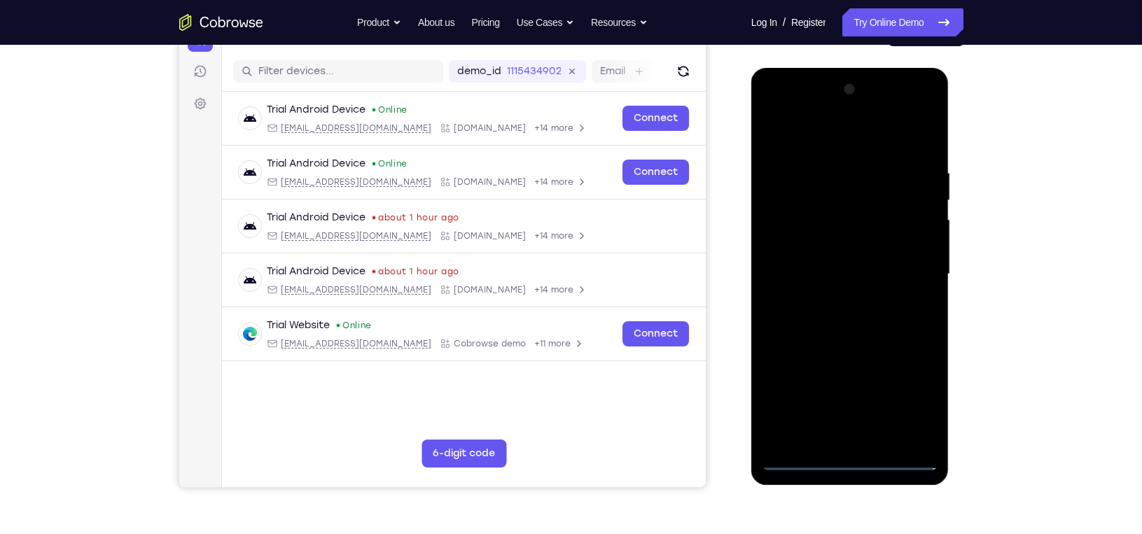
scroll to position [170, 0]
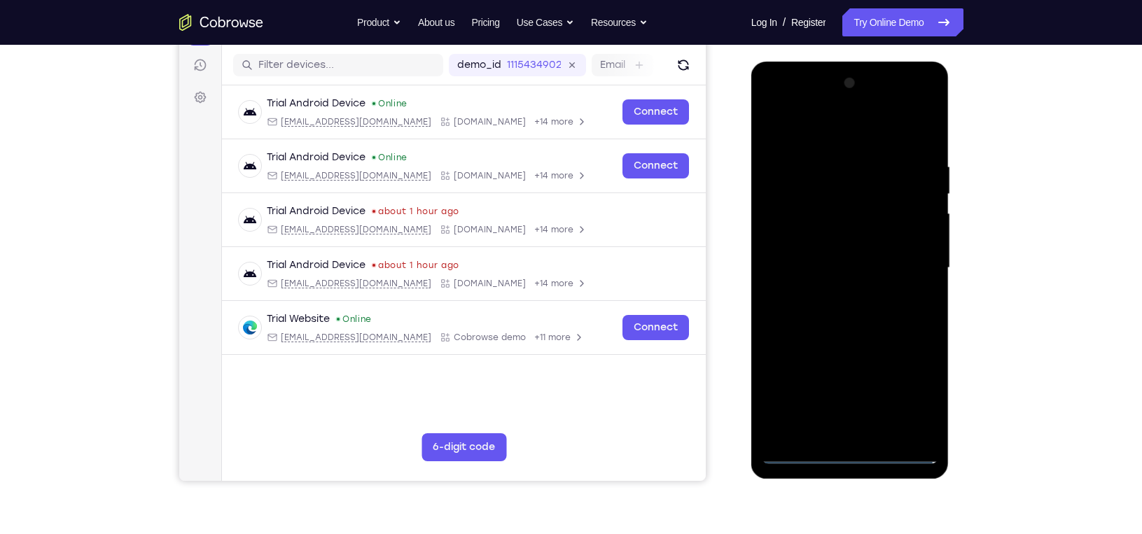
click at [910, 259] on div at bounding box center [850, 268] width 176 height 392
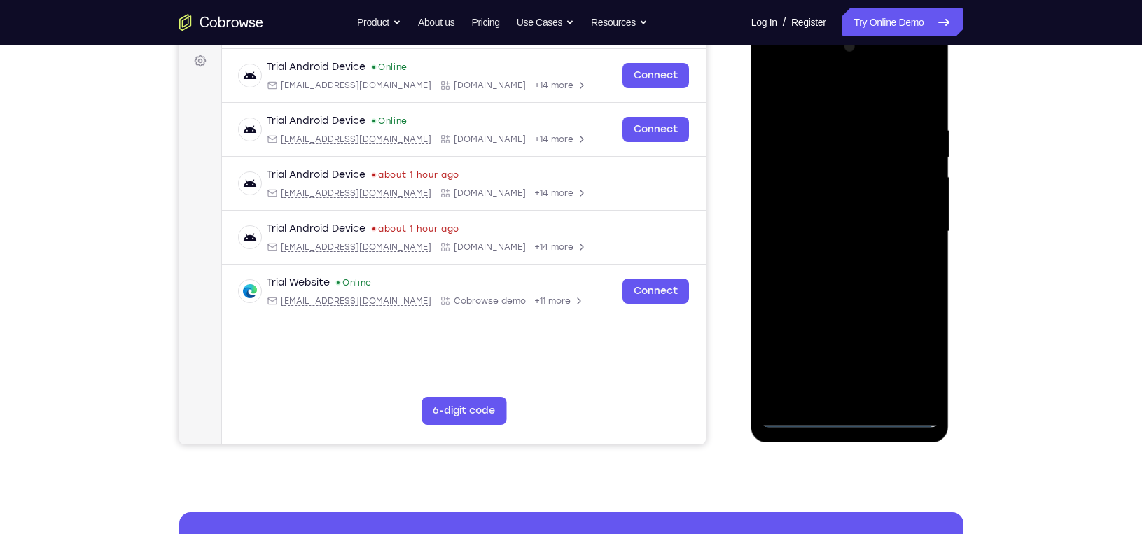
scroll to position [207, 0]
click at [872, 396] on div at bounding box center [850, 231] width 176 height 392
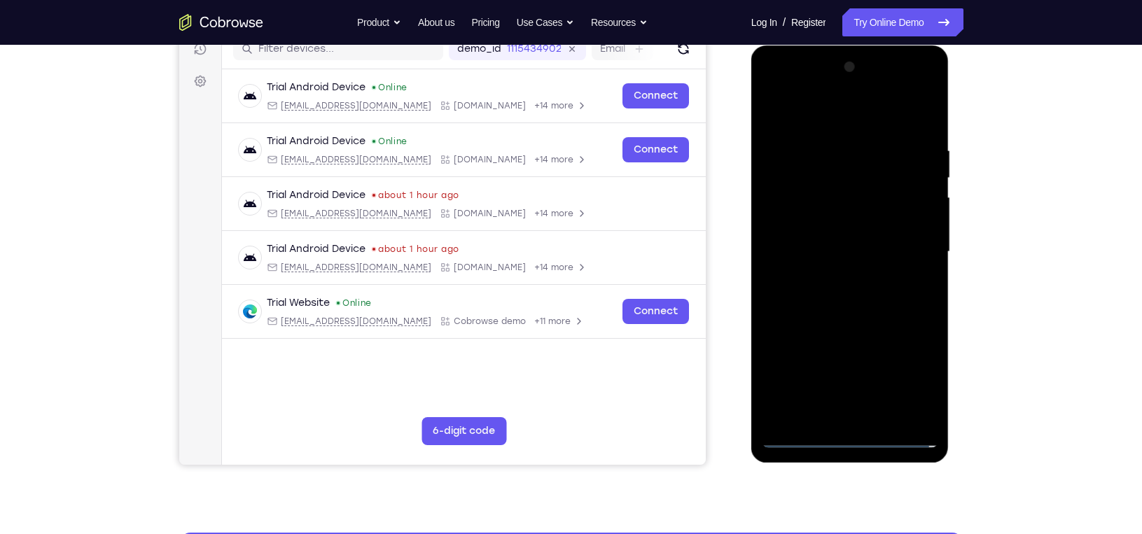
scroll to position [185, 0]
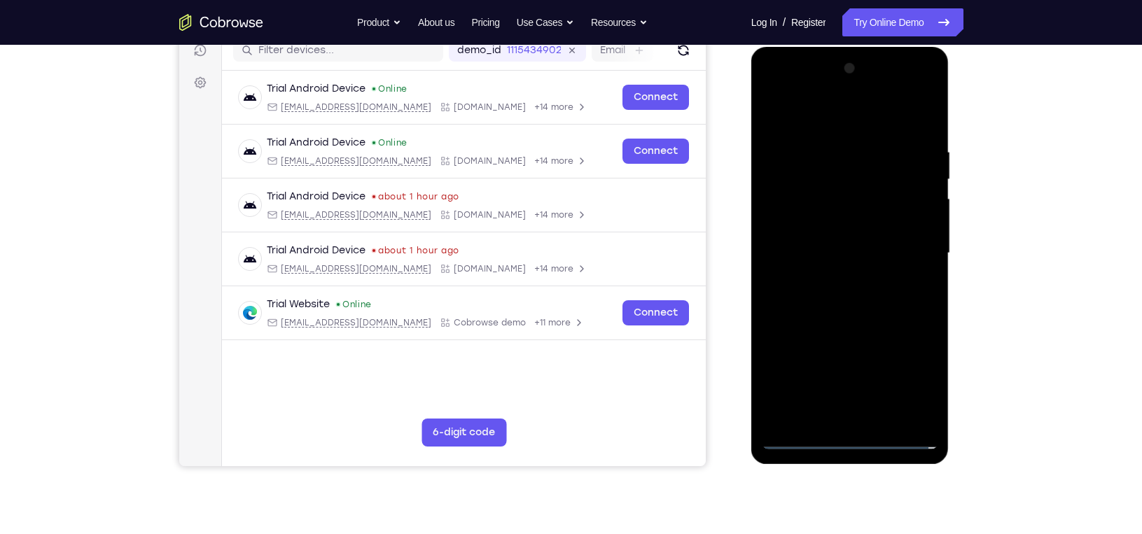
click at [836, 235] on div at bounding box center [850, 253] width 176 height 392
click at [835, 229] on div at bounding box center [850, 253] width 176 height 392
click at [832, 255] on div at bounding box center [850, 253] width 176 height 392
click at [849, 303] on div at bounding box center [850, 253] width 176 height 392
click at [849, 293] on div at bounding box center [850, 253] width 176 height 392
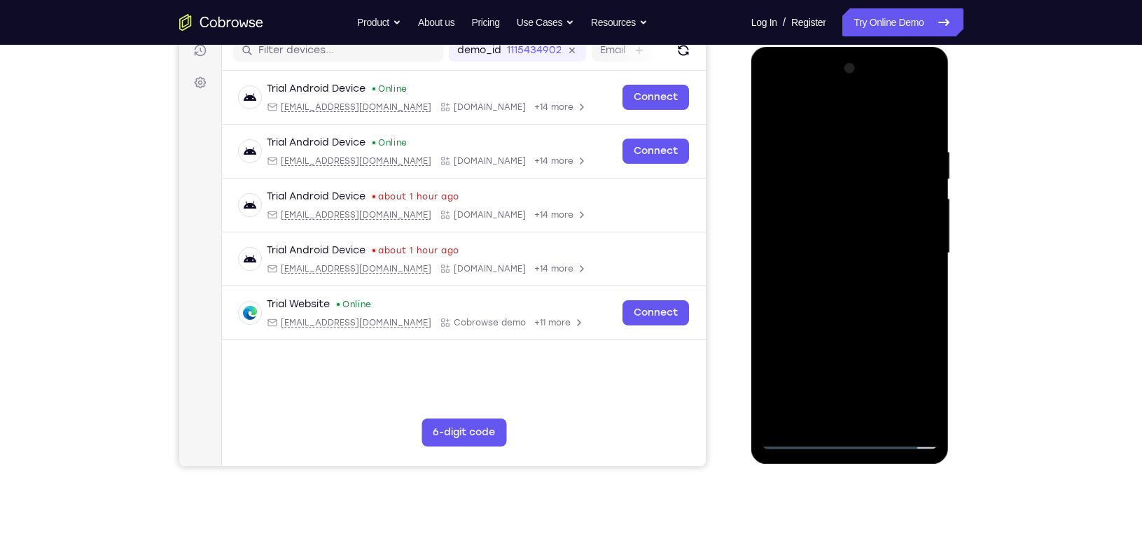
click at [849, 295] on div at bounding box center [850, 253] width 176 height 392
click at [919, 270] on div at bounding box center [850, 253] width 176 height 392
click at [849, 312] on div at bounding box center [850, 253] width 176 height 392
click at [819, 422] on div at bounding box center [850, 253] width 176 height 392
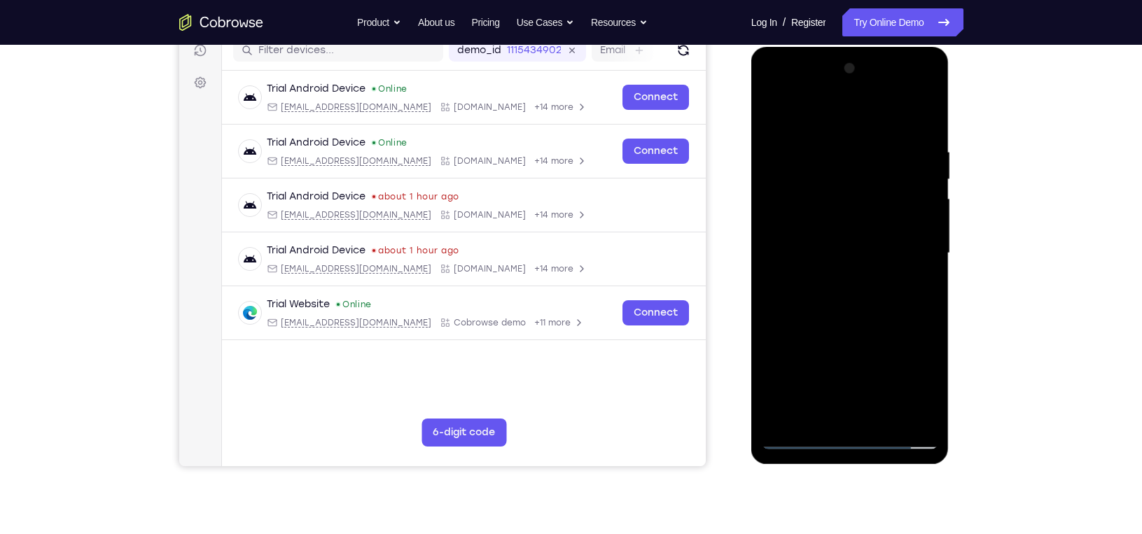
click at [830, 112] on div at bounding box center [850, 253] width 176 height 392
click at [800, 138] on div at bounding box center [850, 253] width 176 height 392
click at [779, 247] on div at bounding box center [850, 253] width 176 height 392
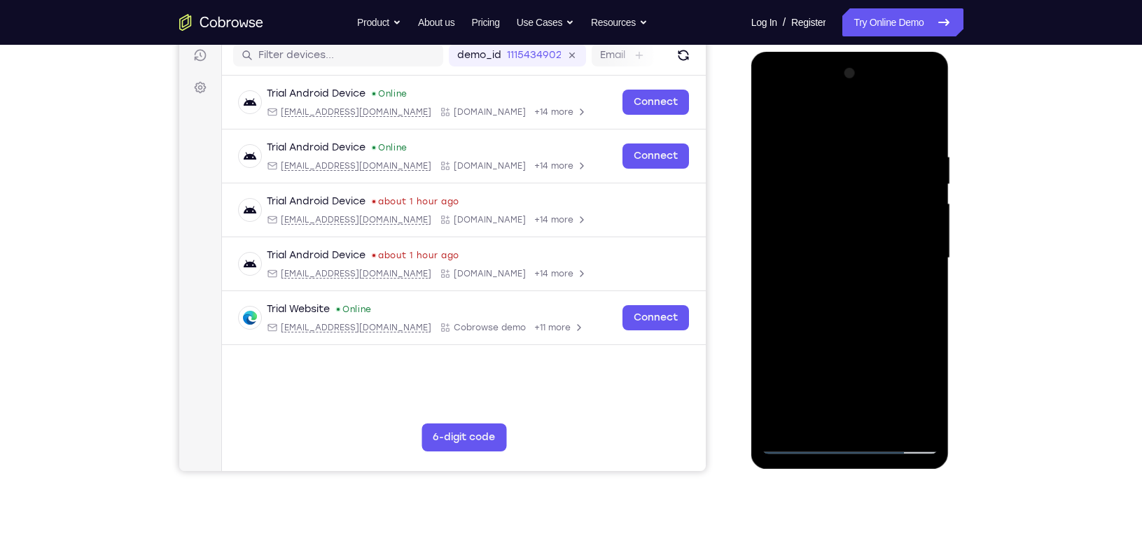
scroll to position [179, 0]
click at [915, 224] on div at bounding box center [850, 259] width 176 height 392
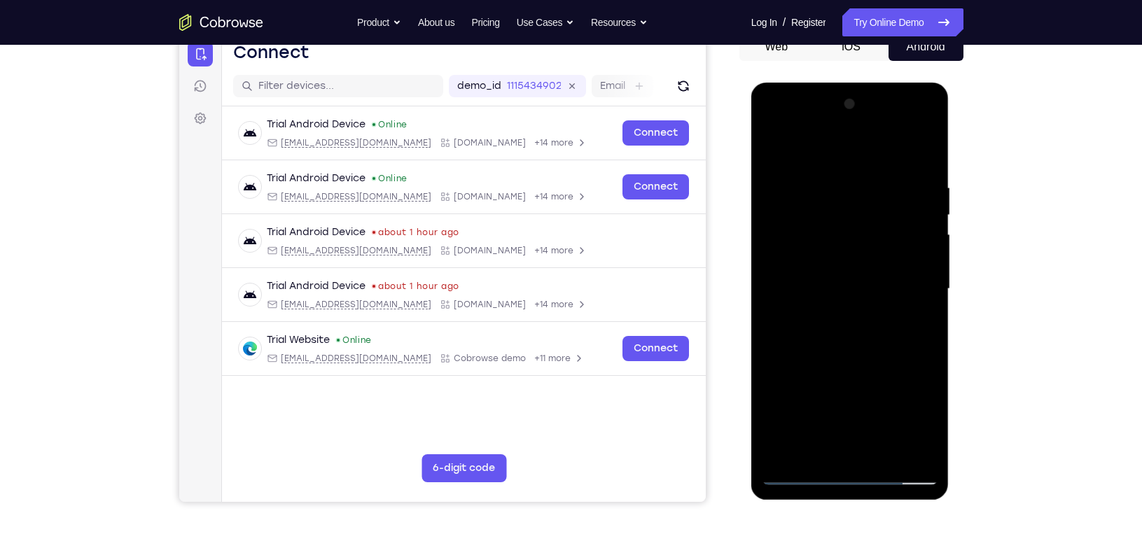
scroll to position [151, 0]
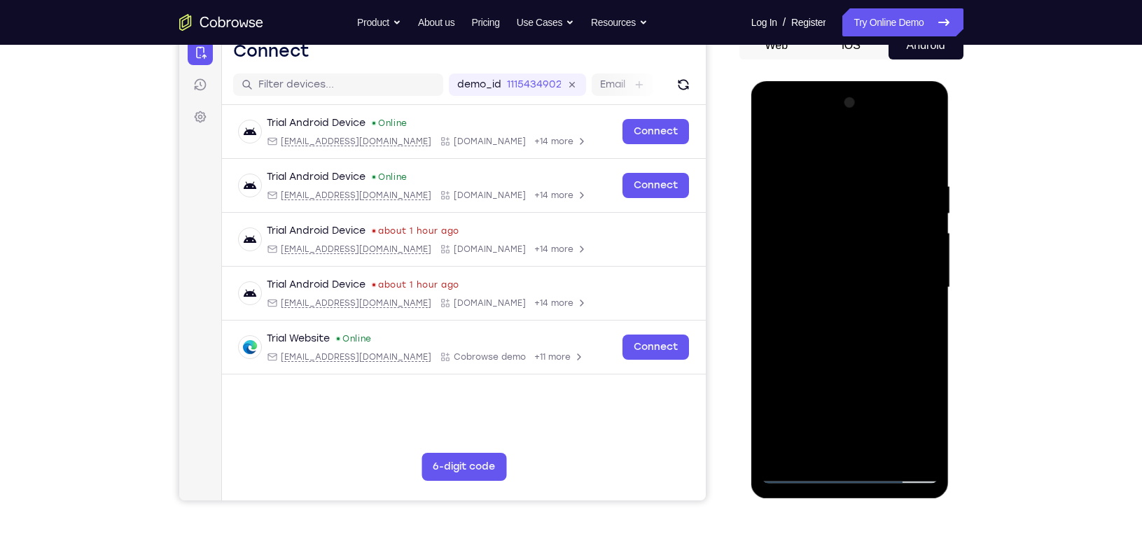
click at [921, 163] on div at bounding box center [850, 288] width 176 height 392
click at [929, 169] on div at bounding box center [850, 288] width 176 height 392
click at [766, 202] on div at bounding box center [850, 288] width 176 height 392
click at [925, 185] on div at bounding box center [850, 288] width 176 height 392
click at [926, 108] on div at bounding box center [850, 288] width 176 height 392
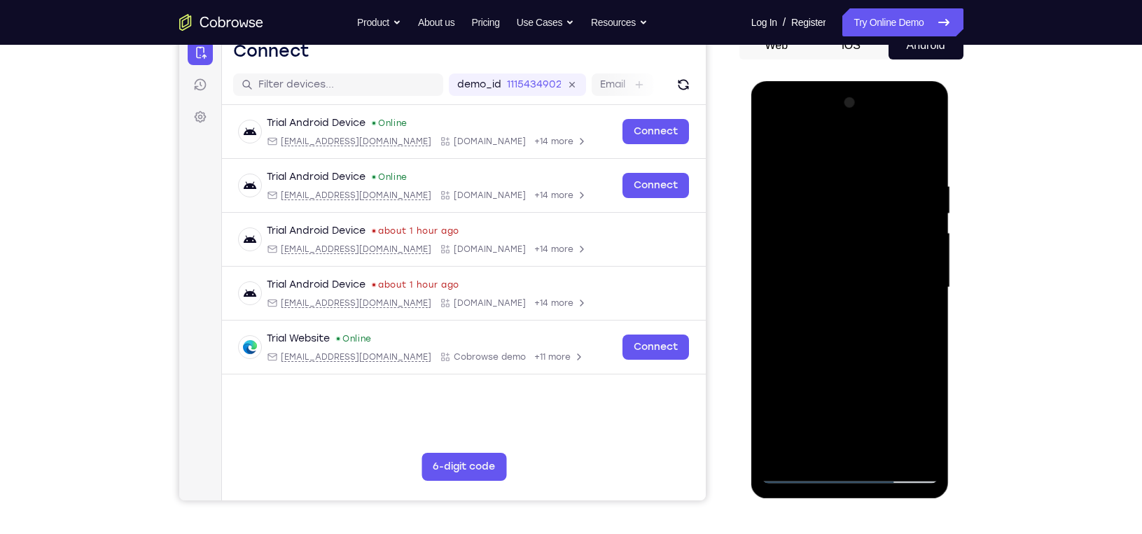
drag, startPoint x: 886, startPoint y: 307, endPoint x: 917, endPoint y: 153, distance: 157.1
click at [917, 153] on div at bounding box center [850, 288] width 176 height 392
drag, startPoint x: 863, startPoint y: 327, endPoint x: 868, endPoint y: 206, distance: 121.2
click at [868, 206] on div at bounding box center [850, 288] width 176 height 392
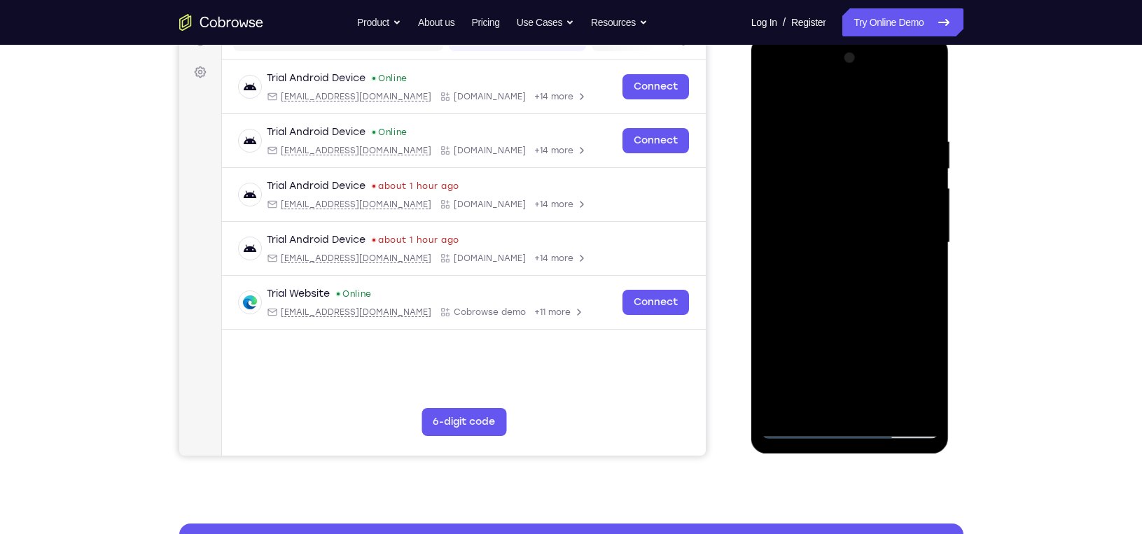
scroll to position [195, 0]
click at [882, 408] on div at bounding box center [850, 244] width 176 height 392
click at [858, 322] on div at bounding box center [850, 244] width 176 height 392
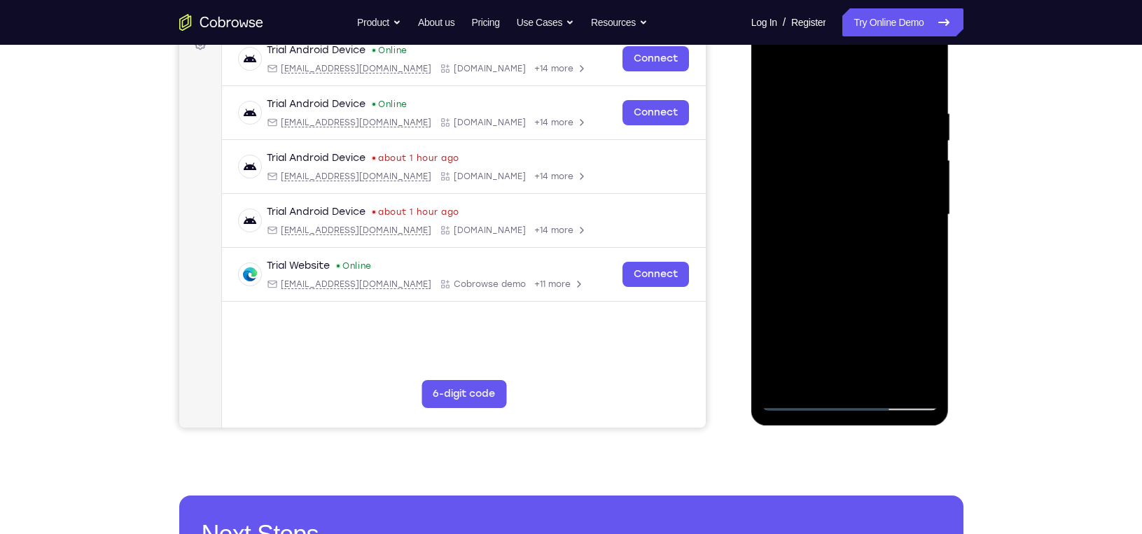
scroll to position [224, 0]
click at [791, 394] on div at bounding box center [850, 214] width 176 height 392
click at [795, 398] on div at bounding box center [850, 214] width 176 height 392
click at [844, 225] on div at bounding box center [850, 214] width 176 height 392
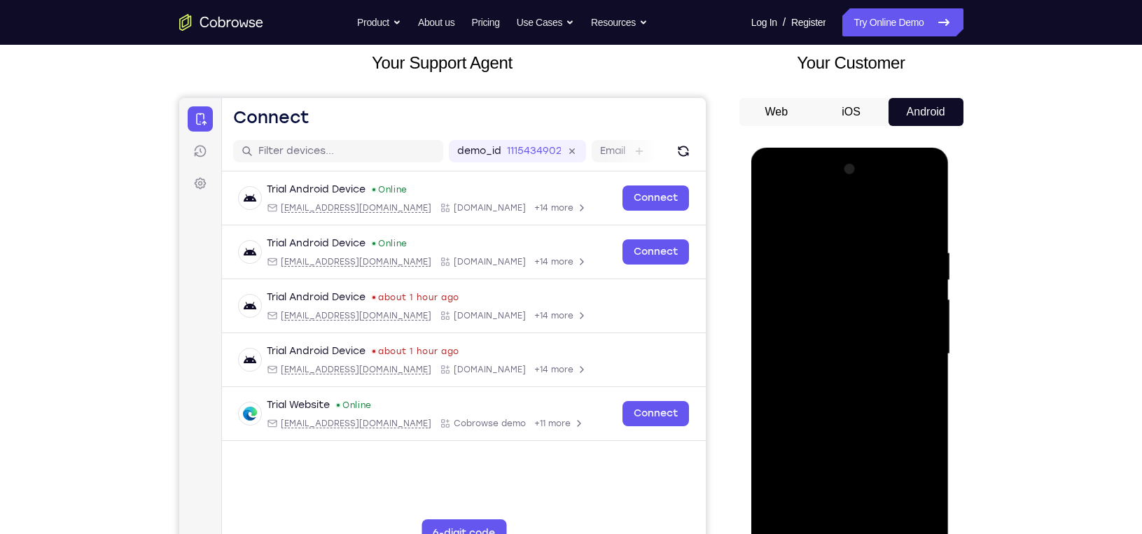
scroll to position [83, 0]
drag, startPoint x: 870, startPoint y: 261, endPoint x: 865, endPoint y: 333, distance: 72.3
click at [865, 333] on div at bounding box center [850, 355] width 176 height 392
click at [841, 230] on div at bounding box center [850, 355] width 176 height 392
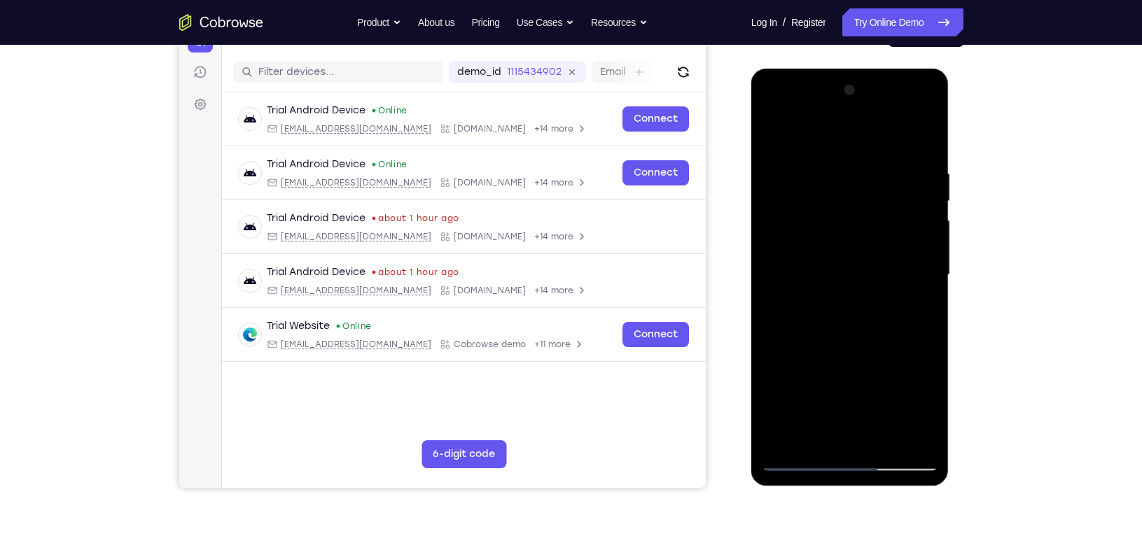
click at [781, 179] on div at bounding box center [850, 275] width 176 height 392
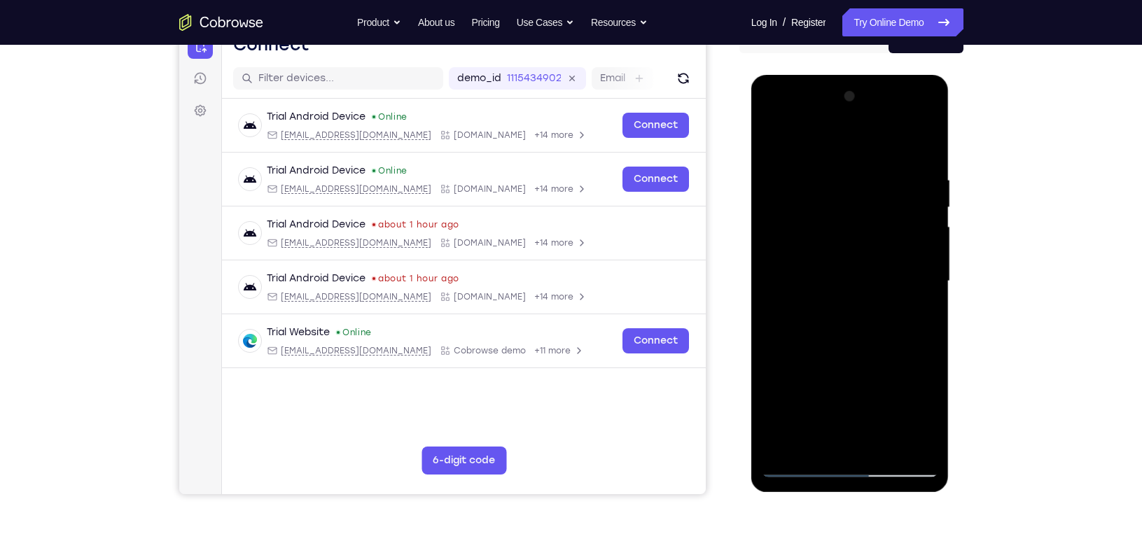
click at [772, 139] on div at bounding box center [850, 281] width 176 height 392
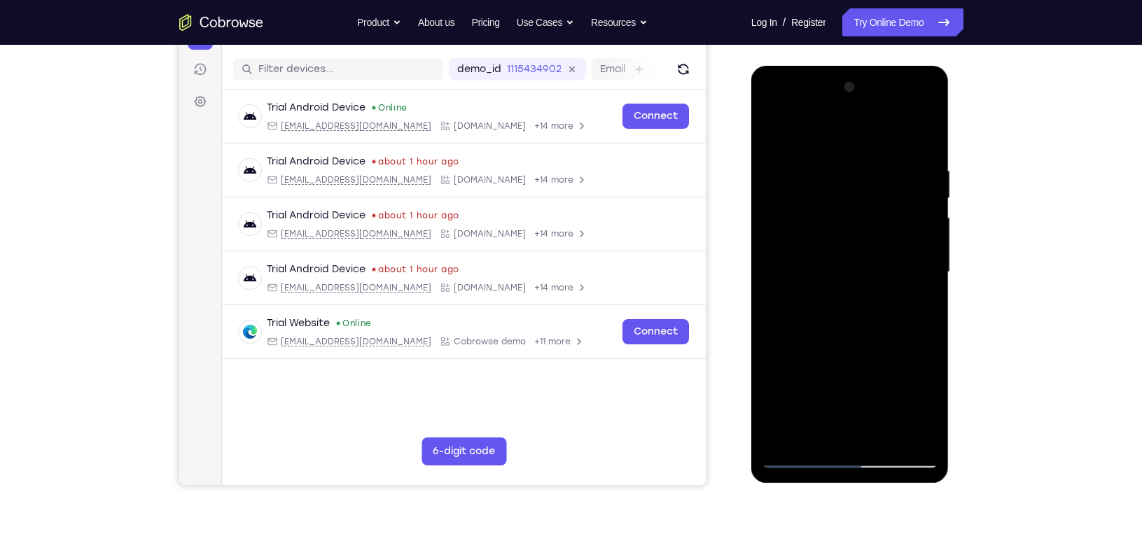
scroll to position [134, 0]
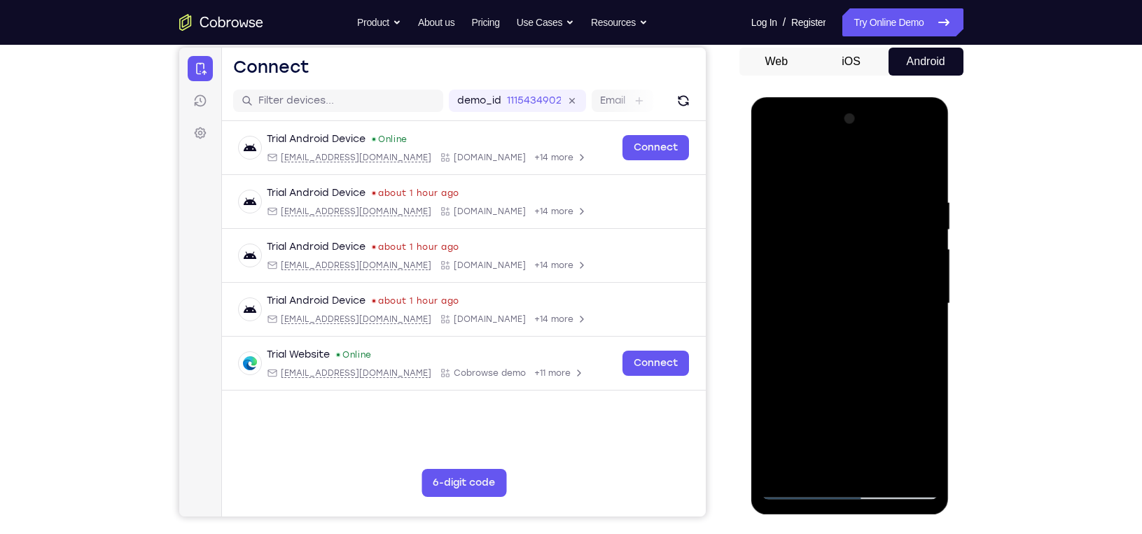
click at [816, 162] on div at bounding box center [850, 304] width 176 height 392
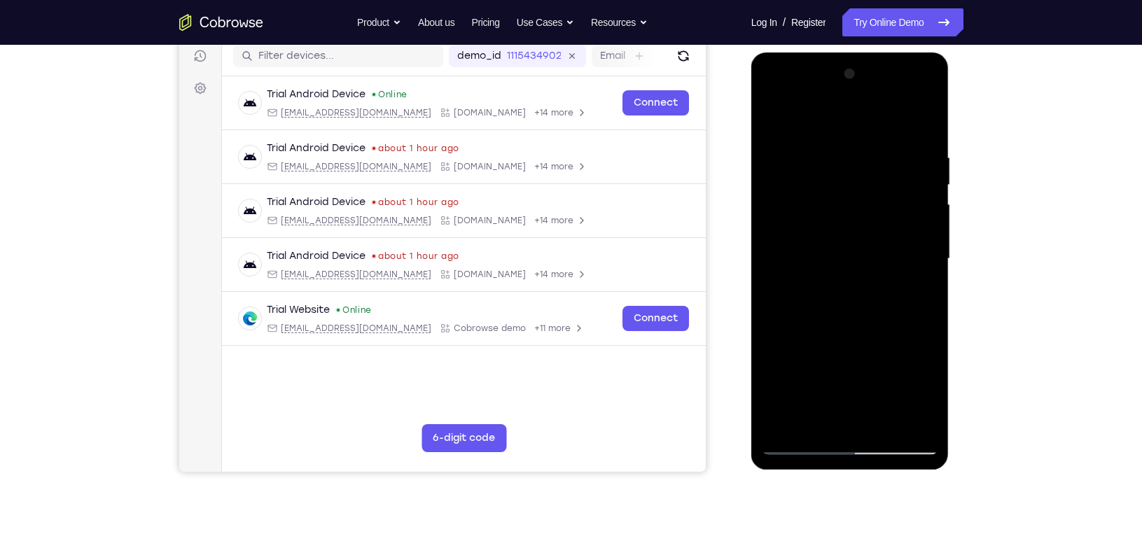
scroll to position [193, 0]
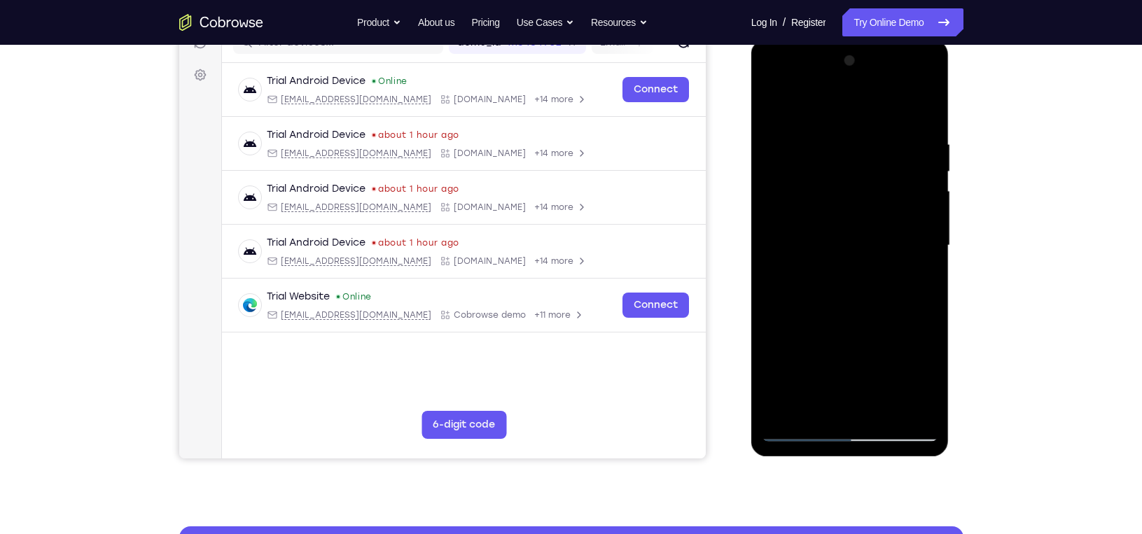
click at [781, 235] on div at bounding box center [850, 246] width 176 height 392
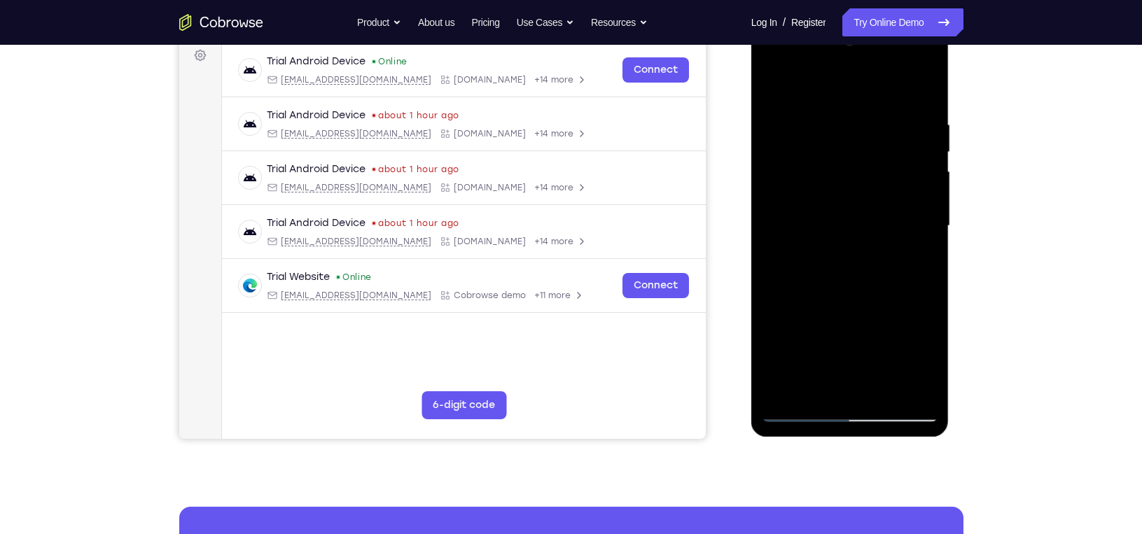
scroll to position [174, 0]
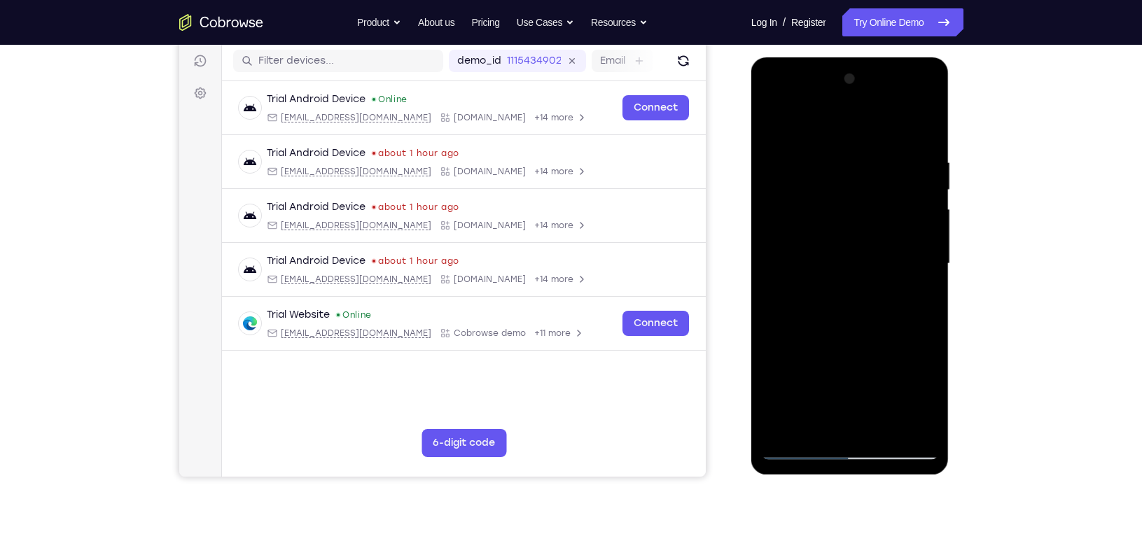
click at [840, 174] on div at bounding box center [850, 264] width 176 height 392
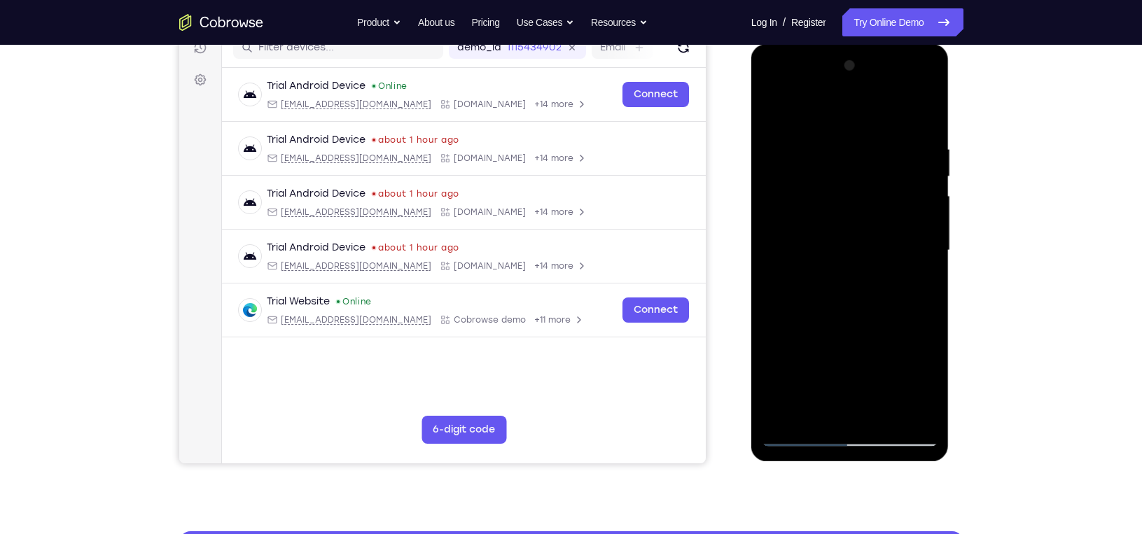
scroll to position [216, 0]
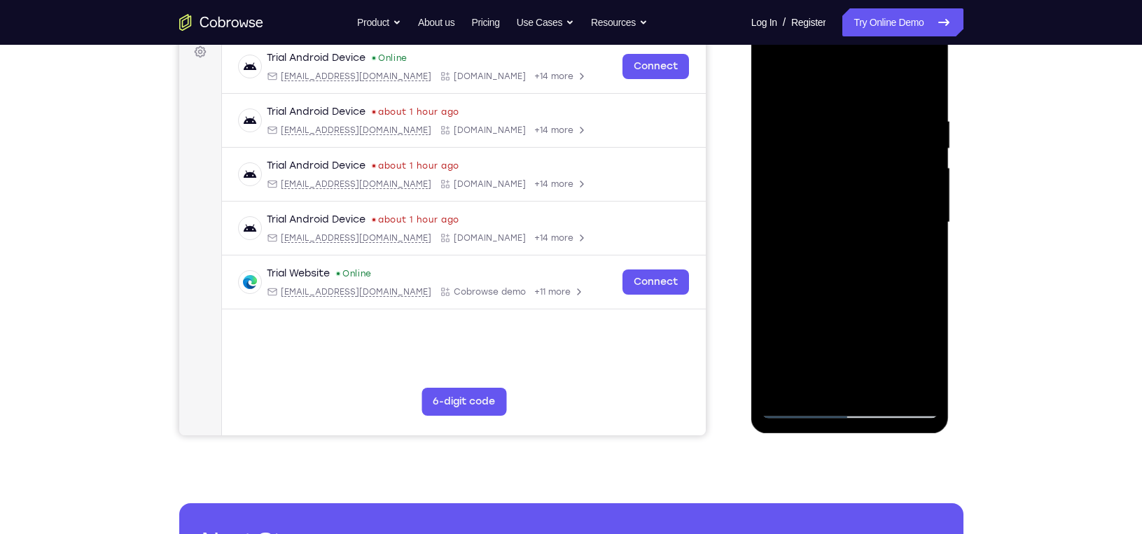
click at [842, 273] on div at bounding box center [850, 223] width 176 height 392
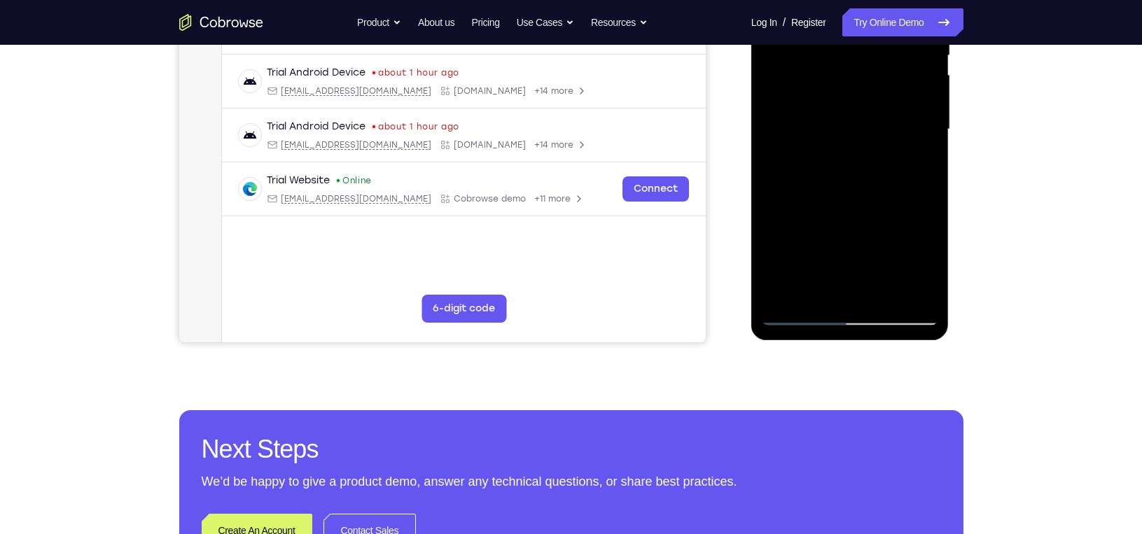
scroll to position [309, 0]
click at [889, 295] on div at bounding box center [850, 129] width 176 height 392
drag, startPoint x: 898, startPoint y: 148, endPoint x: 874, endPoint y: 220, distance: 75.9
click at [874, 220] on div at bounding box center [850, 129] width 176 height 392
click at [809, 85] on div at bounding box center [850, 129] width 176 height 392
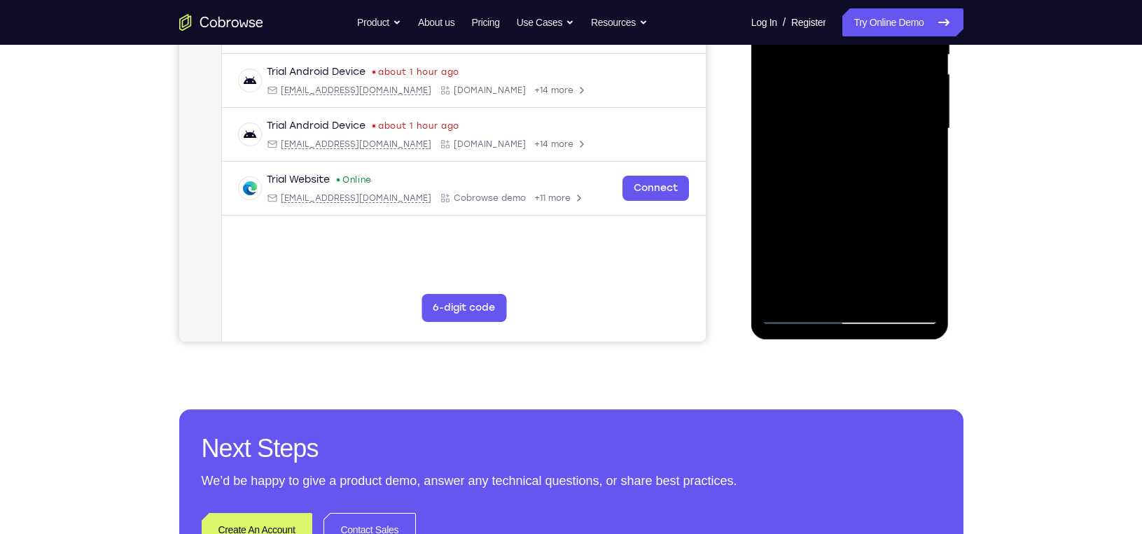
click at [796, 317] on div at bounding box center [850, 129] width 176 height 392
click at [787, 293] on div at bounding box center [850, 129] width 176 height 392
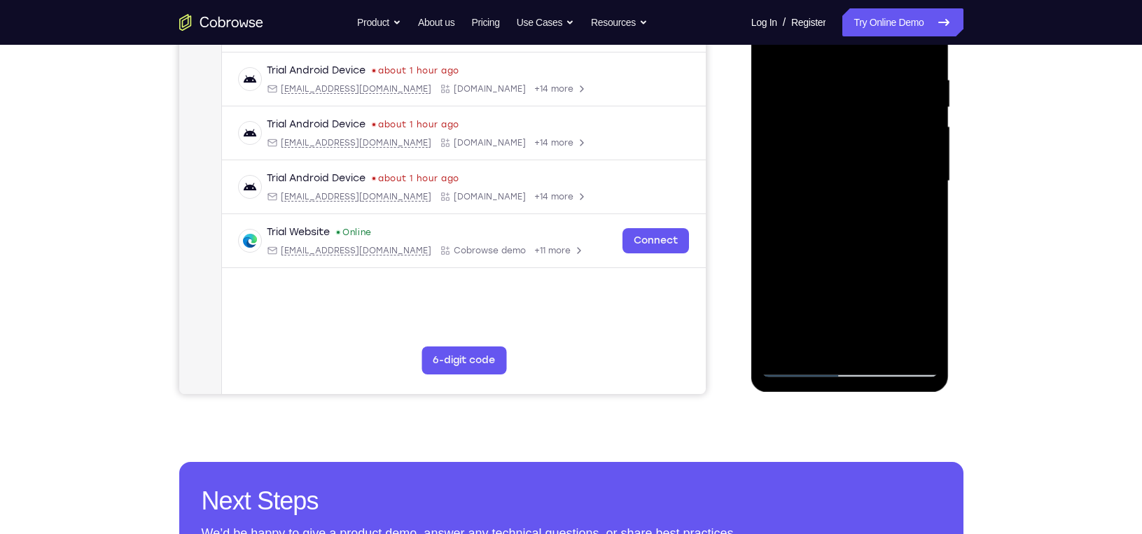
scroll to position [258, 0]
drag, startPoint x: 876, startPoint y: 291, endPoint x: 864, endPoint y: 275, distance: 20.0
click at [864, 275] on div at bounding box center [850, 181] width 176 height 392
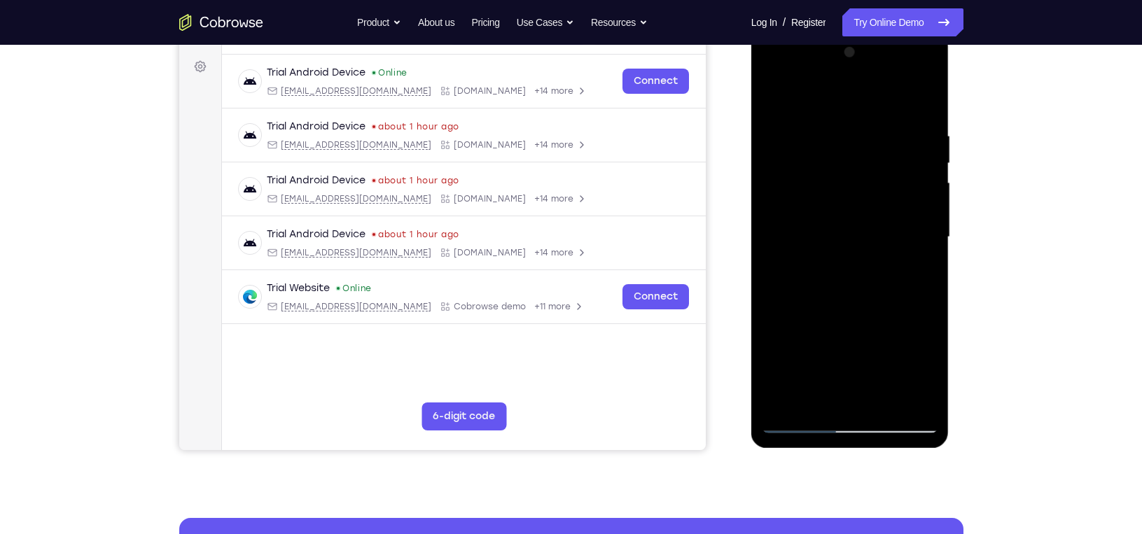
scroll to position [198, 0]
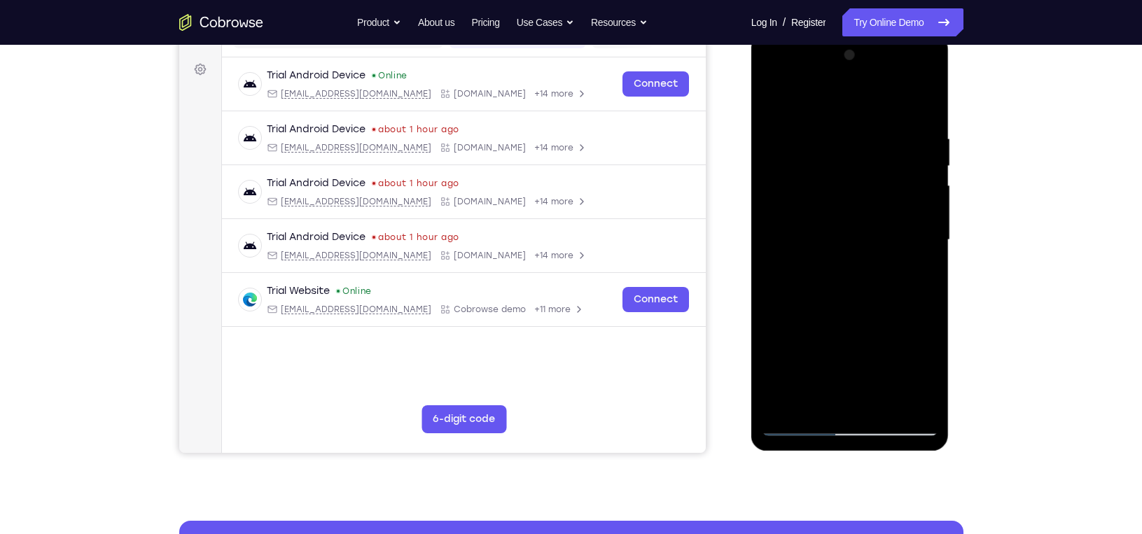
drag, startPoint x: 844, startPoint y: 278, endPoint x: 839, endPoint y: 238, distance: 40.2
click at [839, 238] on div at bounding box center [850, 240] width 176 height 392
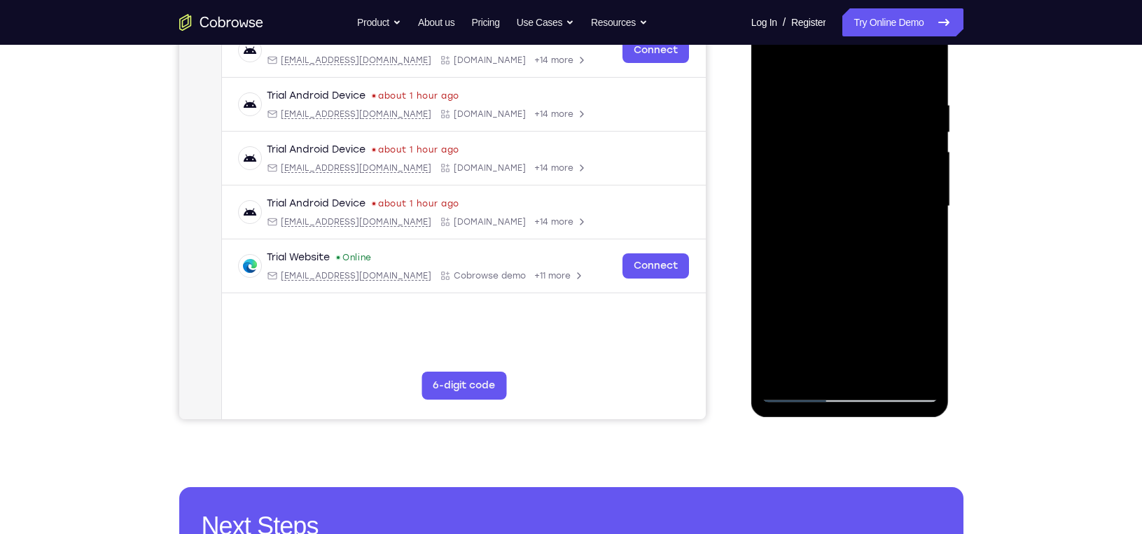
scroll to position [255, 0]
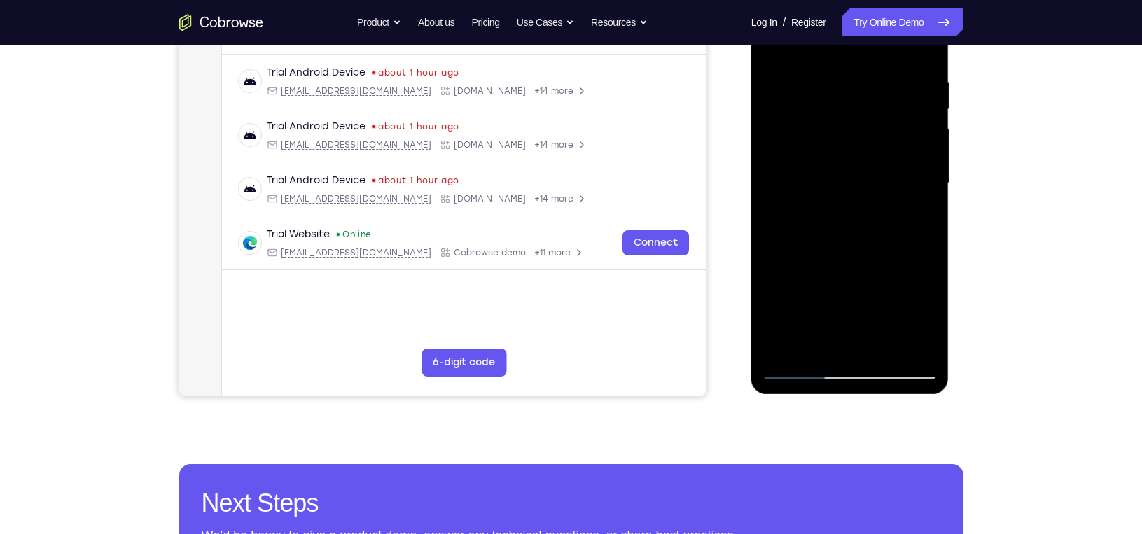
drag, startPoint x: 868, startPoint y: 325, endPoint x: 877, endPoint y: 156, distance: 169.0
click at [876, 176] on div at bounding box center [850, 183] width 176 height 392
drag, startPoint x: 870, startPoint y: 249, endPoint x: 886, endPoint y: 130, distance: 120.1
click at [886, 130] on div at bounding box center [850, 183] width 176 height 392
drag, startPoint x: 845, startPoint y: 176, endPoint x: 849, endPoint y: 112, distance: 63.9
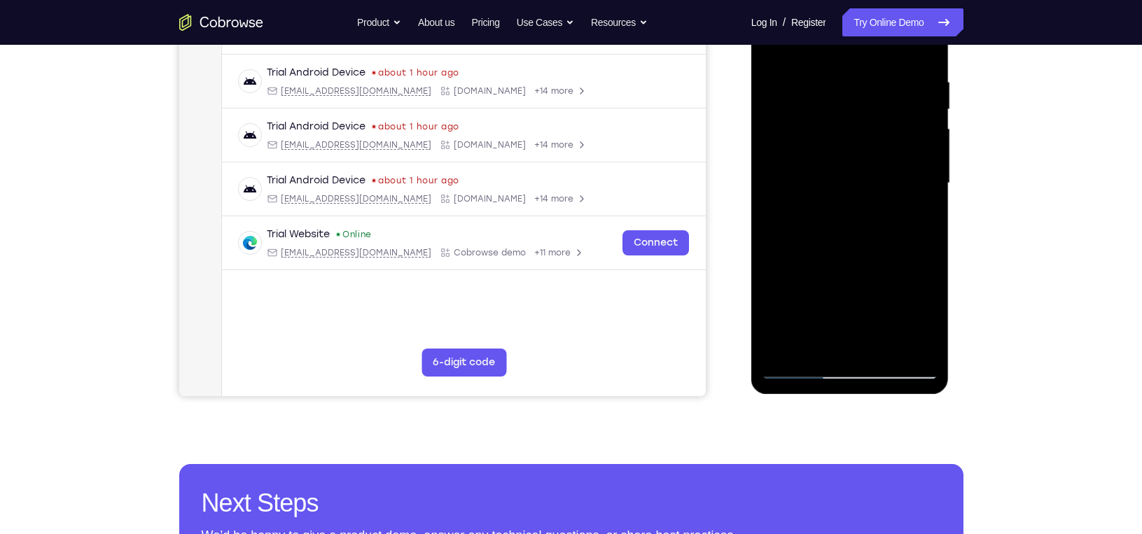
click at [849, 112] on div at bounding box center [850, 183] width 176 height 392
drag, startPoint x: 843, startPoint y: 214, endPoint x: 848, endPoint y: 158, distance: 56.9
click at [848, 158] on div at bounding box center [850, 183] width 176 height 392
drag, startPoint x: 840, startPoint y: 247, endPoint x: 849, endPoint y: 154, distance: 93.6
click at [849, 154] on div at bounding box center [850, 183] width 176 height 392
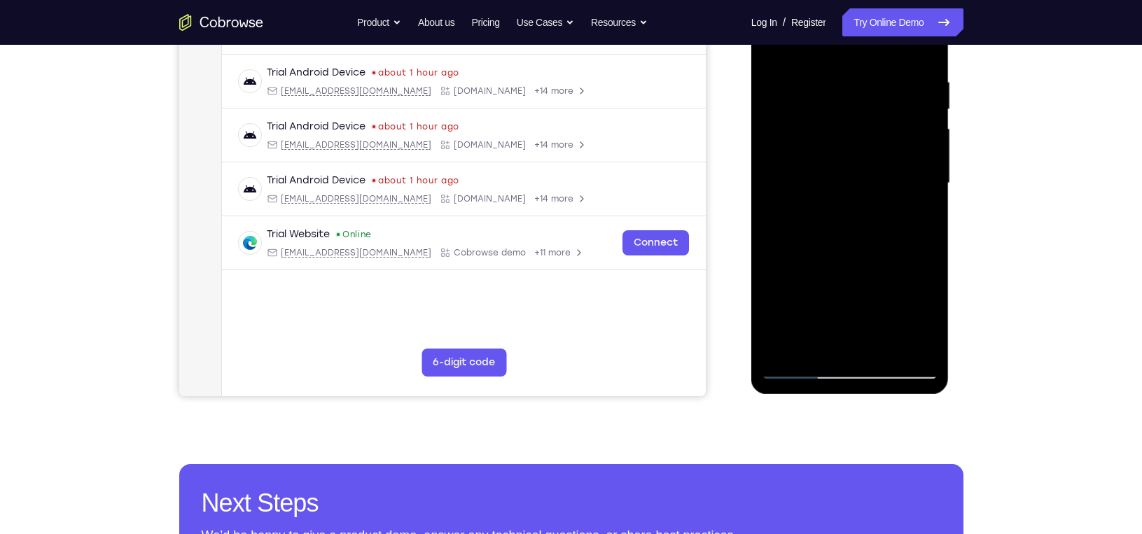
click at [927, 139] on div at bounding box center [850, 183] width 176 height 392
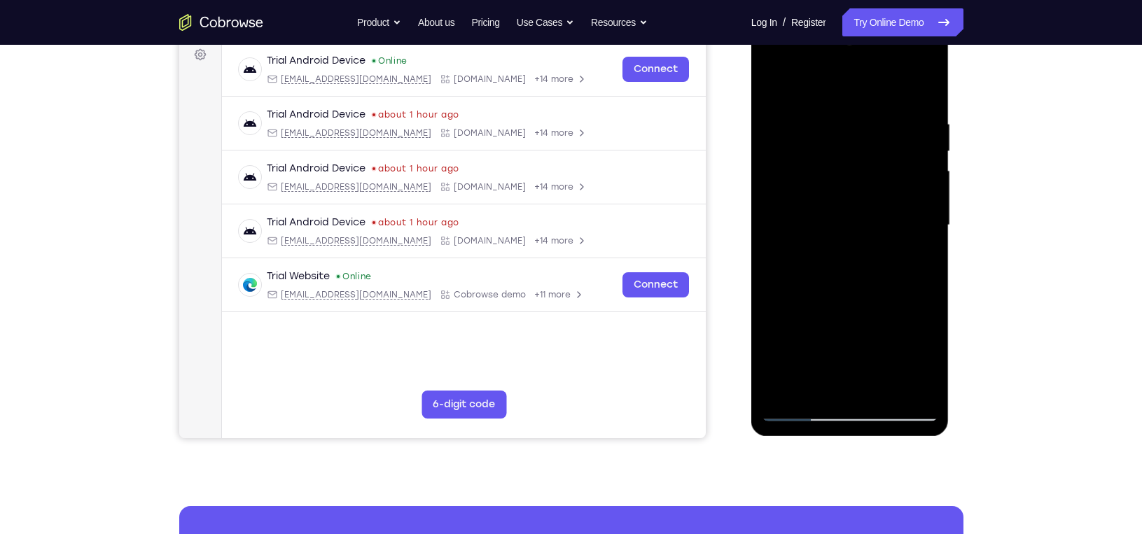
click at [929, 182] on div at bounding box center [850, 225] width 176 height 392
drag, startPoint x: 884, startPoint y: 326, endPoint x: 887, endPoint y: 158, distance: 168.1
click at [887, 158] on div at bounding box center [850, 225] width 176 height 392
drag, startPoint x: 887, startPoint y: 290, endPoint x: 890, endPoint y: 183, distance: 107.2
click at [890, 183] on div at bounding box center [850, 225] width 176 height 392
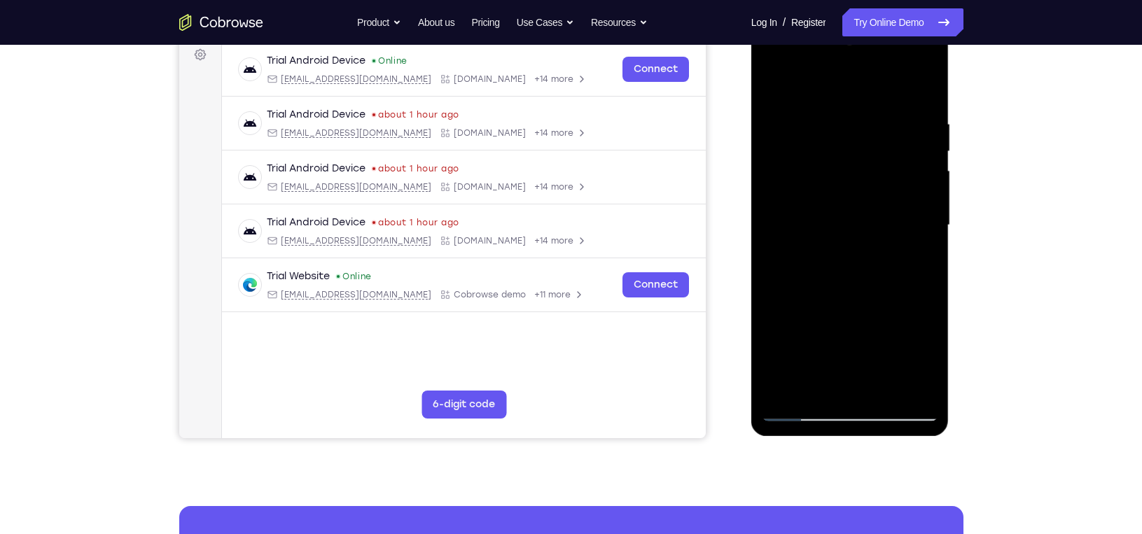
drag, startPoint x: 868, startPoint y: 288, endPoint x: 891, endPoint y: 134, distance: 156.5
click at [891, 134] on div at bounding box center [850, 225] width 176 height 392
drag, startPoint x: 858, startPoint y: 288, endPoint x: 868, endPoint y: 164, distance: 124.3
click at [868, 164] on div at bounding box center [850, 225] width 176 height 392
click at [841, 235] on div at bounding box center [850, 225] width 111 height 37
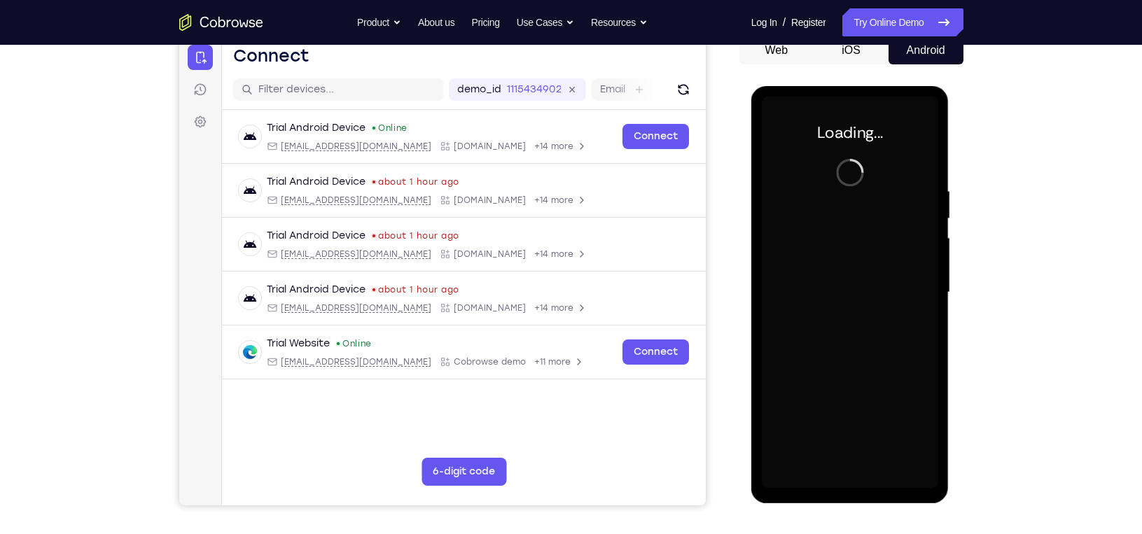
scroll to position [146, 0]
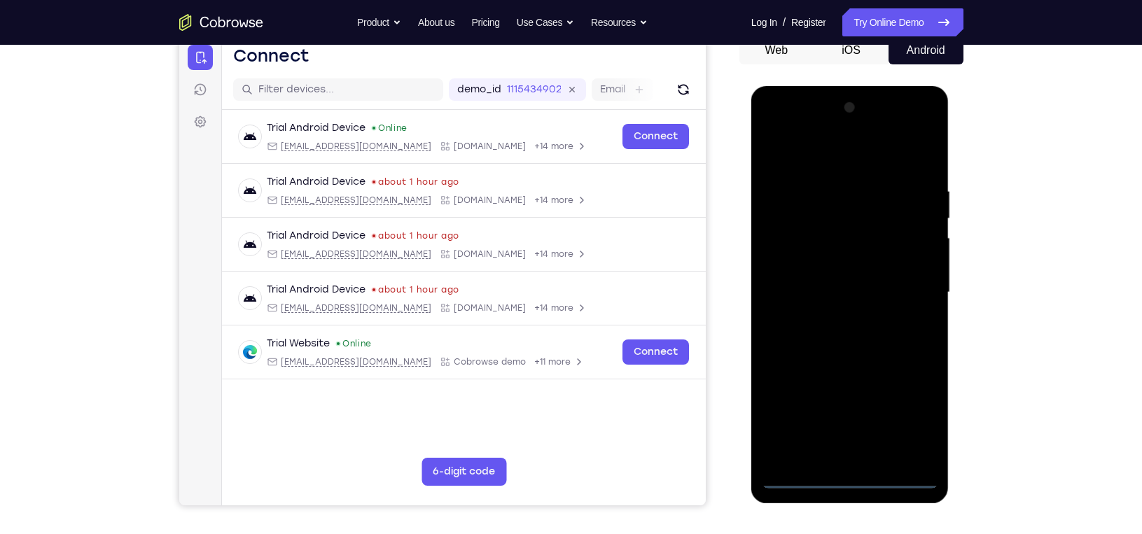
click at [849, 484] on div at bounding box center [850, 293] width 176 height 392
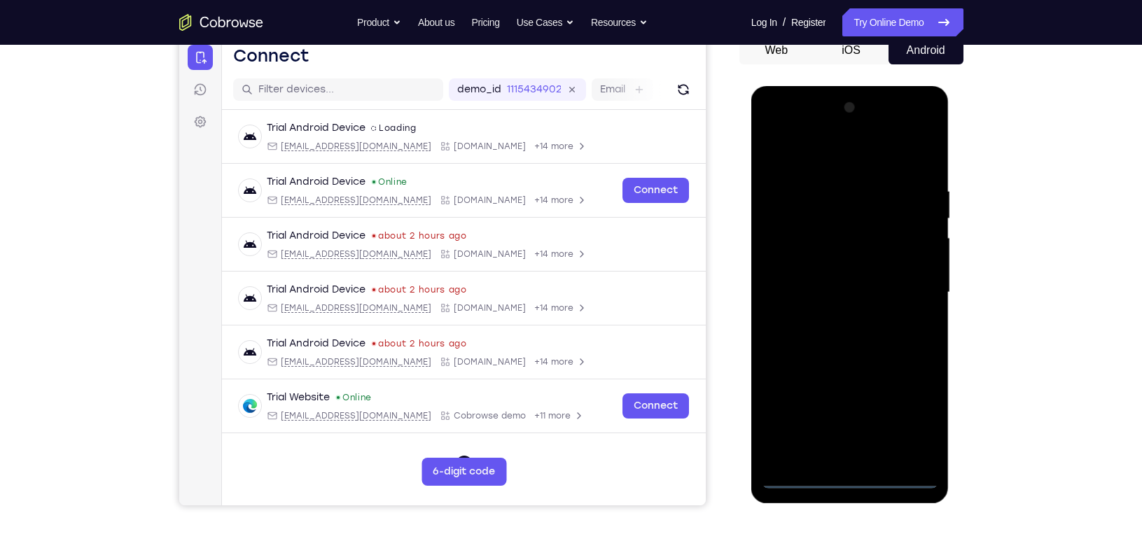
click at [933, 423] on div at bounding box center [850, 293] width 176 height 392
click at [918, 423] on div at bounding box center [850, 293] width 176 height 392
click at [794, 156] on div at bounding box center [850, 293] width 176 height 392
click at [907, 283] on div at bounding box center [850, 293] width 176 height 392
click at [838, 319] on div at bounding box center [850, 293] width 176 height 392
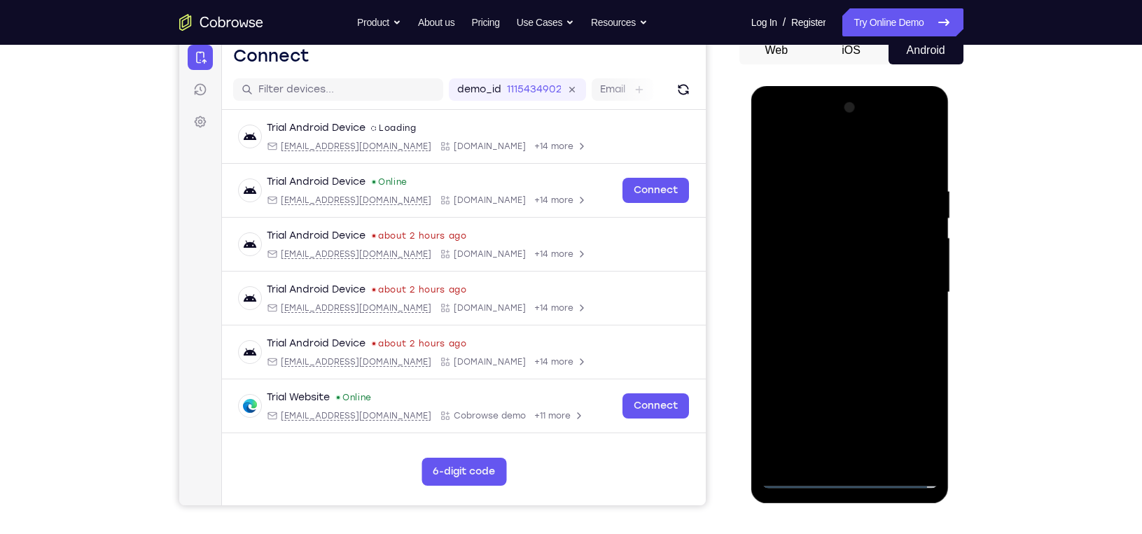
click at [833, 276] on div at bounding box center [850, 293] width 176 height 392
click at [833, 263] on div at bounding box center [850, 293] width 176 height 392
click at [840, 297] on div at bounding box center [850, 293] width 176 height 392
click at [840, 293] on div at bounding box center [850, 293] width 176 height 392
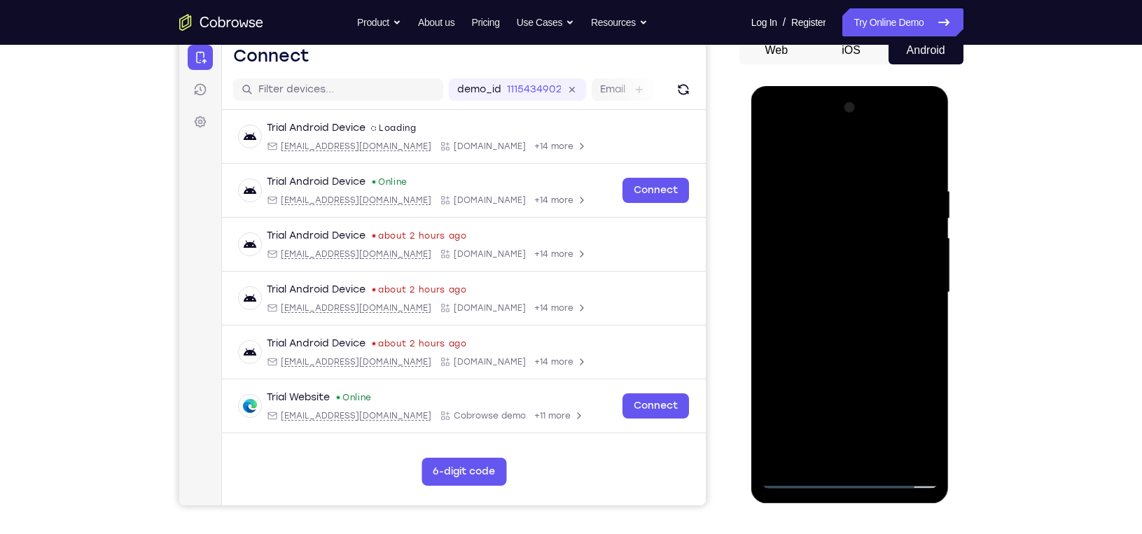
click at [840, 329] on div at bounding box center [850, 293] width 176 height 392
click at [842, 332] on div at bounding box center [850, 293] width 176 height 392
click at [849, 354] on div at bounding box center [850, 293] width 176 height 392
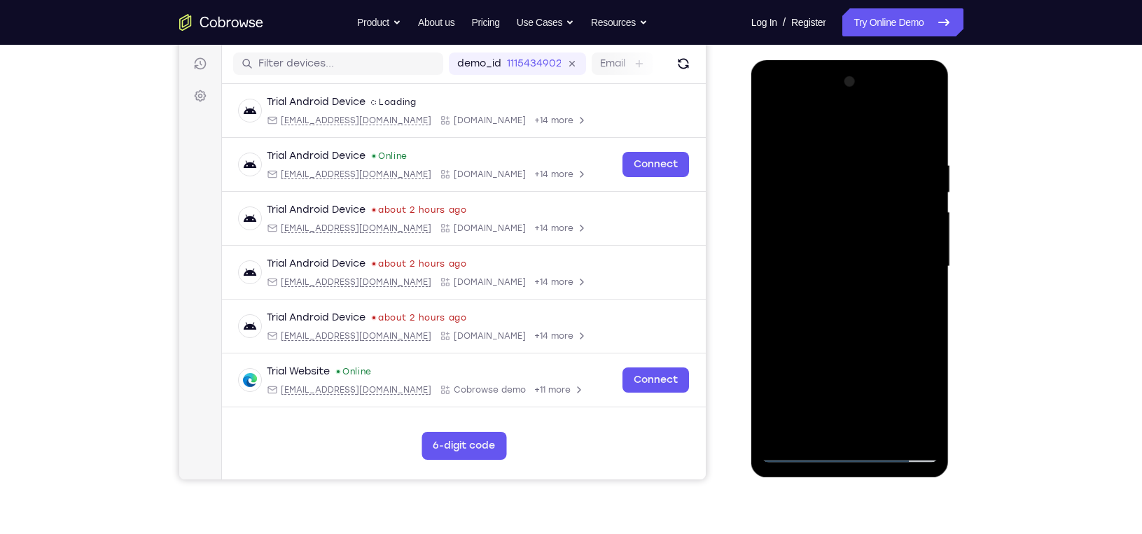
scroll to position [172, 0]
click at [827, 157] on div at bounding box center [850, 266] width 176 height 392
click at [904, 422] on div at bounding box center [850, 266] width 176 height 392
click at [923, 131] on div at bounding box center [850, 266] width 176 height 392
drag, startPoint x: 890, startPoint y: 288, endPoint x: 902, endPoint y: 139, distance: 149.6
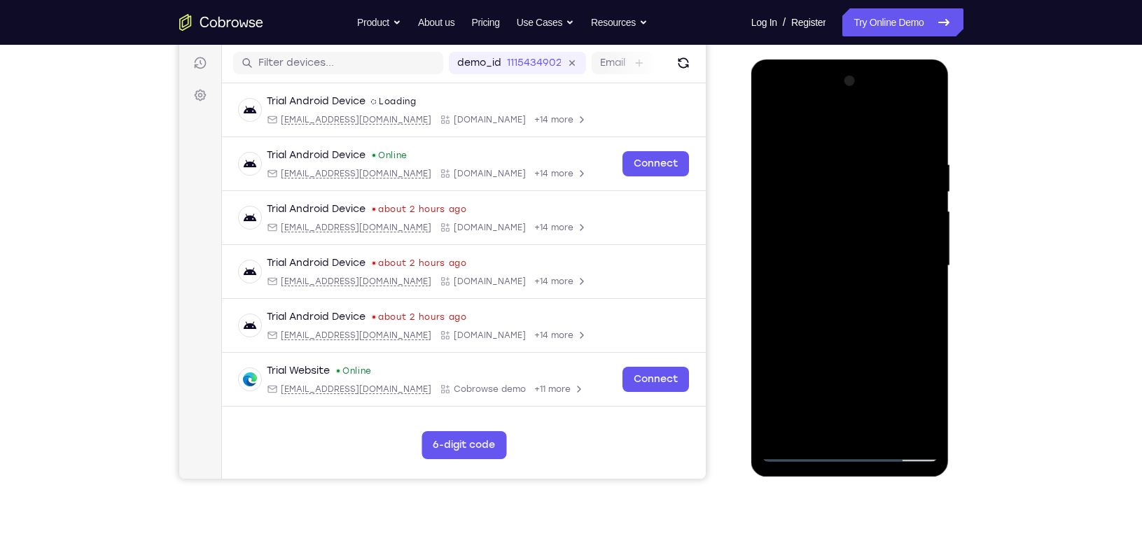
click at [902, 139] on div at bounding box center [850, 266] width 176 height 392
drag, startPoint x: 886, startPoint y: 261, endPoint x: 875, endPoint y: 469, distance: 208.2
click at [875, 469] on div at bounding box center [850, 268] width 198 height 417
click at [870, 166] on div at bounding box center [850, 266] width 176 height 392
click at [921, 129] on div at bounding box center [850, 266] width 176 height 392
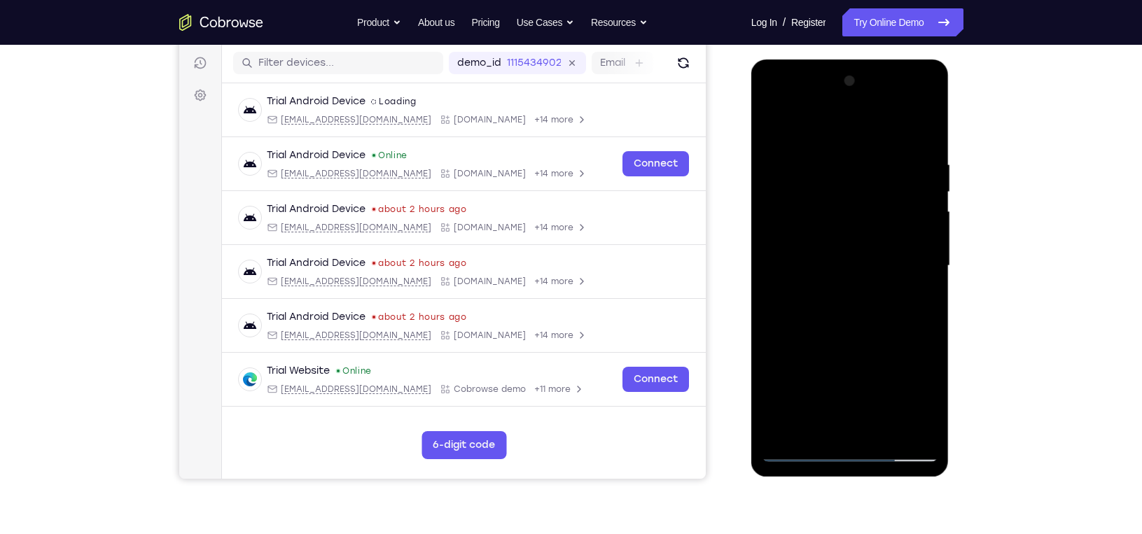
drag, startPoint x: 877, startPoint y: 310, endPoint x: 889, endPoint y: 102, distance: 208.3
click at [889, 102] on div at bounding box center [850, 266] width 176 height 392
drag, startPoint x: 845, startPoint y: 319, endPoint x: 858, endPoint y: 111, distance: 208.4
click at [858, 111] on div at bounding box center [850, 266] width 176 height 392
drag, startPoint x: 819, startPoint y: 338, endPoint x: 835, endPoint y: 200, distance: 139.7
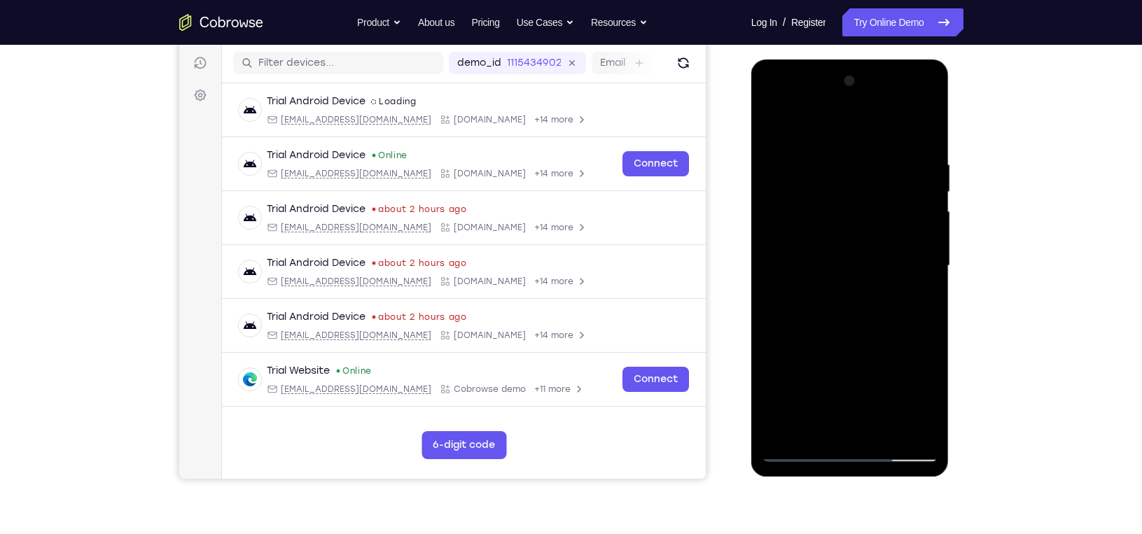
click at [835, 200] on div at bounding box center [850, 266] width 176 height 392
drag, startPoint x: 834, startPoint y: 242, endPoint x: 851, endPoint y: 88, distance: 155.0
click at [851, 88] on div at bounding box center [850, 266] width 176 height 392
drag, startPoint x: 854, startPoint y: 382, endPoint x: 843, endPoint y: 244, distance: 138.3
click at [843, 244] on div at bounding box center [850, 266] width 176 height 392
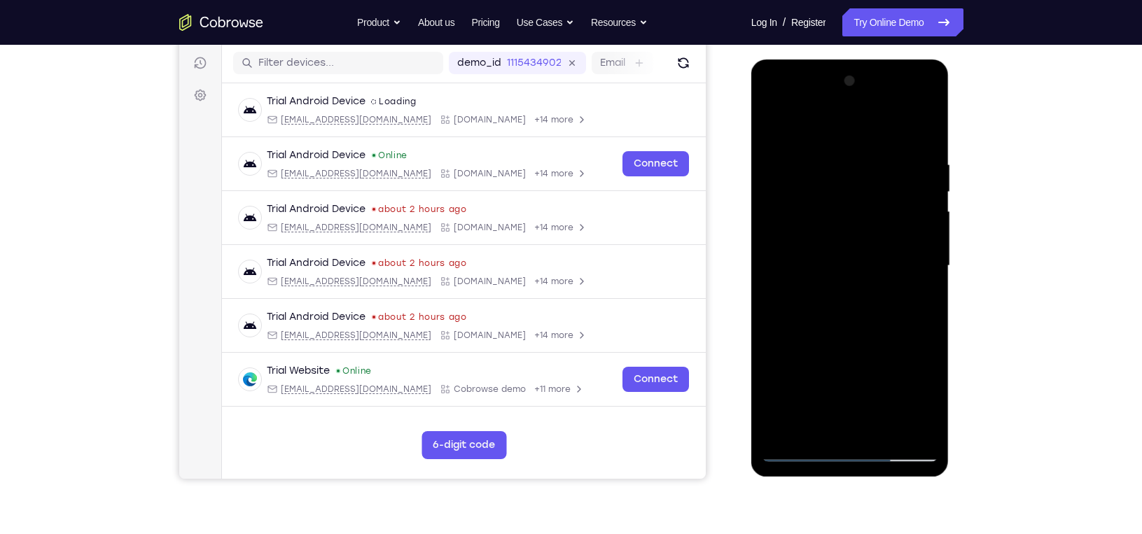
drag, startPoint x: 880, startPoint y: 244, endPoint x: 867, endPoint y: 302, distance: 60.3
click at [867, 302] on div at bounding box center [850, 266] width 176 height 392
click at [929, 229] on div at bounding box center [850, 266] width 176 height 392
click at [928, 232] on div at bounding box center [850, 266] width 176 height 392
drag, startPoint x: 865, startPoint y: 301, endPoint x: 874, endPoint y: 132, distance: 169.7
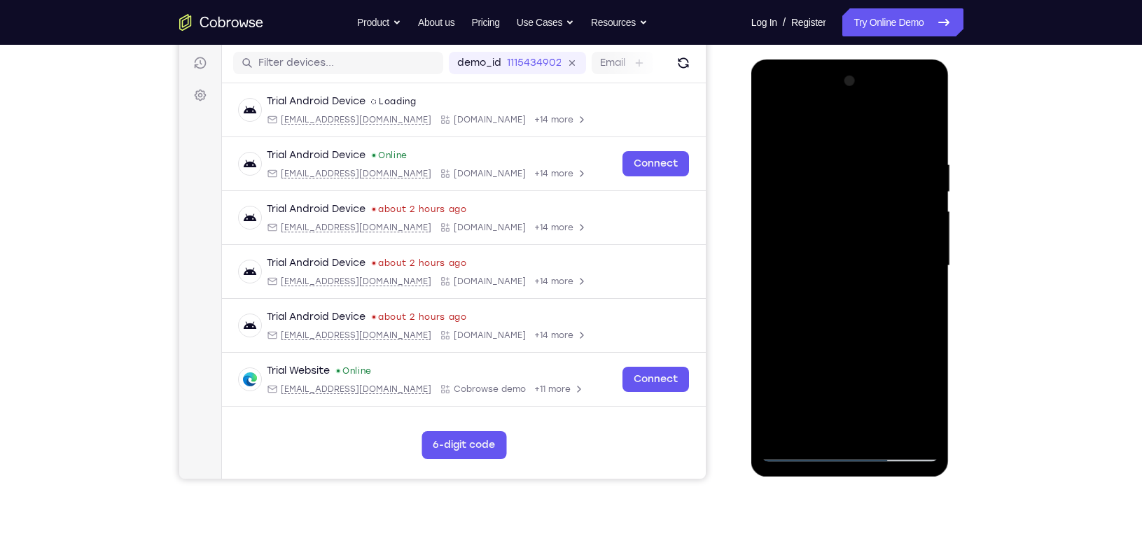
click at [874, 132] on div at bounding box center [850, 266] width 176 height 392
drag, startPoint x: 838, startPoint y: 358, endPoint x: 857, endPoint y: 158, distance: 200.5
click at [851, 172] on div at bounding box center [850, 266] width 176 height 392
drag, startPoint x: 847, startPoint y: 310, endPoint x: 837, endPoint y: 230, distance: 80.5
click at [837, 230] on div at bounding box center [850, 266] width 176 height 392
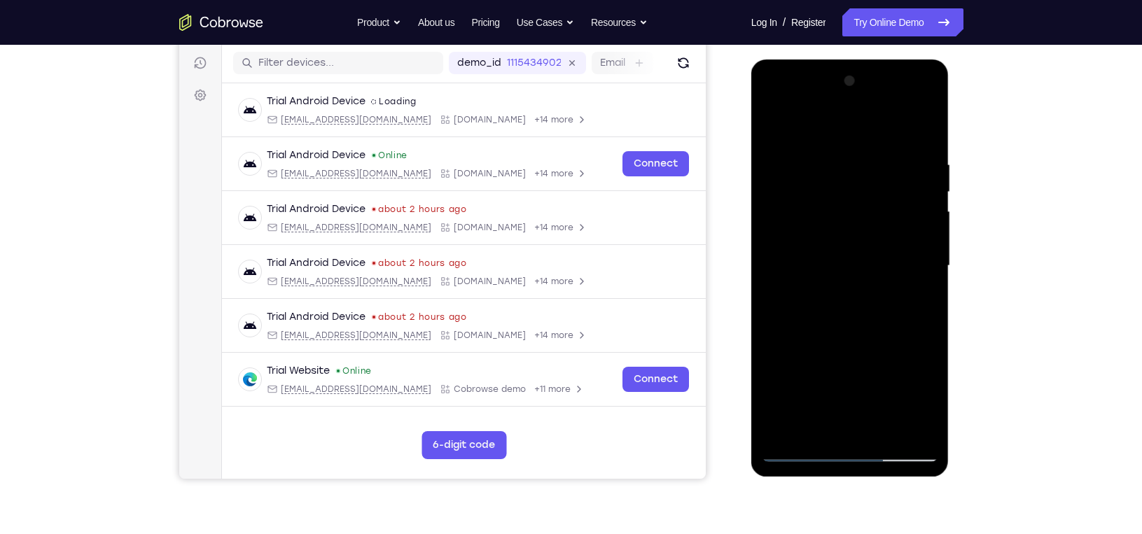
drag, startPoint x: 843, startPoint y: 348, endPoint x: 851, endPoint y: 233, distance: 115.1
click at [851, 233] on div at bounding box center [850, 266] width 176 height 392
drag, startPoint x: 838, startPoint y: 358, endPoint x: 833, endPoint y: 207, distance: 150.6
click at [833, 207] on div at bounding box center [850, 266] width 176 height 392
drag, startPoint x: 838, startPoint y: 314, endPoint x: 833, endPoint y: 259, distance: 55.6
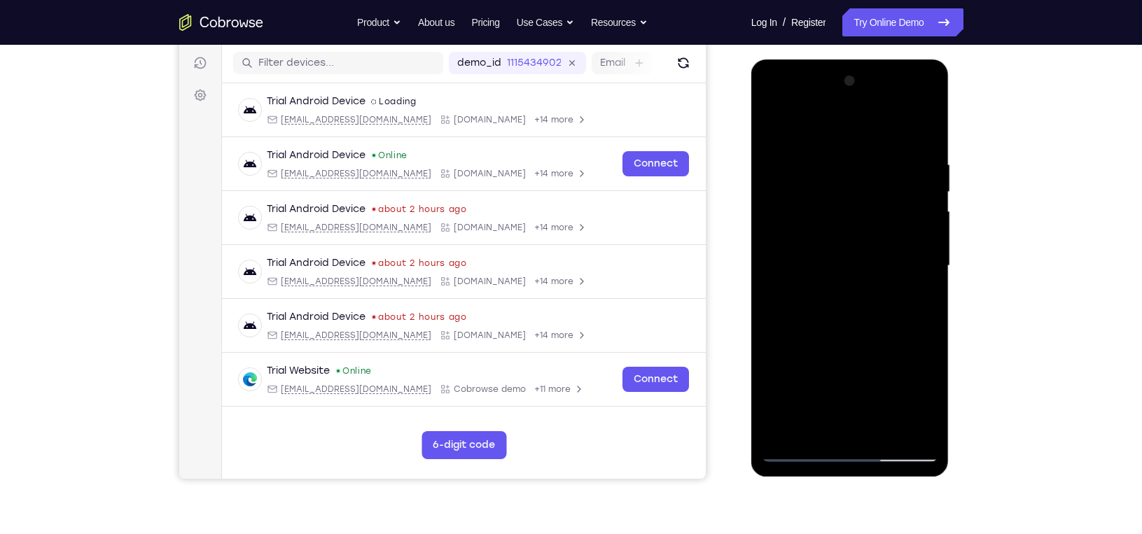
click at [833, 259] on div at bounding box center [850, 266] width 176 height 392
click at [928, 229] on div at bounding box center [850, 266] width 176 height 392
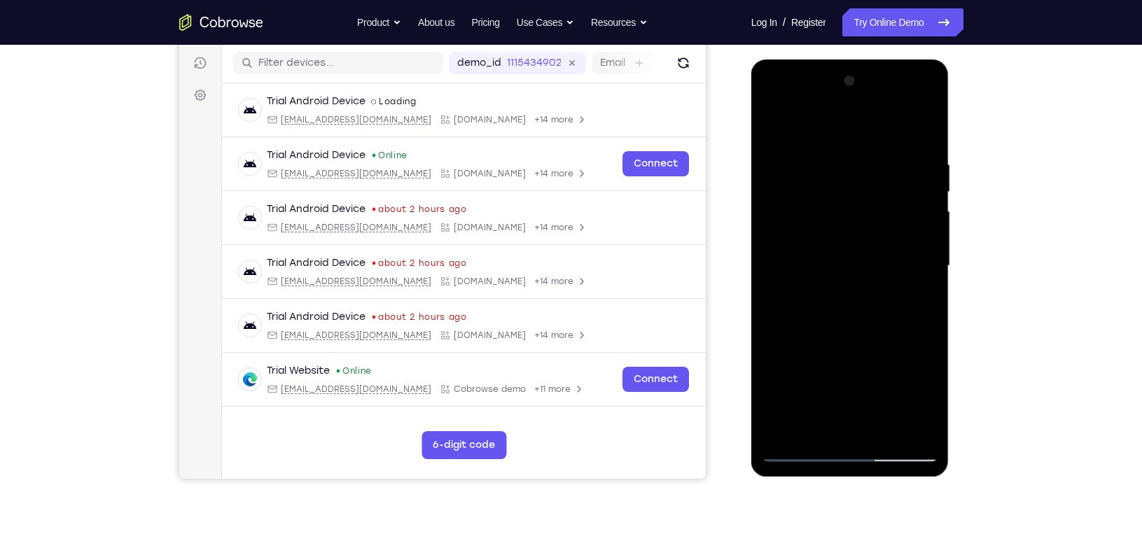
click at [928, 229] on div at bounding box center [850, 266] width 176 height 392
click at [930, 228] on div at bounding box center [850, 266] width 176 height 392
click at [930, 227] on div at bounding box center [850, 266] width 176 height 392
drag, startPoint x: 842, startPoint y: 212, endPoint x: 863, endPoint y: 74, distance: 140.2
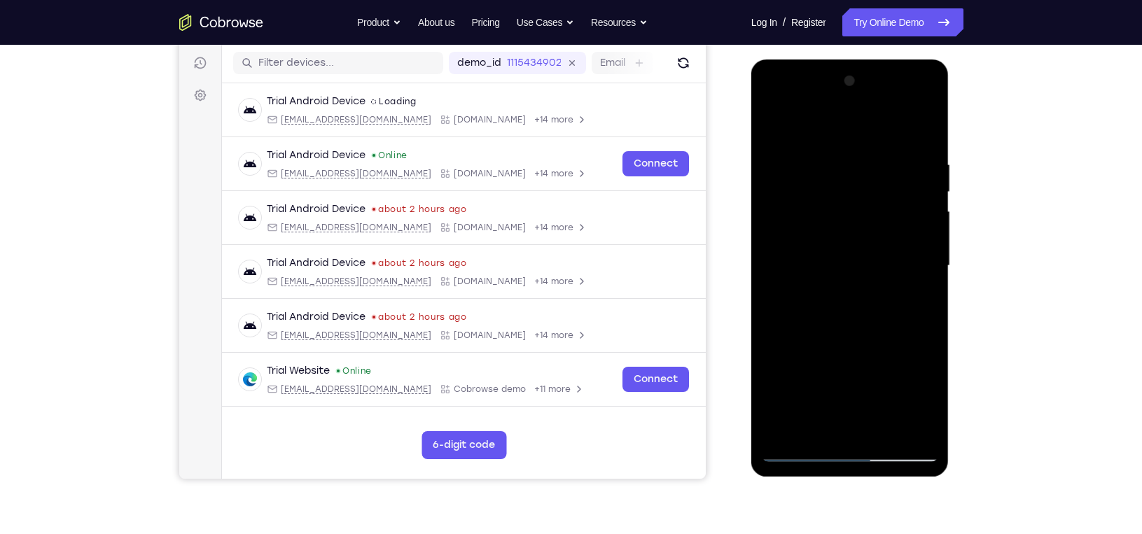
click at [863, 74] on div at bounding box center [850, 266] width 176 height 392
drag, startPoint x: 887, startPoint y: 319, endPoint x: 892, endPoint y: 185, distance: 133.8
click at [892, 185] on div at bounding box center [850, 266] width 176 height 392
drag, startPoint x: 853, startPoint y: 363, endPoint x: 858, endPoint y: 161, distance: 201.7
click at [858, 161] on div at bounding box center [850, 266] width 176 height 392
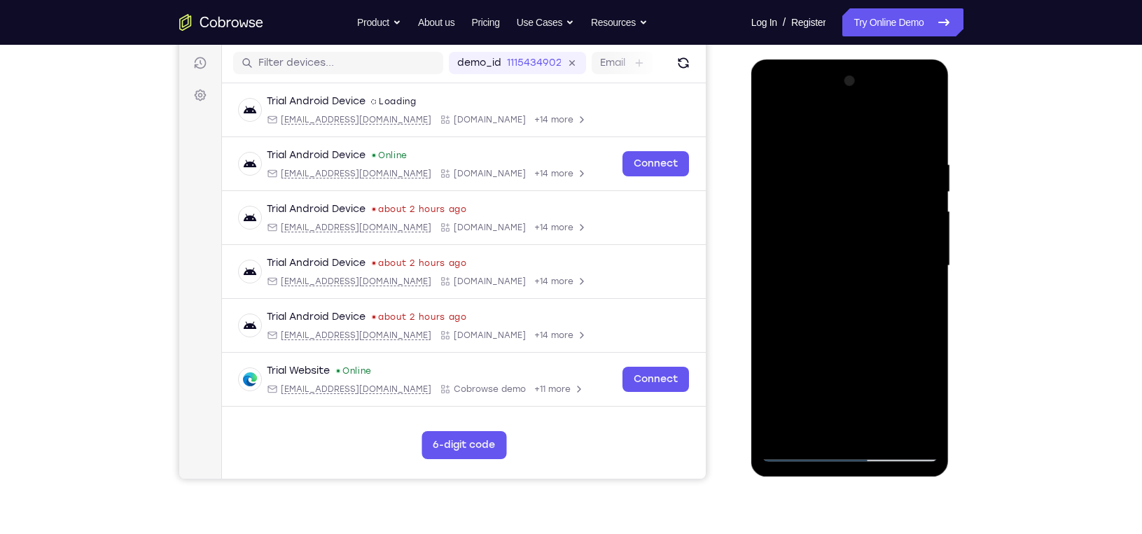
drag, startPoint x: 856, startPoint y: 307, endPoint x: 859, endPoint y: 222, distance: 84.8
click at [859, 222] on div at bounding box center [850, 266] width 176 height 392
click at [928, 240] on div at bounding box center [850, 266] width 176 height 392
click at [928, 239] on div at bounding box center [850, 266] width 176 height 392
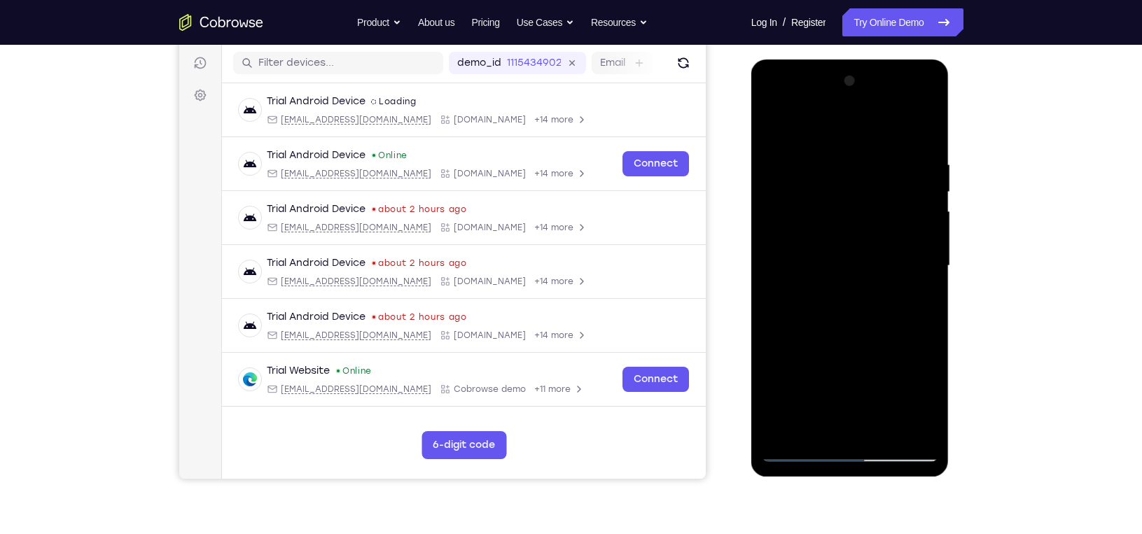
drag, startPoint x: 883, startPoint y: 328, endPoint x: 894, endPoint y: 205, distance: 123.7
click at [894, 205] on div at bounding box center [850, 266] width 176 height 392
drag, startPoint x: 877, startPoint y: 387, endPoint x: 882, endPoint y: 246, distance: 140.1
click at [882, 246] on div at bounding box center [850, 266] width 176 height 392
drag, startPoint x: 865, startPoint y: 348, endPoint x: 867, endPoint y: 221, distance: 126.7
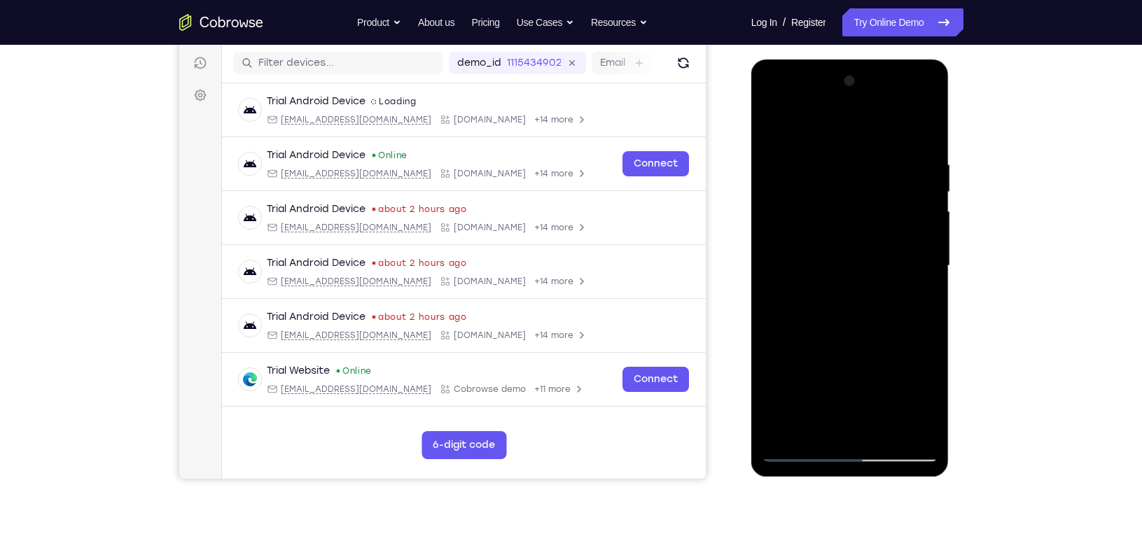
click at [867, 221] on div at bounding box center [850, 266] width 176 height 392
drag, startPoint x: 834, startPoint y: 193, endPoint x: 843, endPoint y: 153, distance: 40.3
click at [843, 153] on div at bounding box center [850, 266] width 176 height 392
drag, startPoint x: 837, startPoint y: 272, endPoint x: 840, endPoint y: 157, distance: 115.6
click at [840, 157] on div at bounding box center [850, 266] width 176 height 392
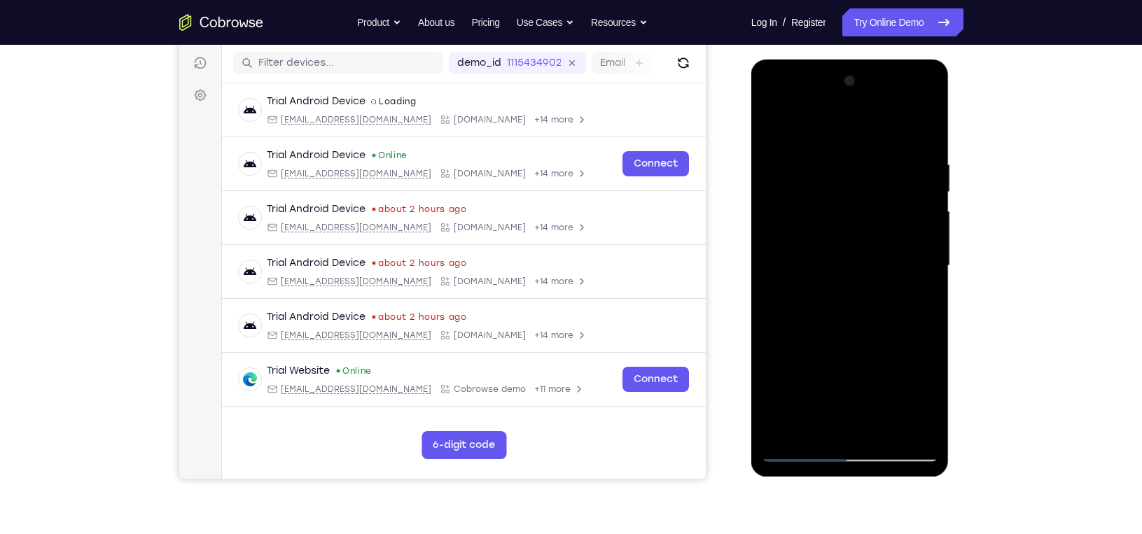
drag, startPoint x: 841, startPoint y: 356, endPoint x: 842, endPoint y: 256, distance: 100.1
click at [842, 256] on div at bounding box center [850, 266] width 176 height 392
drag, startPoint x: 833, startPoint y: 342, endPoint x: 839, endPoint y: 210, distance: 132.5
click at [839, 210] on div at bounding box center [850, 266] width 176 height 392
click at [984, 254] on div "Your Support Agent Your Customer Web iOS Android Next Steps We’d be happy to gi…" at bounding box center [571, 335] width 896 height 924
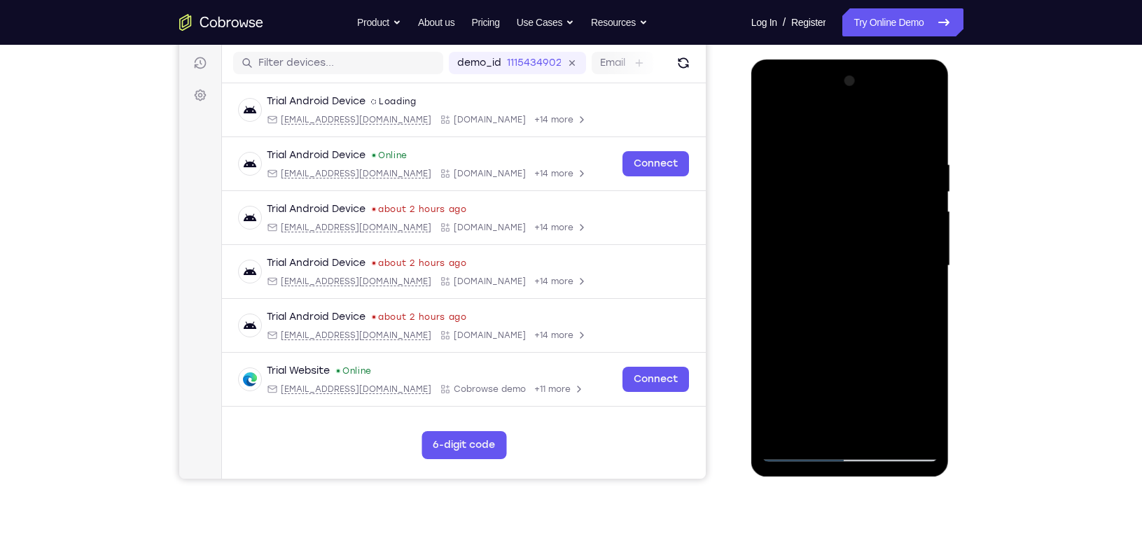
click at [928, 327] on div at bounding box center [850, 266] width 176 height 392
click at [889, 291] on div at bounding box center [850, 266] width 176 height 392
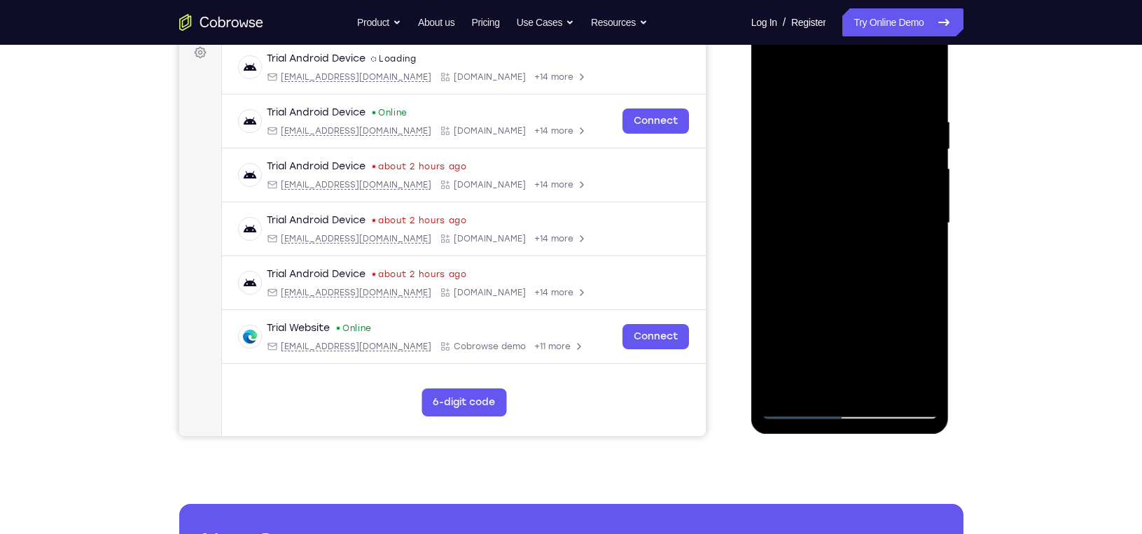
scroll to position [216, 0]
drag, startPoint x: 870, startPoint y: 327, endPoint x: 863, endPoint y: 273, distance: 54.5
click at [863, 273] on div at bounding box center [850, 223] width 176 height 392
click at [926, 234] on div at bounding box center [850, 223] width 176 height 392
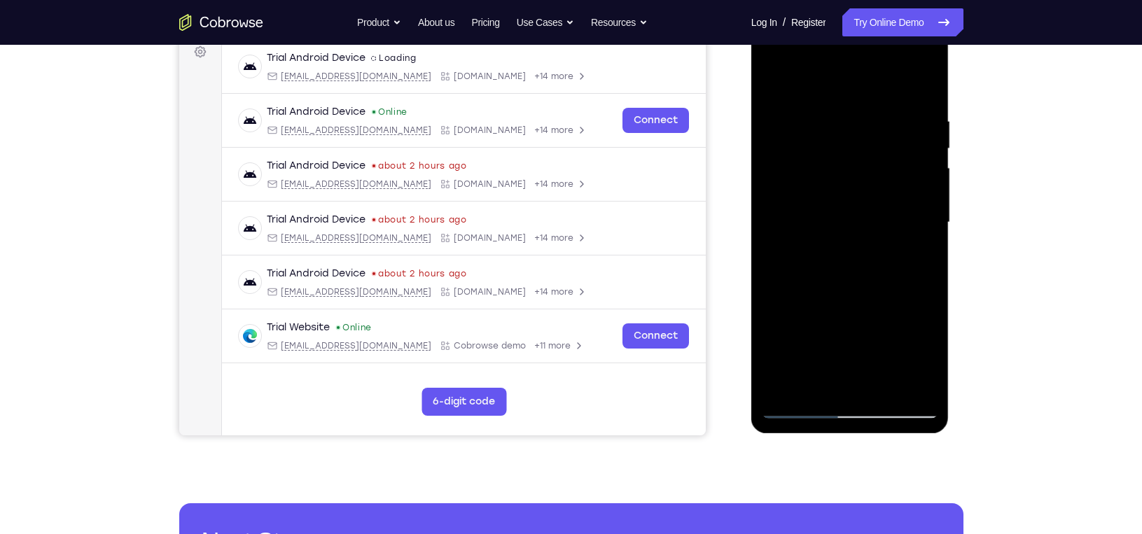
drag, startPoint x: 879, startPoint y: 310, endPoint x: 884, endPoint y: 193, distance: 117.7
click at [884, 193] on div at bounding box center [850, 223] width 176 height 392
drag, startPoint x: 844, startPoint y: 356, endPoint x: 861, endPoint y: 242, distance: 116.0
click at [861, 242] on div at bounding box center [850, 223] width 176 height 392
drag, startPoint x: 850, startPoint y: 333, endPoint x: 875, endPoint y: 123, distance: 210.9
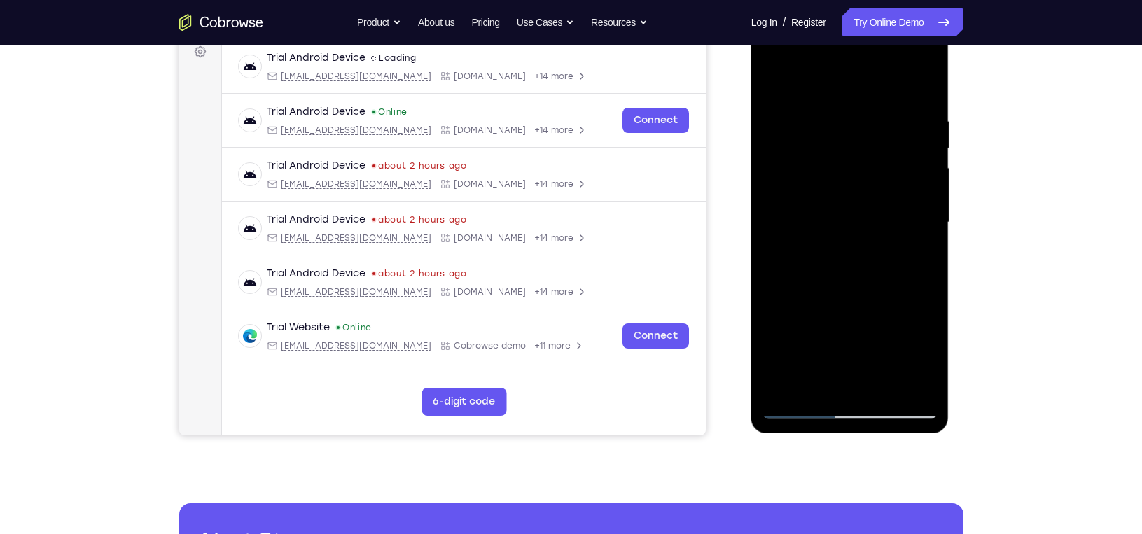
click at [863, 186] on div at bounding box center [850, 223] width 176 height 392
drag, startPoint x: 844, startPoint y: 314, endPoint x: 858, endPoint y: 135, distance: 179.1
click at [858, 135] on div at bounding box center [850, 223] width 176 height 392
drag, startPoint x: 818, startPoint y: 308, endPoint x: 834, endPoint y: 143, distance: 166.0
click at [834, 143] on div at bounding box center [850, 223] width 176 height 392
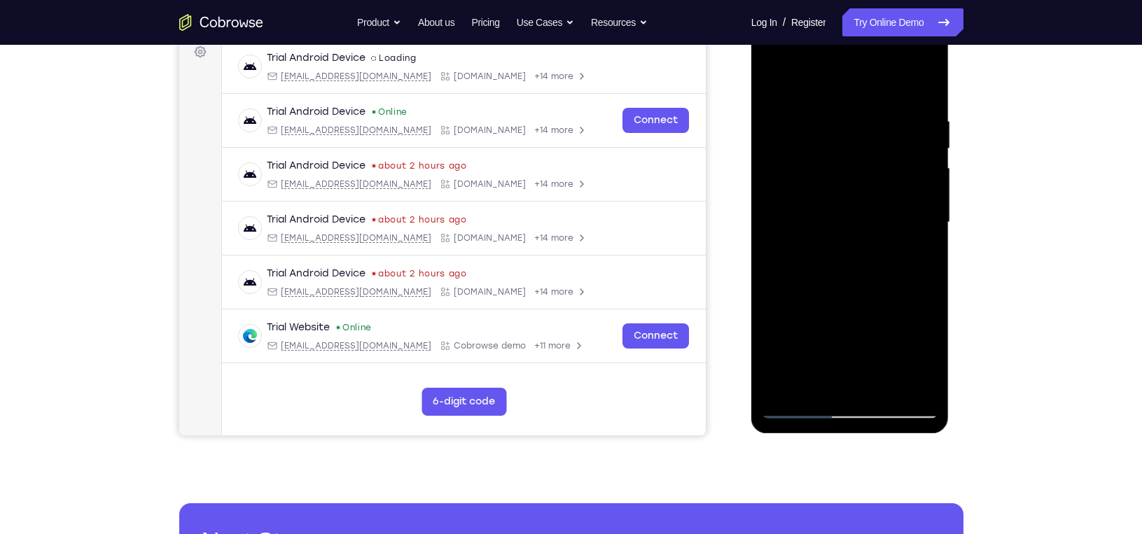
drag, startPoint x: 824, startPoint y: 282, endPoint x: 822, endPoint y: 141, distance: 140.8
click at [822, 141] on div at bounding box center [850, 223] width 176 height 392
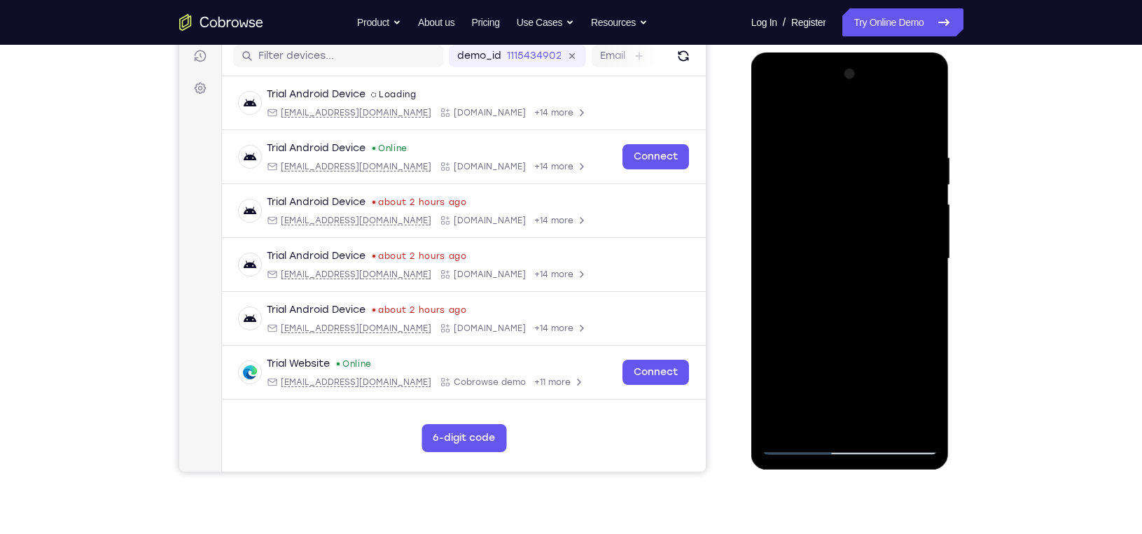
scroll to position [179, 0]
drag, startPoint x: 843, startPoint y: 368, endPoint x: 854, endPoint y: 211, distance: 157.9
click at [852, 225] on div at bounding box center [850, 259] width 176 height 392
drag, startPoint x: 833, startPoint y: 287, endPoint x: 816, endPoint y: 126, distance: 161.9
click at [816, 126] on div at bounding box center [850, 259] width 176 height 392
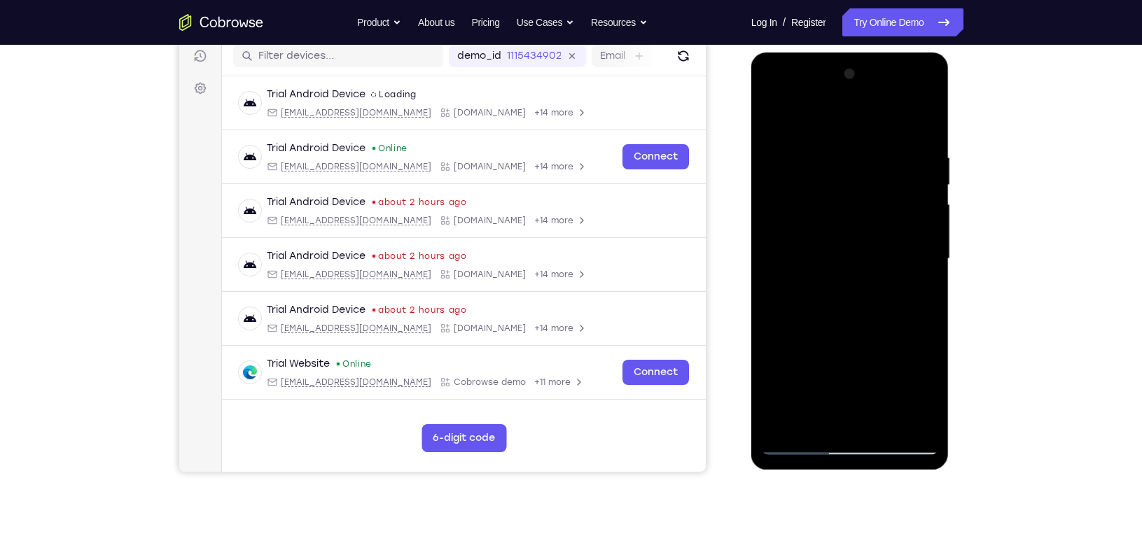
drag, startPoint x: 833, startPoint y: 181, endPoint x: 824, endPoint y: 300, distance: 119.3
click at [824, 300] on div at bounding box center [850, 259] width 176 height 392
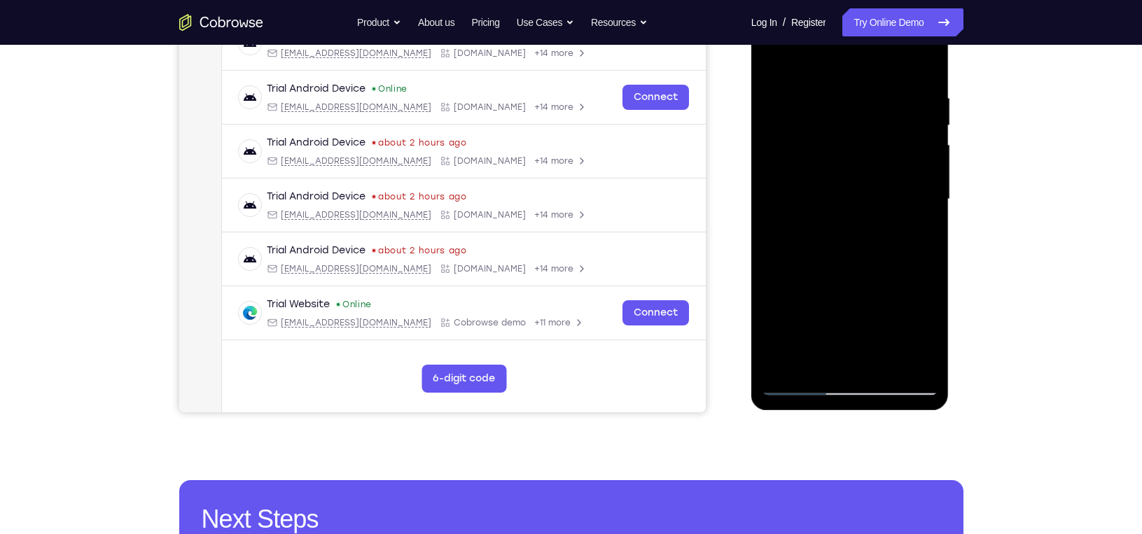
scroll to position [239, 0]
drag, startPoint x: 850, startPoint y: 300, endPoint x: 855, endPoint y: 164, distance: 135.9
click at [855, 164] on div at bounding box center [850, 199] width 176 height 392
drag, startPoint x: 835, startPoint y: 299, endPoint x: 852, endPoint y: 155, distance: 145.2
click at [852, 155] on div at bounding box center [850, 199] width 176 height 392
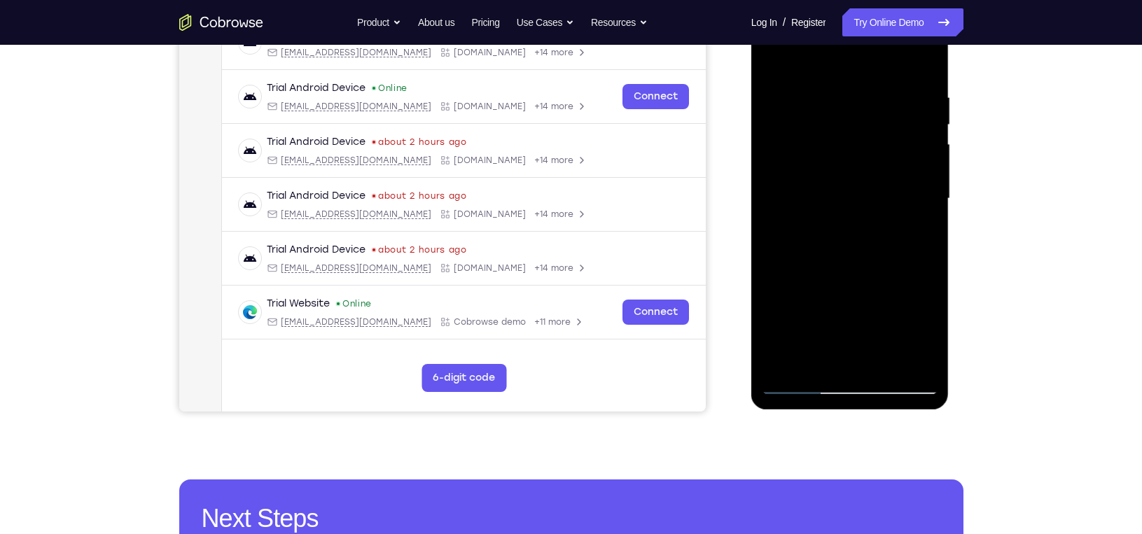
drag, startPoint x: 829, startPoint y: 289, endPoint x: 852, endPoint y: 151, distance: 139.9
click at [852, 151] on div at bounding box center [850, 199] width 176 height 392
drag, startPoint x: 844, startPoint y: 307, endPoint x: 858, endPoint y: 221, distance: 87.9
click at [858, 221] on div at bounding box center [850, 199] width 176 height 392
click at [930, 178] on div at bounding box center [850, 199] width 176 height 392
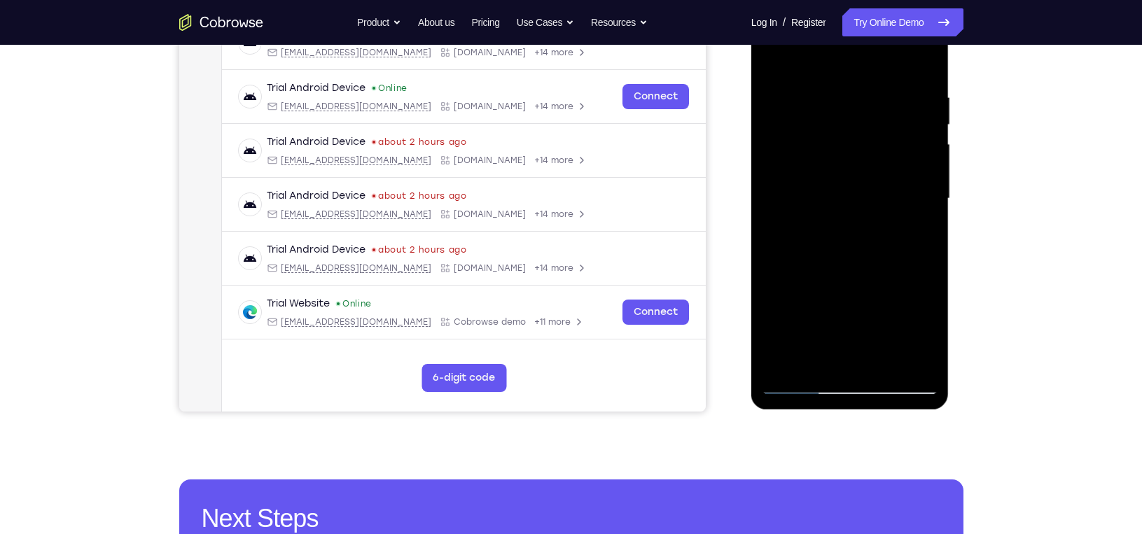
click at [930, 179] on div at bounding box center [850, 199] width 176 height 392
drag, startPoint x: 858, startPoint y: 284, endPoint x: 884, endPoint y: 149, distance: 136.8
click at [884, 149] on div at bounding box center [850, 199] width 176 height 392
drag, startPoint x: 824, startPoint y: 289, endPoint x: 834, endPoint y: 189, distance: 100.6
click at [834, 189] on div at bounding box center [850, 199] width 176 height 392
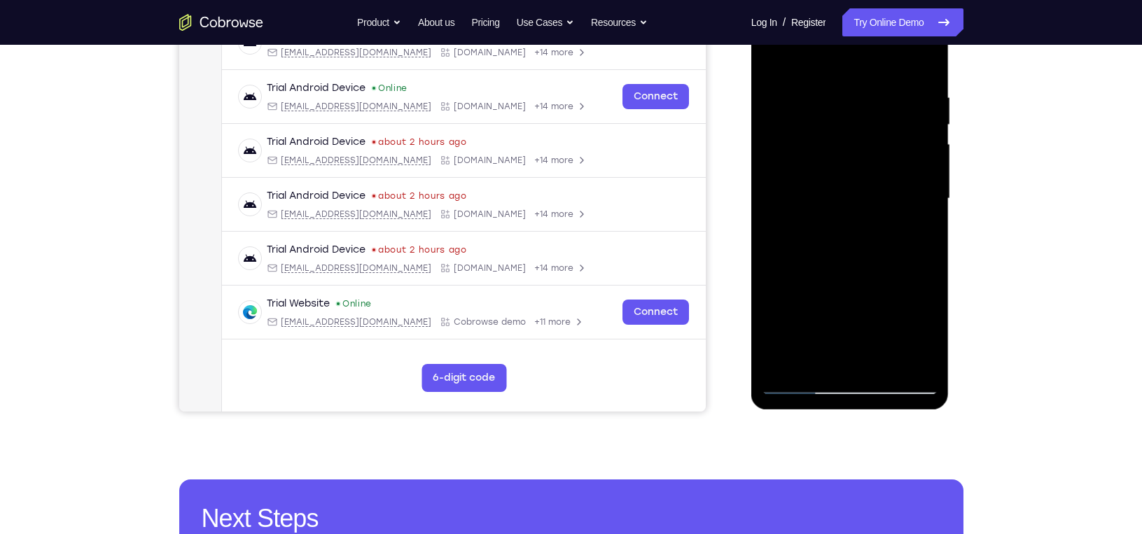
drag, startPoint x: 836, startPoint y: 279, endPoint x: 844, endPoint y: 216, distance: 64.3
click at [844, 216] on div at bounding box center [850, 199] width 176 height 392
drag, startPoint x: 819, startPoint y: 306, endPoint x: 823, endPoint y: 127, distance: 179.3
click at [823, 144] on div at bounding box center [850, 199] width 176 height 392
drag, startPoint x: 813, startPoint y: 297, endPoint x: 813, endPoint y: 174, distance: 122.5
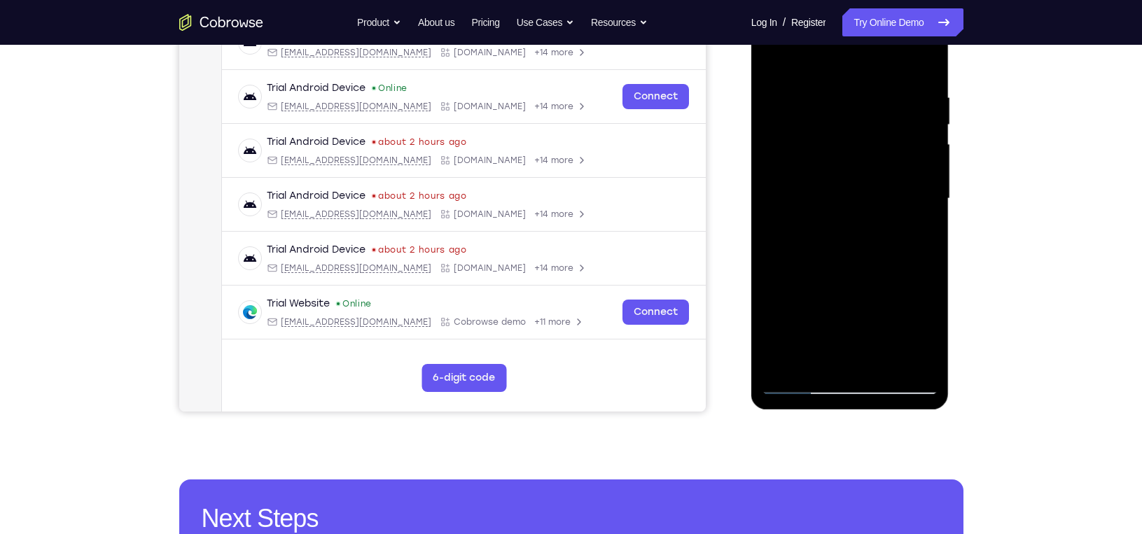
click at [813, 174] on div at bounding box center [850, 199] width 176 height 392
drag, startPoint x: 840, startPoint y: 279, endPoint x: 841, endPoint y: 136, distance: 143.5
click at [841, 136] on div at bounding box center [850, 199] width 176 height 392
drag, startPoint x: 844, startPoint y: 298, endPoint x: 842, endPoint y: 154, distance: 143.6
click at [842, 154] on div at bounding box center [850, 199] width 176 height 392
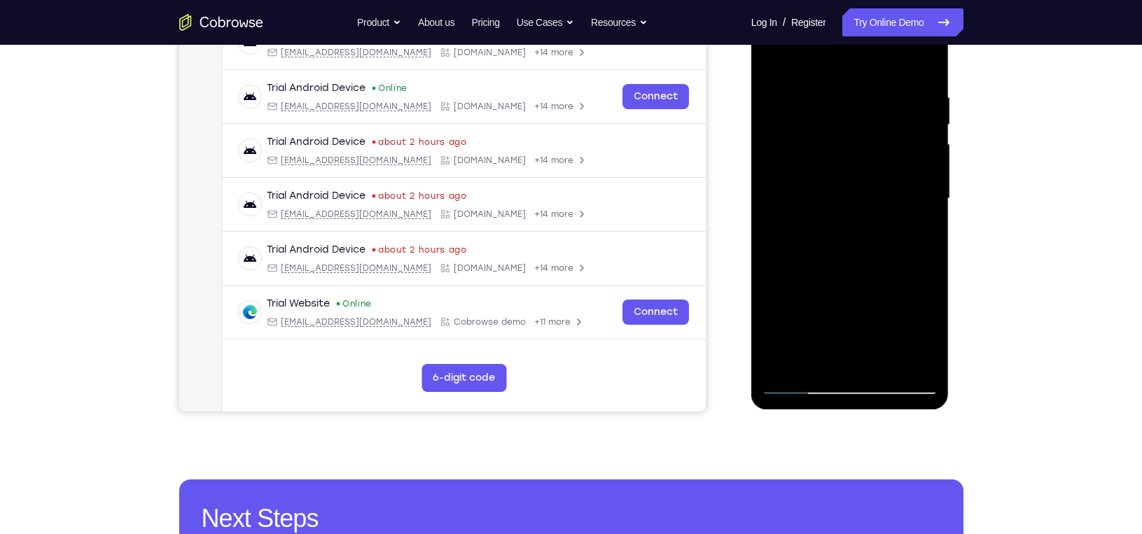
drag, startPoint x: 821, startPoint y: 307, endPoint x: 827, endPoint y: 149, distance: 158.4
click at [827, 149] on div at bounding box center [850, 199] width 176 height 392
drag, startPoint x: 843, startPoint y: 266, endPoint x: 846, endPoint y: 197, distance: 69.4
click at [846, 197] on div at bounding box center [850, 199] width 176 height 392
drag, startPoint x: 828, startPoint y: 256, endPoint x: 834, endPoint y: 208, distance: 48.6
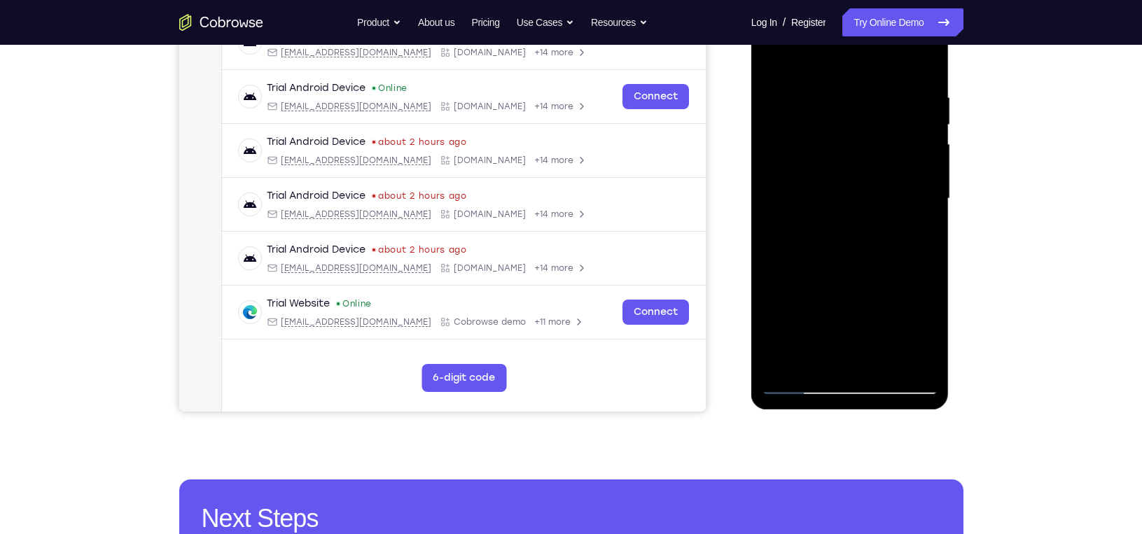
click at [834, 208] on div at bounding box center [850, 199] width 176 height 392
click at [925, 233] on div at bounding box center [850, 199] width 176 height 392
drag, startPoint x: 875, startPoint y: 270, endPoint x: 877, endPoint y: 232, distance: 37.9
click at [877, 232] on div at bounding box center [850, 199] width 176 height 392
click at [928, 189] on div at bounding box center [850, 199] width 176 height 392
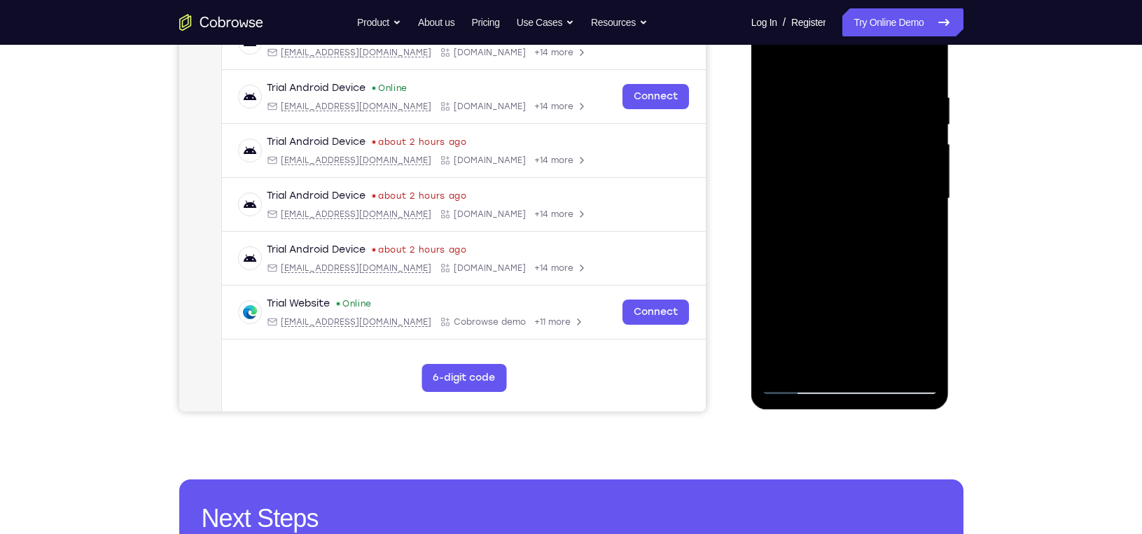
click at [927, 154] on div at bounding box center [850, 199] width 176 height 392
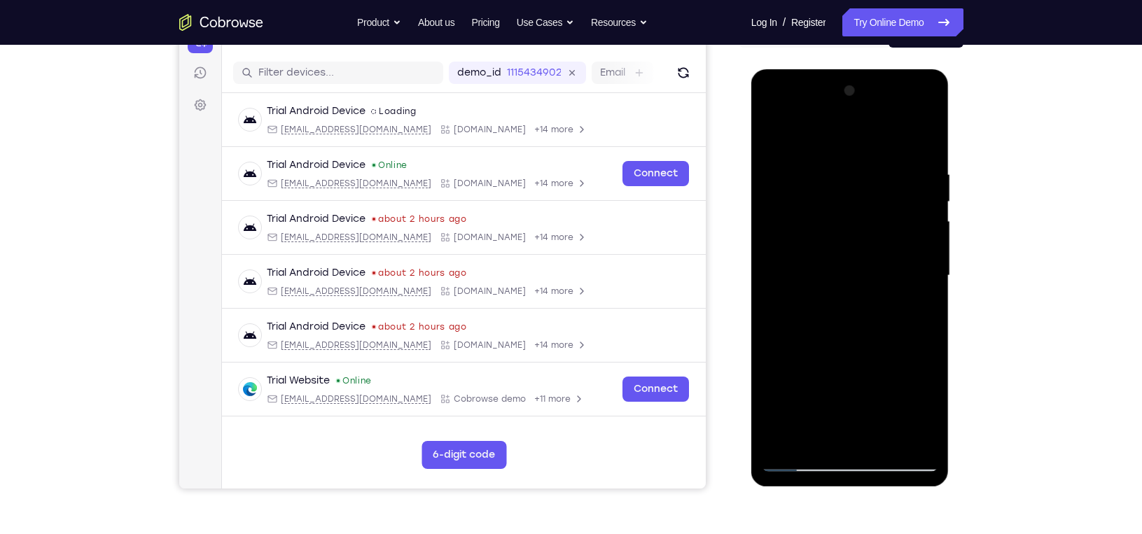
click at [927, 230] on div at bounding box center [850, 276] width 176 height 392
drag, startPoint x: 884, startPoint y: 354, endPoint x: 899, endPoint y: 158, distance: 196.7
click at [899, 158] on div at bounding box center [850, 276] width 176 height 392
drag, startPoint x: 889, startPoint y: 348, endPoint x: 926, endPoint y: 191, distance: 161.2
click at [926, 191] on div at bounding box center [850, 276] width 176 height 392
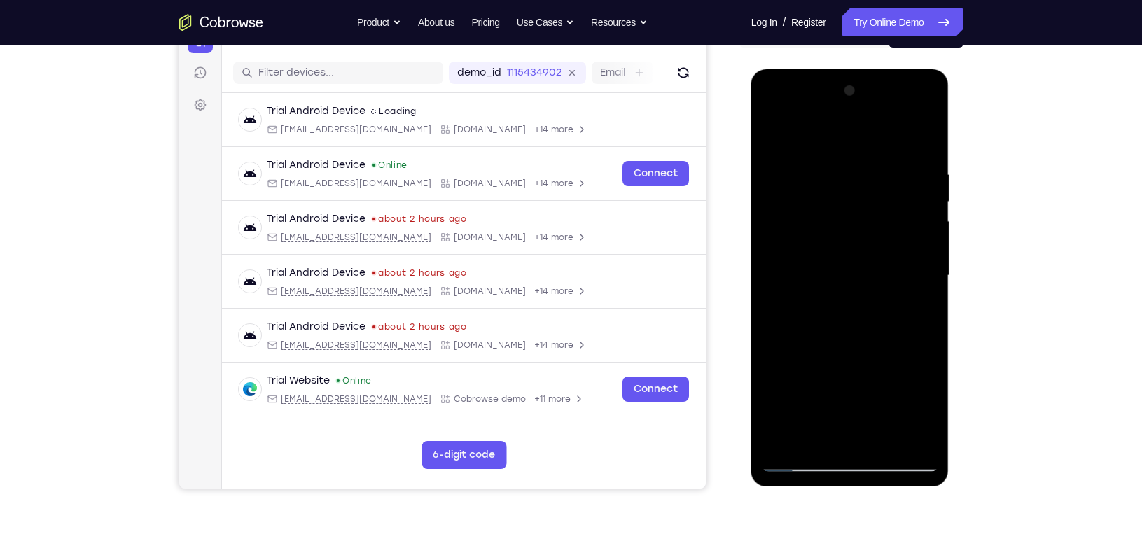
drag, startPoint x: 883, startPoint y: 225, endPoint x: 847, endPoint y: 412, distance: 189.6
click at [847, 412] on div at bounding box center [850, 276] width 176 height 392
drag, startPoint x: 858, startPoint y: 212, endPoint x: 842, endPoint y: 356, distance: 145.1
click at [842, 356] on div at bounding box center [850, 276] width 176 height 392
drag, startPoint x: 851, startPoint y: 210, endPoint x: 849, endPoint y: 285, distance: 75.0
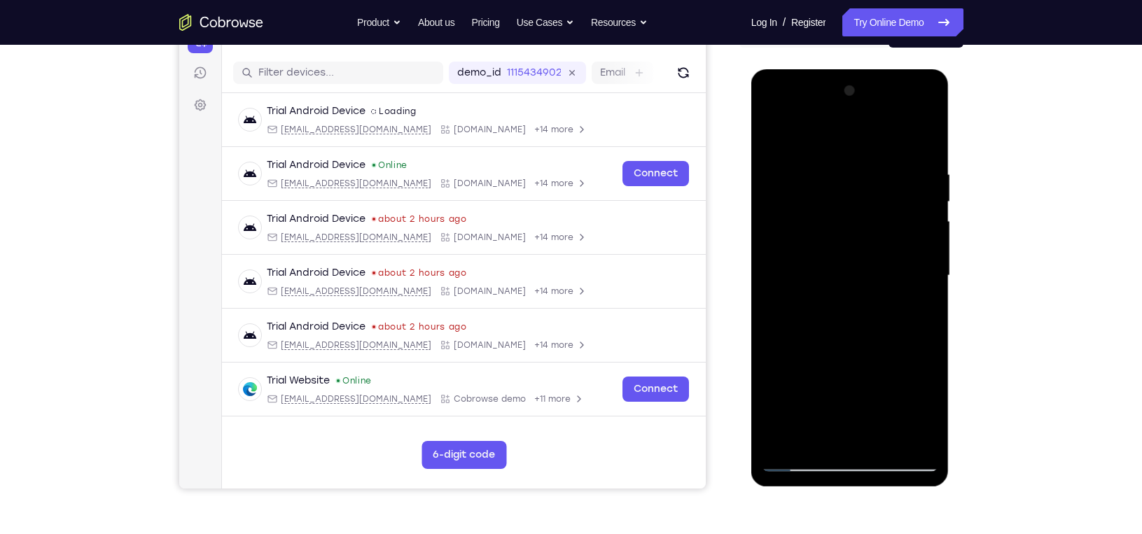
click at [849, 285] on div at bounding box center [850, 276] width 176 height 392
drag, startPoint x: 848, startPoint y: 291, endPoint x: 833, endPoint y: 353, distance: 64.0
click at [833, 353] on div at bounding box center [850, 276] width 176 height 392
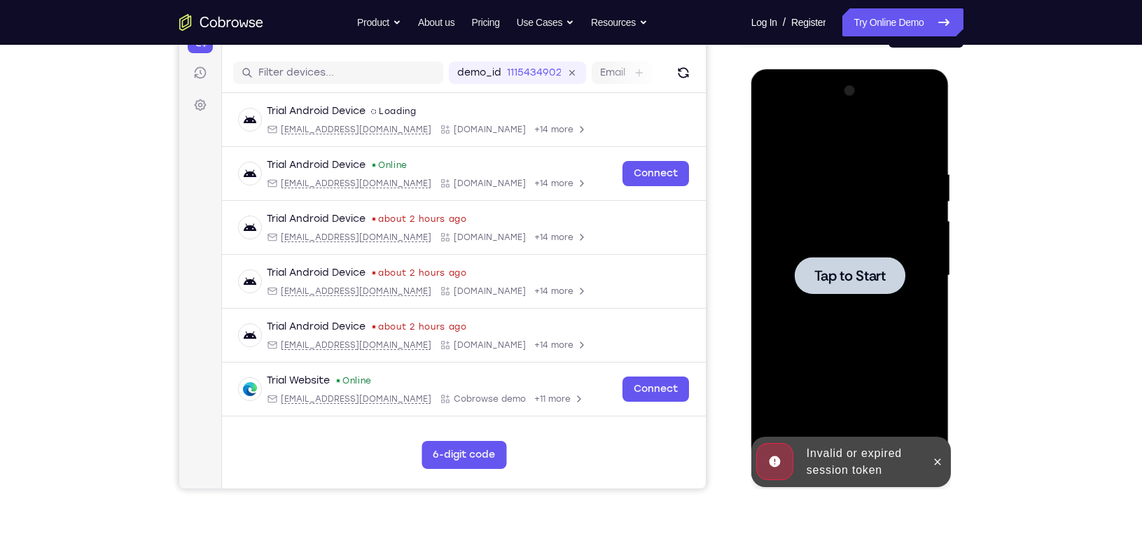
drag, startPoint x: 853, startPoint y: 206, endPoint x: 856, endPoint y: 289, distance: 83.4
click at [856, 69] on div "Tap to Start" at bounding box center [850, 69] width 198 height 0
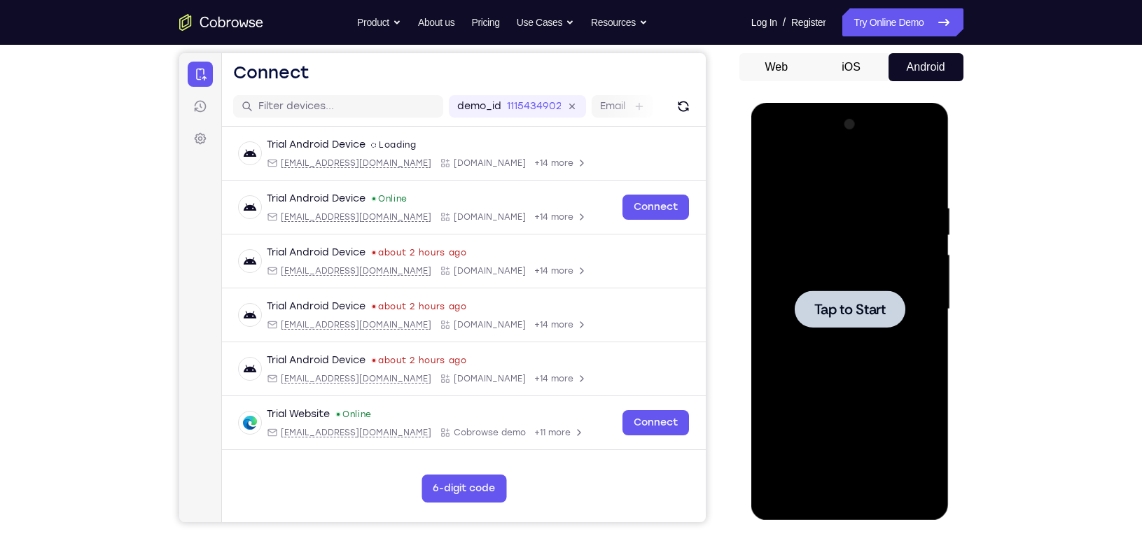
scroll to position [137, 0]
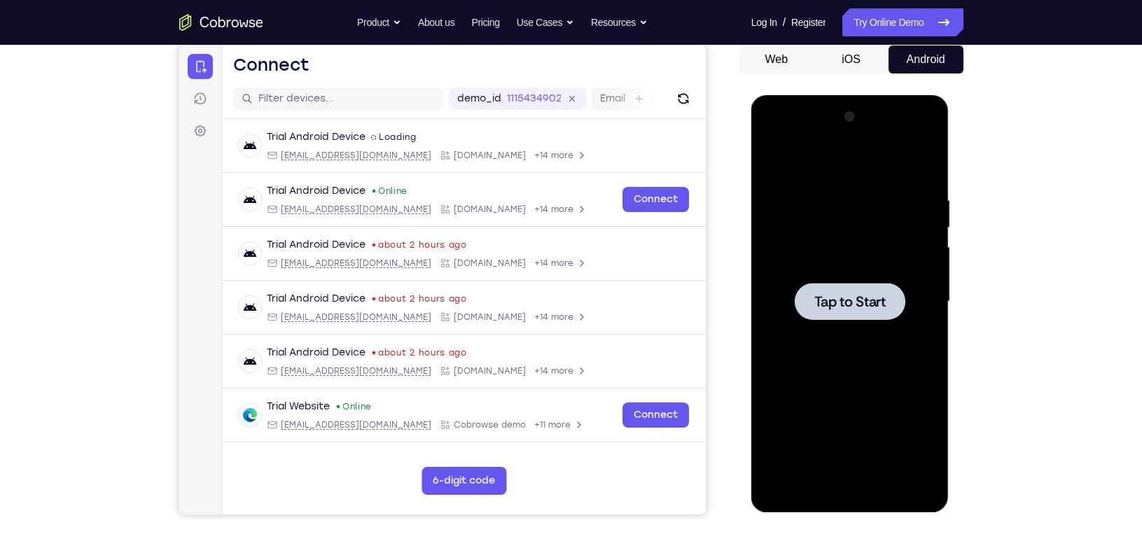
click at [836, 304] on span "Tap to Start" at bounding box center [849, 302] width 71 height 14
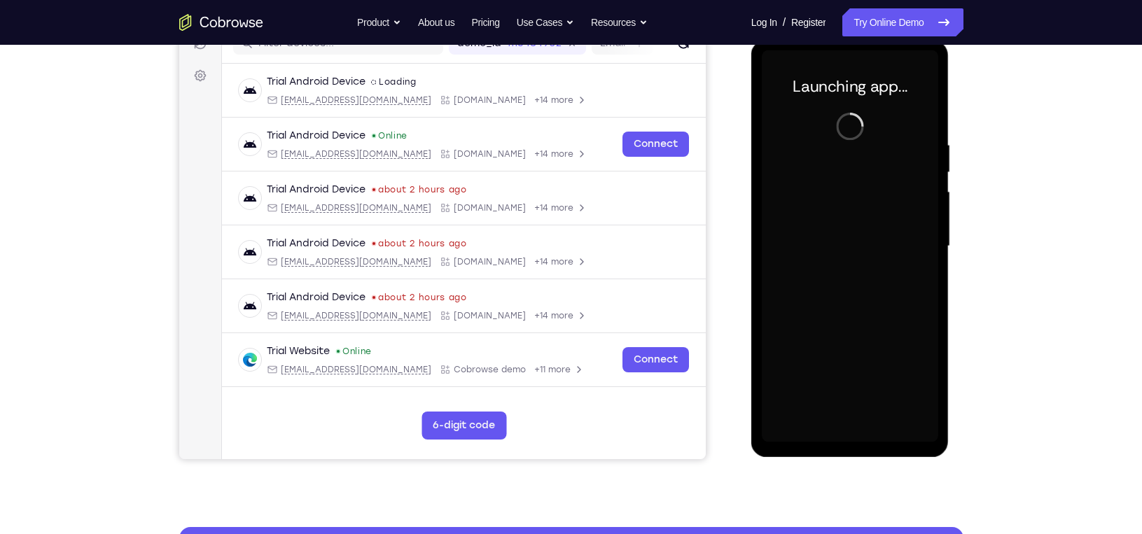
scroll to position [193, 0]
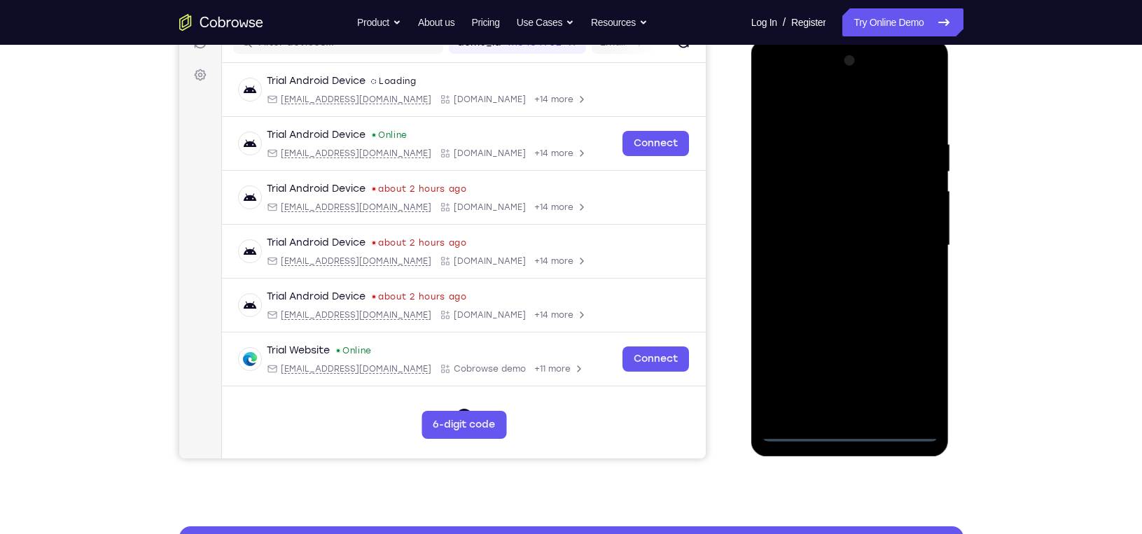
click at [861, 436] on div at bounding box center [850, 246] width 176 height 392
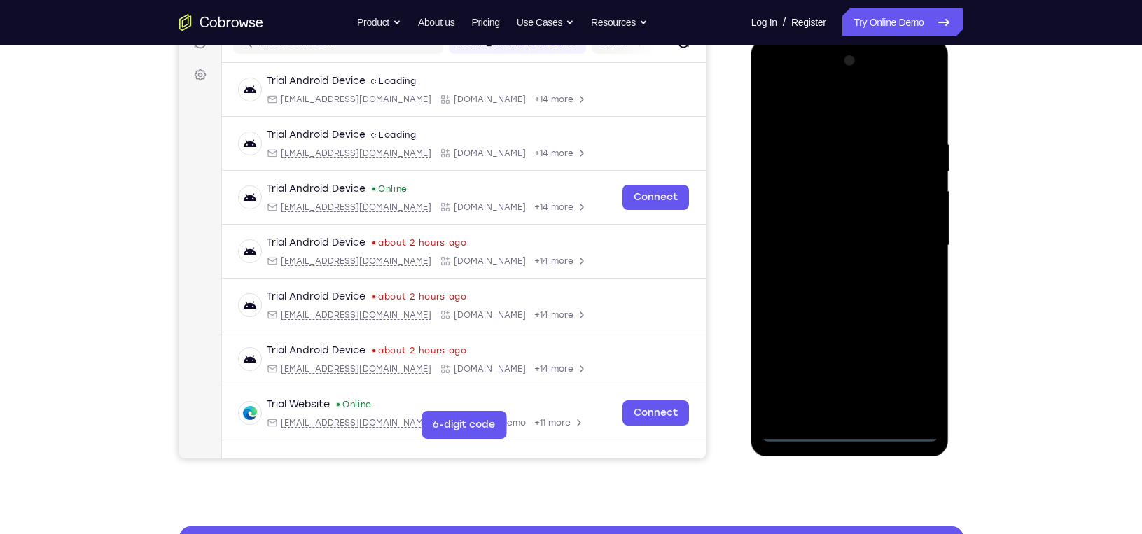
click at [915, 373] on div at bounding box center [850, 246] width 176 height 392
click at [808, 113] on div at bounding box center [850, 246] width 176 height 392
click at [909, 239] on div at bounding box center [850, 246] width 176 height 392
click at [838, 271] on div at bounding box center [850, 246] width 176 height 392
click at [827, 234] on div at bounding box center [850, 246] width 176 height 392
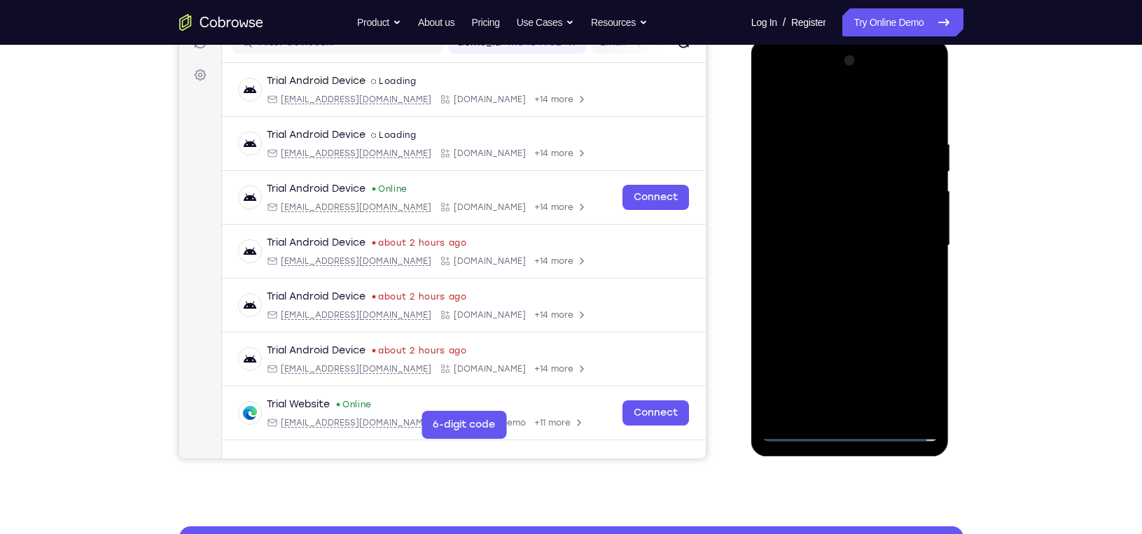
click at [824, 224] on div at bounding box center [850, 246] width 176 height 392
click at [854, 243] on div at bounding box center [850, 246] width 176 height 392
click at [856, 249] on div at bounding box center [850, 246] width 176 height 392
click at [864, 246] on div at bounding box center [850, 246] width 176 height 392
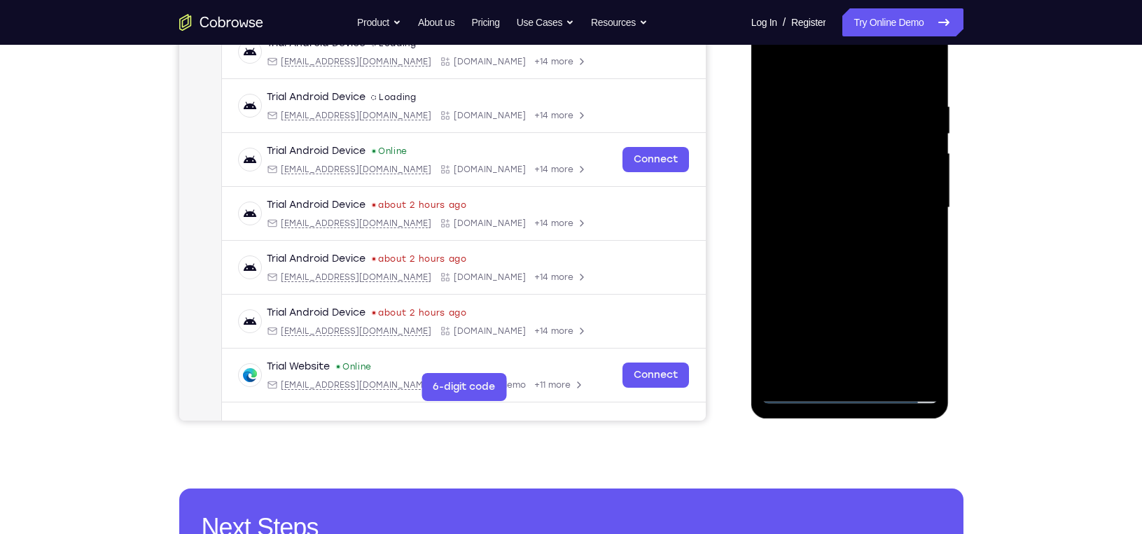
scroll to position [230, 0]
click at [842, 272] on div at bounding box center [850, 209] width 176 height 392
click at [870, 97] on div at bounding box center [850, 209] width 176 height 392
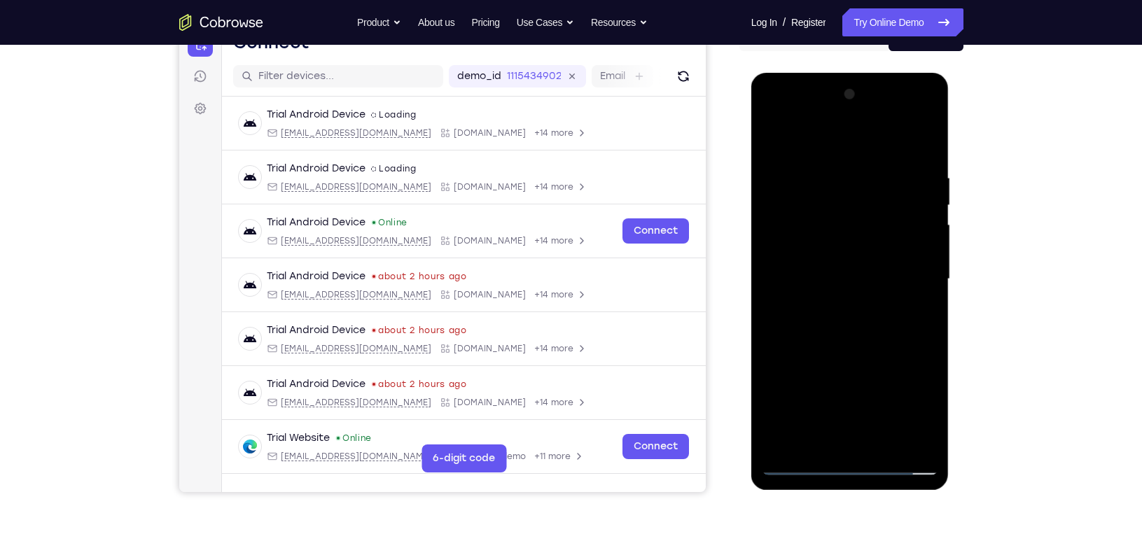
scroll to position [155, 0]
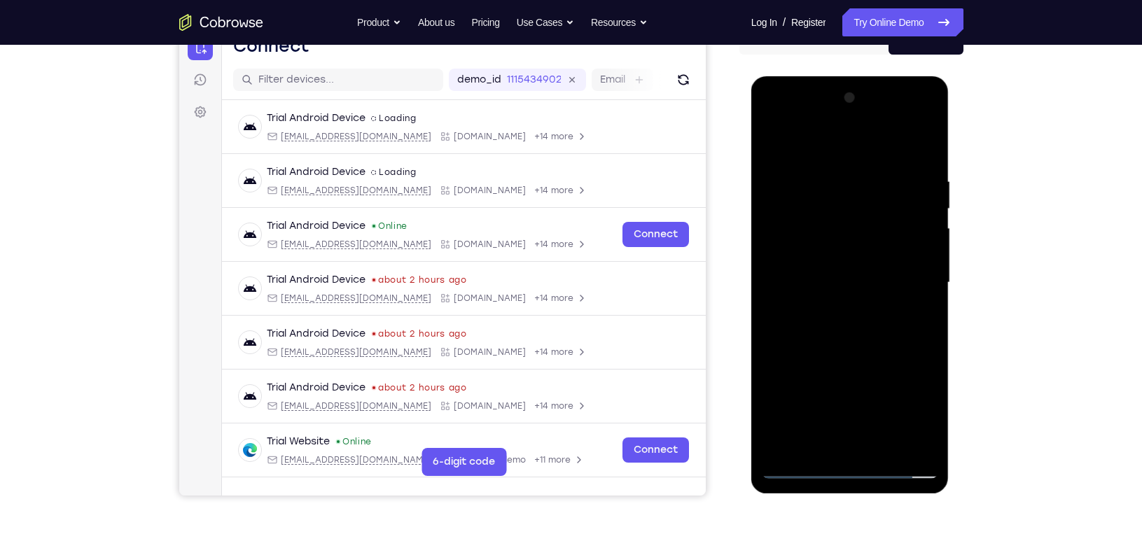
drag, startPoint x: 830, startPoint y: 148, endPoint x: 982, endPoint y: 152, distance: 152.7
click at [951, 152] on html "Online web based iOS Simulators and Android Emulators. Run iPhone, iPad, Mobile…" at bounding box center [851, 286] width 200 height 420
click at [802, 144] on div at bounding box center [850, 283] width 176 height 392
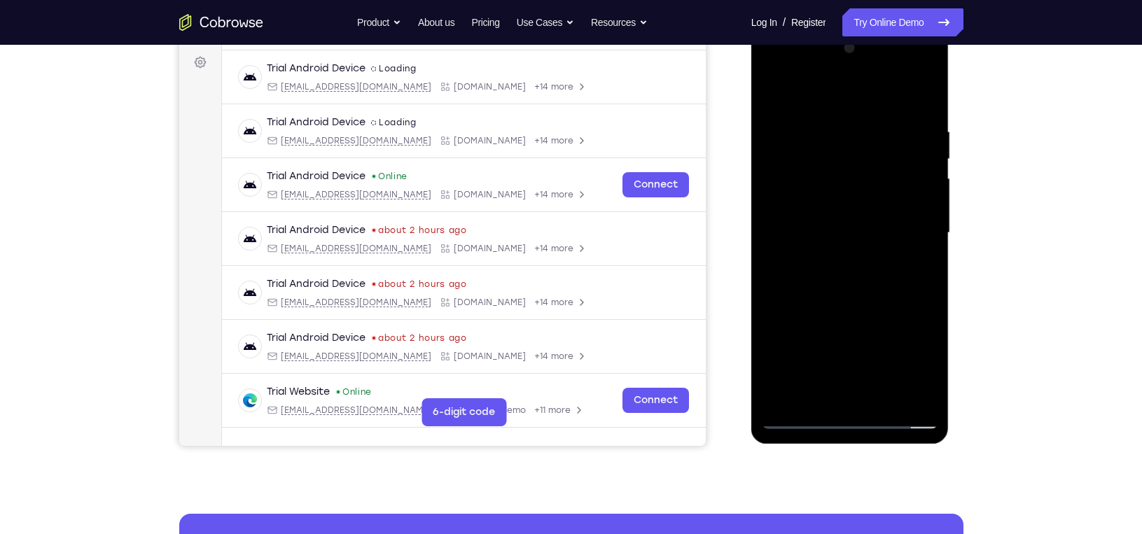
scroll to position [202, 0]
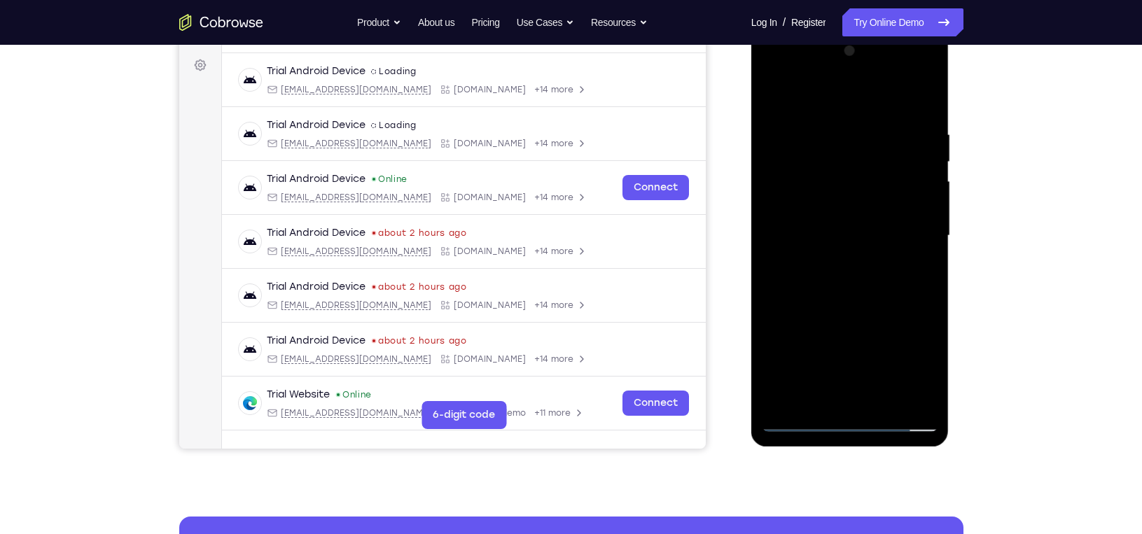
drag, startPoint x: 874, startPoint y: 277, endPoint x: 873, endPoint y: 220, distance: 56.7
click at [873, 220] on div at bounding box center [850, 236] width 176 height 392
drag, startPoint x: 874, startPoint y: 260, endPoint x: 866, endPoint y: 195, distance: 65.6
click at [866, 195] on div at bounding box center [850, 236] width 176 height 392
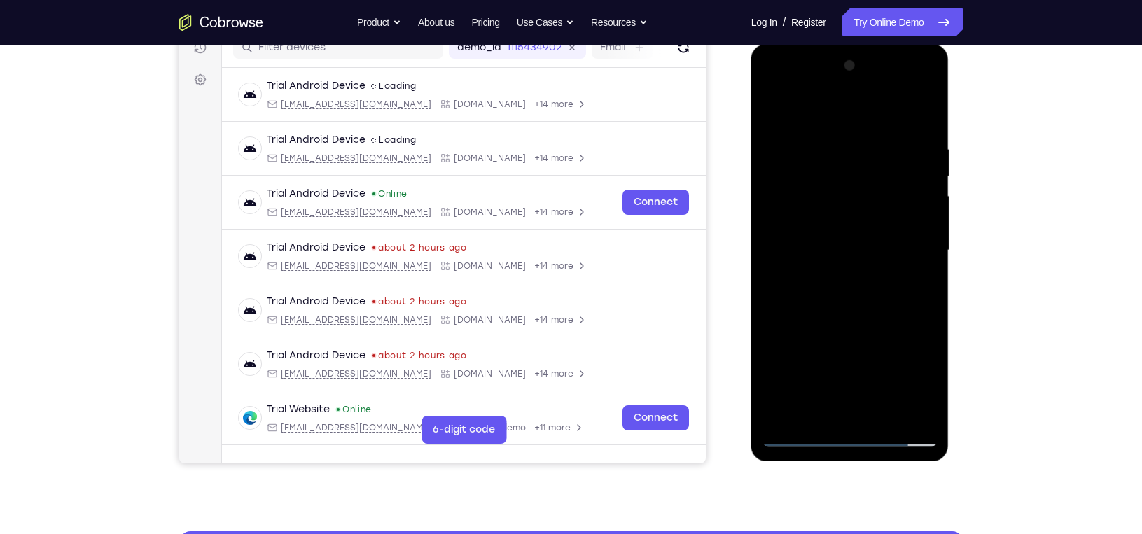
scroll to position [187, 0]
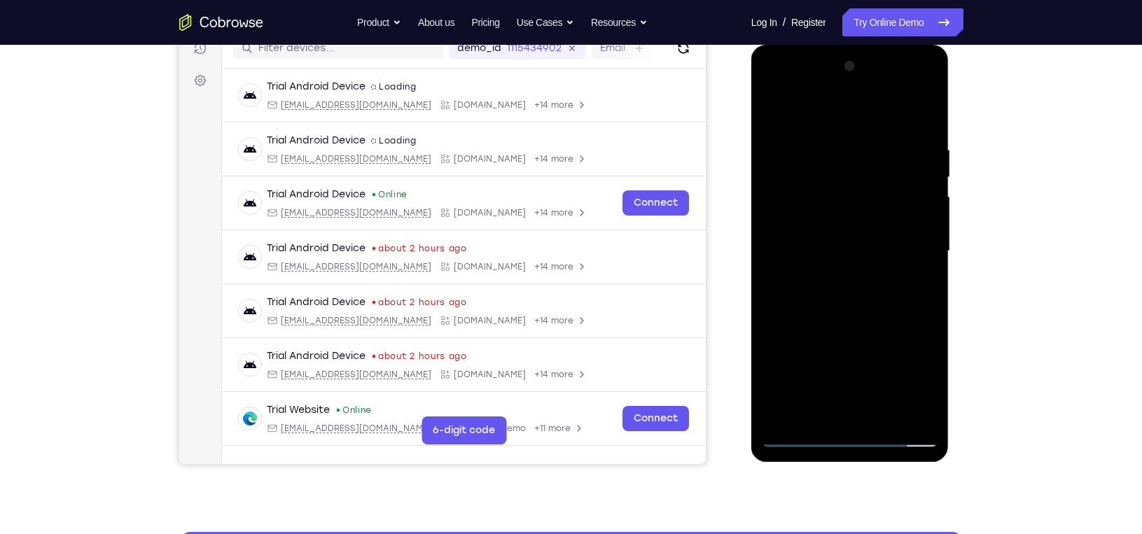
click at [927, 200] on div at bounding box center [850, 251] width 176 height 392
drag, startPoint x: 911, startPoint y: 250, endPoint x: 907, endPoint y: 203, distance: 47.0
click at [907, 203] on div at bounding box center [850, 251] width 176 height 392
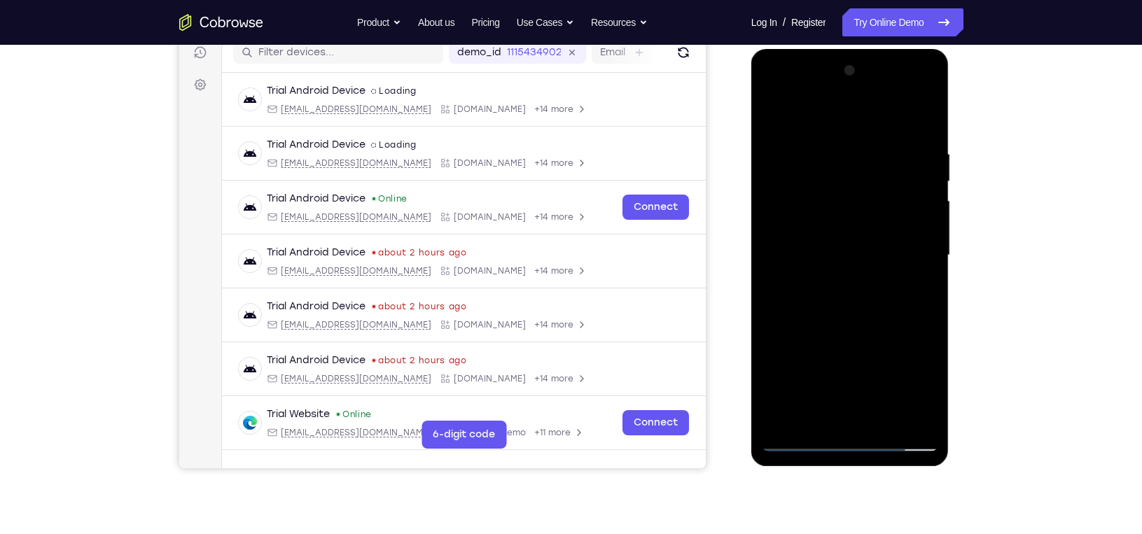
scroll to position [181, 0]
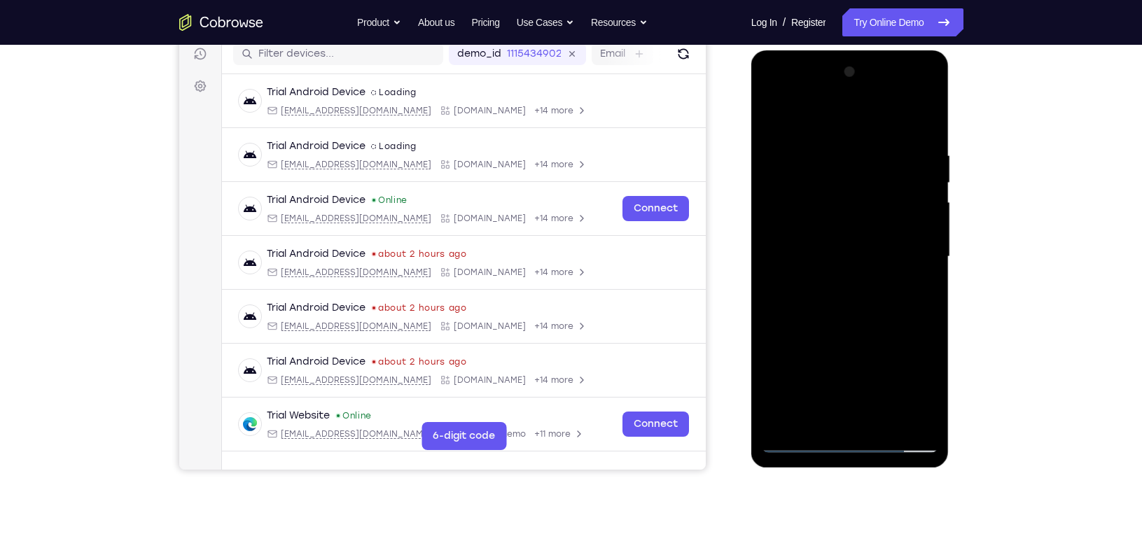
click at [905, 176] on div at bounding box center [850, 257] width 176 height 392
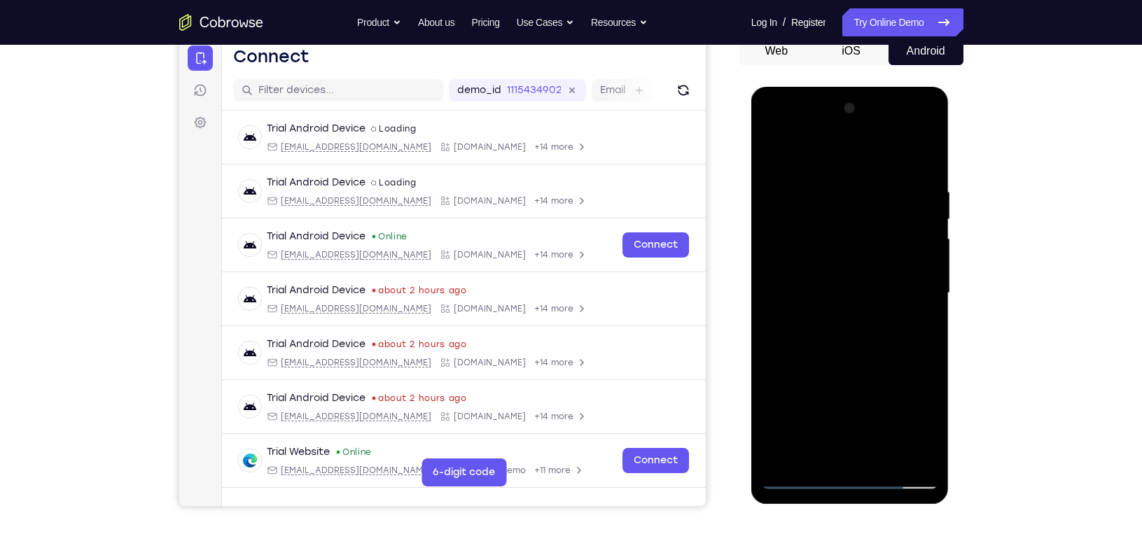
scroll to position [140, 0]
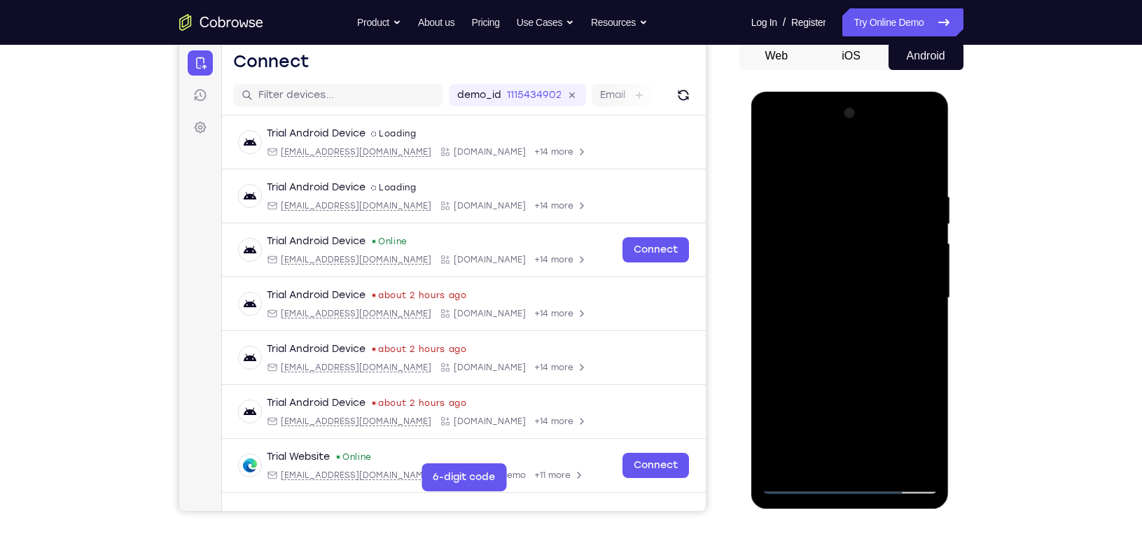
click at [808, 286] on div at bounding box center [850, 298] width 176 height 392
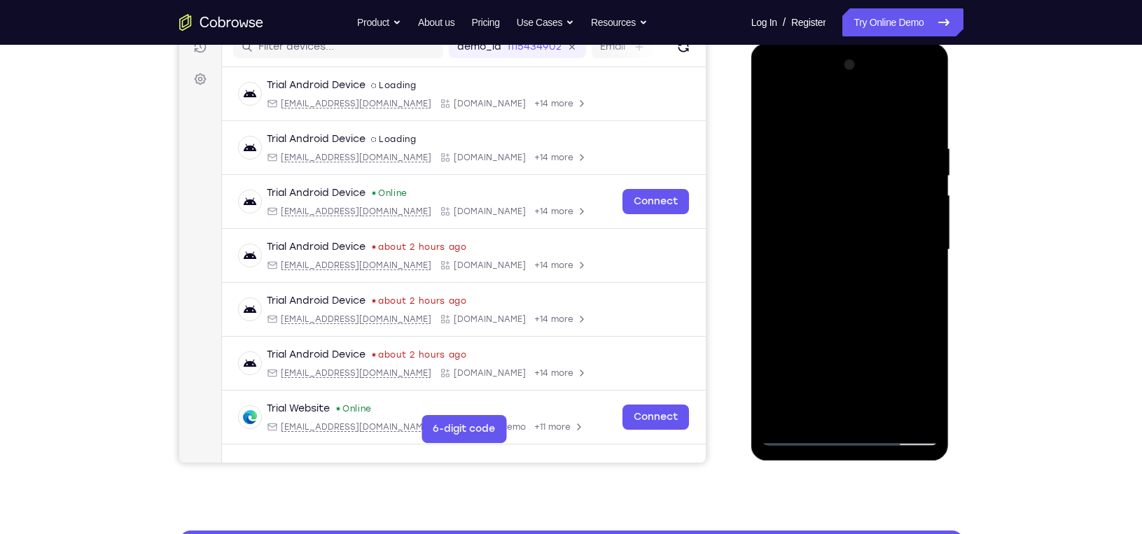
scroll to position [189, 0]
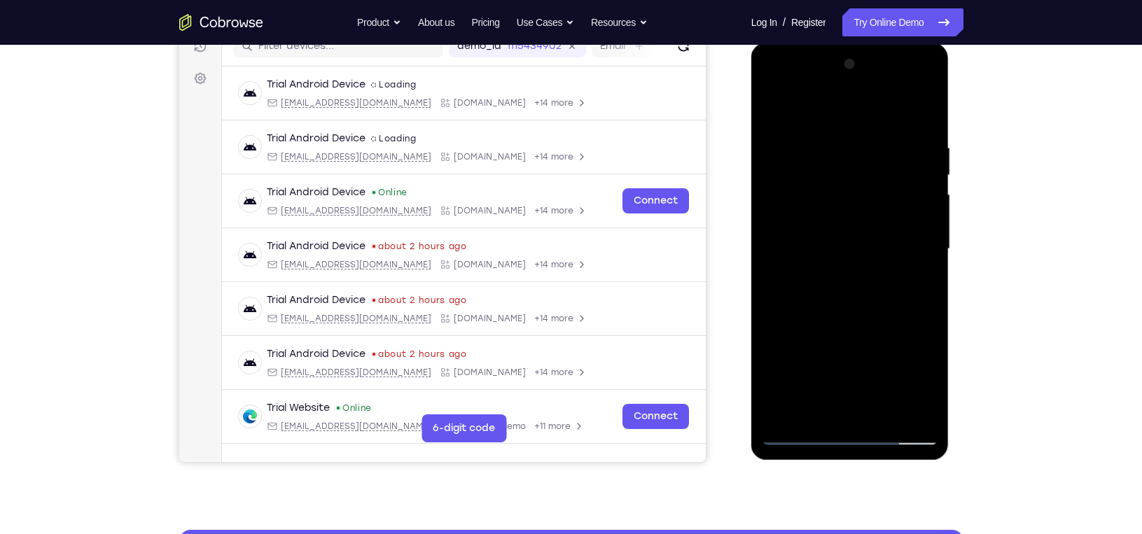
click at [906, 300] on div at bounding box center [850, 249] width 176 height 392
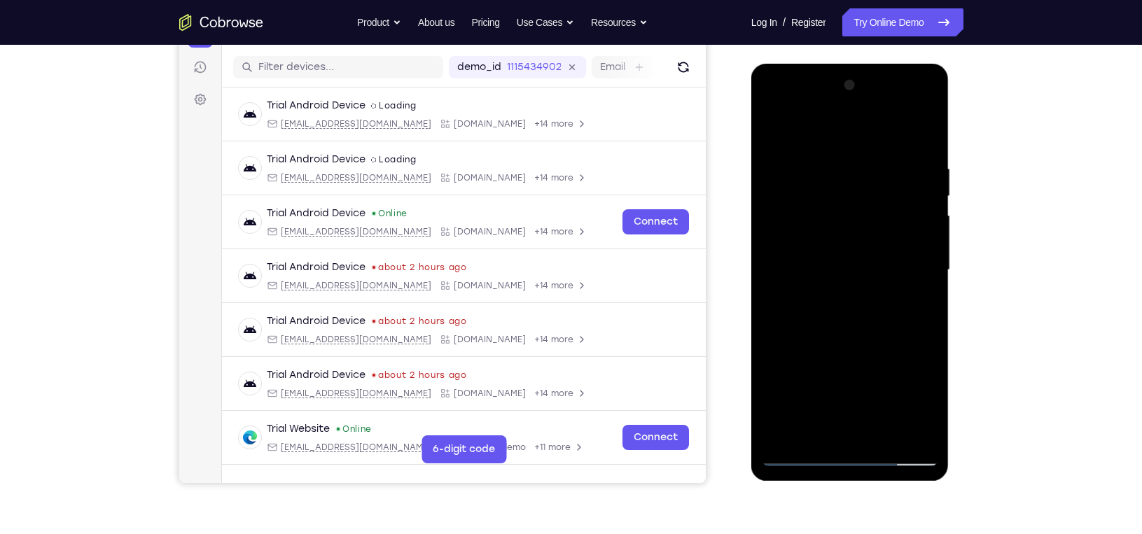
scroll to position [113, 0]
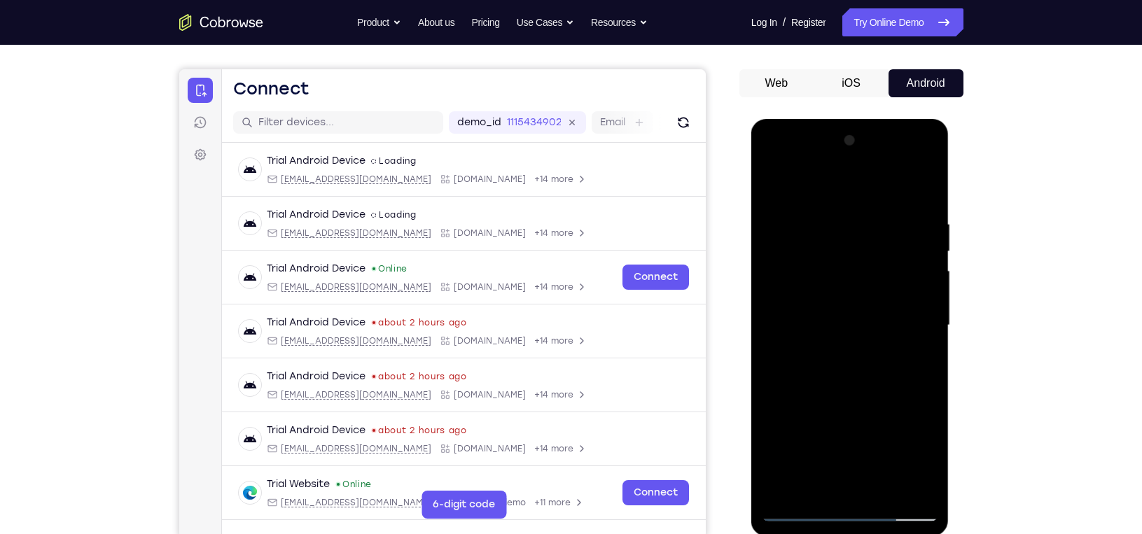
click at [776, 187] on div at bounding box center [850, 326] width 176 height 392
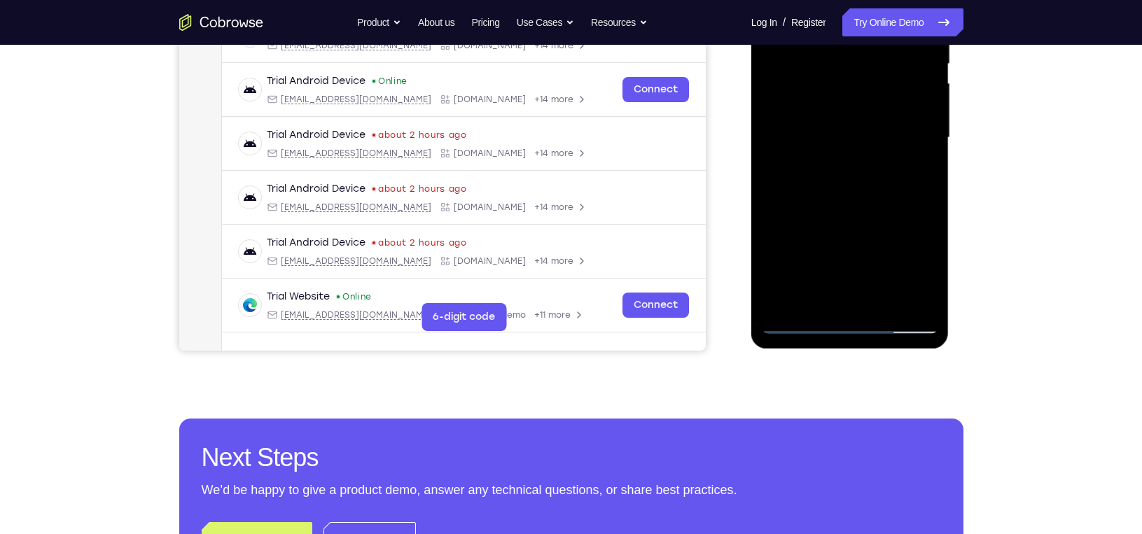
scroll to position [237, 0]
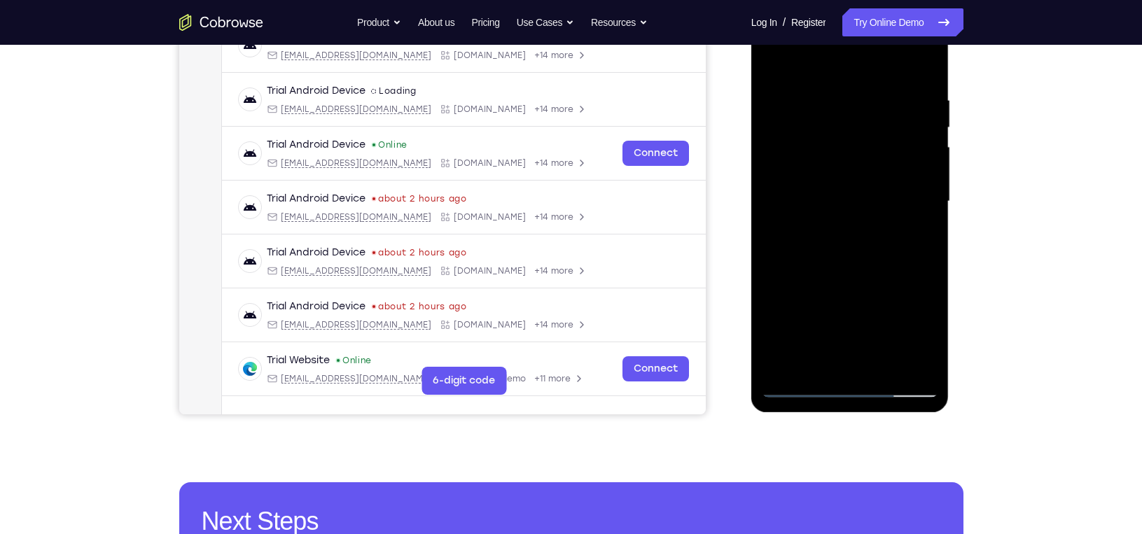
drag, startPoint x: 835, startPoint y: 298, endPoint x: 843, endPoint y: 205, distance: 92.7
click at [843, 205] on div at bounding box center [850, 202] width 176 height 392
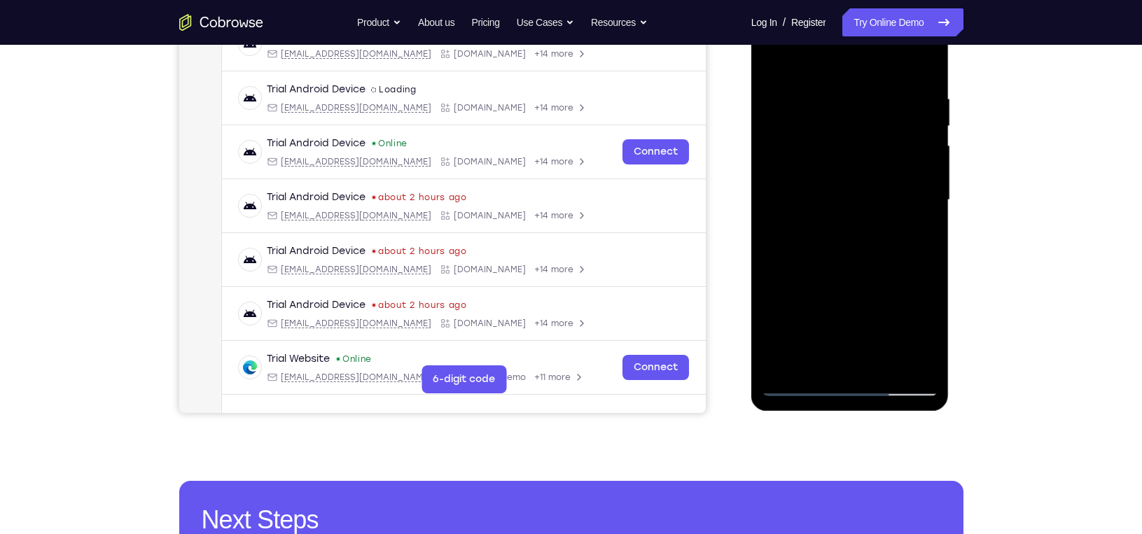
drag, startPoint x: 844, startPoint y: 272, endPoint x: 841, endPoint y: 209, distance: 63.8
click at [841, 209] on div at bounding box center [850, 200] width 176 height 392
click at [907, 200] on div at bounding box center [850, 200] width 176 height 392
click at [931, 204] on div at bounding box center [850, 200] width 176 height 392
click at [921, 192] on div at bounding box center [850, 200] width 176 height 392
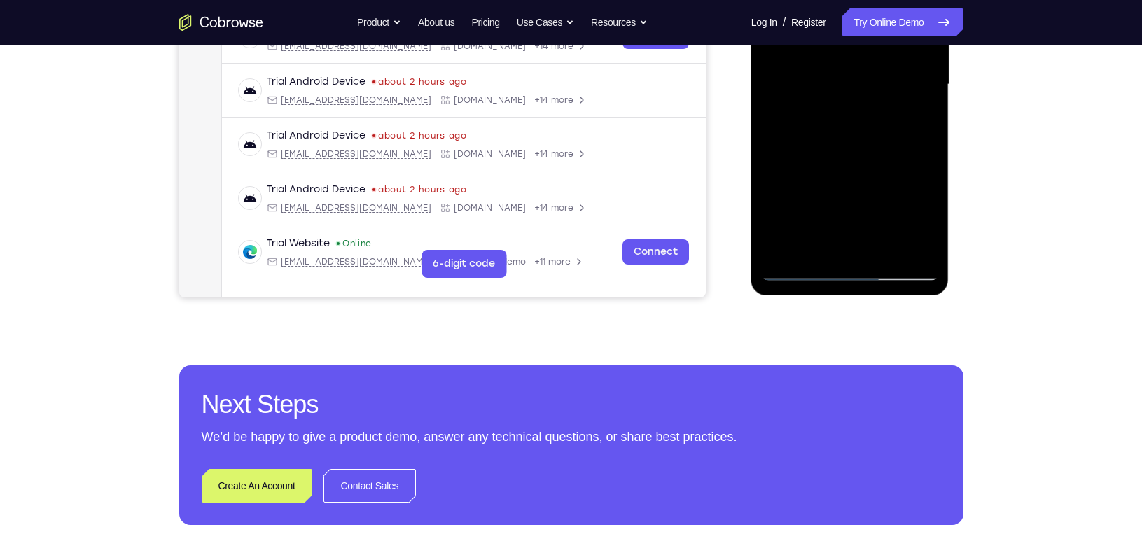
scroll to position [358, 0]
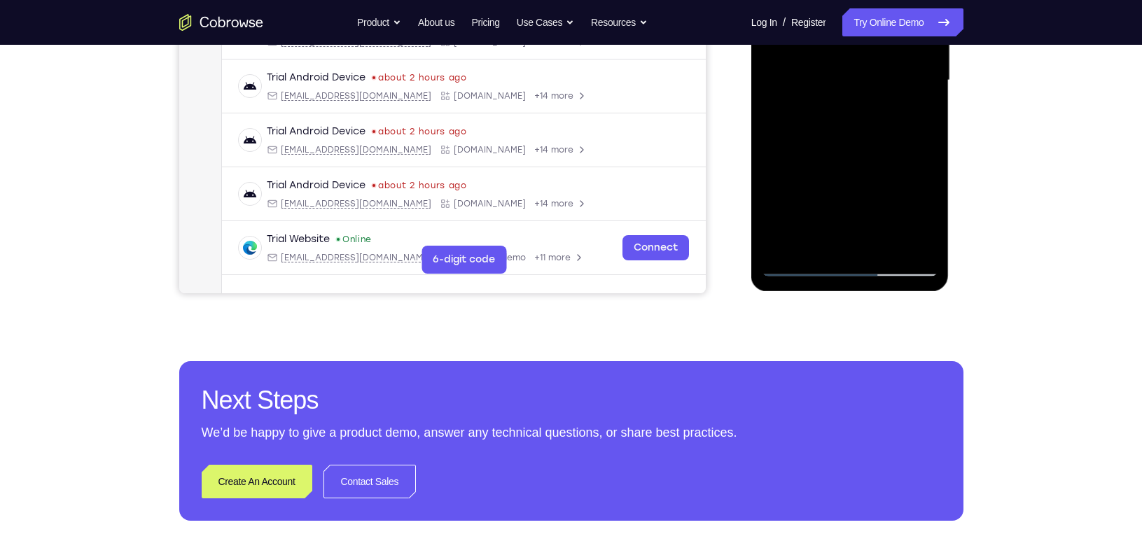
click at [783, 244] on div at bounding box center [850, 80] width 176 height 392
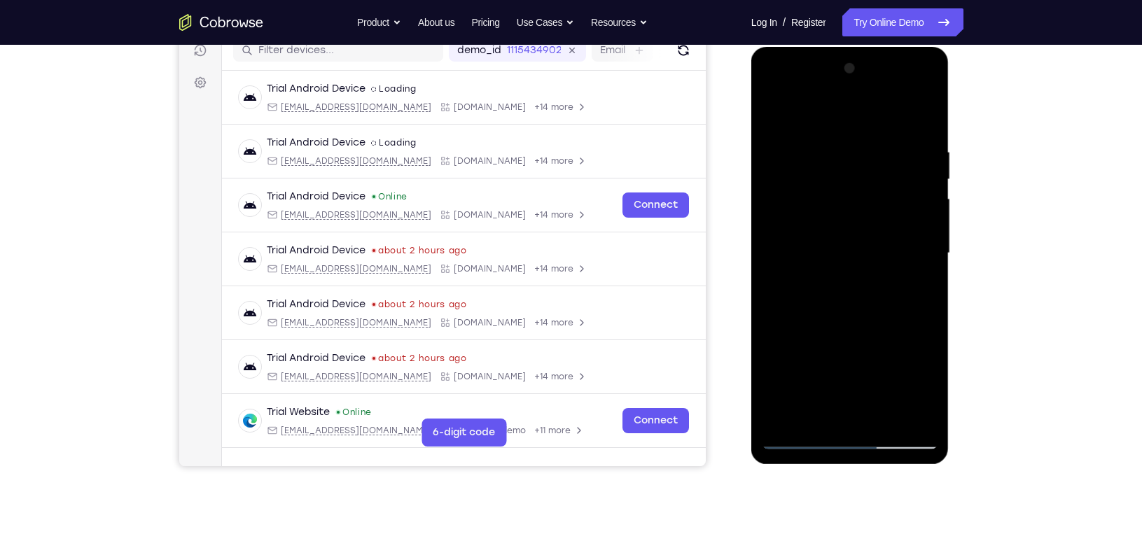
scroll to position [183, 0]
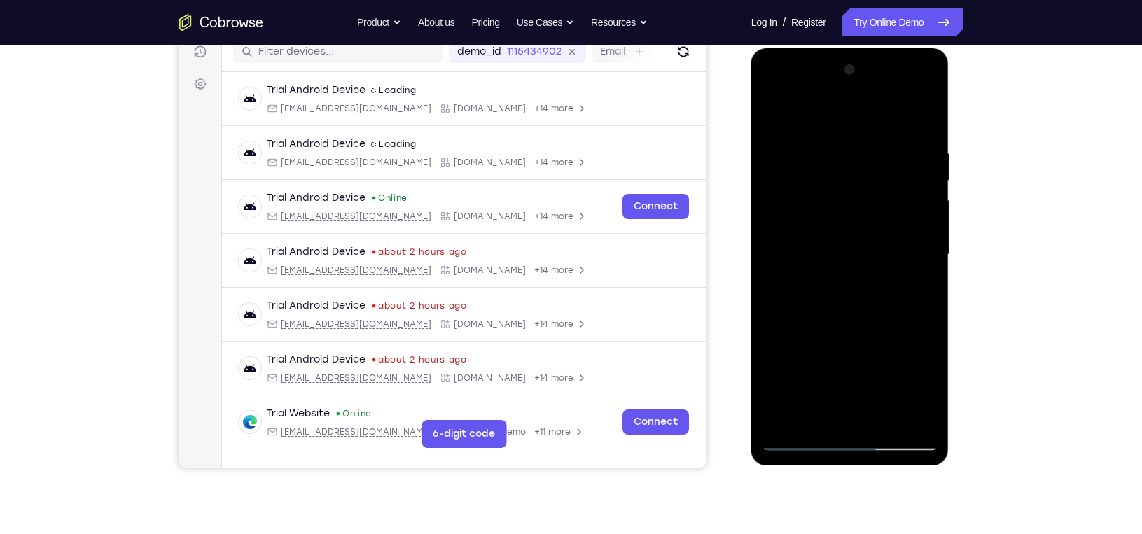
drag, startPoint x: 858, startPoint y: 274, endPoint x: 866, endPoint y: 173, distance: 101.2
click at [866, 173] on div at bounding box center [850, 255] width 176 height 392
drag, startPoint x: 857, startPoint y: 272, endPoint x: 865, endPoint y: 148, distance: 124.2
click at [865, 148] on div at bounding box center [850, 255] width 176 height 392
drag, startPoint x: 842, startPoint y: 302, endPoint x: 851, endPoint y: 172, distance: 130.6
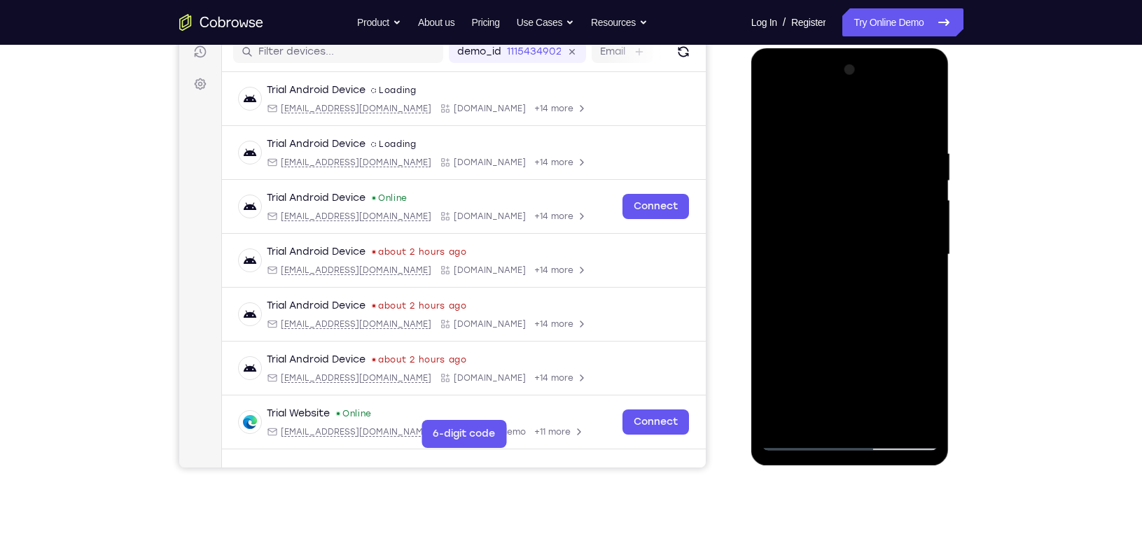
click at [851, 172] on div at bounding box center [850, 255] width 176 height 392
drag, startPoint x: 839, startPoint y: 281, endPoint x: 846, endPoint y: 140, distance: 141.6
click at [844, 154] on div at bounding box center [850, 255] width 176 height 392
drag, startPoint x: 835, startPoint y: 313, endPoint x: 833, endPoint y: 218, distance: 95.3
click at [833, 218] on div at bounding box center [850, 255] width 176 height 392
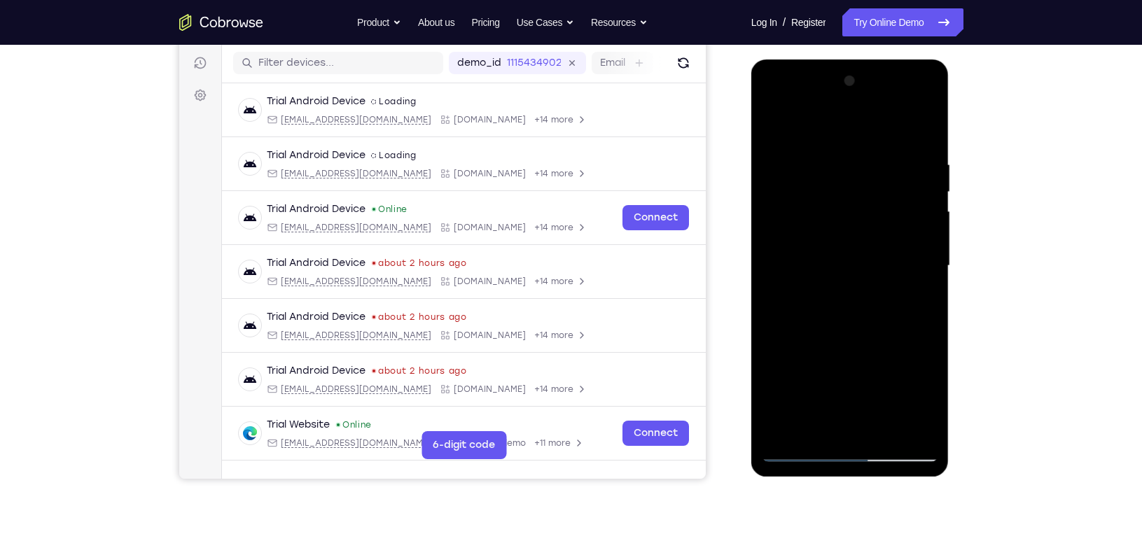
scroll to position [173, 0]
drag, startPoint x: 848, startPoint y: 293, endPoint x: 854, endPoint y: 158, distance: 135.3
click at [854, 158] on div at bounding box center [850, 265] width 176 height 392
drag, startPoint x: 827, startPoint y: 375, endPoint x: 840, endPoint y: 253, distance: 122.6
click at [840, 253] on div at bounding box center [850, 265] width 176 height 392
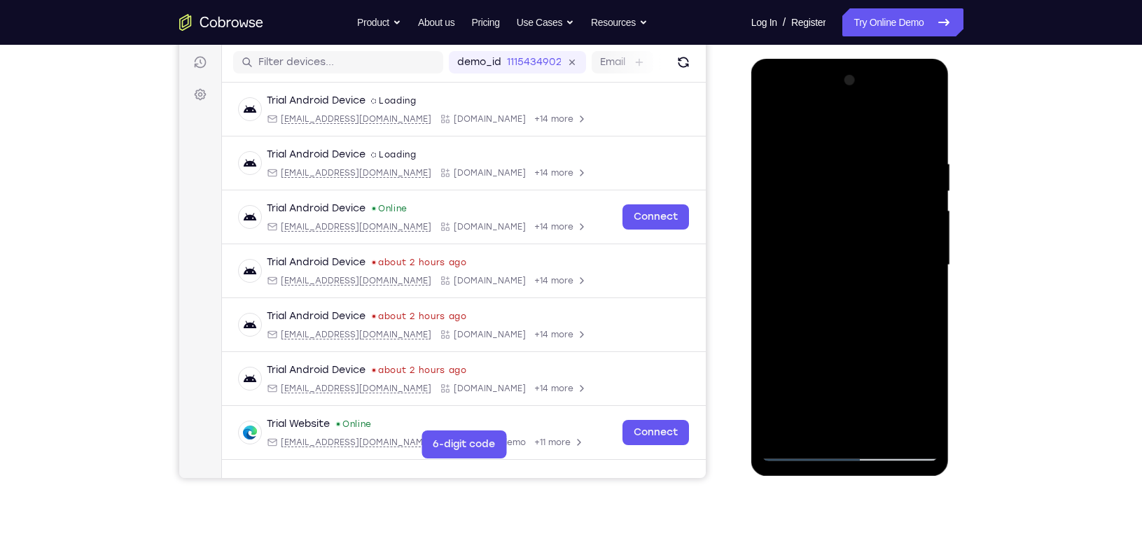
scroll to position [179, 0]
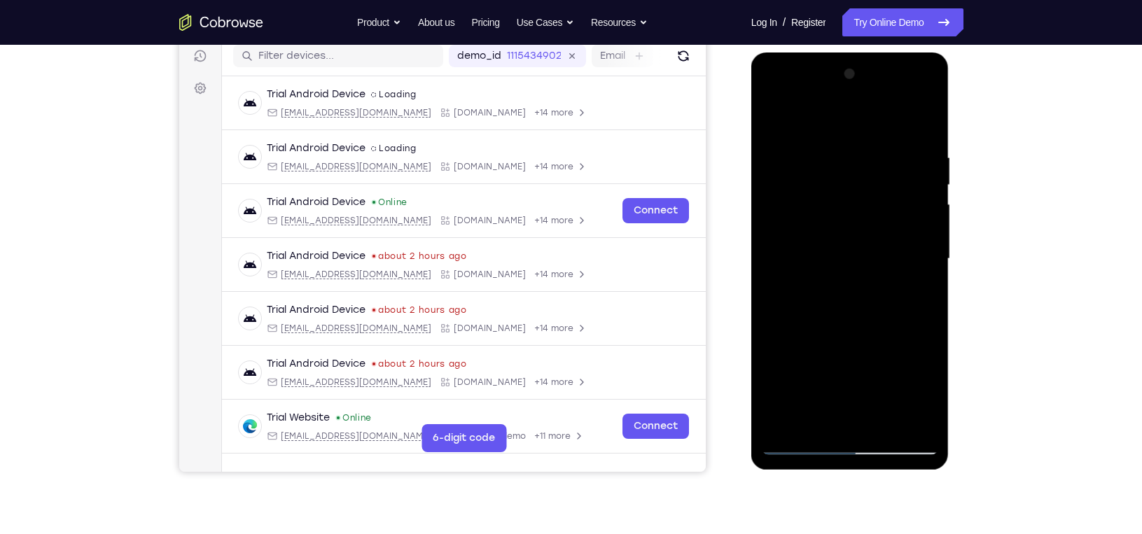
drag, startPoint x: 845, startPoint y: 359, endPoint x: 851, endPoint y: 234, distance: 125.5
click at [851, 239] on div at bounding box center [850, 259] width 176 height 392
drag, startPoint x: 844, startPoint y: 330, endPoint x: 860, endPoint y: 189, distance: 142.3
click at [860, 189] on div at bounding box center [850, 259] width 176 height 392
drag, startPoint x: 851, startPoint y: 323, endPoint x: 845, endPoint y: 155, distance: 167.4
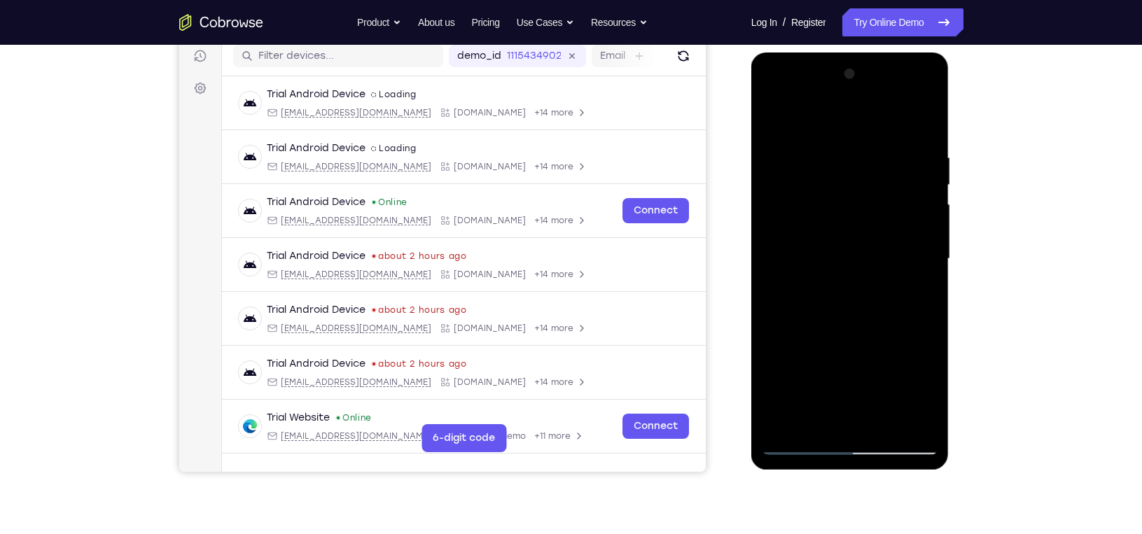
click at [845, 155] on div at bounding box center [850, 259] width 176 height 392
drag, startPoint x: 830, startPoint y: 333, endPoint x: 854, endPoint y: 177, distance: 157.2
click at [854, 177] on div at bounding box center [850, 259] width 176 height 392
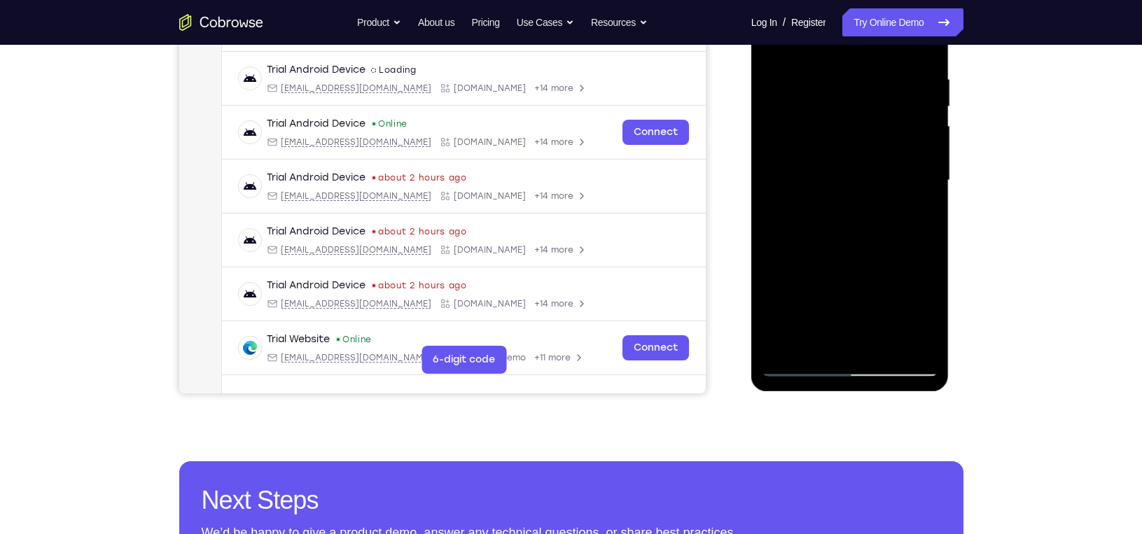
scroll to position [260, 0]
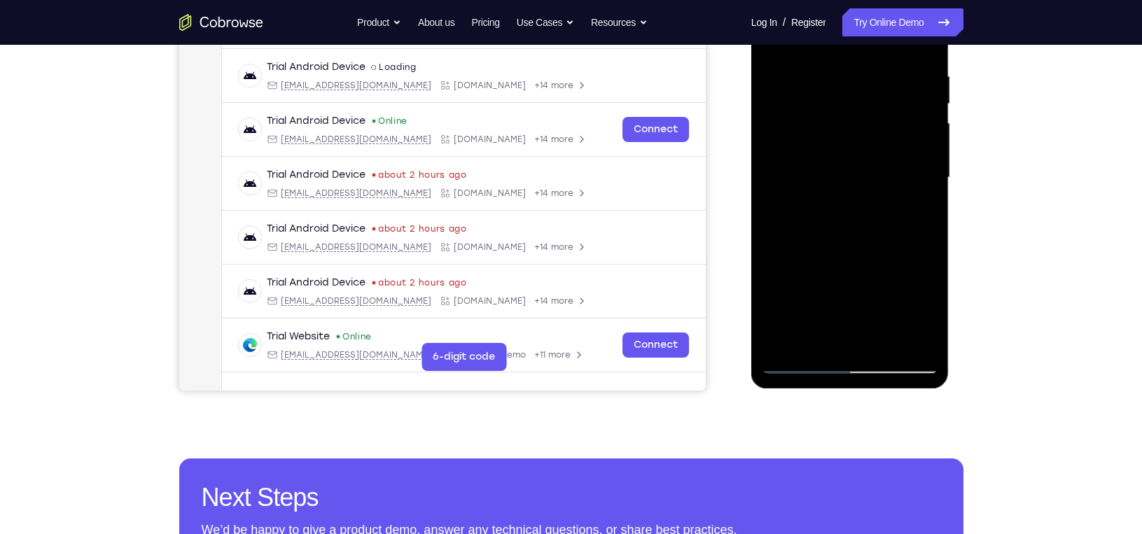
drag, startPoint x: 840, startPoint y: 273, endPoint x: 858, endPoint y: 151, distance: 123.3
click at [859, 163] on div at bounding box center [850, 178] width 176 height 392
drag, startPoint x: 856, startPoint y: 321, endPoint x: 870, endPoint y: 159, distance: 162.4
click at [870, 159] on div at bounding box center [850, 178] width 176 height 392
drag, startPoint x: 849, startPoint y: 281, endPoint x: 852, endPoint y: 229, distance: 51.9
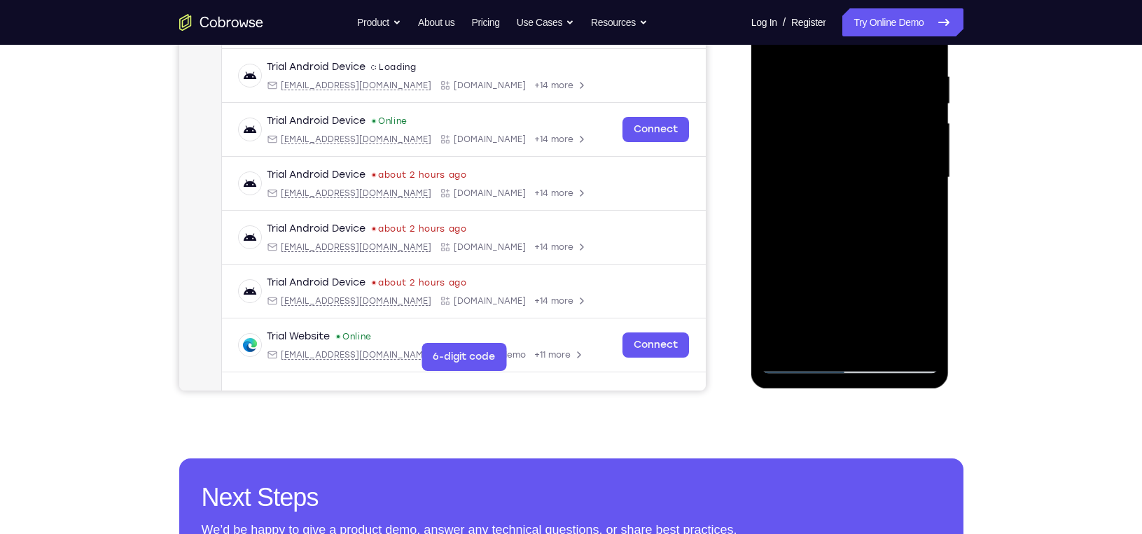
click at [852, 229] on div at bounding box center [850, 178] width 176 height 392
drag, startPoint x: 842, startPoint y: 293, endPoint x: 829, endPoint y: 327, distance: 35.9
click at [829, 327] on div at bounding box center [850, 178] width 176 height 392
click at [928, 213] on div at bounding box center [850, 178] width 176 height 392
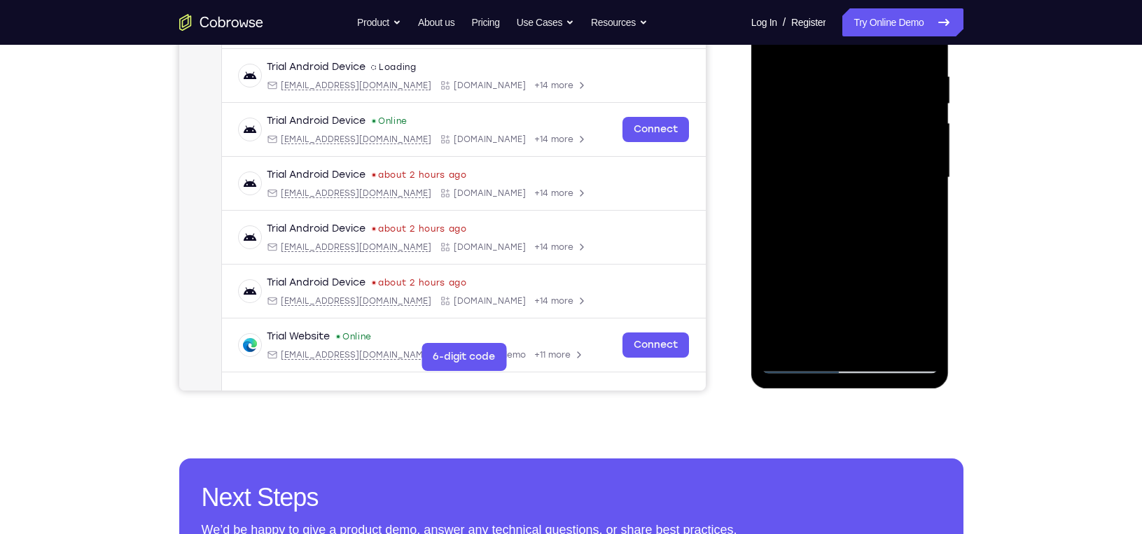
drag, startPoint x: 893, startPoint y: 288, endPoint x: 893, endPoint y: 120, distance: 168.0
click at [893, 120] on div at bounding box center [850, 178] width 176 height 392
drag, startPoint x: 836, startPoint y: 287, endPoint x: 852, endPoint y: 166, distance: 122.2
click at [852, 166] on div at bounding box center [850, 178] width 176 height 392
drag, startPoint x: 834, startPoint y: 291, endPoint x: 828, endPoint y: 230, distance: 61.2
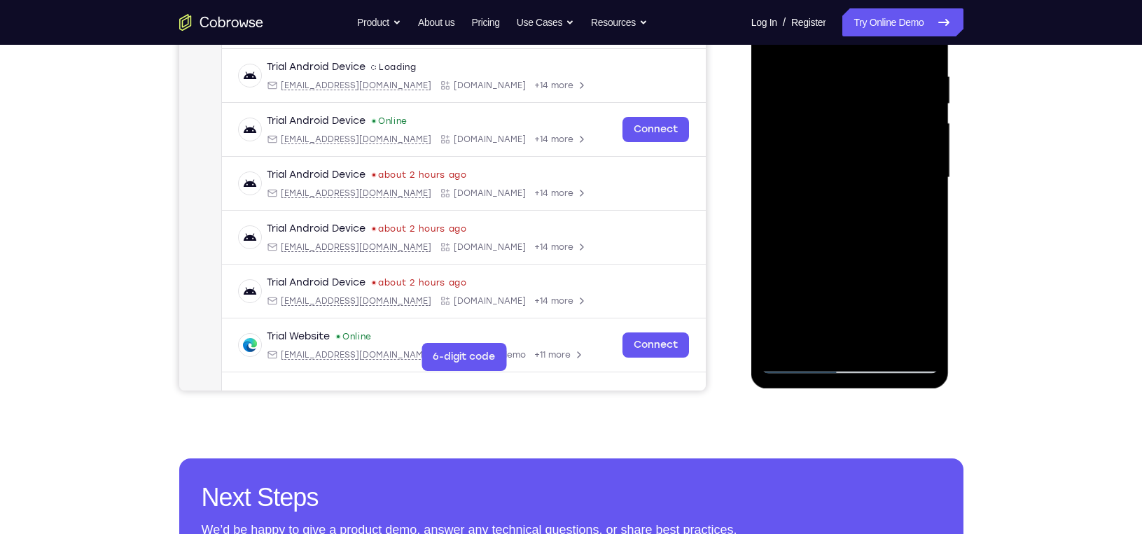
click at [828, 230] on div at bounding box center [850, 178] width 176 height 392
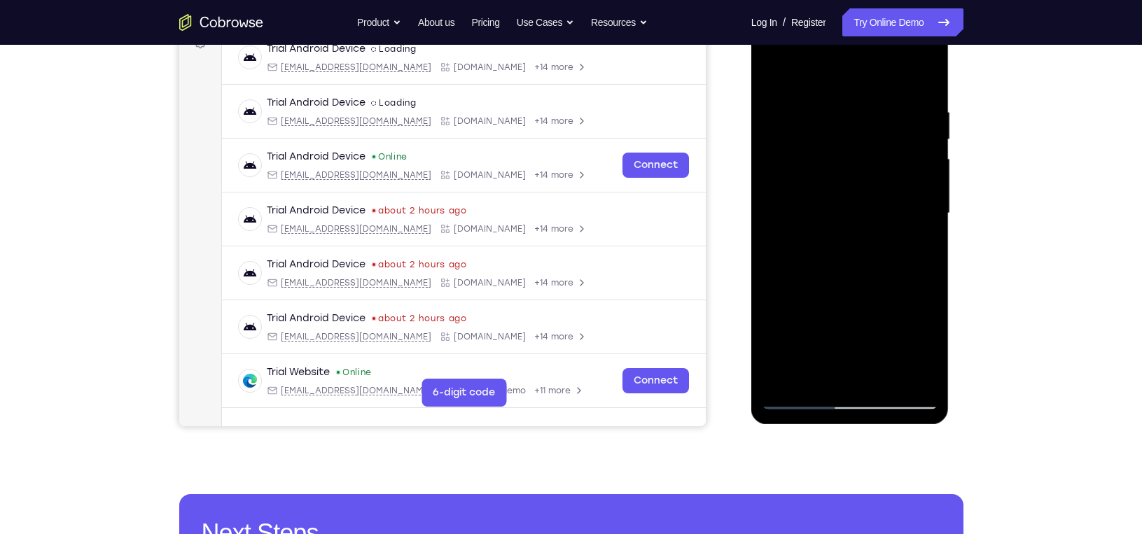
scroll to position [224, 0]
click at [800, 89] on div at bounding box center [850, 214] width 176 height 392
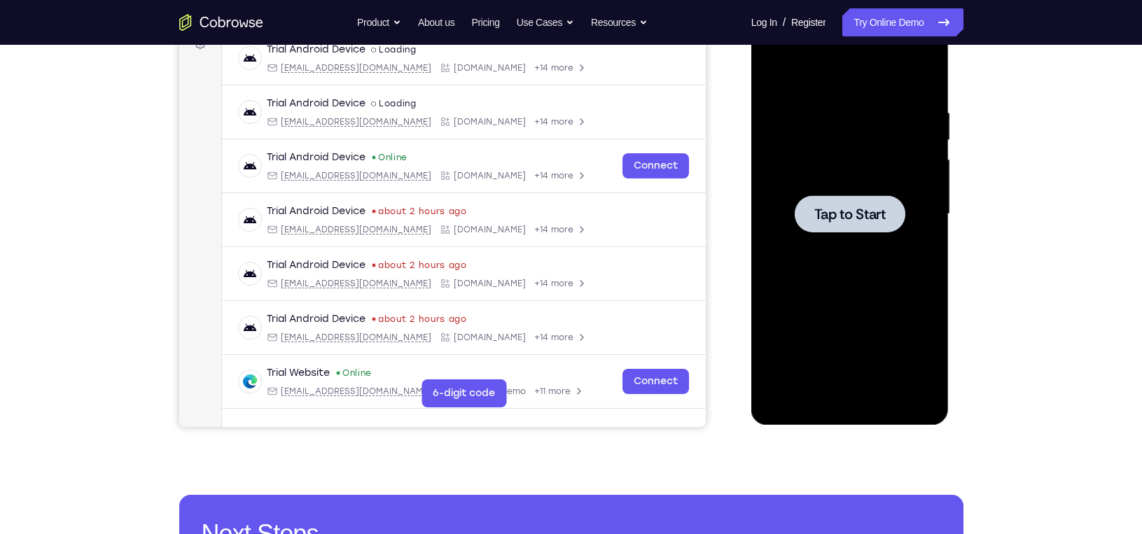
click at [847, 200] on div at bounding box center [850, 213] width 111 height 37
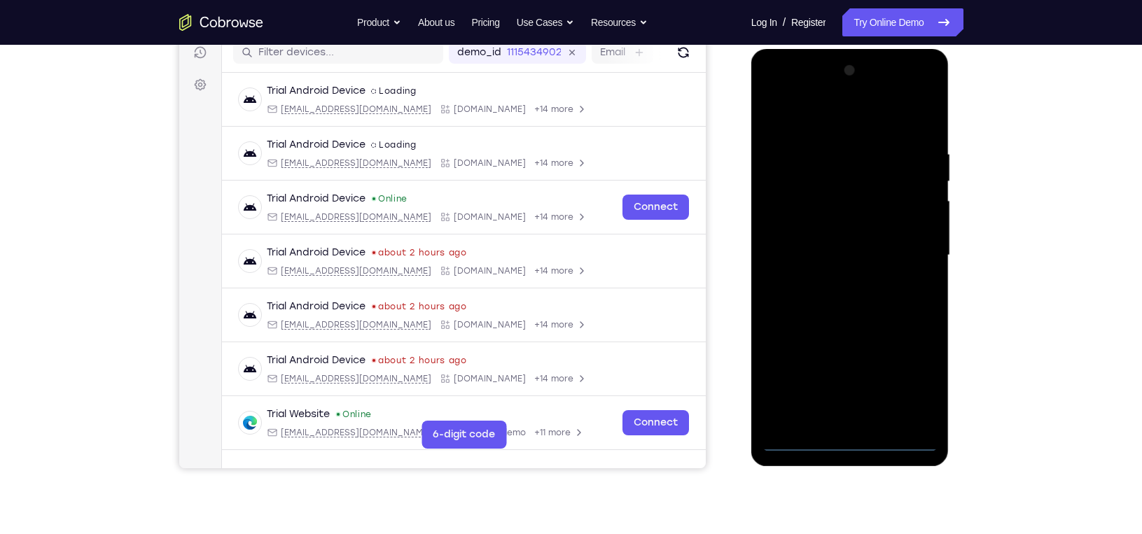
scroll to position [181, 0]
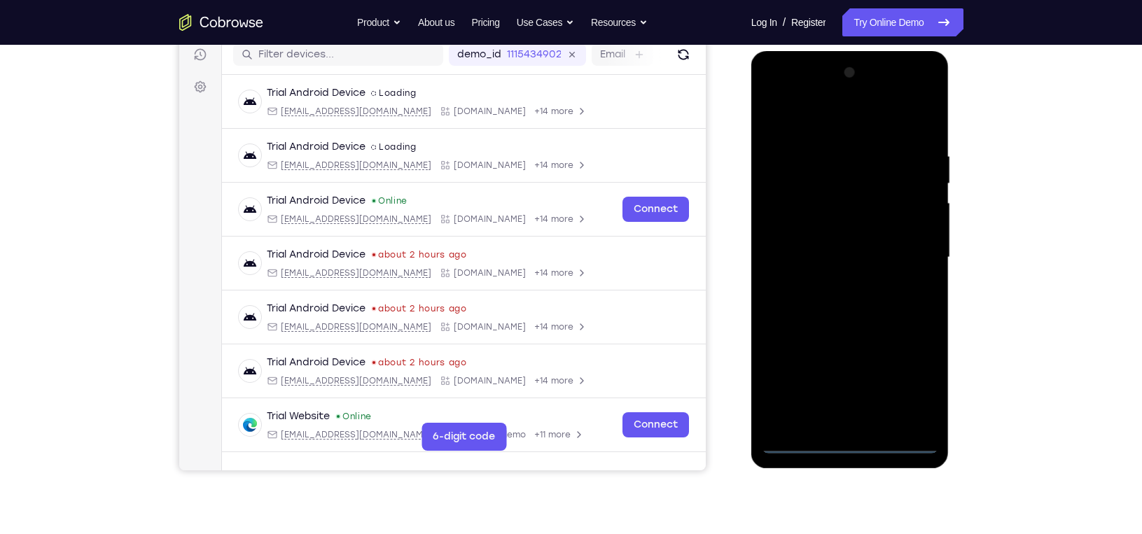
click at [847, 450] on div at bounding box center [850, 258] width 176 height 392
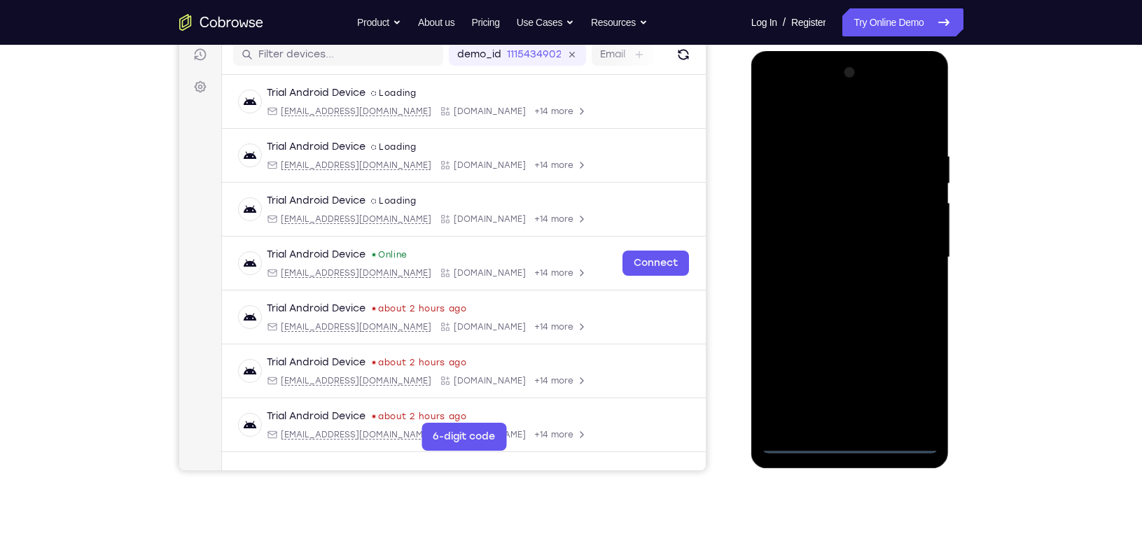
click at [915, 380] on div at bounding box center [850, 258] width 176 height 392
click at [788, 120] on div at bounding box center [850, 258] width 176 height 392
click at [905, 246] on div at bounding box center [850, 258] width 176 height 392
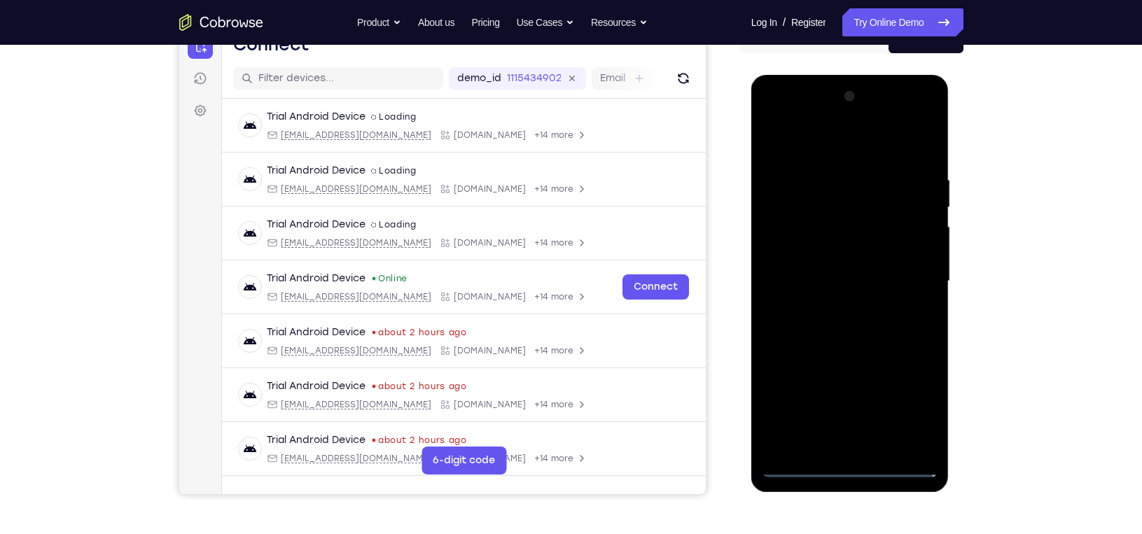
scroll to position [157, 0]
click at [838, 309] on div at bounding box center [850, 281] width 176 height 392
click at [844, 263] on div at bounding box center [850, 281] width 176 height 392
click at [844, 254] on div at bounding box center [850, 281] width 176 height 392
click at [828, 281] on div at bounding box center [850, 281] width 176 height 392
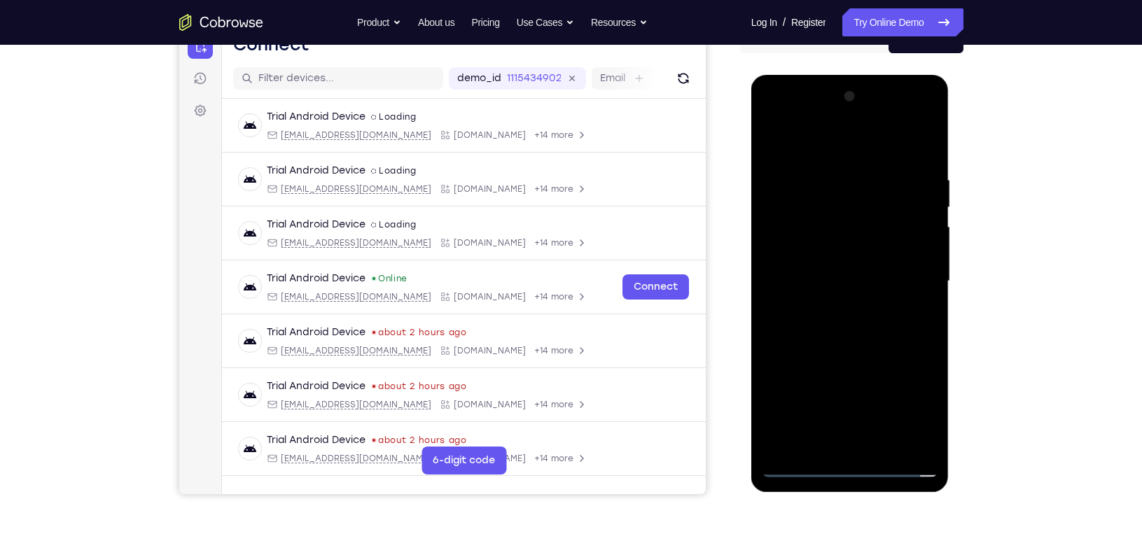
click at [835, 326] on div at bounding box center [850, 281] width 176 height 392
click at [835, 323] on div at bounding box center [850, 281] width 176 height 392
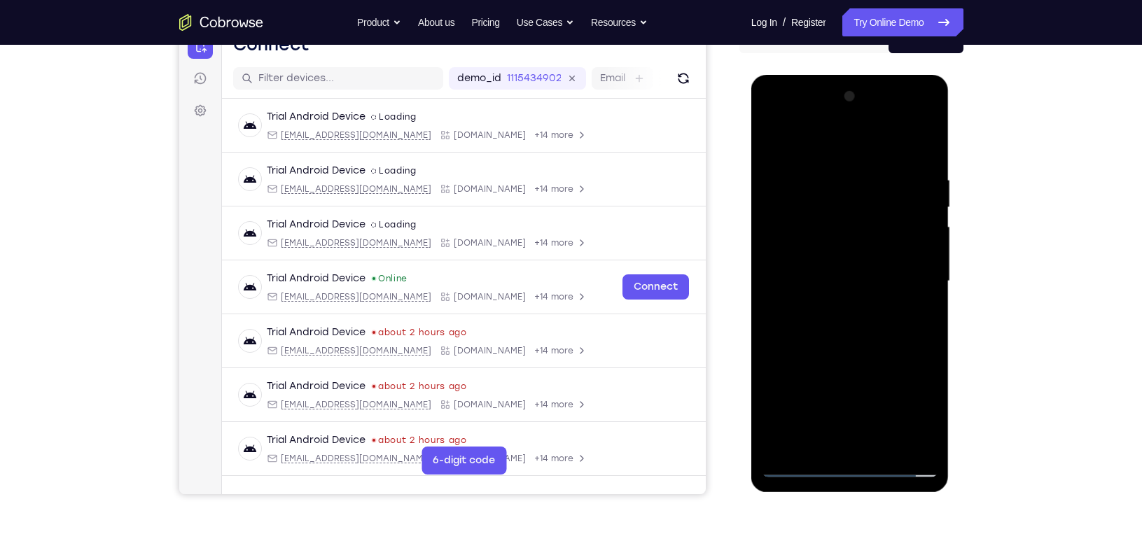
scroll to position [220, 0]
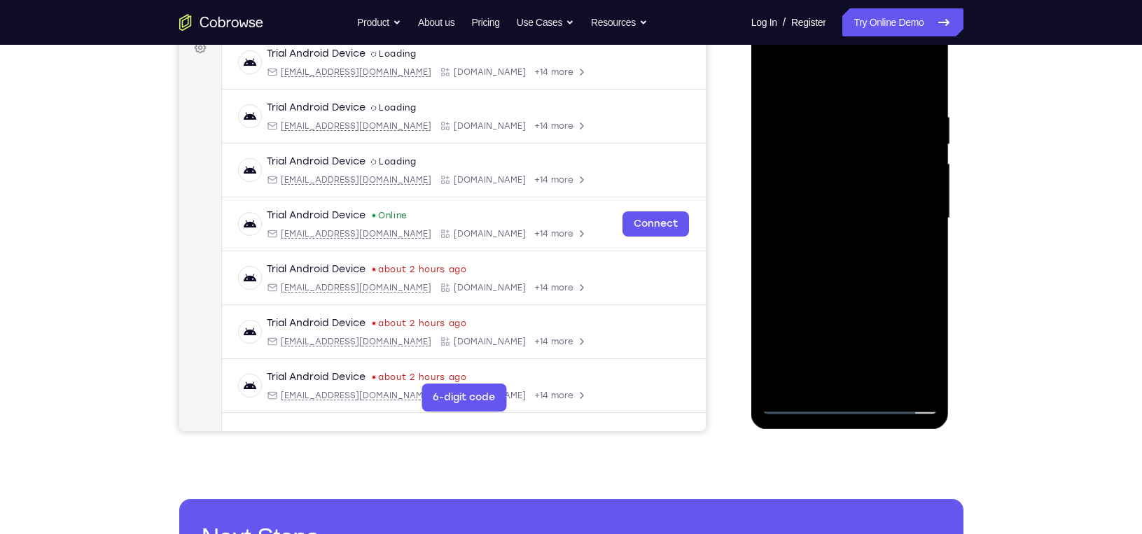
click at [865, 284] on div at bounding box center [850, 218] width 176 height 392
click at [931, 284] on div at bounding box center [850, 218] width 176 height 392
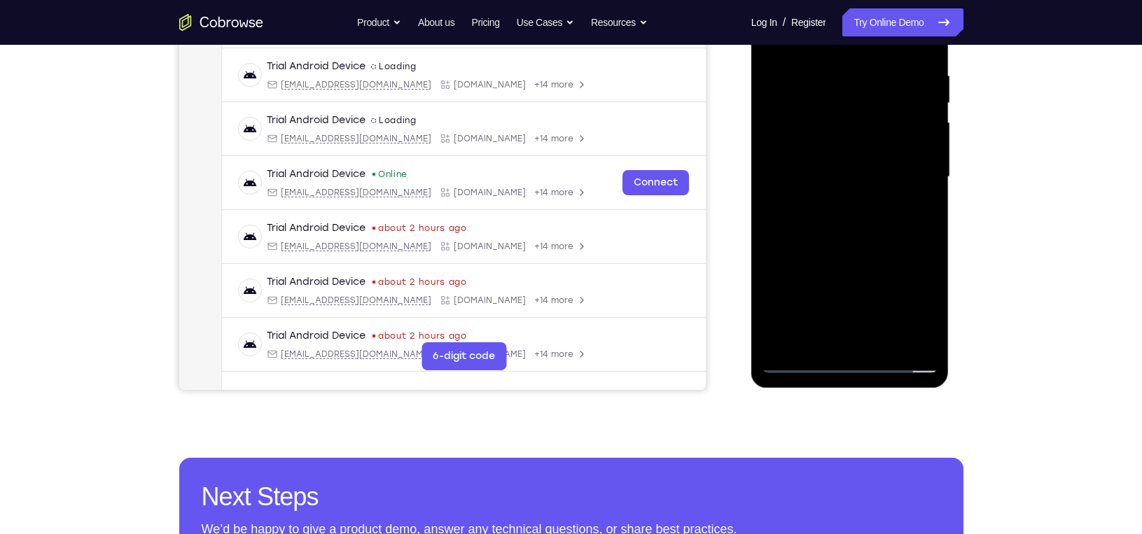
scroll to position [262, 0]
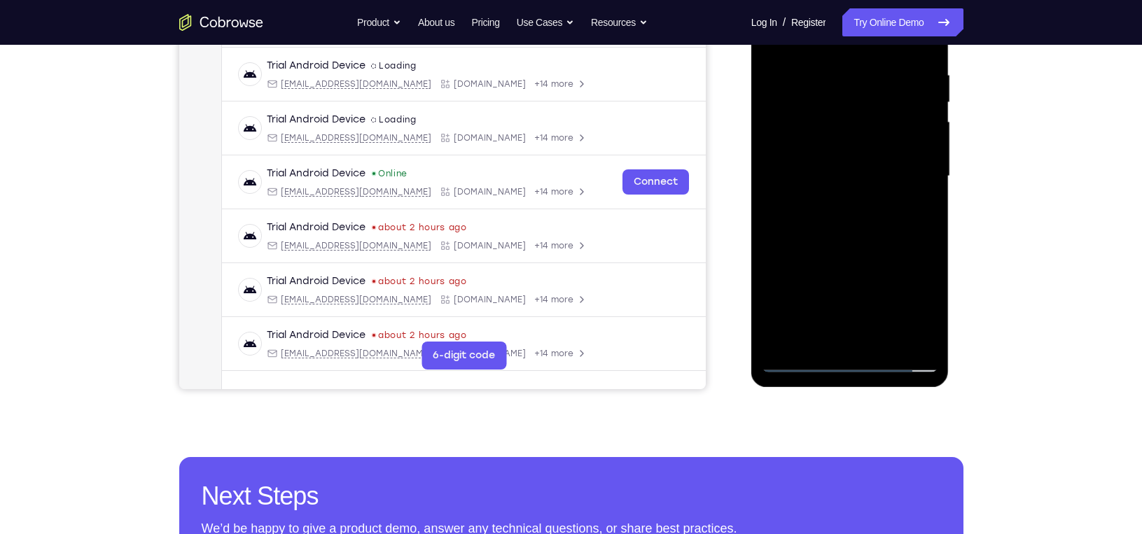
click at [924, 240] on div at bounding box center [850, 176] width 176 height 392
click at [935, 325] on div at bounding box center [850, 176] width 176 height 392
drag, startPoint x: 893, startPoint y: 278, endPoint x: 906, endPoint y: 137, distance: 142.0
click at [904, 144] on div at bounding box center [850, 176] width 176 height 392
click at [933, 148] on div at bounding box center [850, 176] width 176 height 392
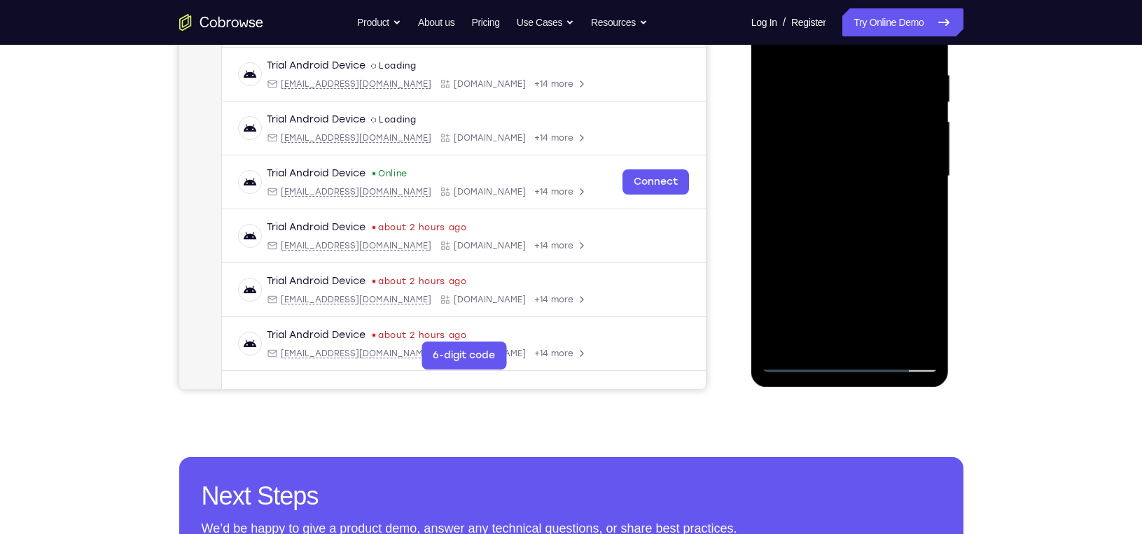
click at [933, 149] on div at bounding box center [850, 176] width 176 height 392
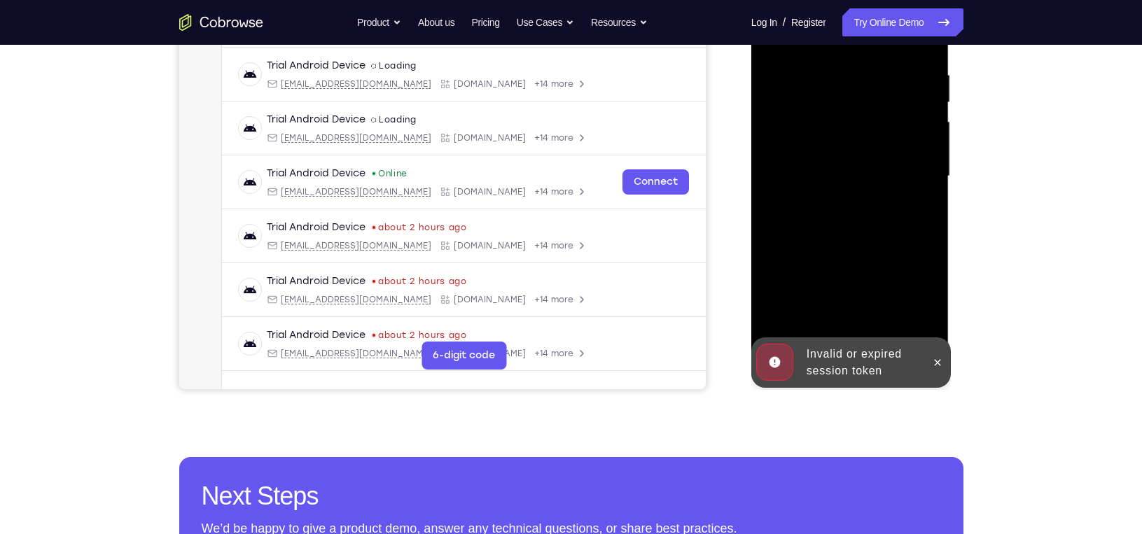
click at [926, 151] on div at bounding box center [850, 176] width 176 height 392
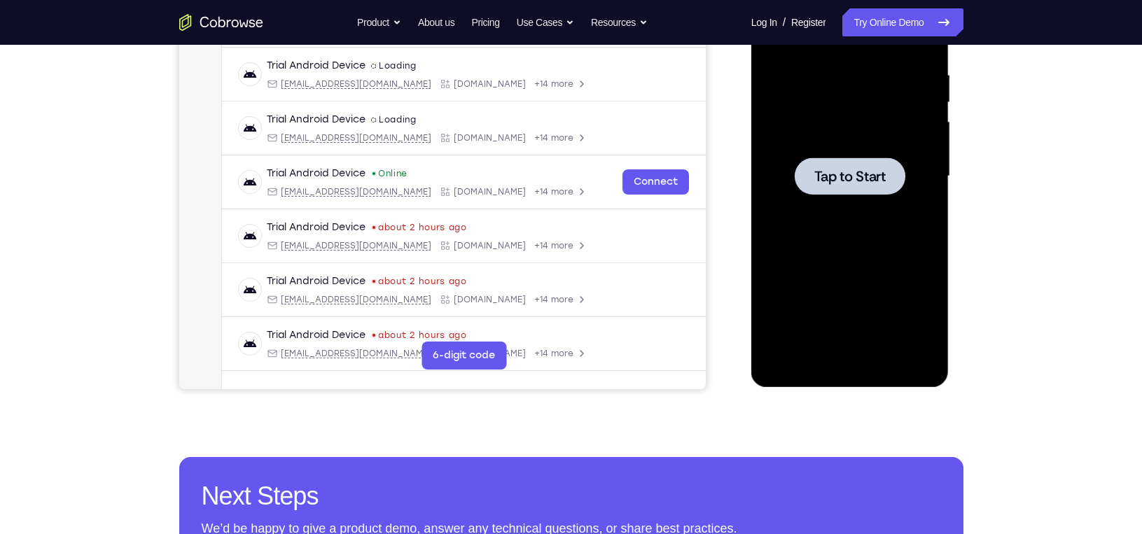
click at [842, 174] on span "Tap to Start" at bounding box center [849, 176] width 71 height 14
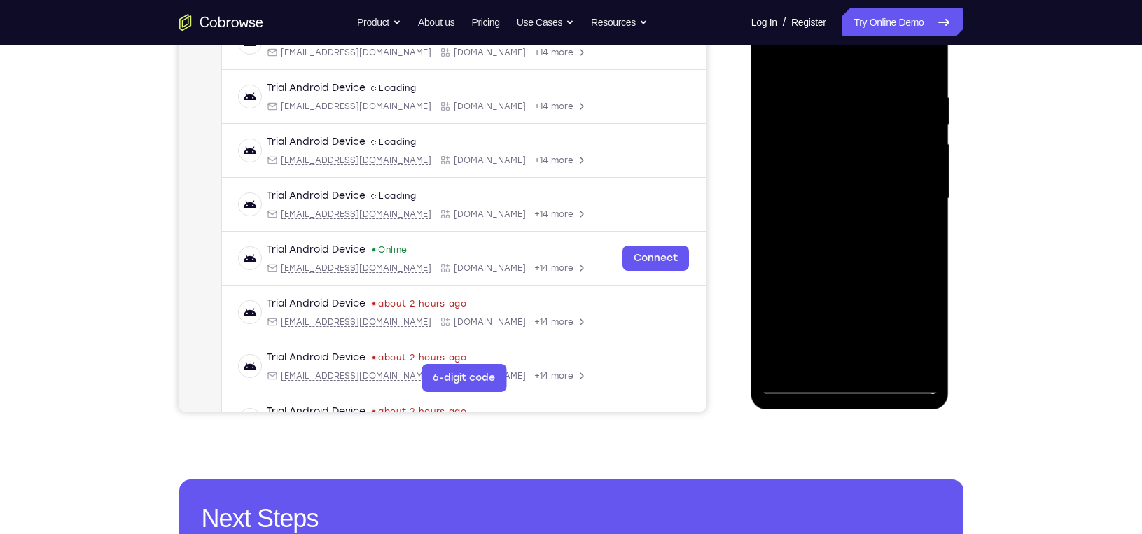
scroll to position [283, 0]
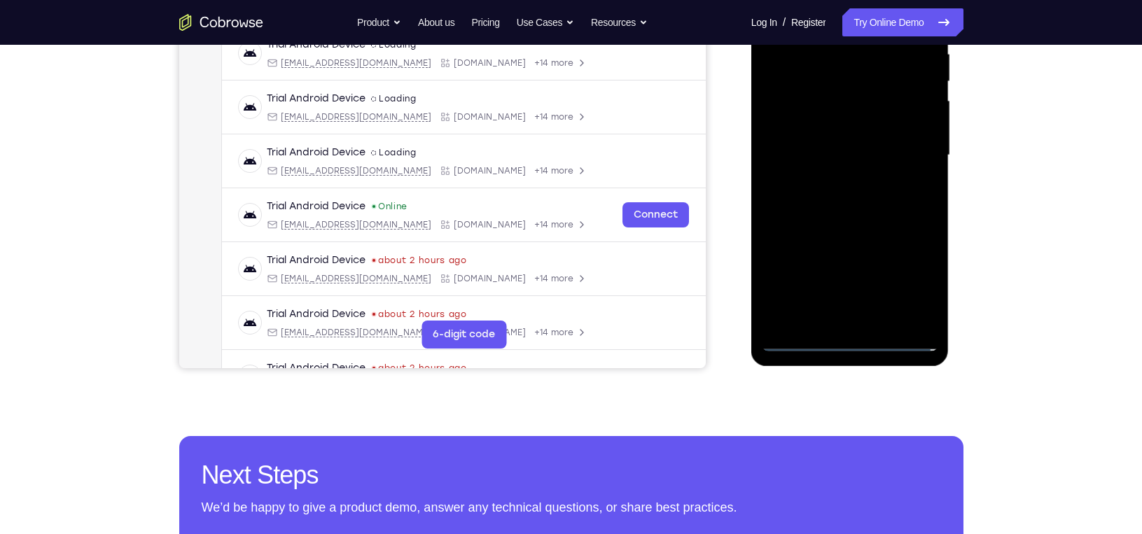
click at [849, 339] on div at bounding box center [850, 155] width 176 height 392
click at [917, 276] on div at bounding box center [850, 155] width 176 height 392
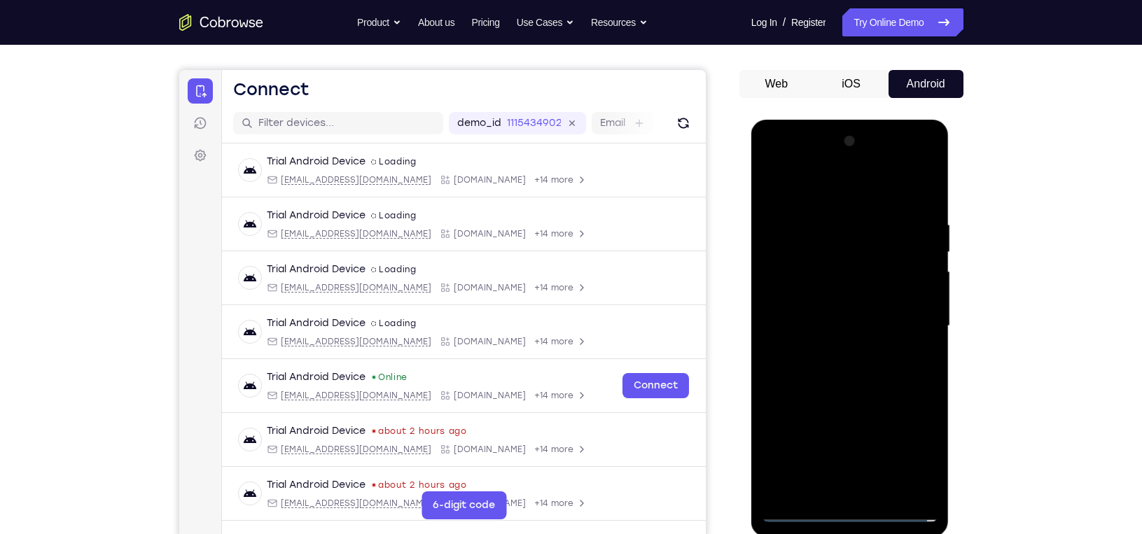
scroll to position [202, 0]
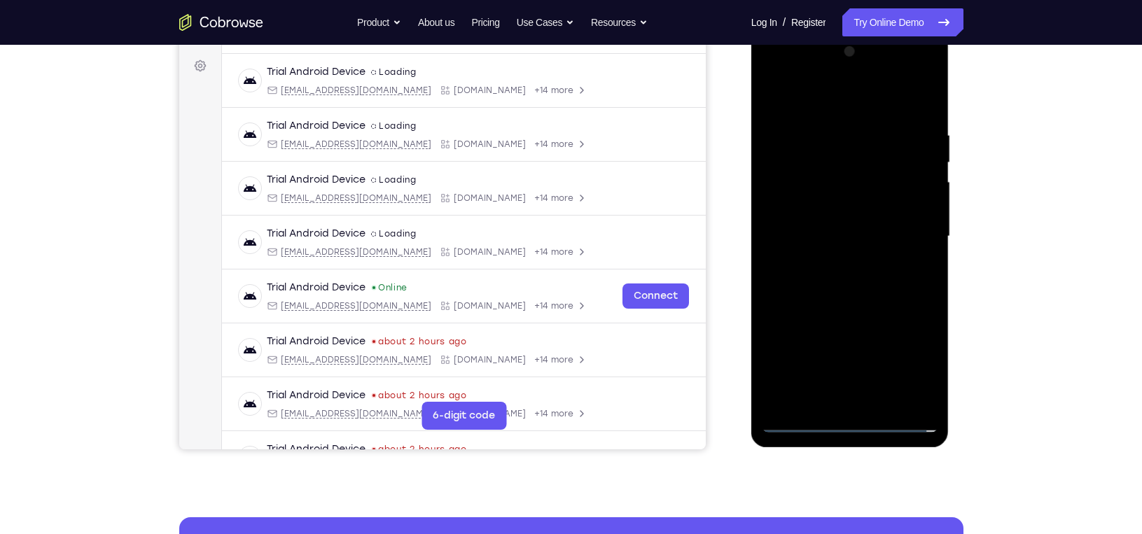
click at [819, 106] on div at bounding box center [850, 237] width 176 height 392
click at [910, 242] on div at bounding box center [850, 237] width 176 height 392
click at [863, 401] on div at bounding box center [850, 237] width 176 height 392
click at [827, 231] on div at bounding box center [850, 237] width 176 height 392
click at [828, 210] on div at bounding box center [850, 237] width 176 height 392
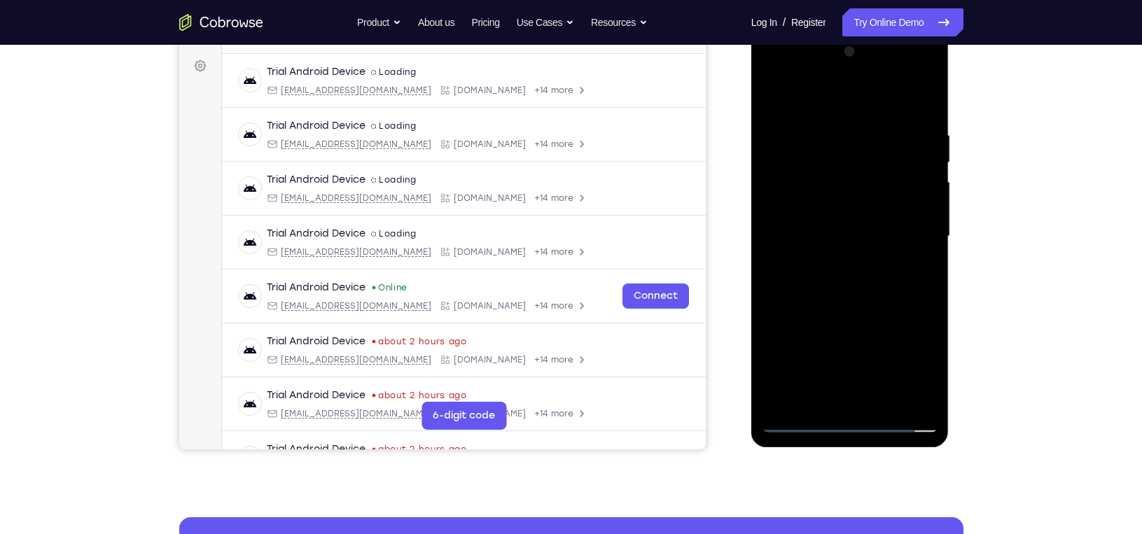
click at [830, 230] on div at bounding box center [850, 237] width 176 height 392
click at [857, 286] on div at bounding box center [850, 237] width 176 height 392
click at [870, 277] on div at bounding box center [850, 237] width 176 height 392
click at [871, 281] on div at bounding box center [850, 237] width 176 height 392
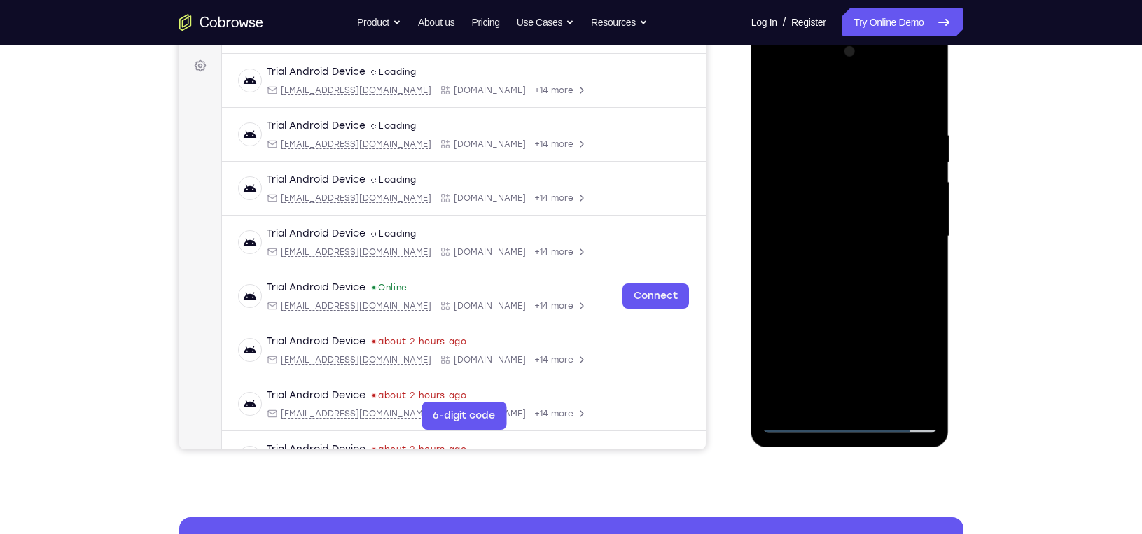
click at [871, 281] on div at bounding box center [850, 237] width 176 height 392
click at [848, 300] on div at bounding box center [850, 237] width 176 height 392
click at [927, 289] on div at bounding box center [850, 237] width 176 height 392
drag, startPoint x: 895, startPoint y: 338, endPoint x: 900, endPoint y: 186, distance: 152.0
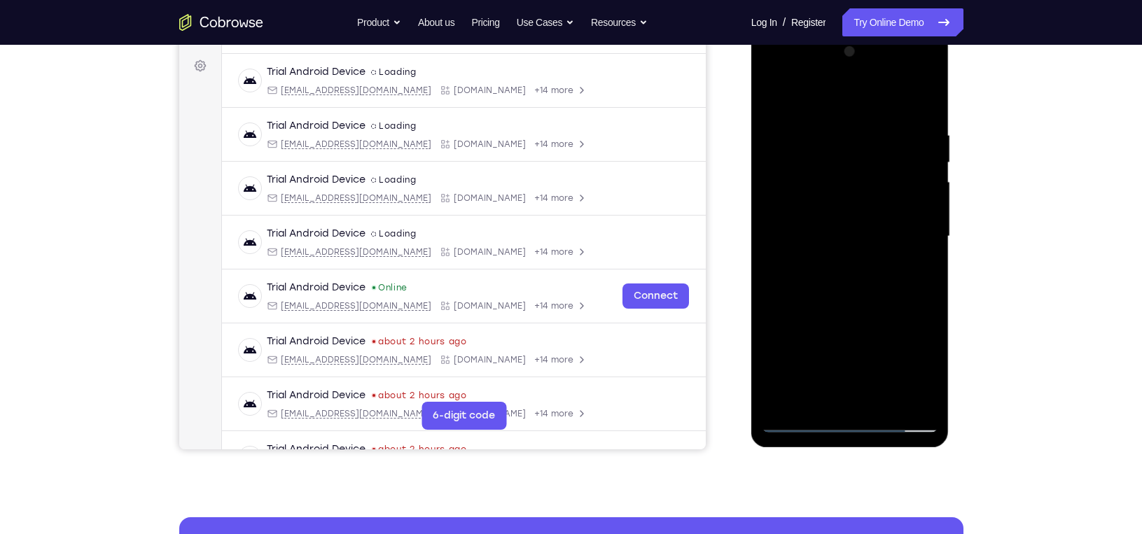
click at [900, 186] on div at bounding box center [850, 237] width 176 height 392
